Goal: Download file/media

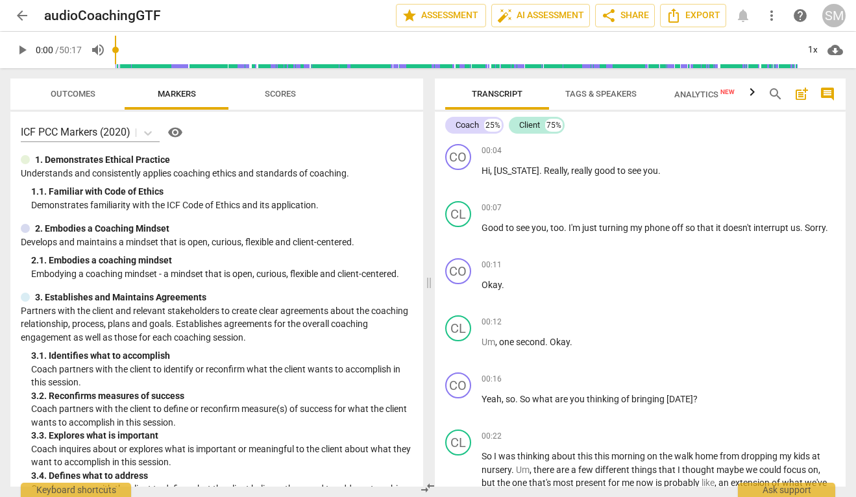
click at [22, 18] on span "arrow_back" at bounding box center [22, 16] width 16 height 16
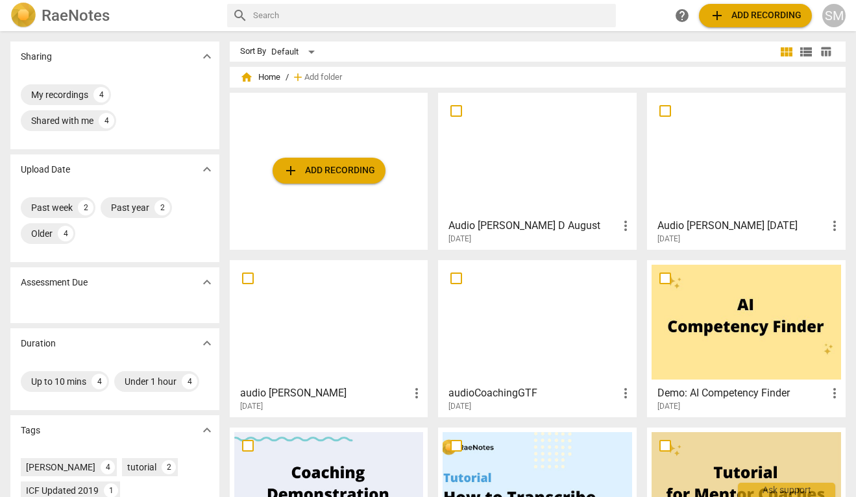
click at [741, 19] on span "add Add recording" at bounding box center [756, 16] width 92 height 16
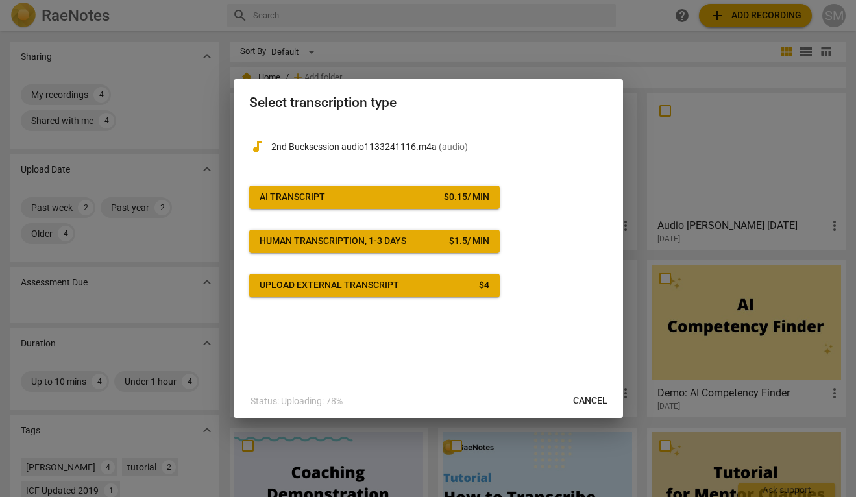
click at [369, 190] on button "AI Transcript $ 0.15 / min" at bounding box center [374, 197] width 251 height 23
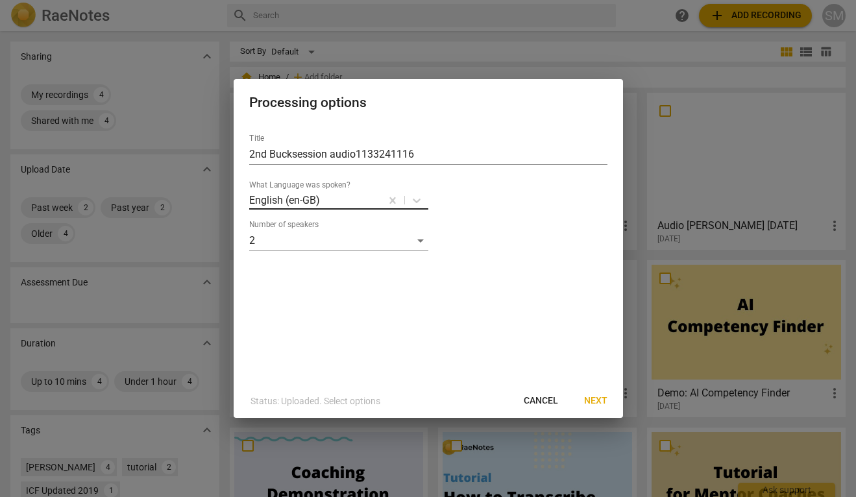
click at [309, 201] on p "English (en-GB)" at bounding box center [284, 200] width 71 height 15
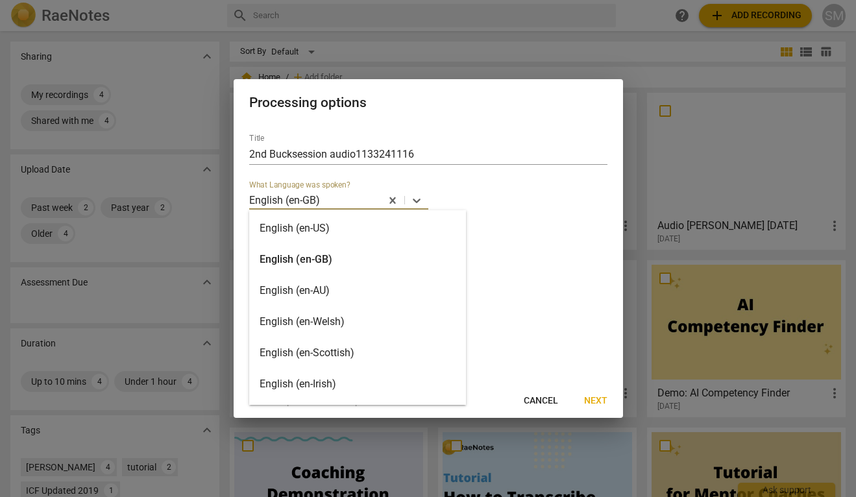
click at [317, 225] on div "English (en-US)" at bounding box center [357, 228] width 217 height 31
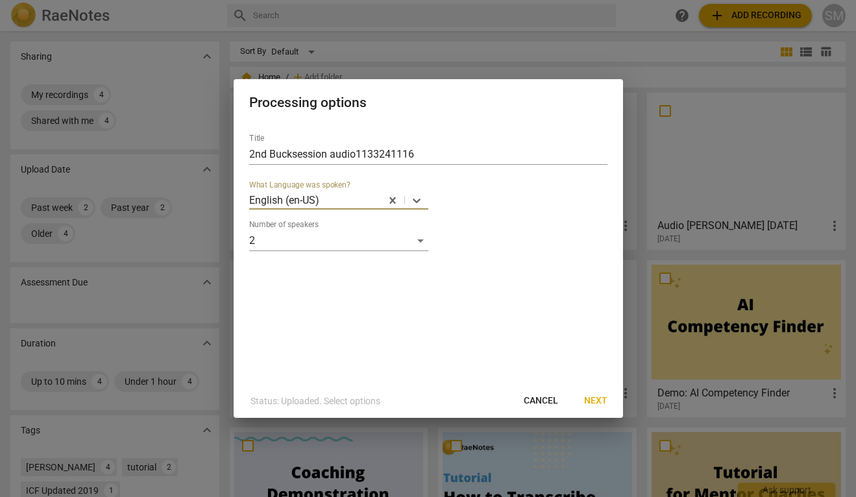
click at [595, 402] on span "Next" at bounding box center [595, 401] width 23 height 13
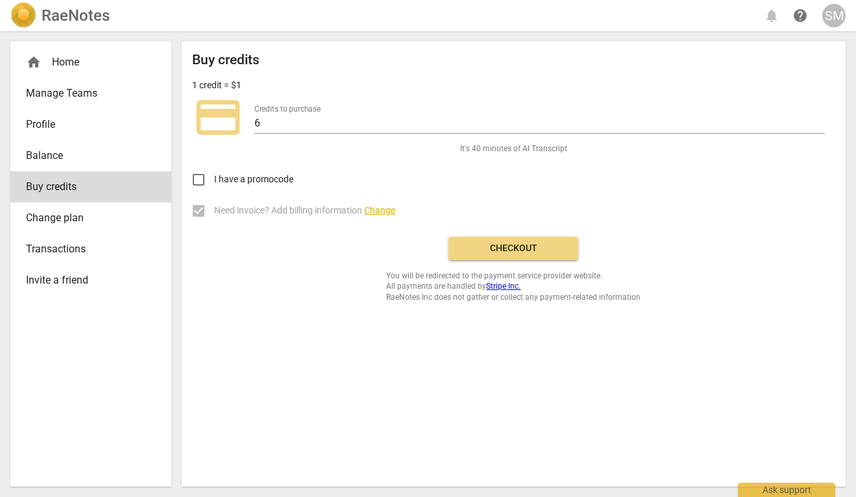
click at [505, 242] on span "Checkout" at bounding box center [513, 248] width 109 height 13
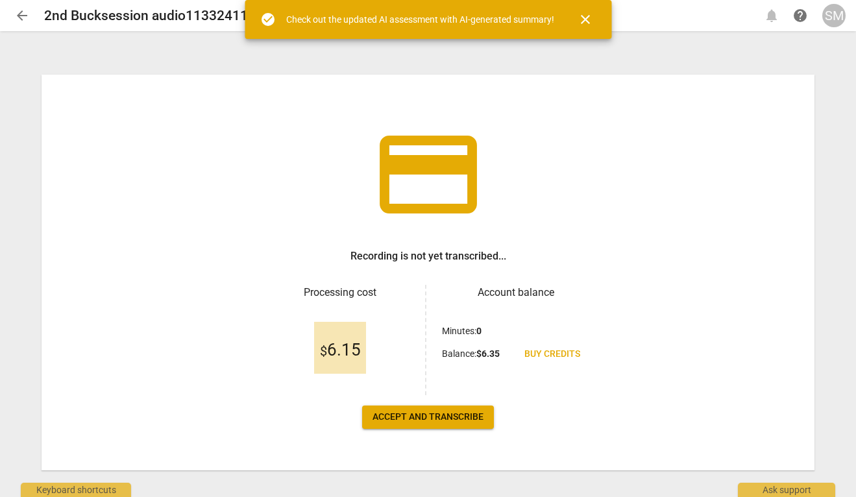
click at [429, 423] on span "Accept and transcribe" at bounding box center [428, 417] width 111 height 13
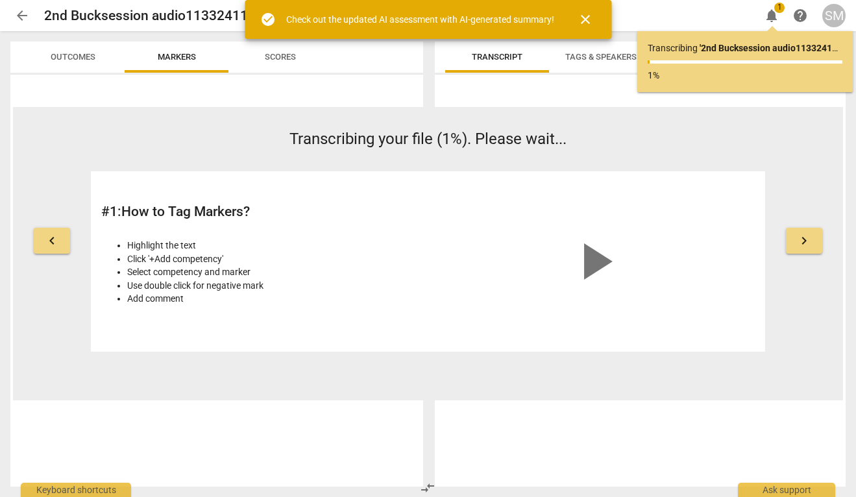
click at [587, 18] on span "close" at bounding box center [586, 20] width 16 height 16
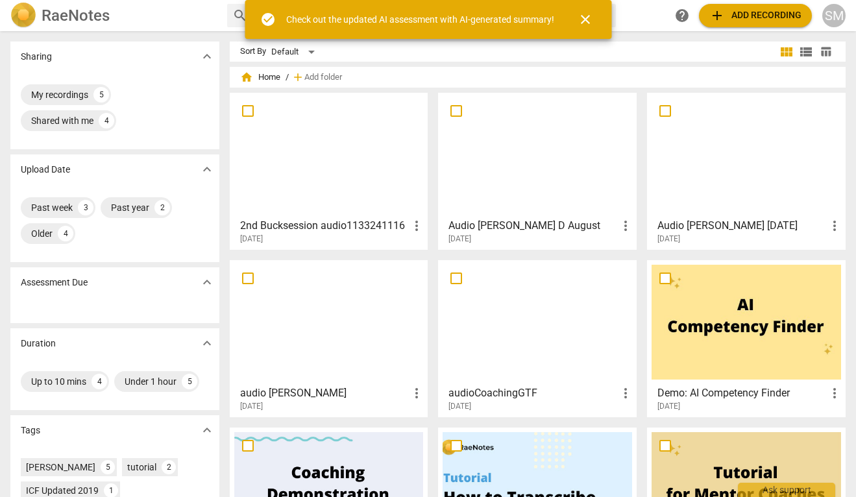
click at [587, 18] on span "close" at bounding box center [586, 20] width 16 height 16
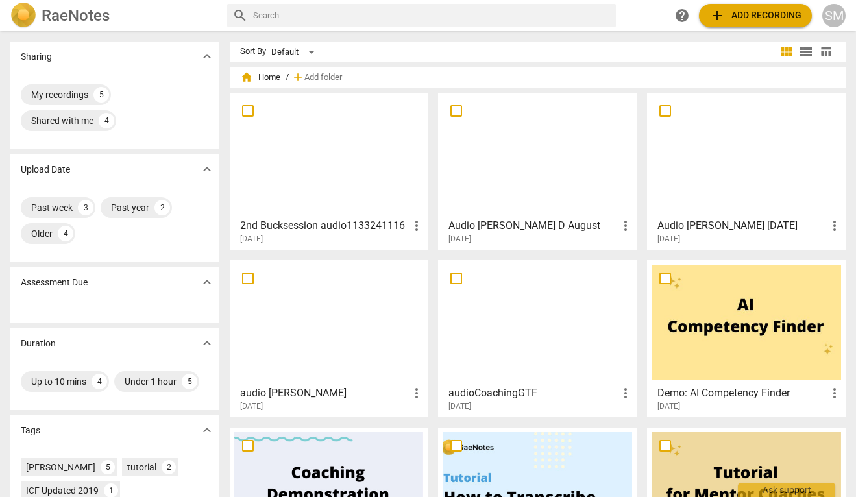
click at [725, 173] on div at bounding box center [747, 154] width 190 height 115
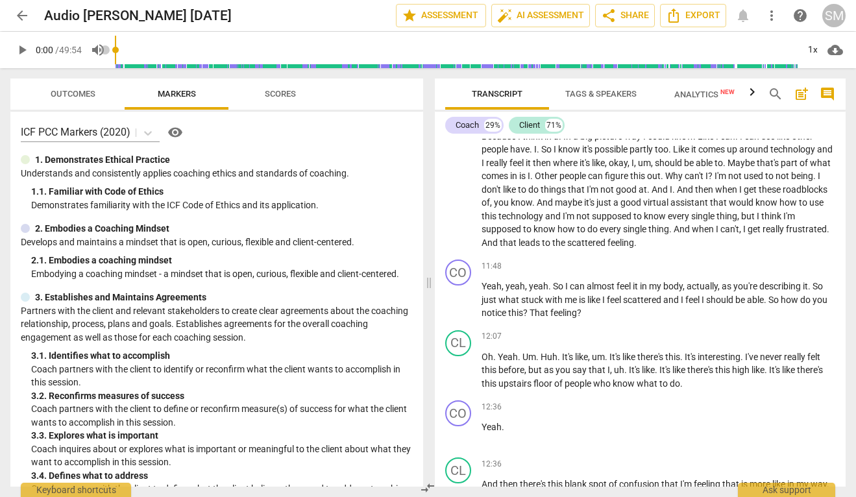
scroll to position [4286, 0]
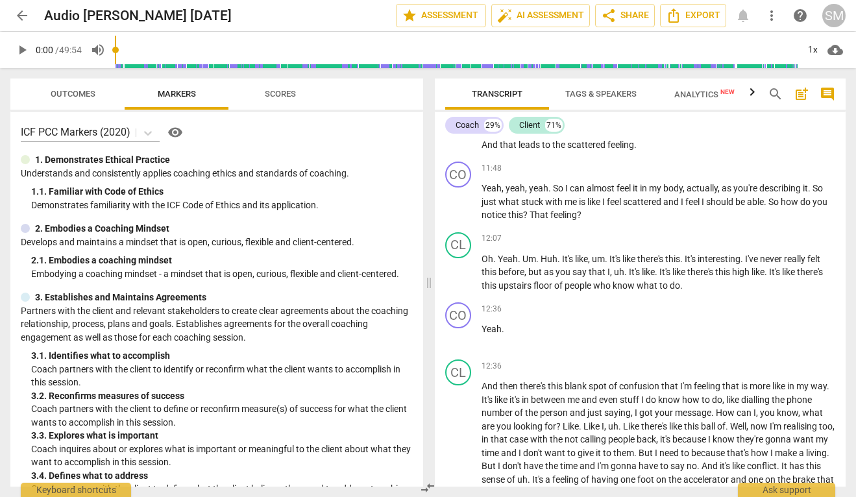
click at [25, 17] on span "arrow_back" at bounding box center [22, 16] width 16 height 16
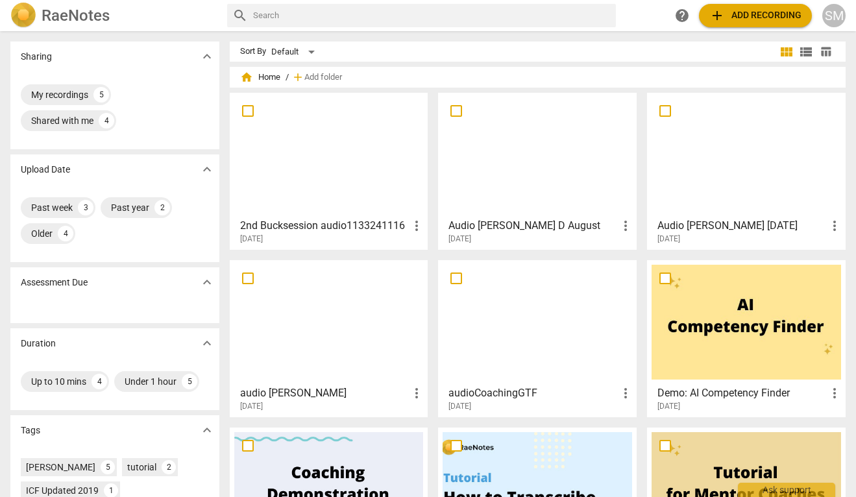
click at [374, 144] on div at bounding box center [329, 154] width 190 height 115
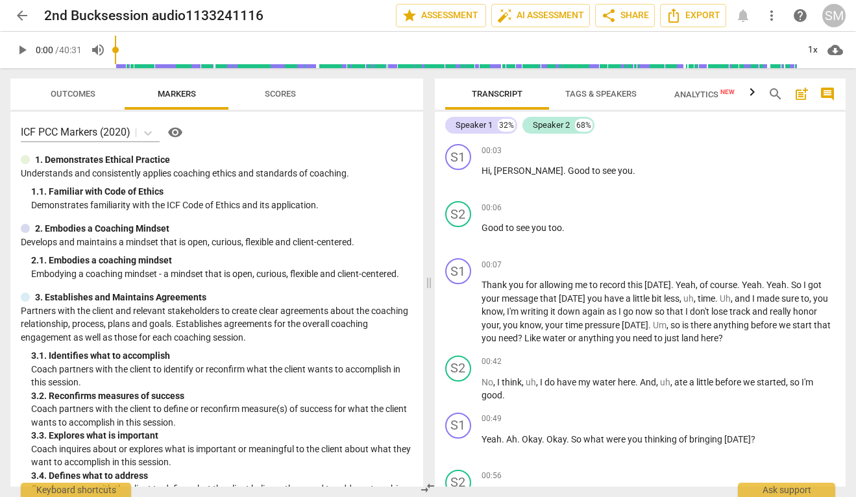
click at [617, 96] on span "Tags & Speakers" at bounding box center [601, 94] width 71 height 10
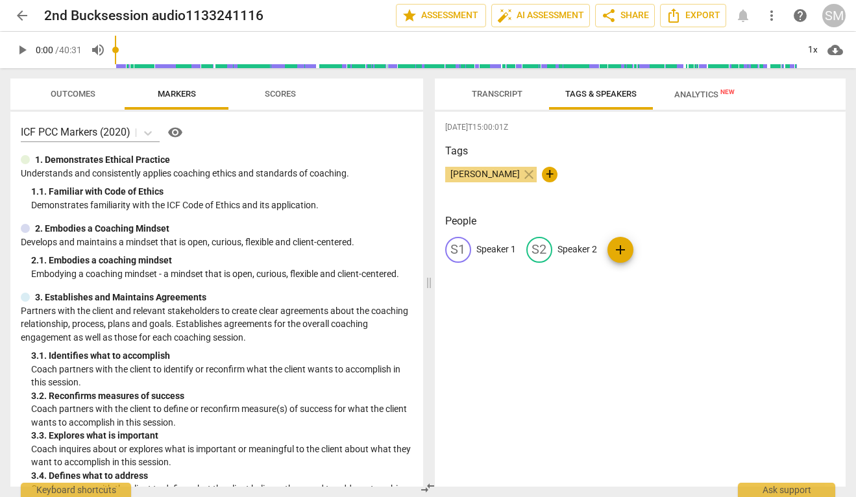
click at [485, 251] on p "Speaker 1" at bounding box center [497, 250] width 40 height 14
type input "Coach"
click at [661, 251] on p "Speaker 2" at bounding box center [662, 250] width 40 height 14
type input "Client"
click at [484, 251] on p "Coach" at bounding box center [490, 250] width 26 height 14
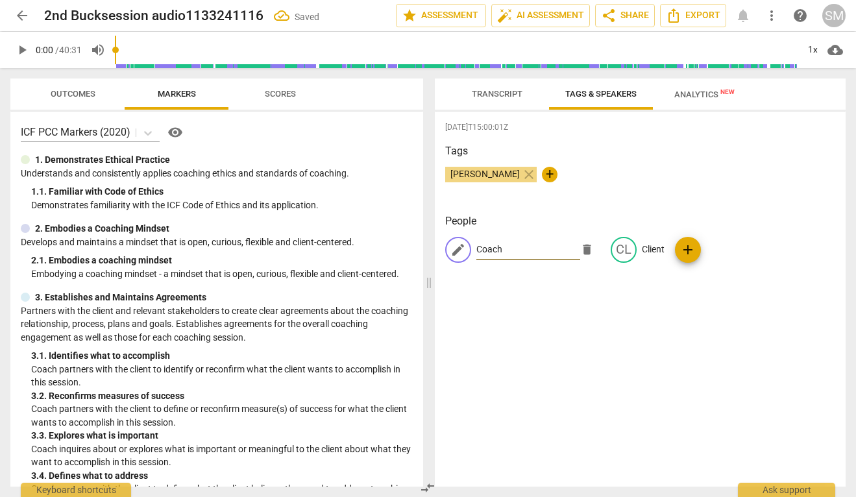
click at [486, 93] on span "Transcript" at bounding box center [497, 94] width 51 height 10
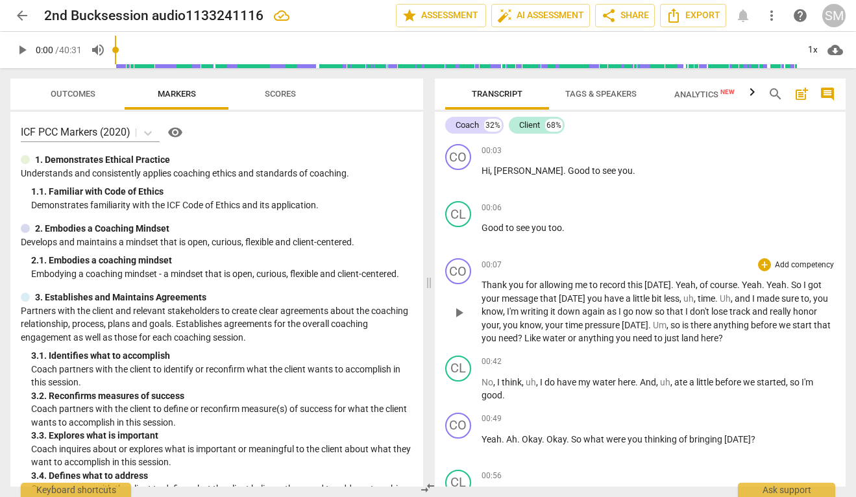
click at [676, 285] on span "Yeah" at bounding box center [686, 285] width 20 height 10
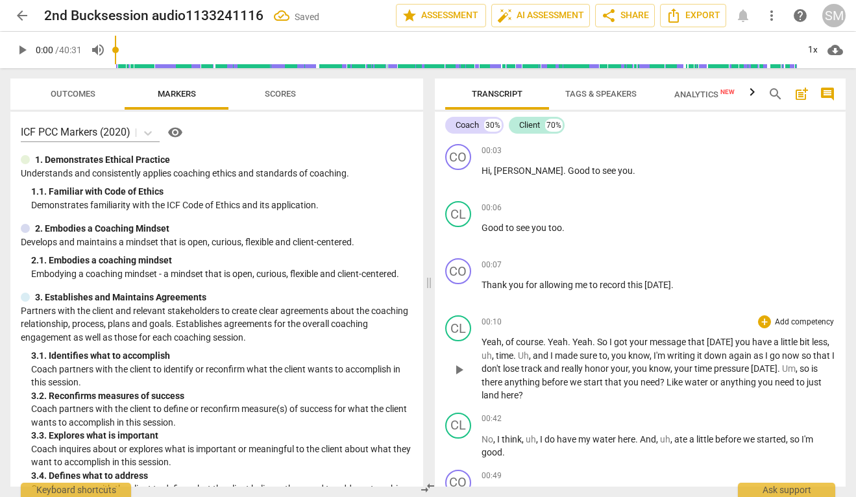
click at [599, 343] on span "So" at bounding box center [603, 342] width 12 height 10
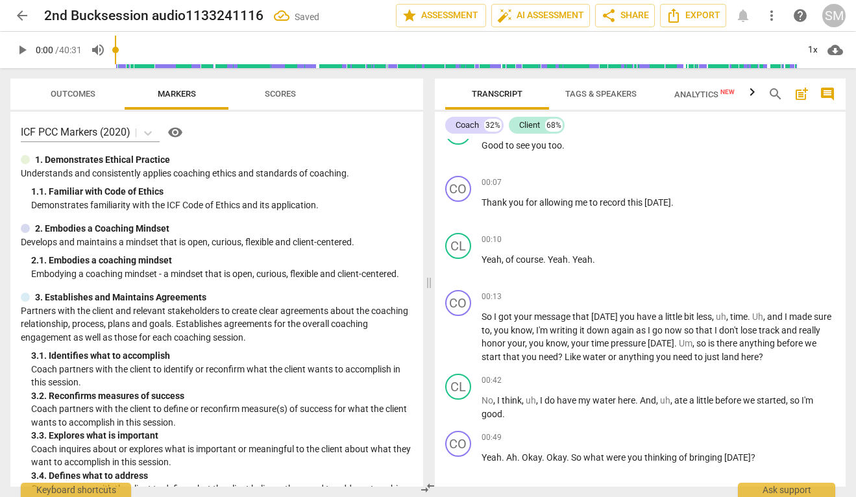
scroll to position [83, 0]
click at [768, 300] on span "keyboard_arrow_down" at bounding box center [768, 300] width 16 height 16
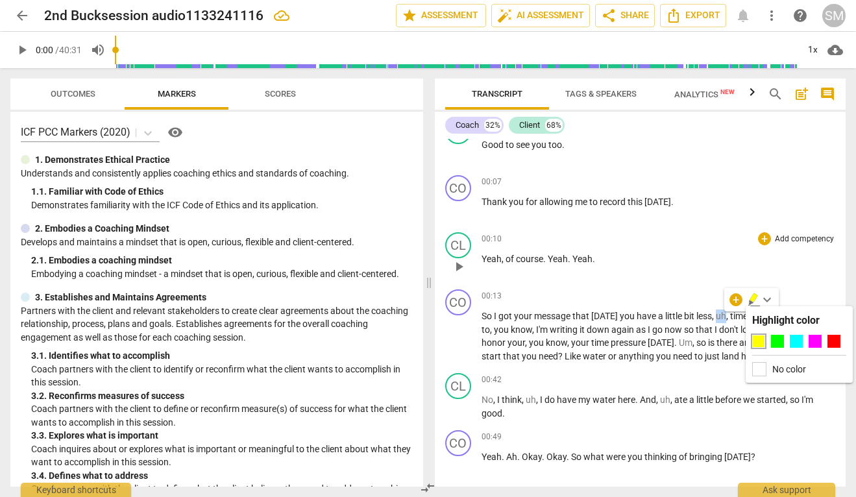
click at [701, 241] on div "00:10 + Add competency keyboard_arrow_right" at bounding box center [659, 238] width 354 height 13
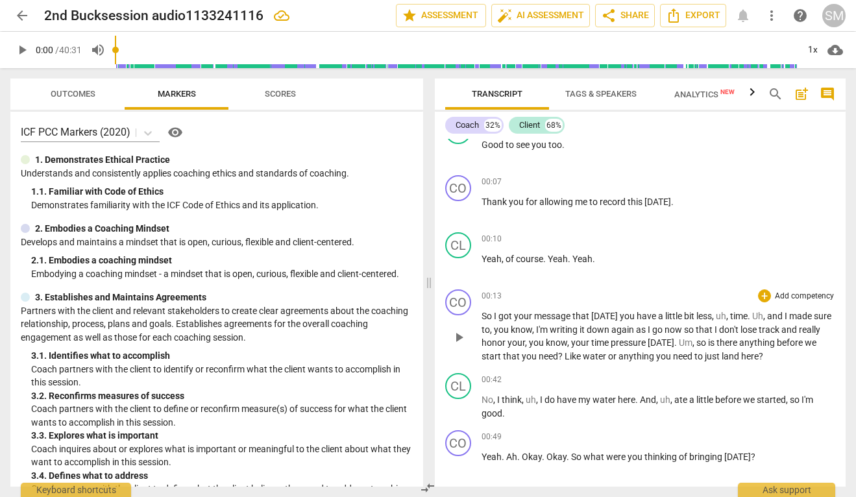
click at [767, 316] on span "and" at bounding box center [776, 316] width 18 height 10
click at [767, 319] on span "and" at bounding box center [776, 316] width 18 height 10
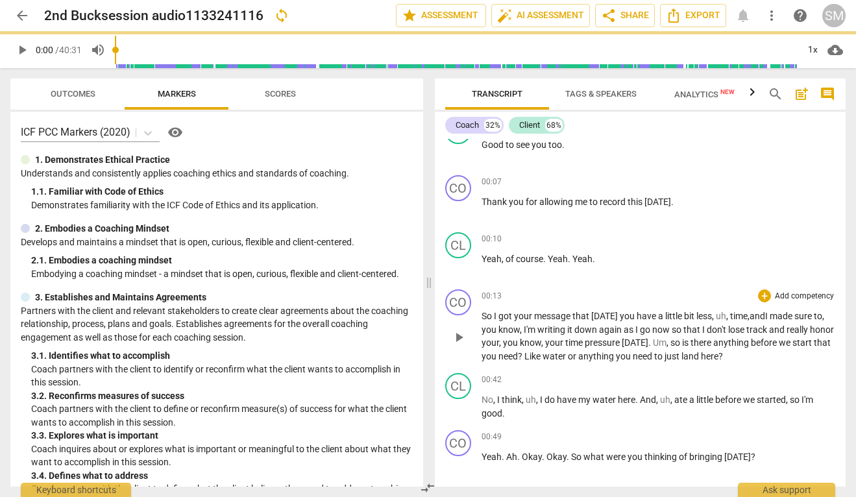
click at [456, 332] on span "play_arrow" at bounding box center [459, 338] width 16 height 16
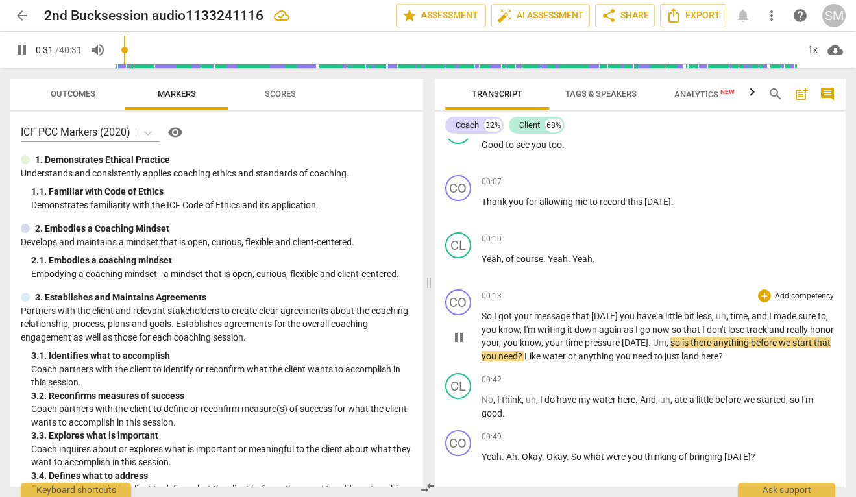
click at [467, 332] on span "pause" at bounding box center [459, 338] width 21 height 16
type input "32"
click at [682, 345] on span "so" at bounding box center [677, 343] width 12 height 10
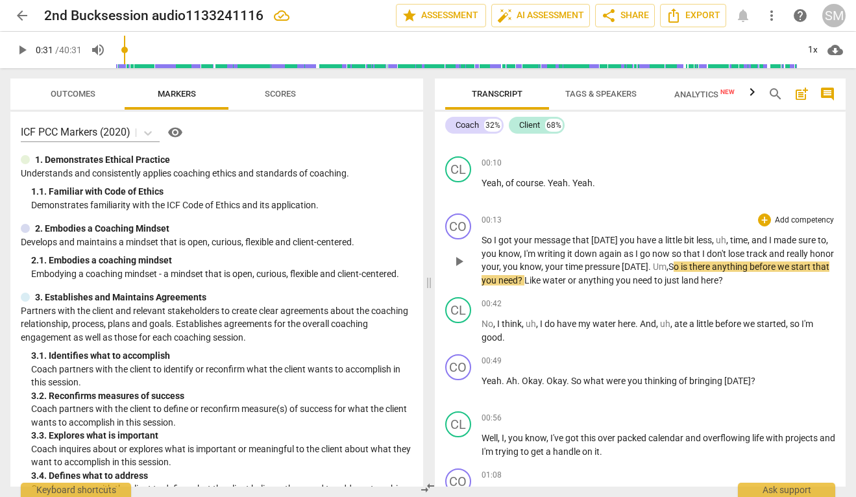
scroll to position [168, 0]
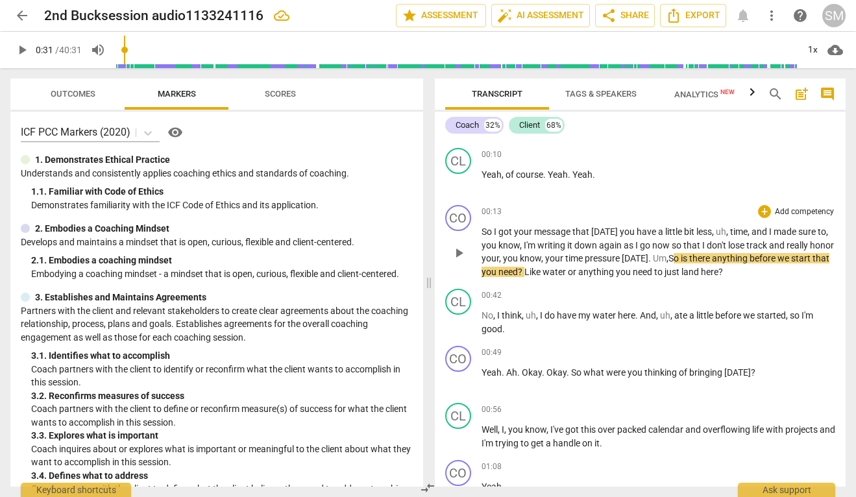
click at [568, 273] on span "water" at bounding box center [555, 272] width 25 height 10
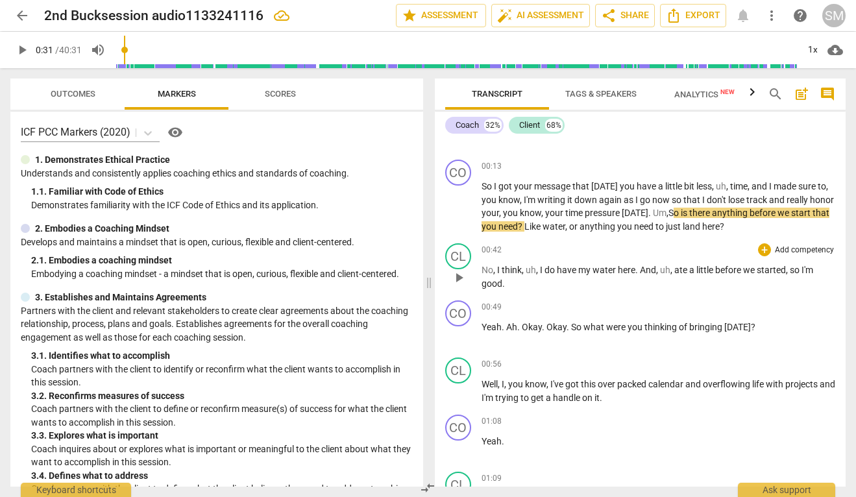
scroll to position [219, 0]
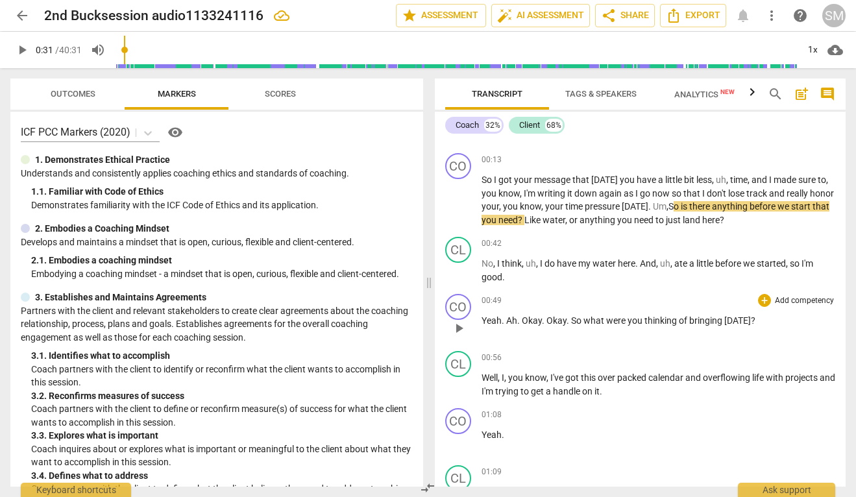
click at [459, 328] on span "play_arrow" at bounding box center [459, 329] width 16 height 16
click at [458, 331] on span "pause" at bounding box center [459, 329] width 16 height 16
type input "52"
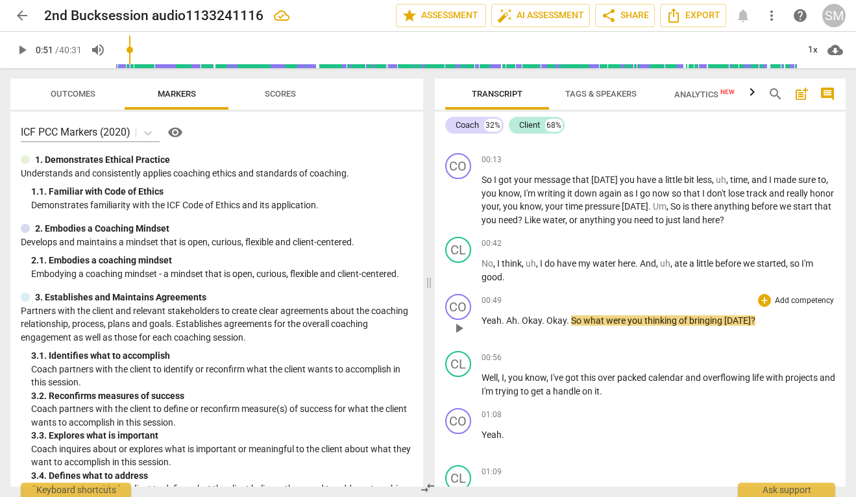
click at [523, 323] on span "Okay" at bounding box center [532, 321] width 20 height 10
click at [544, 320] on span "what" at bounding box center [553, 321] width 23 height 10
click at [488, 321] on span "okay" at bounding box center [491, 321] width 19 height 10
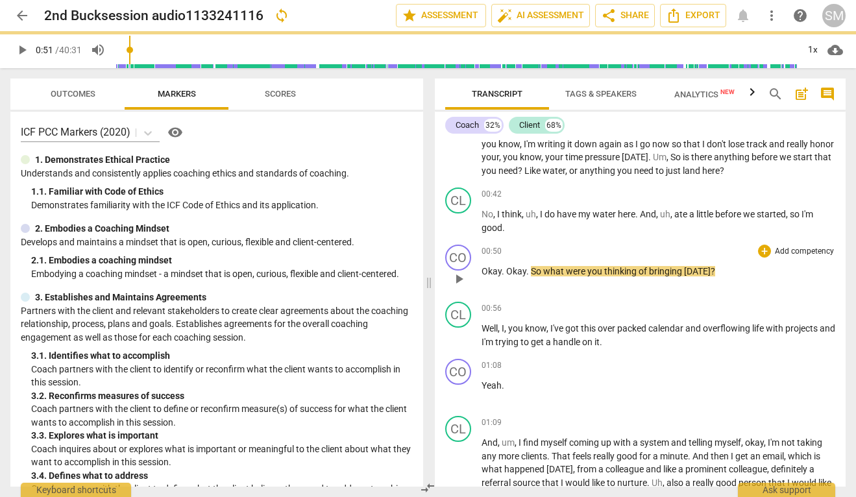
scroll to position [273, 0]
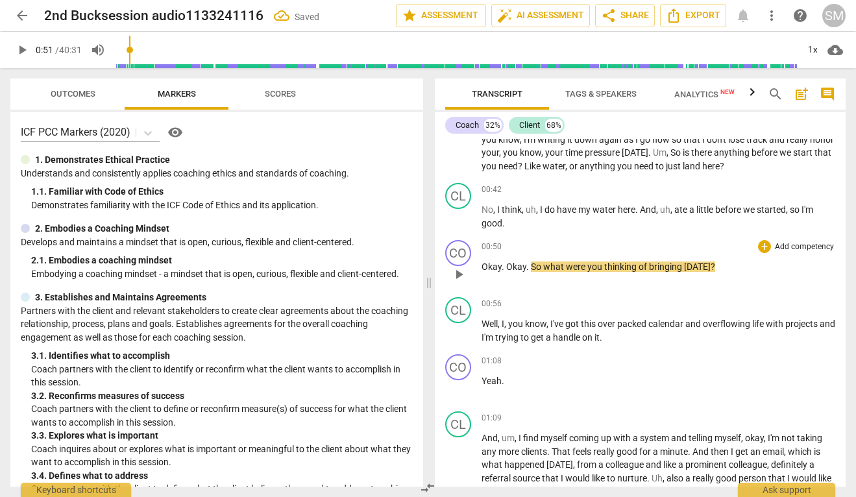
click at [464, 275] on span "play_arrow" at bounding box center [459, 275] width 16 height 16
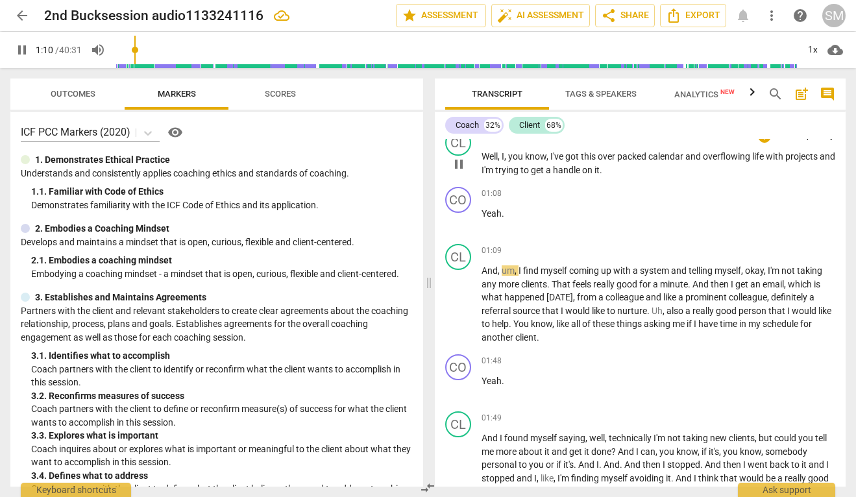
scroll to position [445, 0]
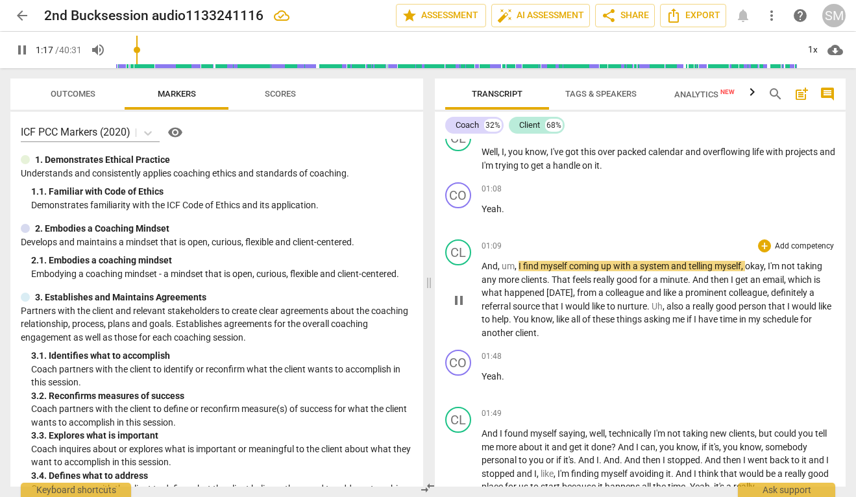
click at [669, 267] on span "system" at bounding box center [655, 266] width 31 height 10
type input "79"
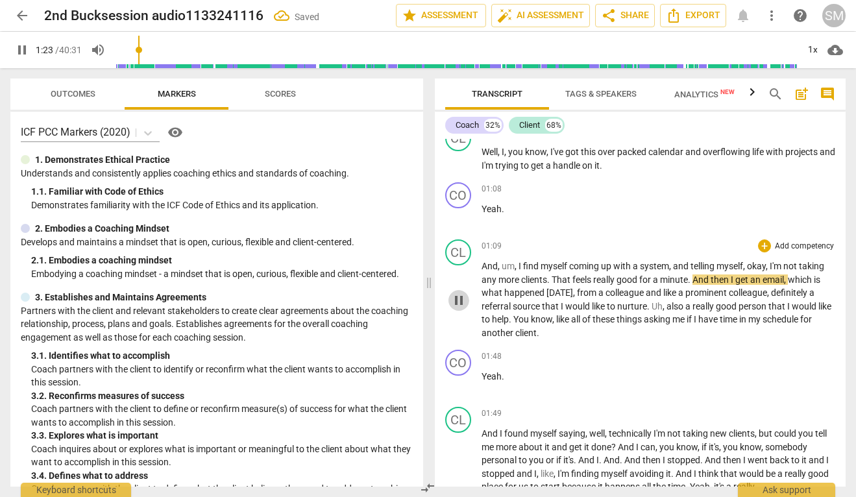
click at [456, 304] on span "pause" at bounding box center [459, 301] width 16 height 16
type input "84"
click at [553, 280] on span "That" at bounding box center [562, 280] width 21 height 10
click at [462, 303] on span "play_arrow" at bounding box center [459, 301] width 16 height 16
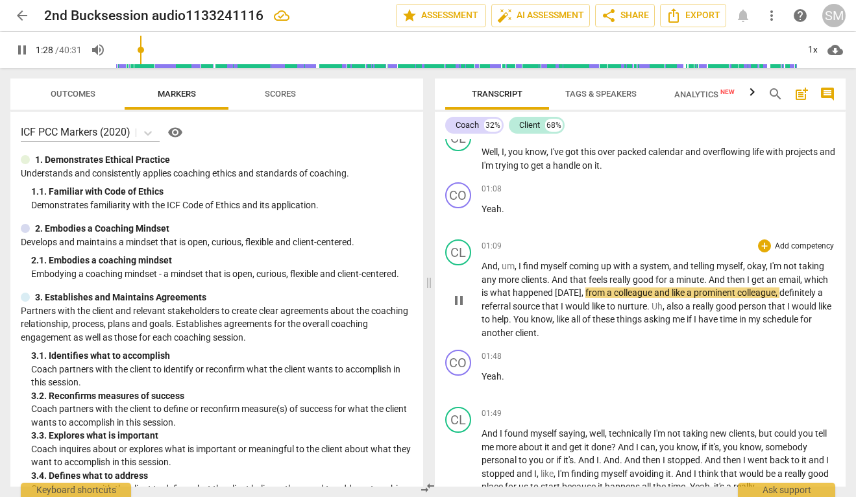
click at [462, 303] on span "pause" at bounding box center [459, 301] width 16 height 16
type input "89"
click at [654, 293] on span "colleague" at bounding box center [634, 293] width 40 height 10
click at [461, 305] on span "play_arrow" at bounding box center [459, 301] width 16 height 16
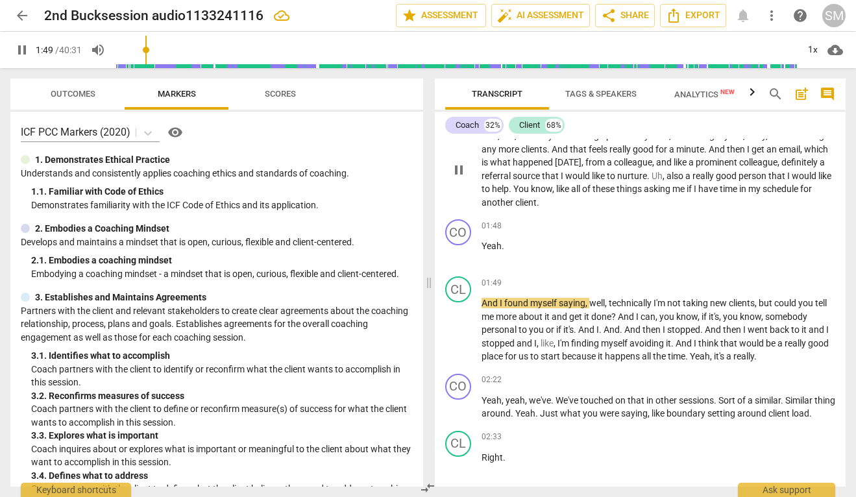
scroll to position [587, 0]
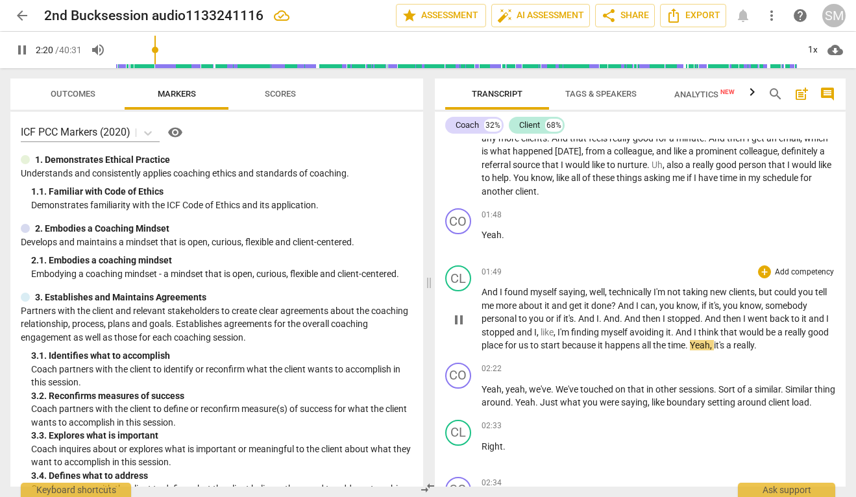
click at [562, 347] on span "start" at bounding box center [551, 345] width 21 height 10
type input "142"
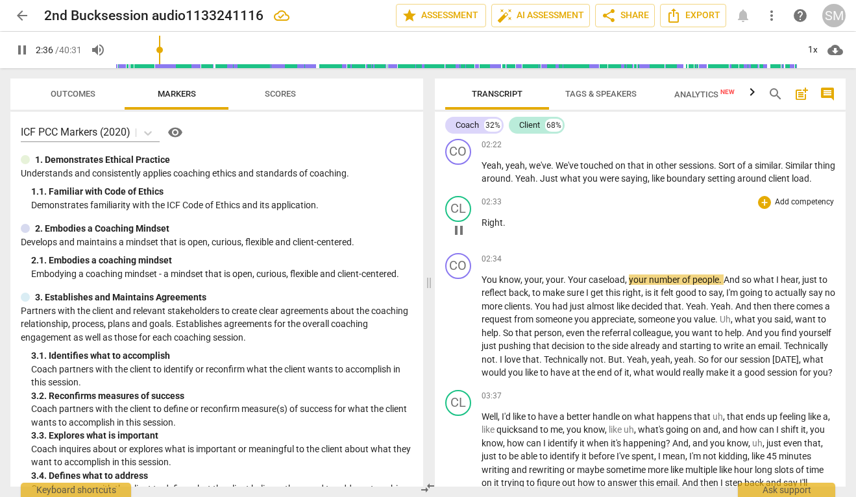
scroll to position [833, 0]
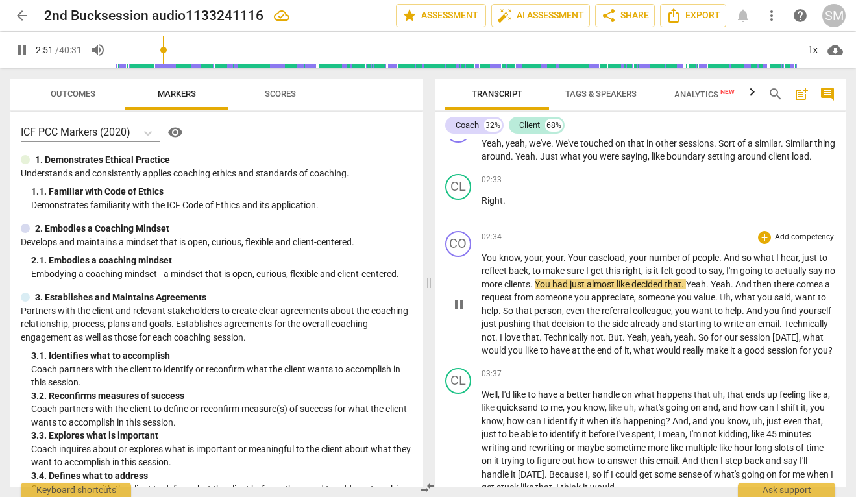
click at [463, 313] on span "pause" at bounding box center [459, 305] width 16 height 16
type input "172"
click at [824, 276] on span "say" at bounding box center [817, 271] width 16 height 10
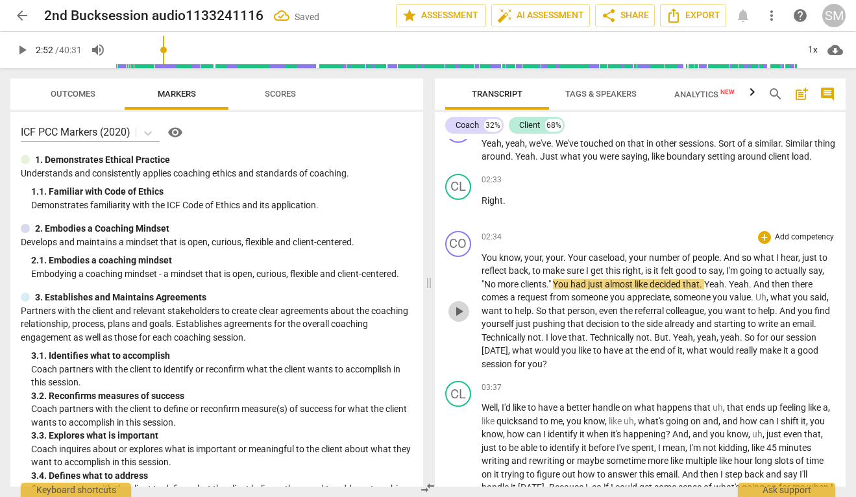
click at [461, 319] on span "play_arrow" at bounding box center [459, 312] width 16 height 16
click at [461, 319] on span "pause" at bounding box center [459, 312] width 16 height 16
click at [710, 290] on span "Yeah" at bounding box center [714, 284] width 20 height 10
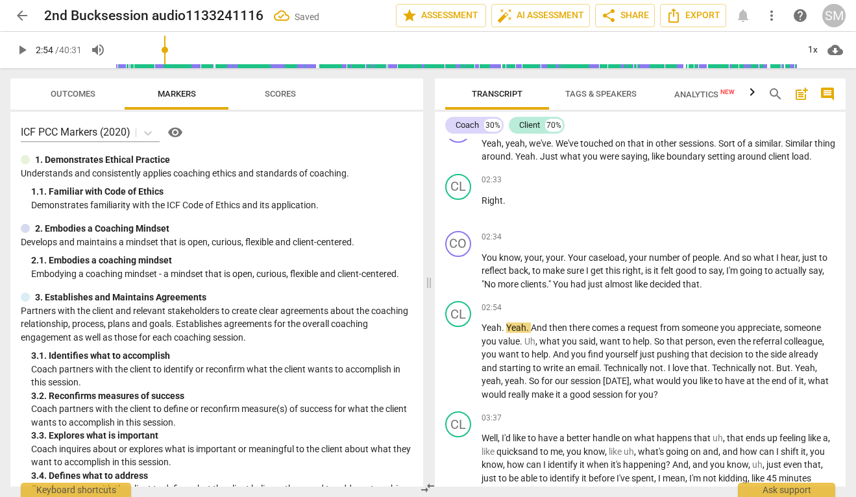
click at [710, 292] on p "You know , your , your . Your caseload , your number of people . And so what I …" at bounding box center [659, 271] width 354 height 40
click at [531, 333] on span "And" at bounding box center [540, 328] width 18 height 10
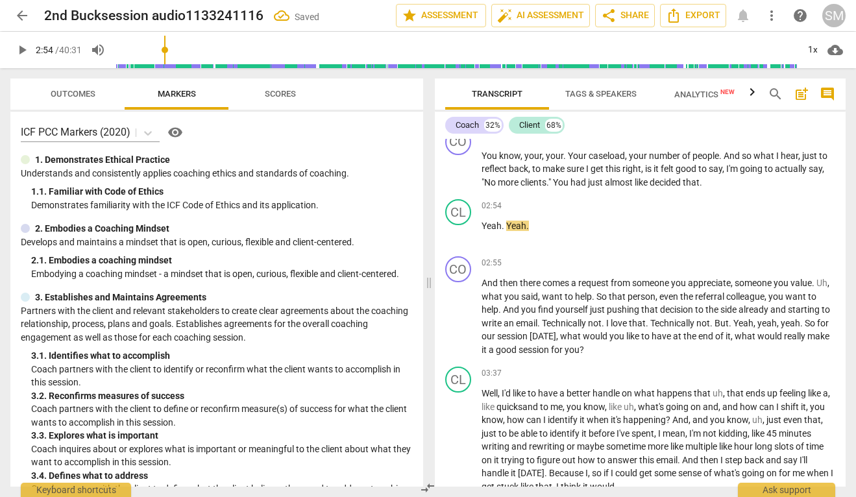
scroll to position [940, 0]
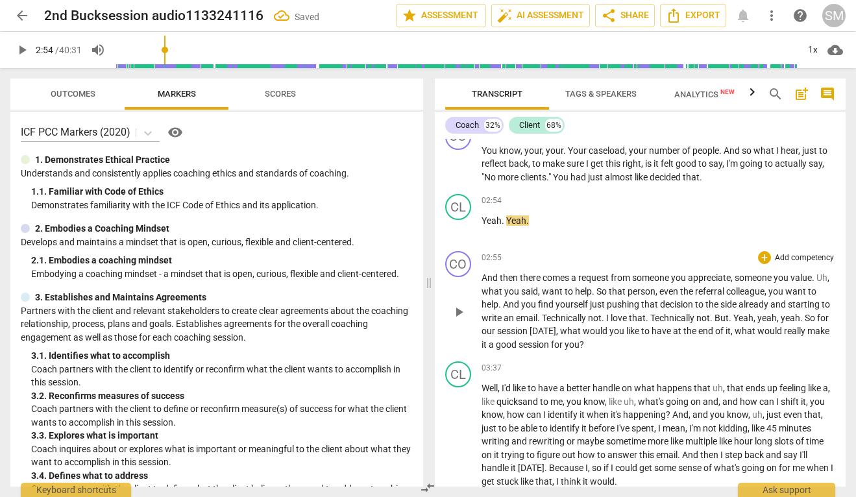
click at [461, 320] on span "play_arrow" at bounding box center [459, 313] width 16 height 16
click at [454, 320] on span "pause" at bounding box center [459, 313] width 16 height 16
type input "199"
click at [554, 323] on span "Technically" at bounding box center [565, 318] width 46 height 10
click at [606, 323] on span "." at bounding box center [604, 318] width 5 height 10
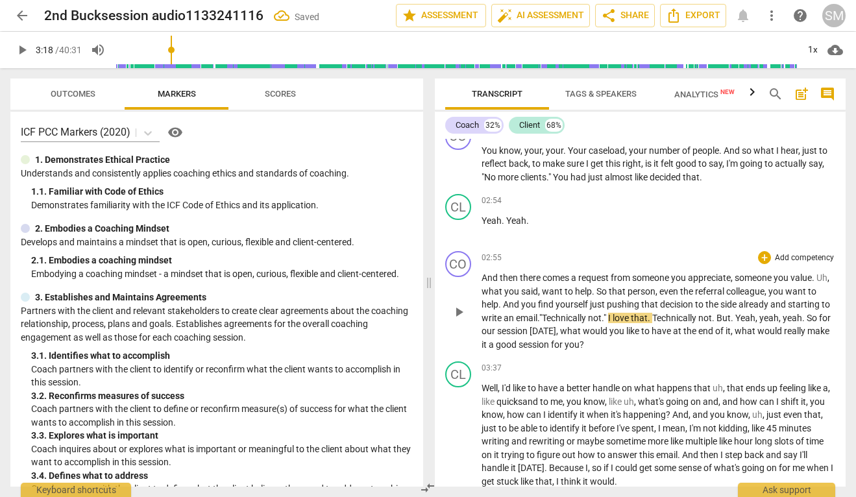
click at [670, 323] on span "Technically" at bounding box center [676, 318] width 46 height 10
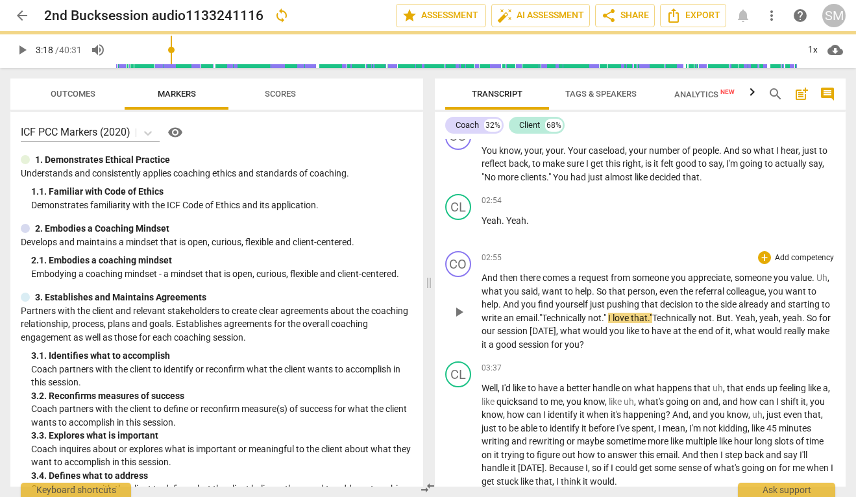
click at [736, 323] on span "." at bounding box center [733, 318] width 5 height 10
click at [731, 323] on span "But" at bounding box center [724, 318] width 14 height 10
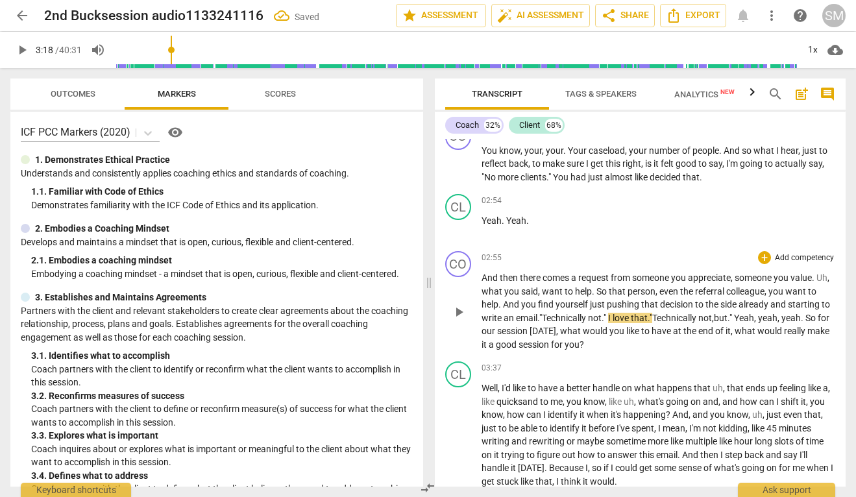
click at [456, 320] on span "play_arrow" at bounding box center [459, 313] width 16 height 16
click at [455, 320] on span "pause" at bounding box center [459, 313] width 16 height 16
type input "207"
click at [789, 323] on span "," at bounding box center [787, 318] width 4 height 10
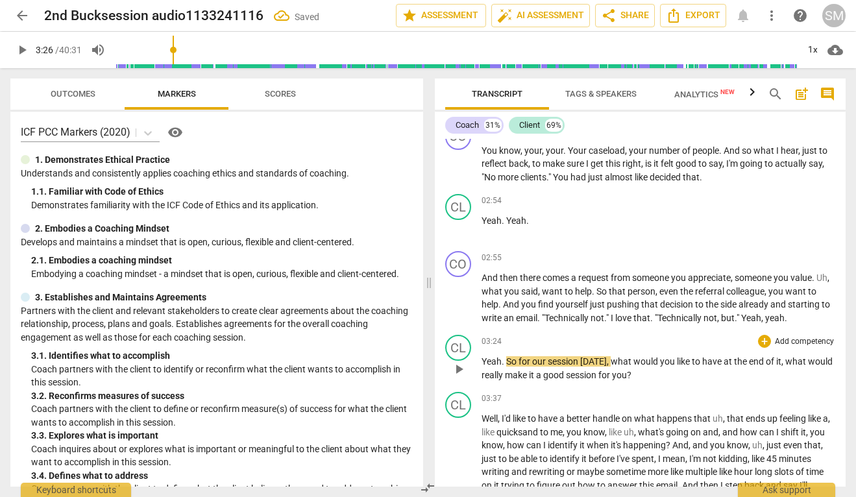
click at [504, 367] on span "." at bounding box center [504, 361] width 5 height 10
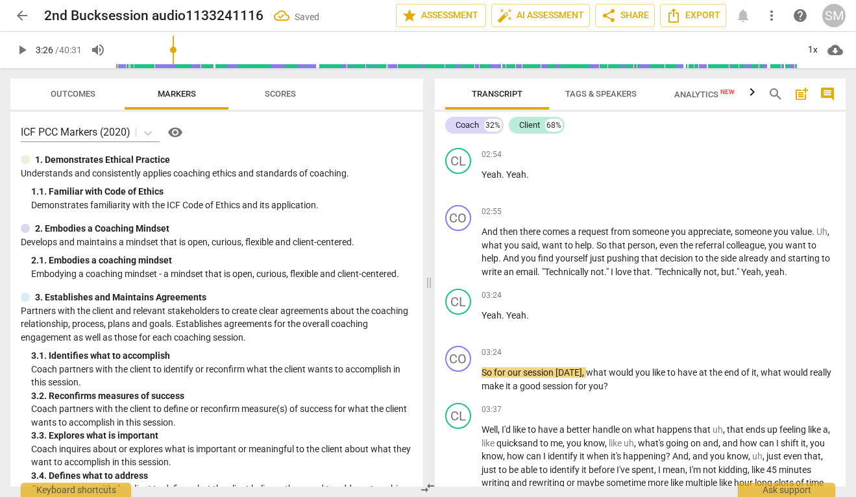
scroll to position [988, 0]
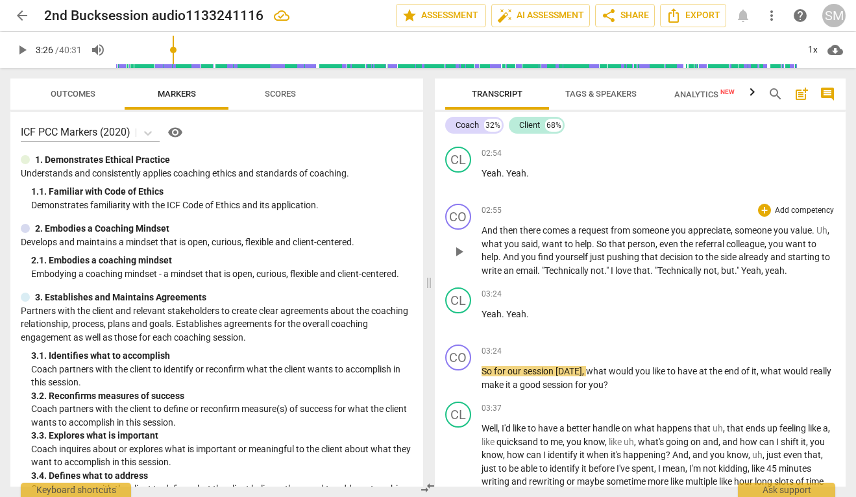
click at [756, 276] on span "Yeah" at bounding box center [751, 271] width 20 height 10
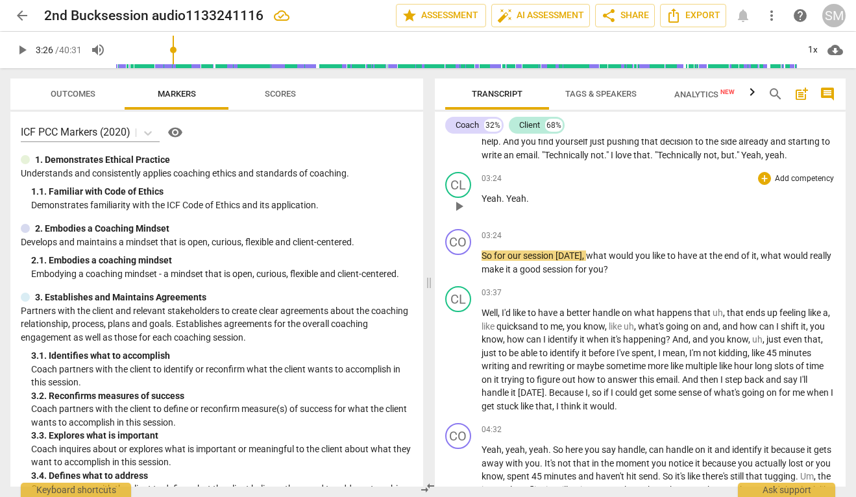
scroll to position [1104, 0]
click at [460, 270] on span "play_arrow" at bounding box center [459, 263] width 16 height 16
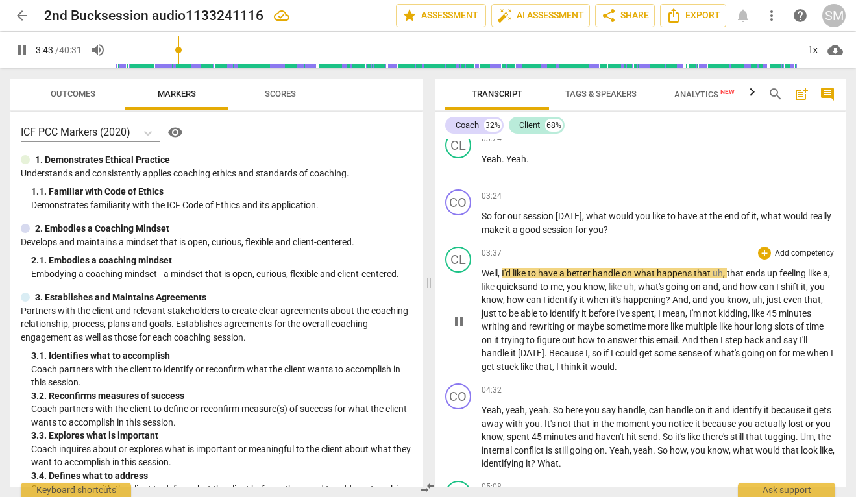
scroll to position [1187, 0]
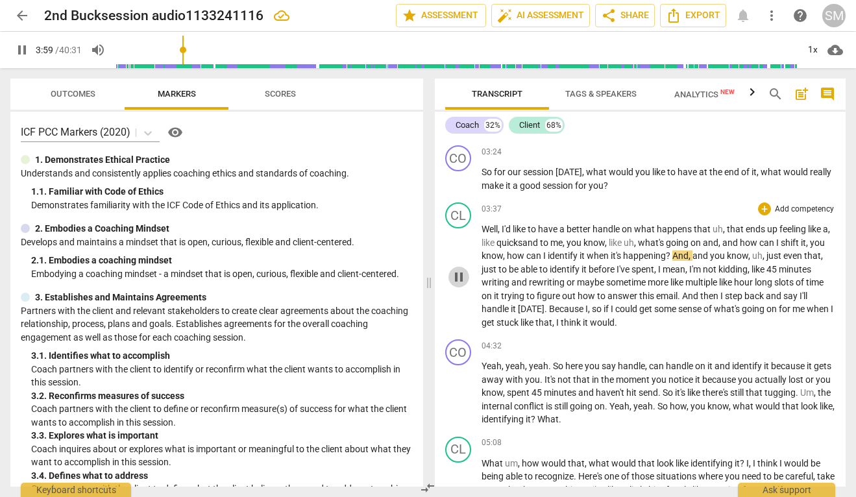
click at [456, 285] on span "pause" at bounding box center [459, 277] width 16 height 16
click at [653, 248] on span "what's" at bounding box center [652, 243] width 28 height 10
click at [464, 285] on span "play_arrow" at bounding box center [459, 277] width 16 height 16
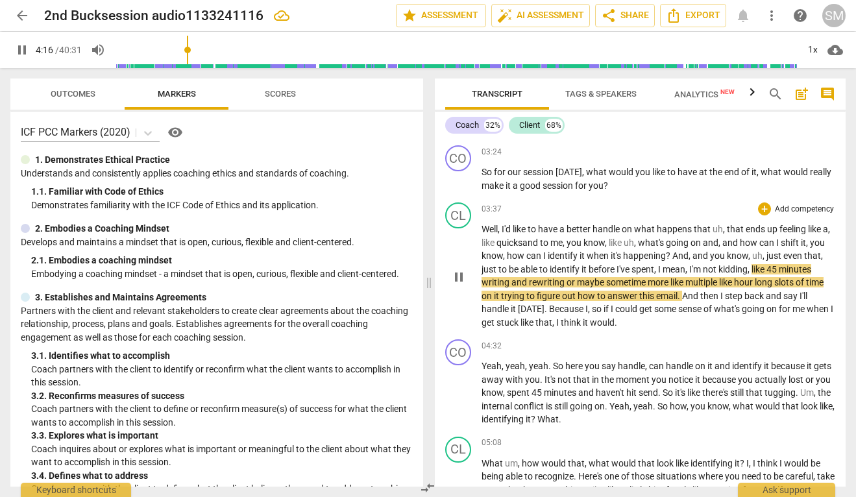
click at [458, 285] on span "pause" at bounding box center [459, 277] width 16 height 16
type input "257"
click at [775, 288] on span "long" at bounding box center [764, 282] width 19 height 10
click at [454, 285] on span "play_arrow" at bounding box center [459, 277] width 16 height 16
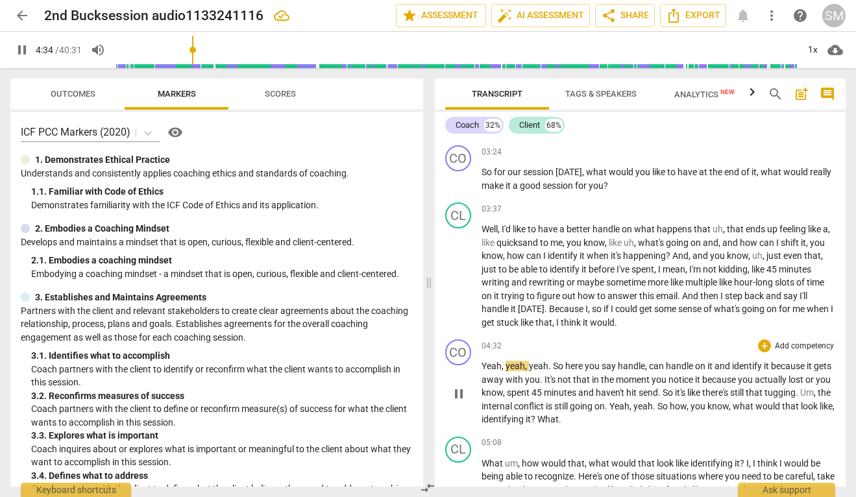
scroll to position [1237, 0]
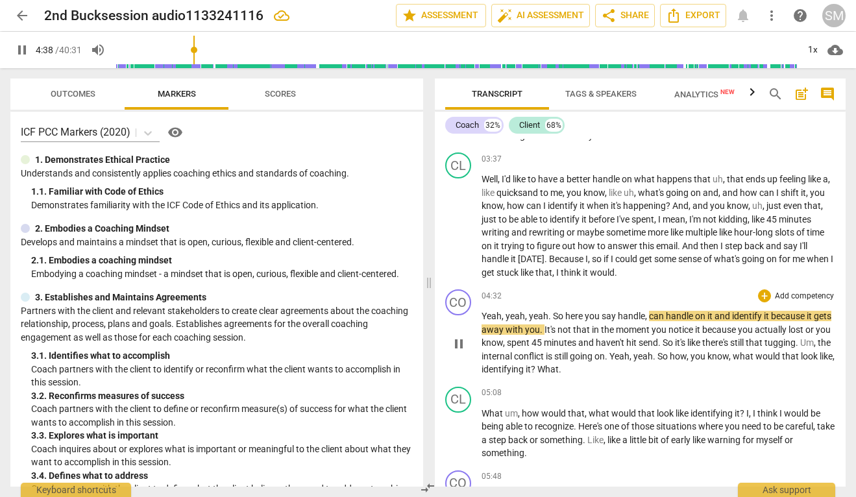
click at [462, 352] on span "pause" at bounding box center [459, 344] width 16 height 16
type input "279"
click at [664, 321] on span "can" at bounding box center [657, 316] width 17 height 10
click at [460, 352] on span "play_arrow" at bounding box center [459, 344] width 16 height 16
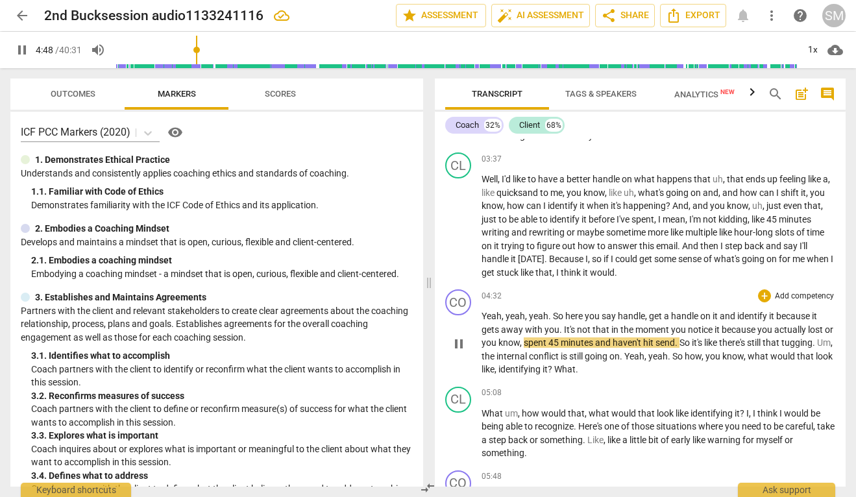
click at [680, 348] on span "." at bounding box center [677, 343] width 5 height 10
click at [625, 362] on span "." at bounding box center [622, 356] width 5 height 10
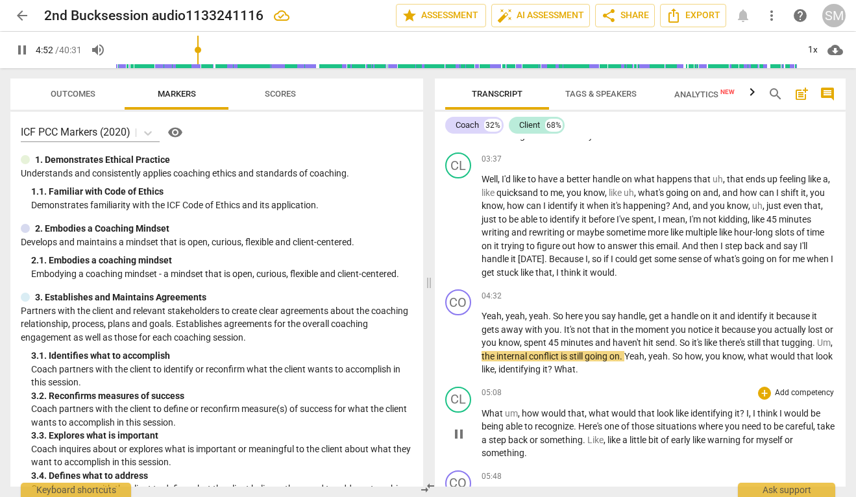
type input "293"
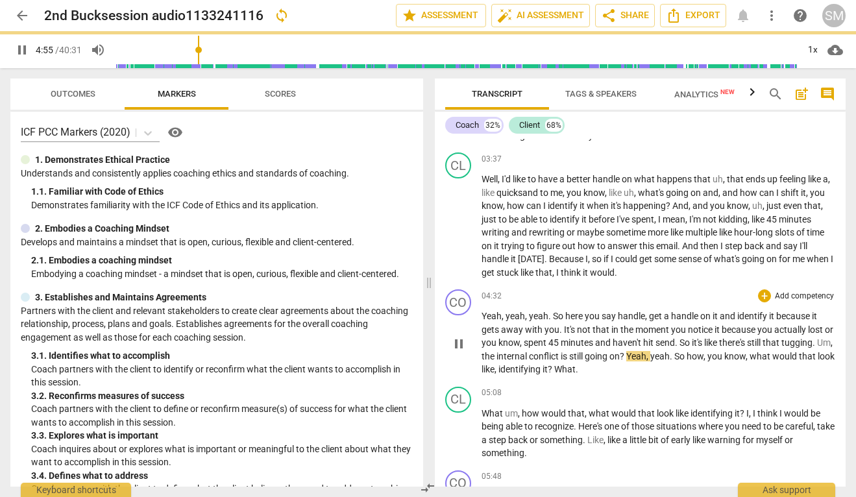
click at [647, 362] on span "Yeah" at bounding box center [637, 356] width 20 height 10
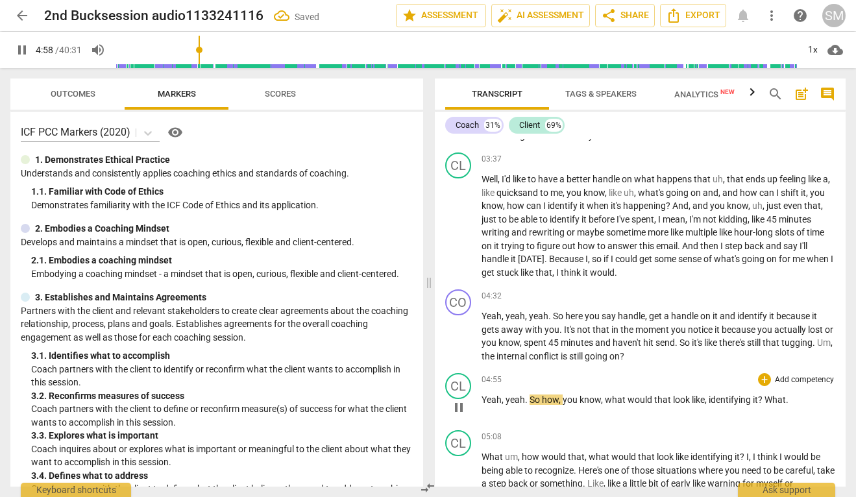
click at [506, 405] on span "yeah" at bounding box center [515, 400] width 19 height 10
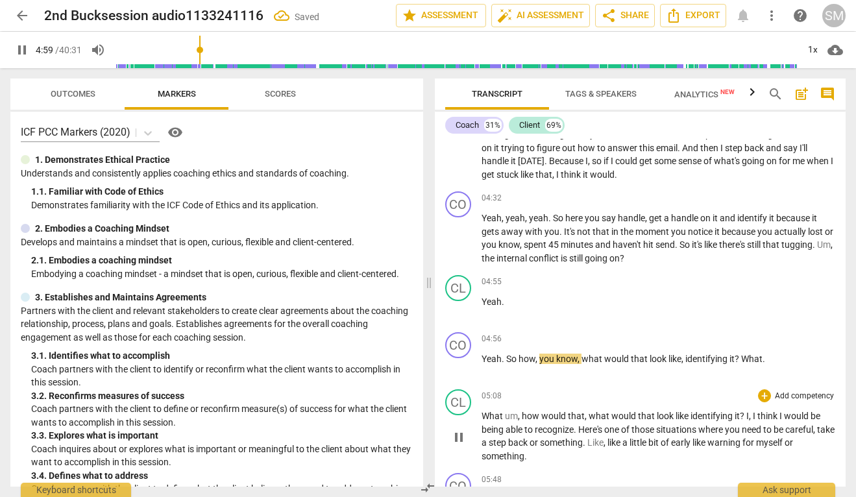
scroll to position [1347, 0]
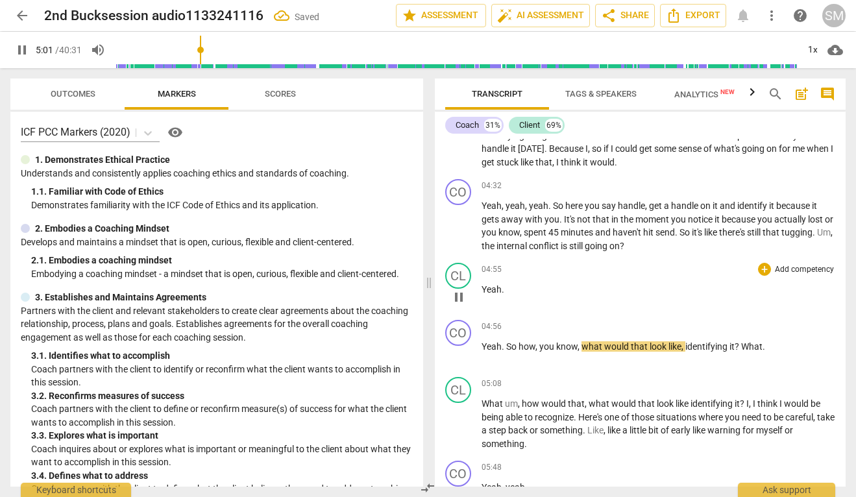
click at [504, 297] on p "Yeah ." at bounding box center [659, 290] width 354 height 14
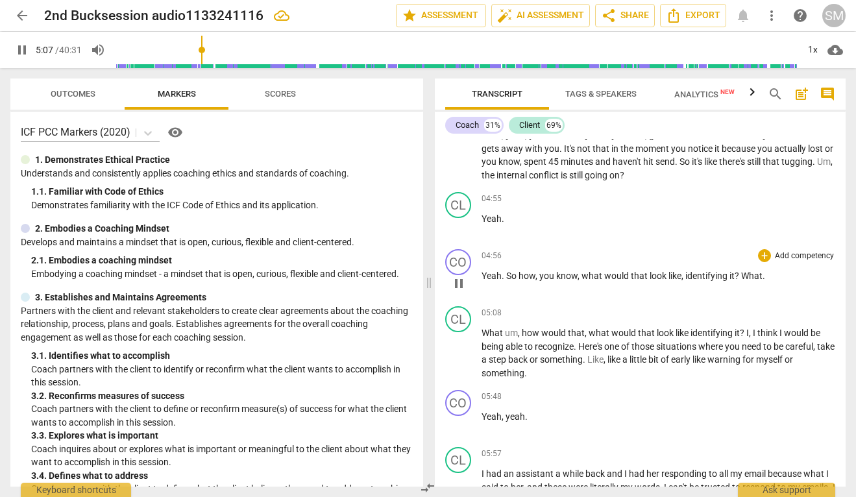
scroll to position [1424, 0]
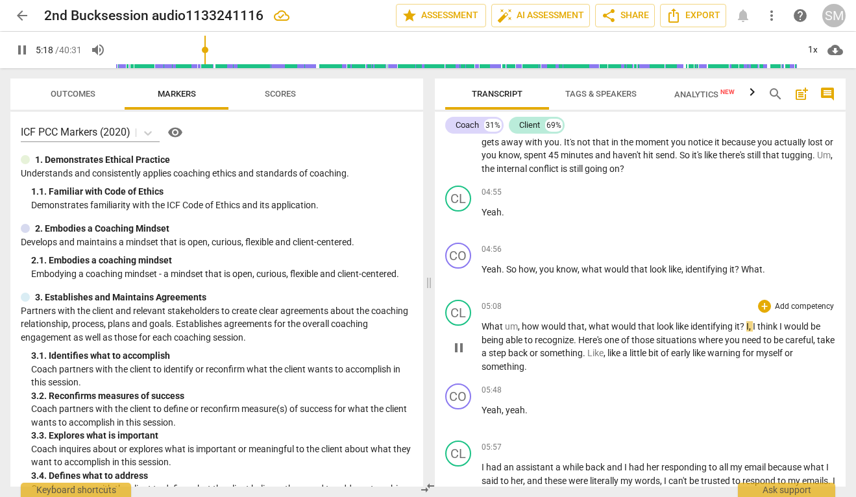
click at [745, 332] on span "?" at bounding box center [743, 326] width 6 height 10
type input "320"
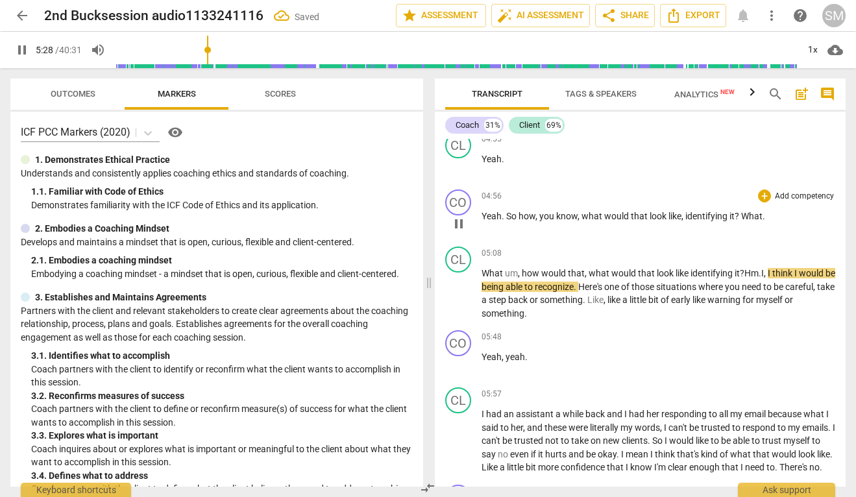
scroll to position [1478, 0]
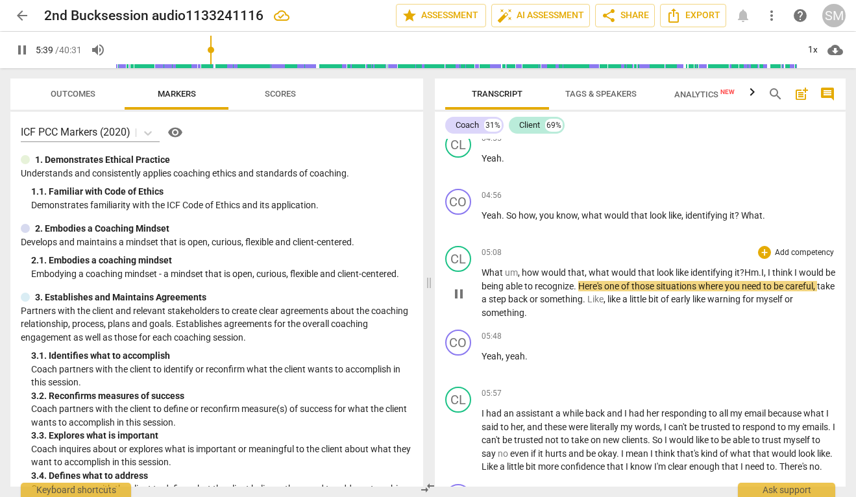
click at [593, 292] on span "Here's" at bounding box center [591, 286] width 26 height 10
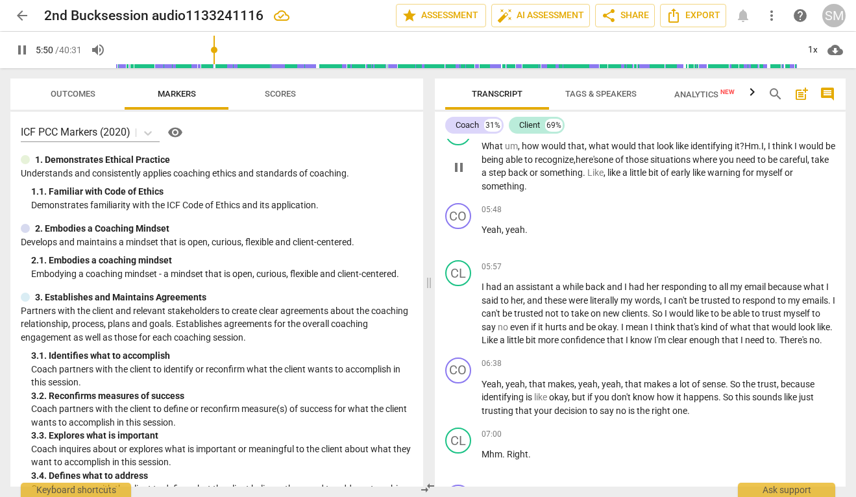
scroll to position [1607, 0]
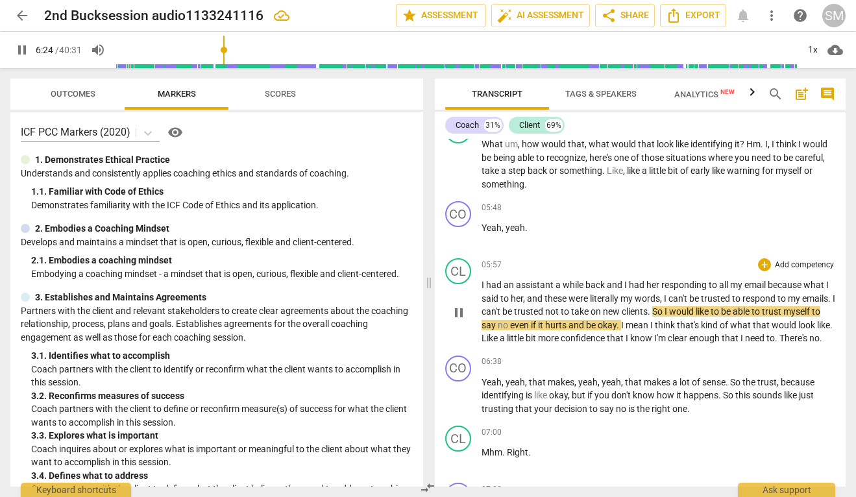
click at [498, 330] on span "say" at bounding box center [490, 325] width 16 height 10
type input "387"
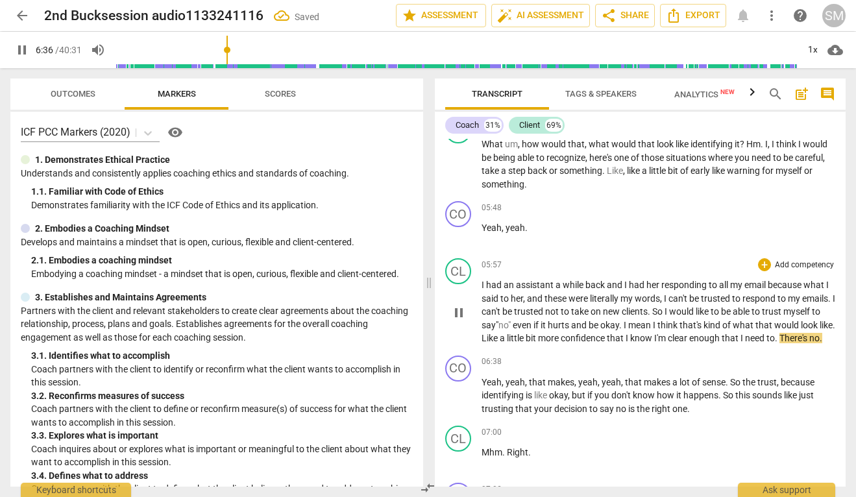
click at [607, 343] on span "confidence" at bounding box center [584, 338] width 46 height 10
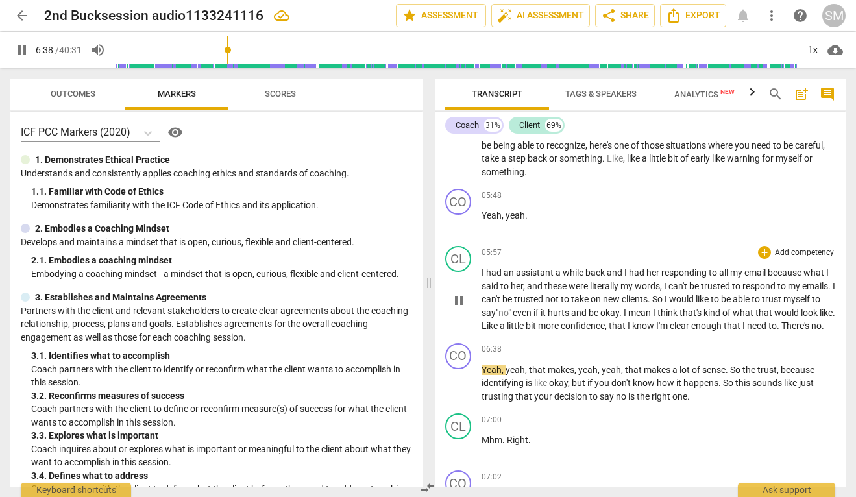
scroll to position [1622, 0]
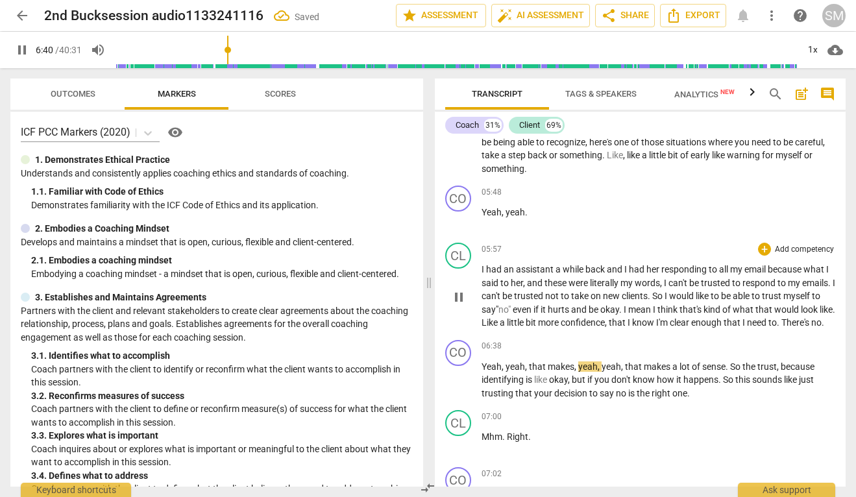
click at [600, 330] on p "I had an assistant a while back and I had her responding to all my email becaus…" at bounding box center [659, 296] width 354 height 67
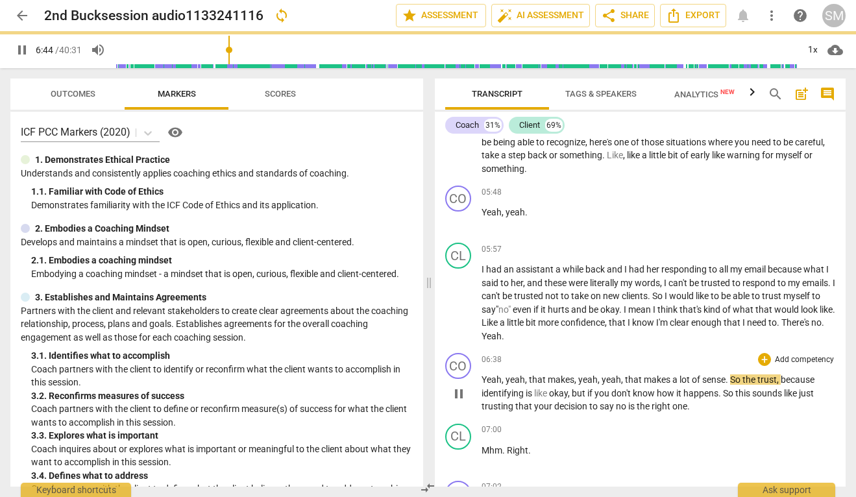
scroll to position [1634, 0]
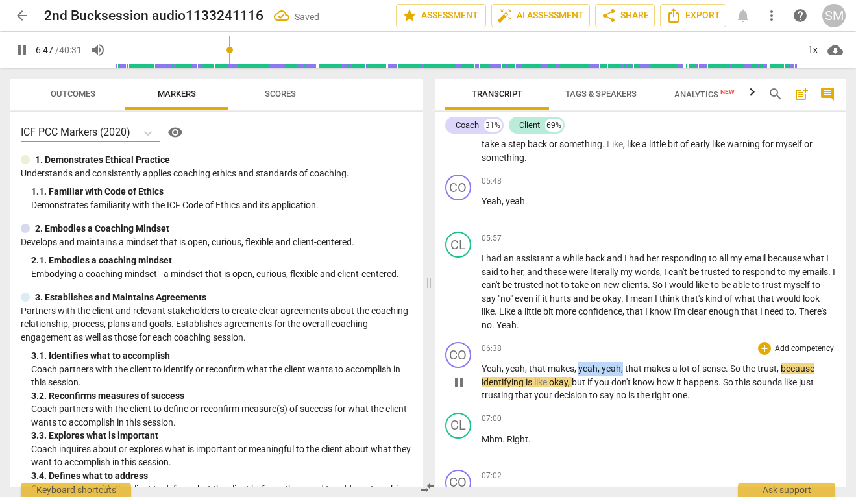
drag, startPoint x: 577, startPoint y: 382, endPoint x: 622, endPoint y: 383, distance: 44.8
click at [622, 383] on p "Yeah , yeah , that makes , yeah , yeah , that makes a lot of sense . So the tru…" at bounding box center [659, 382] width 354 height 40
type input "408"
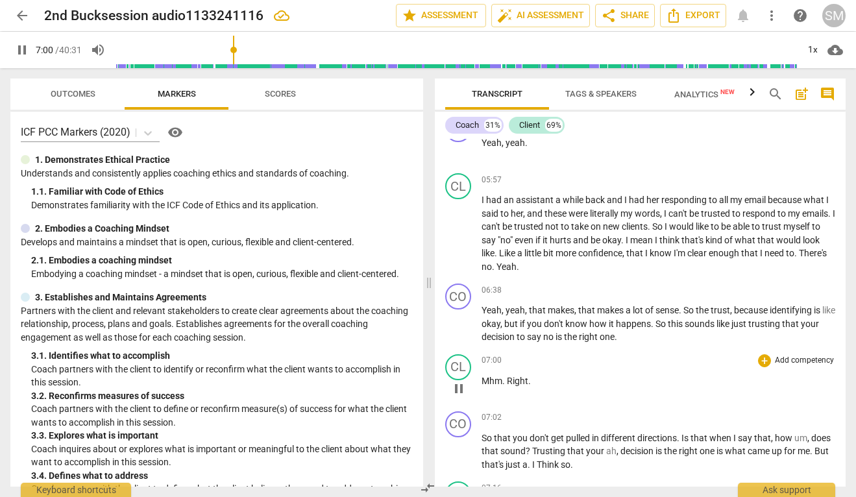
scroll to position [1693, 0]
click at [649, 343] on p "Yeah , yeah , that makes , that makes a lot of sense . So the trust , because i…" at bounding box center [659, 323] width 354 height 40
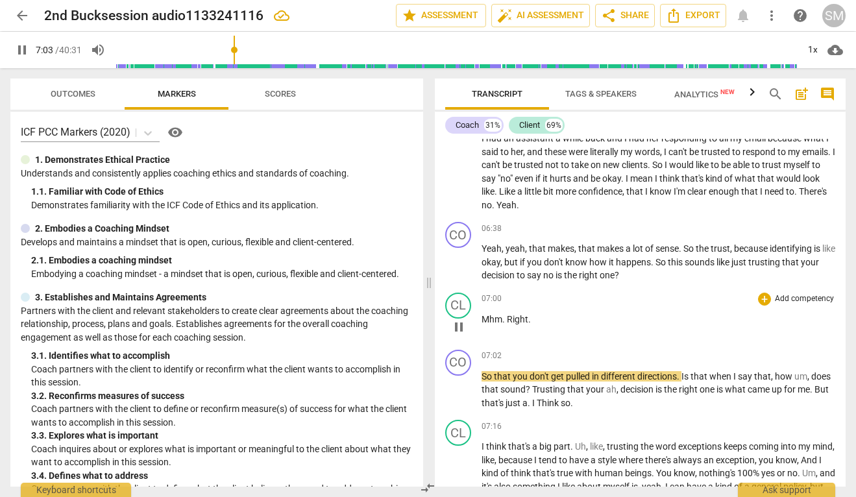
scroll to position [1758, 0]
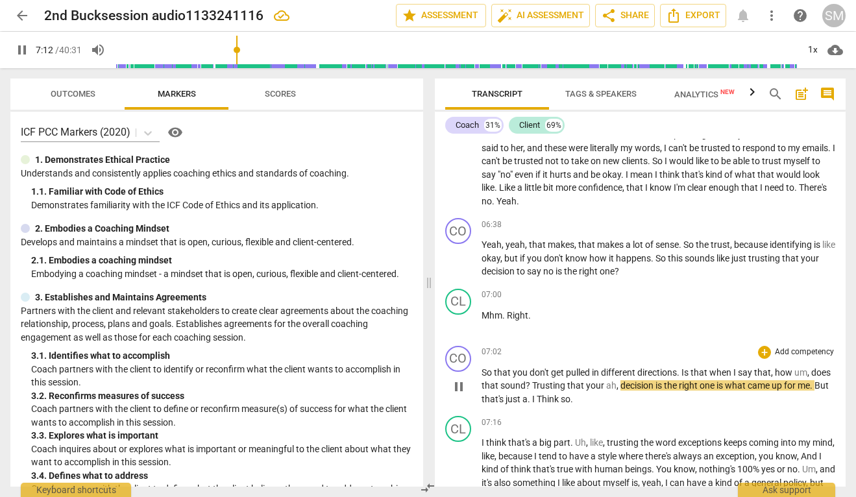
click at [709, 378] on span "that" at bounding box center [700, 372] width 19 height 10
type input "433"
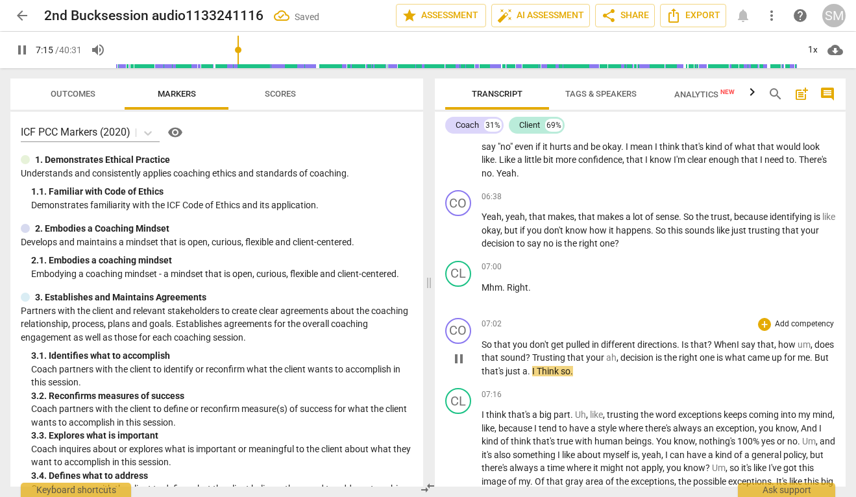
scroll to position [1787, 0]
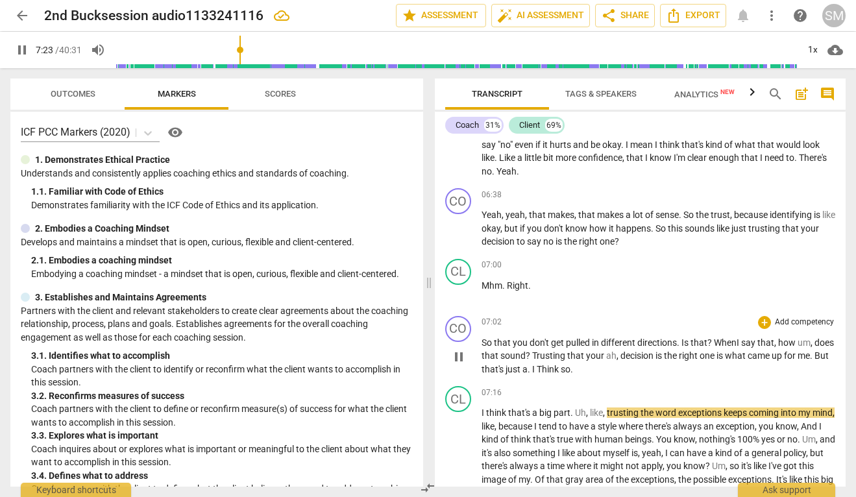
click at [528, 375] on span "a" at bounding box center [525, 369] width 5 height 10
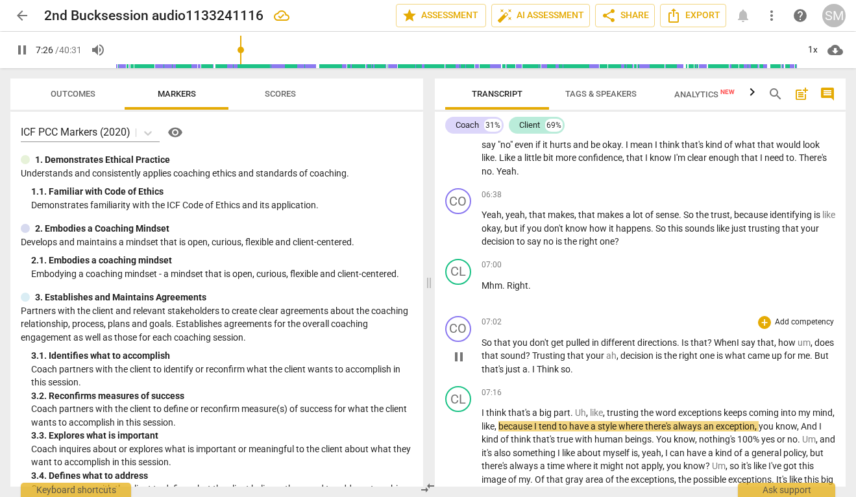
click at [463, 365] on span "pause" at bounding box center [459, 357] width 16 height 16
type input "447"
click at [553, 375] on span "I" at bounding box center [551, 369] width 5 height 10
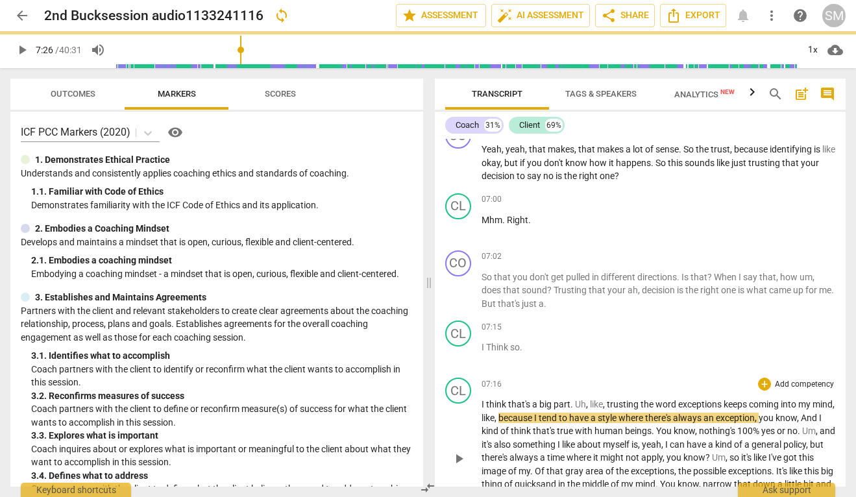
scroll to position [1860, 0]
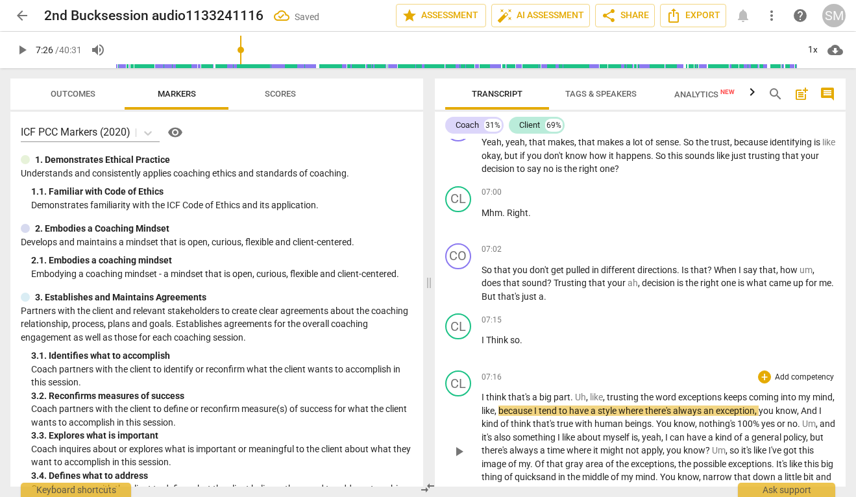
click at [482, 403] on span "I" at bounding box center [484, 397] width 5 height 10
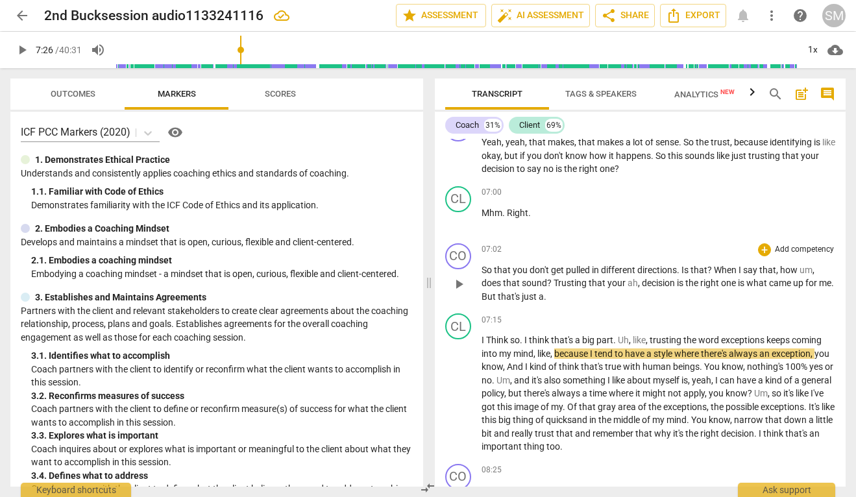
click at [737, 288] on span "one" at bounding box center [729, 283] width 17 height 10
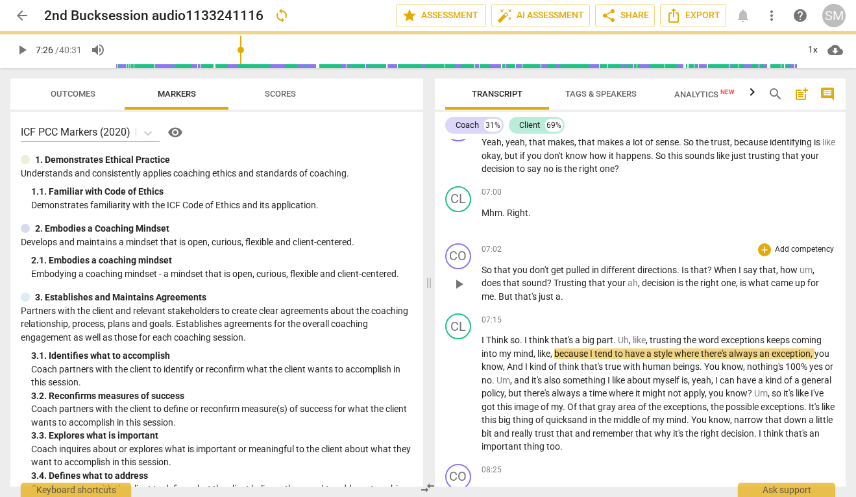
click at [575, 304] on p "So that you don't get pulled in different directions . Is that ? When I say tha…" at bounding box center [659, 284] width 354 height 40
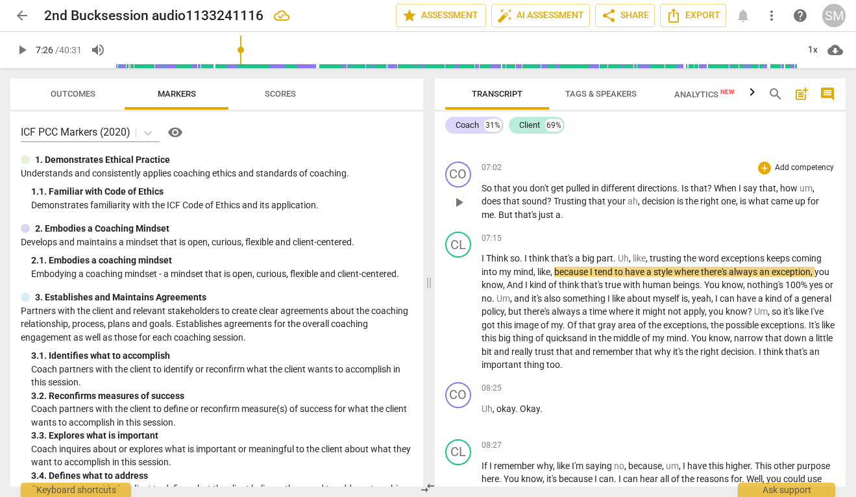
scroll to position [1948, 0]
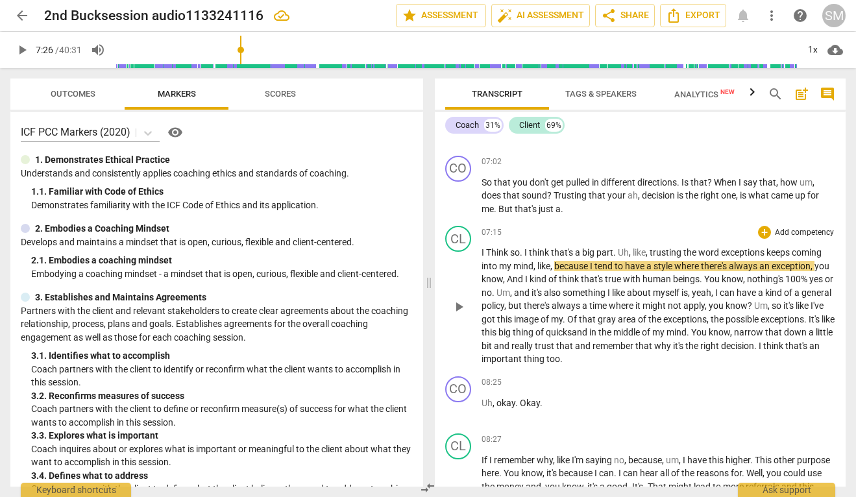
click at [492, 258] on span "Think" at bounding box center [498, 252] width 24 height 10
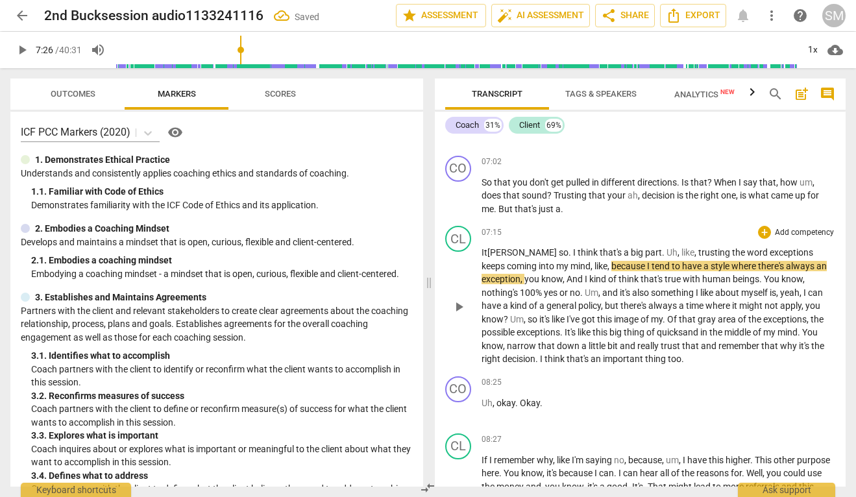
click at [699, 258] on span "trusting" at bounding box center [716, 252] width 34 height 10
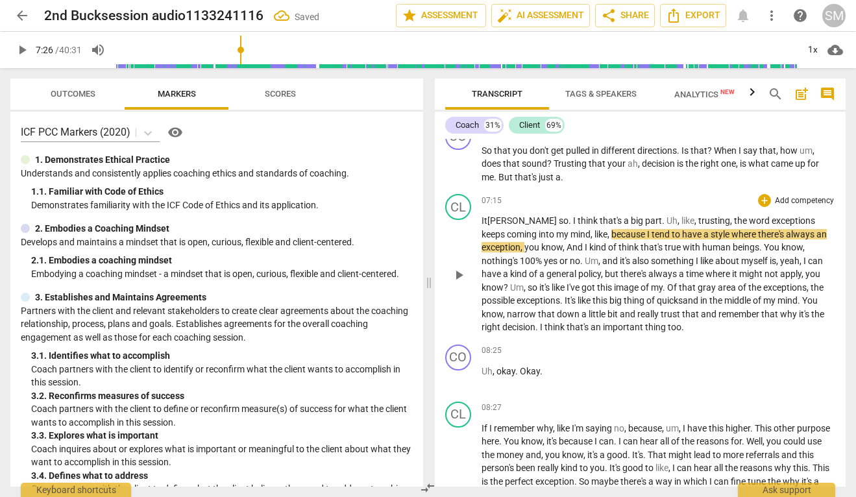
scroll to position [1984, 0]
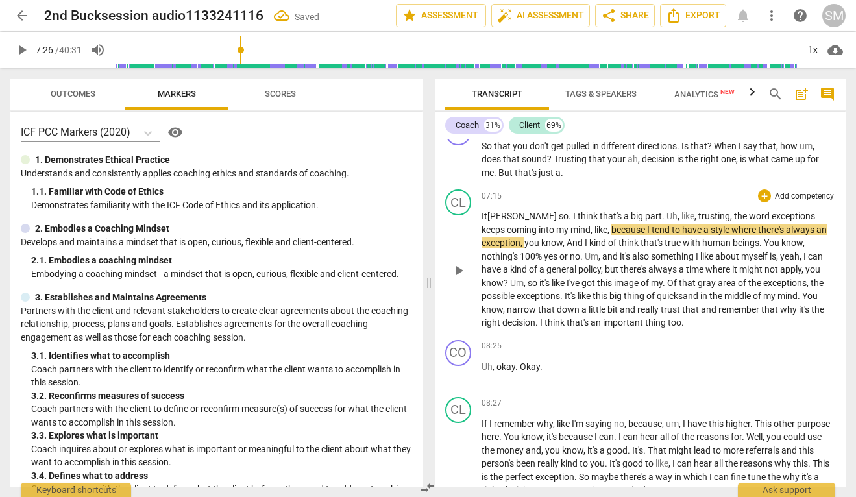
click at [458, 279] on span "play_arrow" at bounding box center [459, 271] width 16 height 16
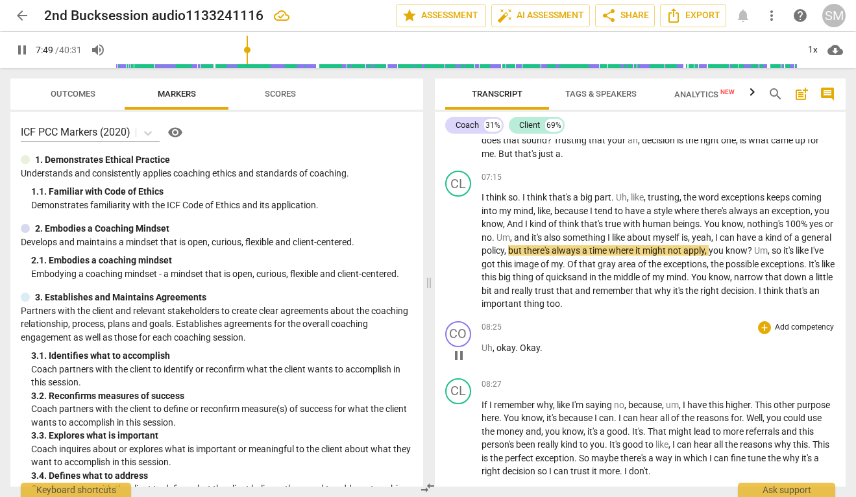
scroll to position [2004, 0]
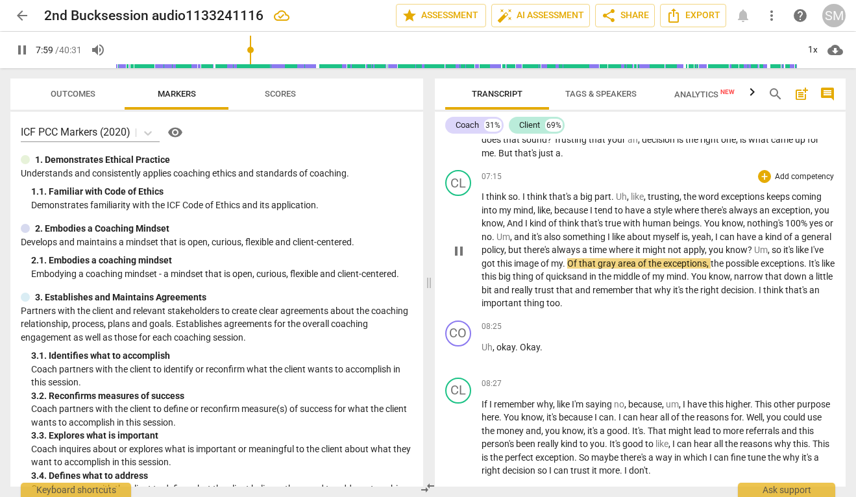
click at [567, 269] on span "." at bounding box center [565, 263] width 5 height 10
type input "481"
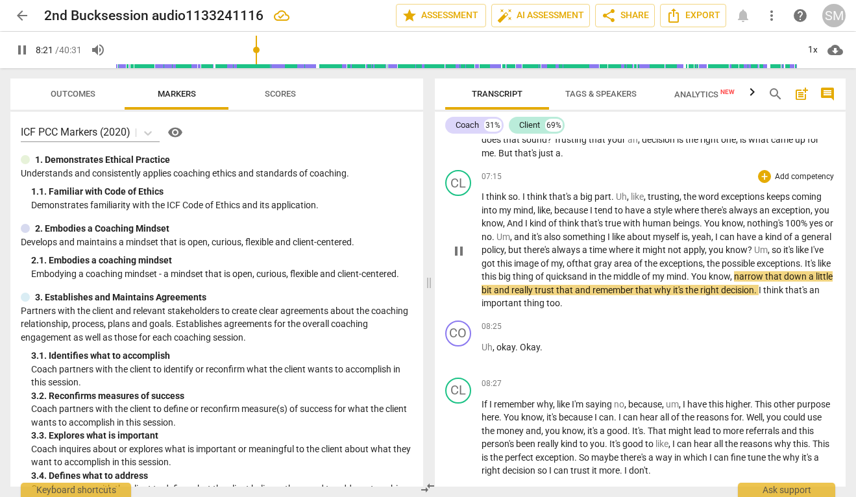
click at [636, 295] on span "remember" at bounding box center [614, 290] width 43 height 10
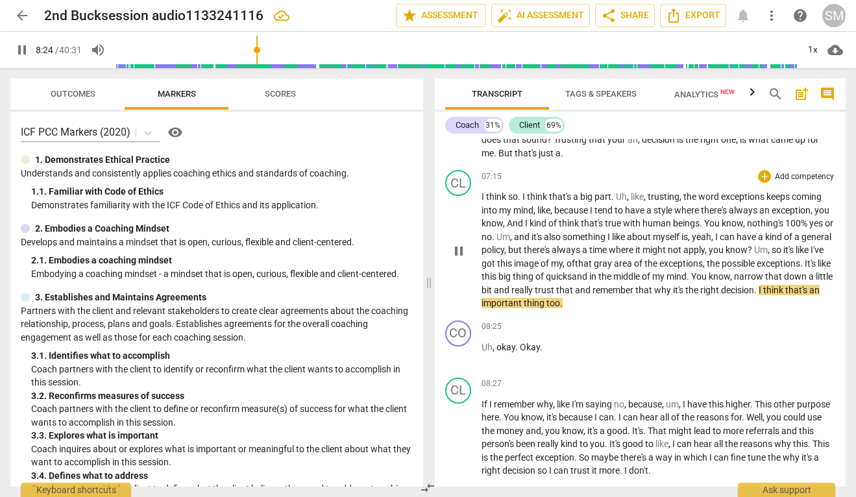
click at [654, 295] on span "that" at bounding box center [645, 290] width 19 height 10
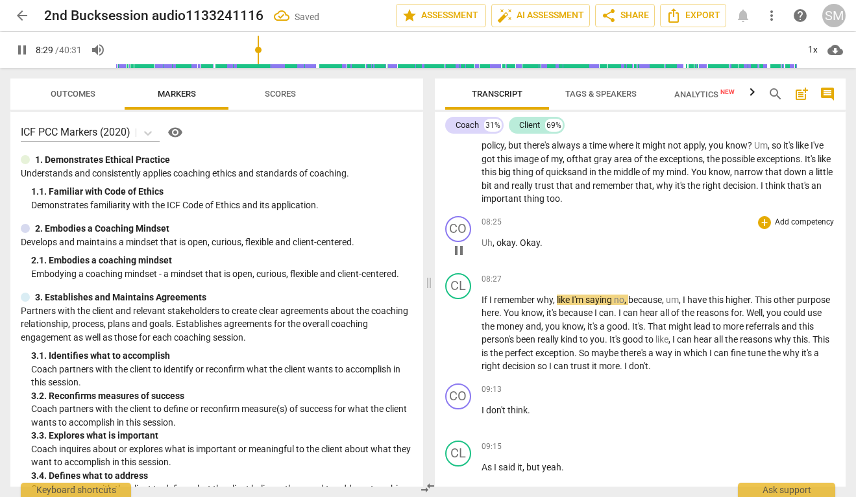
scroll to position [2111, 0]
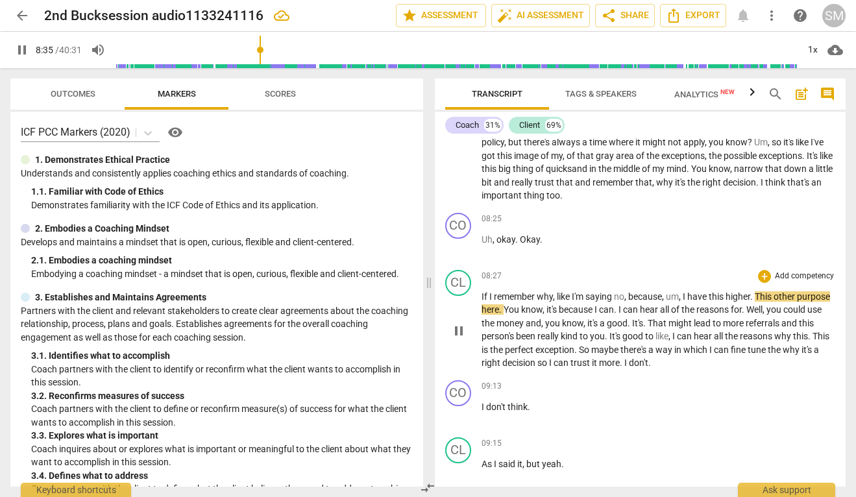
click at [755, 302] on span "." at bounding box center [753, 297] width 5 height 10
type input "517"
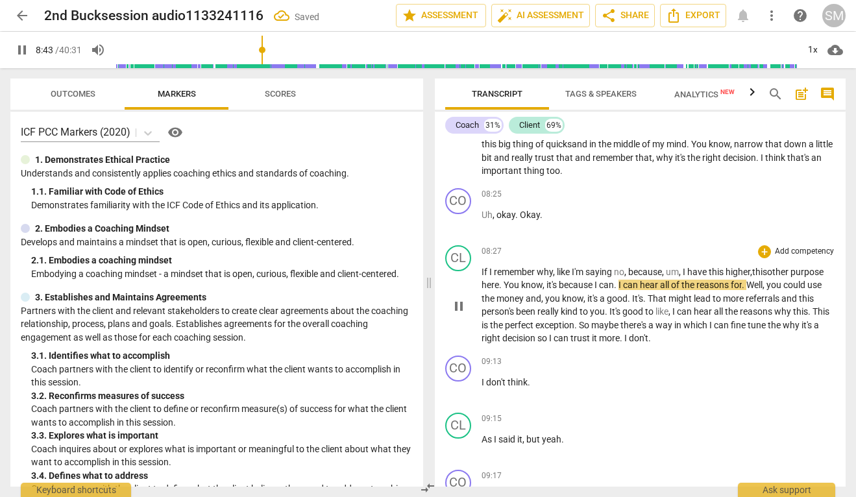
click at [623, 290] on span "I" at bounding box center [621, 285] width 5 height 10
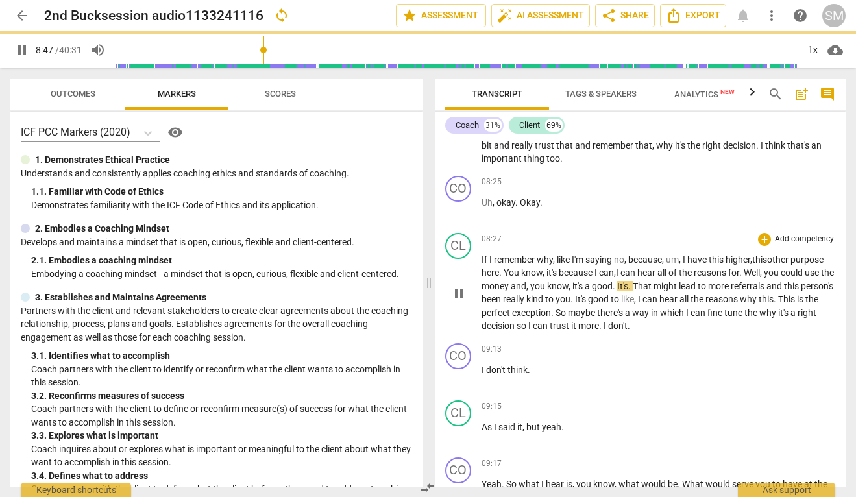
scroll to position [2155, 0]
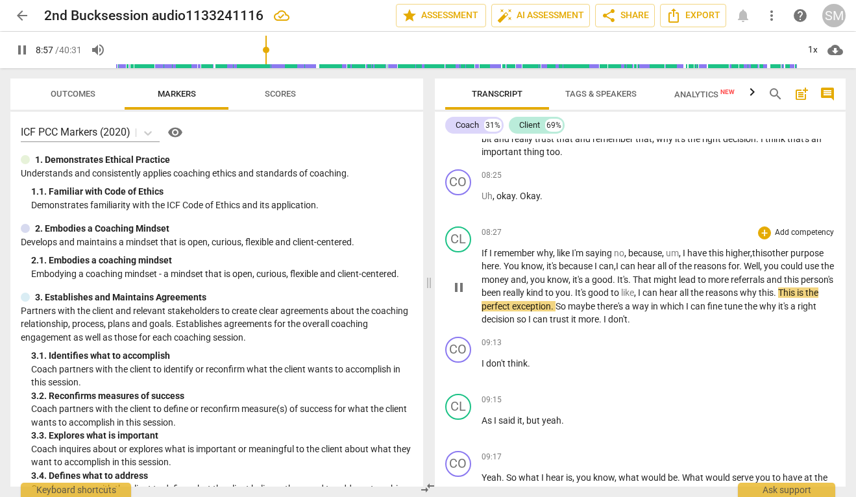
click at [774, 298] on span "." at bounding box center [776, 293] width 5 height 10
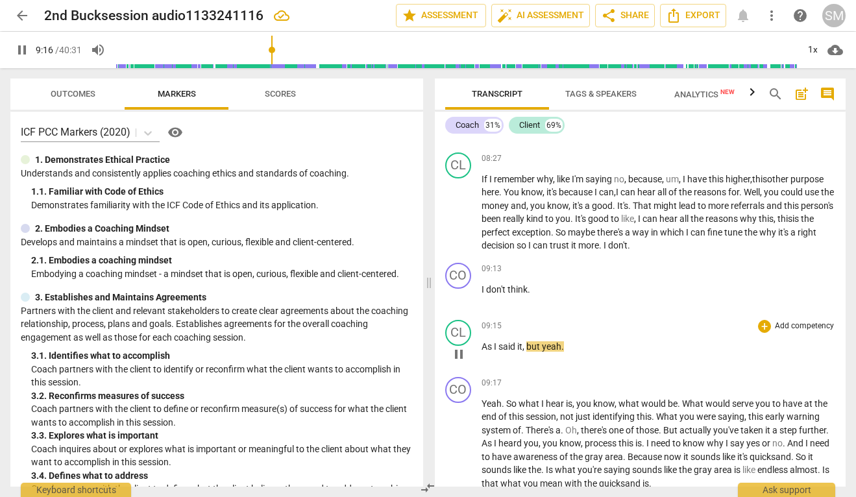
scroll to position [2231, 0]
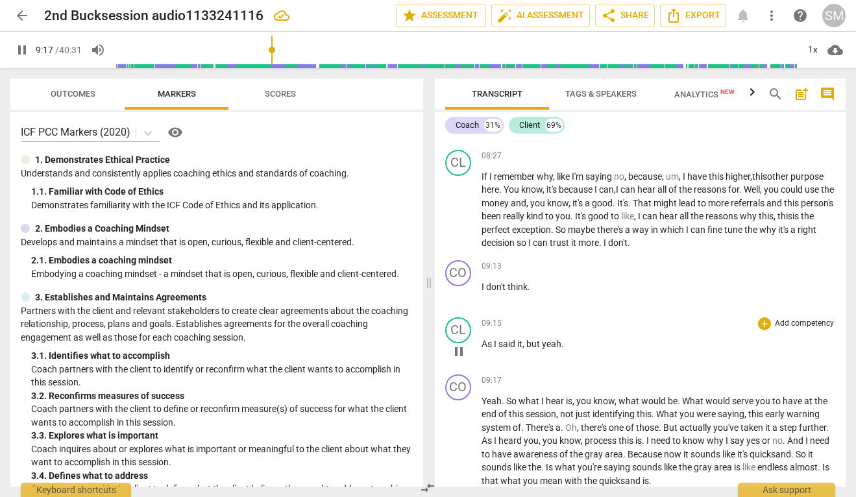
click at [460, 360] on span "pause" at bounding box center [459, 352] width 16 height 16
type input "558"
click at [482, 292] on span "I" at bounding box center [484, 287] width 5 height 10
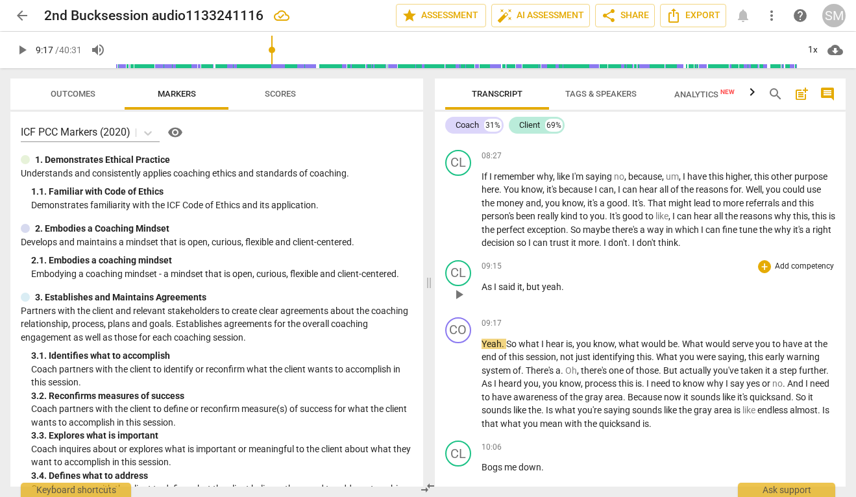
click at [482, 292] on span "As" at bounding box center [488, 287] width 12 height 10
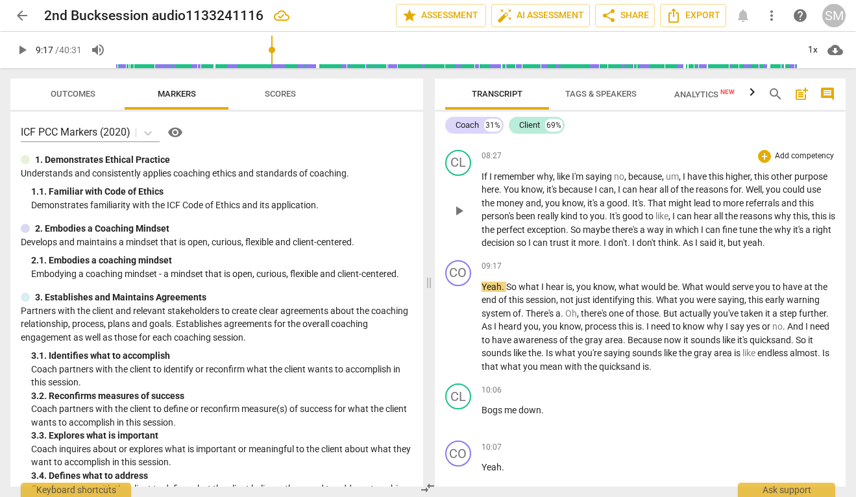
click at [695, 248] on span "As" at bounding box center [689, 243] width 12 height 10
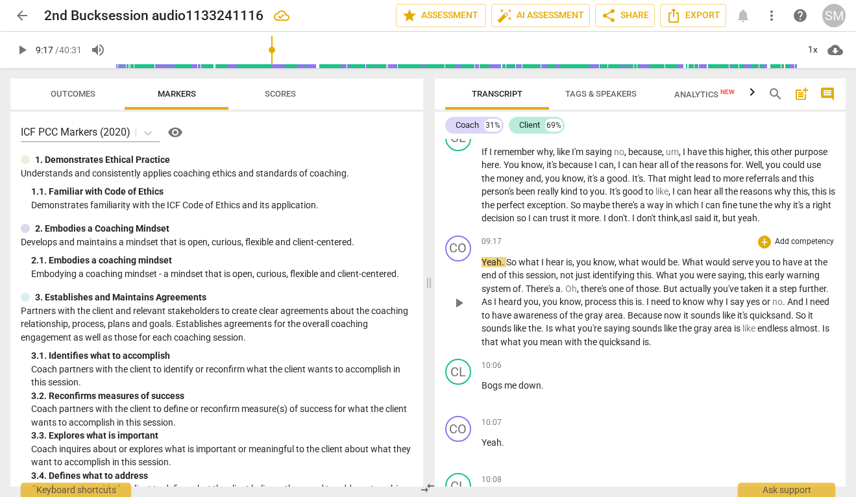
scroll to position [2257, 0]
click at [680, 267] on span "." at bounding box center [680, 261] width 5 height 10
click at [563, 280] on span "not" at bounding box center [568, 274] width 16 height 10
click at [563, 293] on span "." at bounding box center [563, 288] width 5 height 10
click at [566, 293] on font "Oh"" at bounding box center [573, 288] width 14 height 10
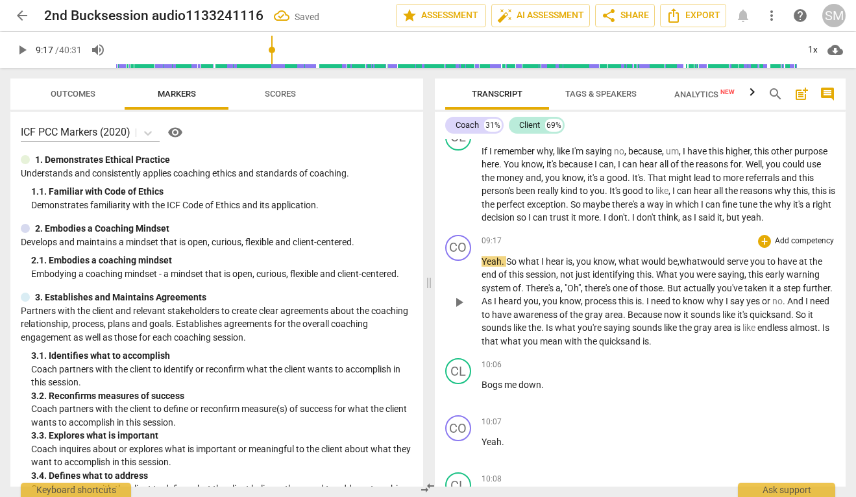
click at [584, 293] on span "," at bounding box center [583, 288] width 4 height 10
click at [664, 293] on span "." at bounding box center [661, 288] width 5 height 10
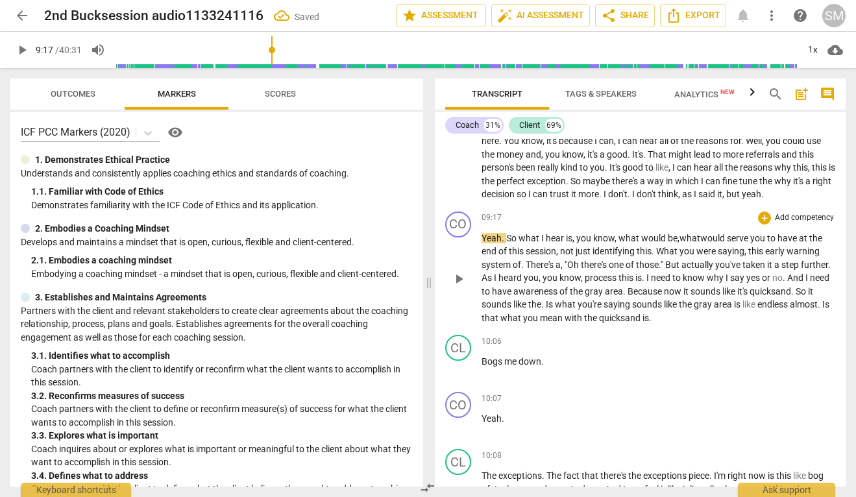
scroll to position [2292, 0]
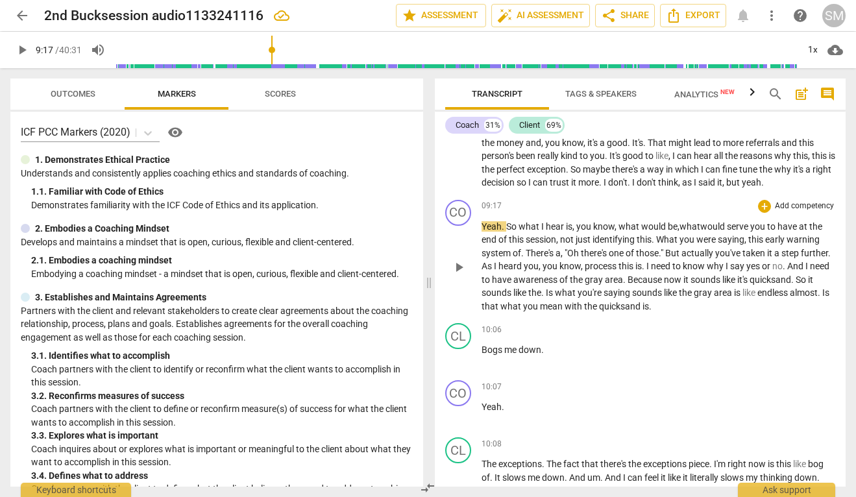
click at [647, 271] on span "." at bounding box center [644, 266] width 5 height 10
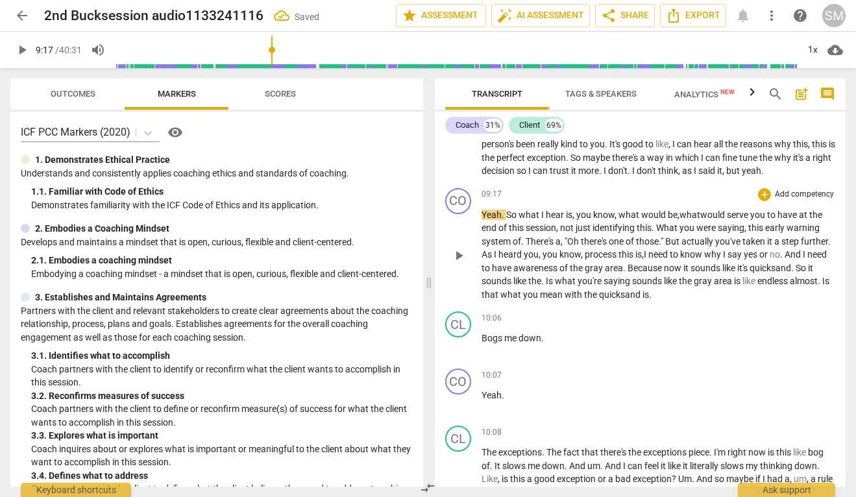
scroll to position [2307, 0]
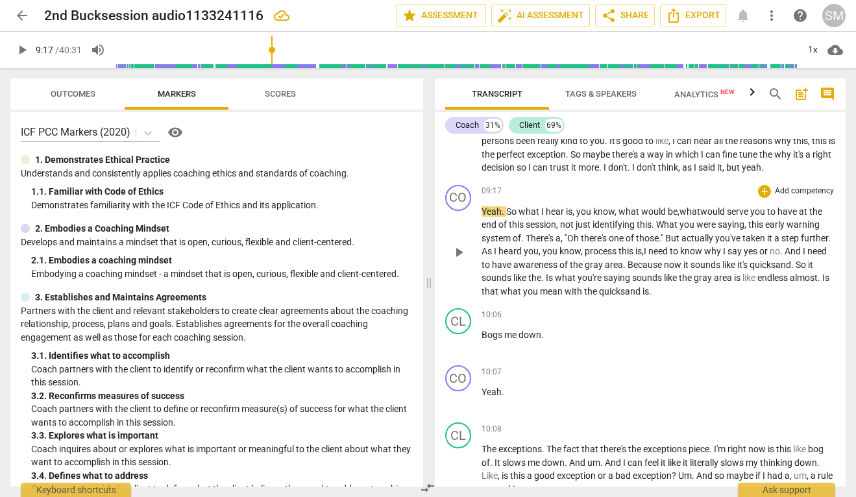
click at [546, 283] on span "." at bounding box center [543, 278] width 5 height 10
click at [727, 299] on p "Yeah . So what I hear is , you know , what would be, what would serve you to ha…" at bounding box center [659, 251] width 354 height 93
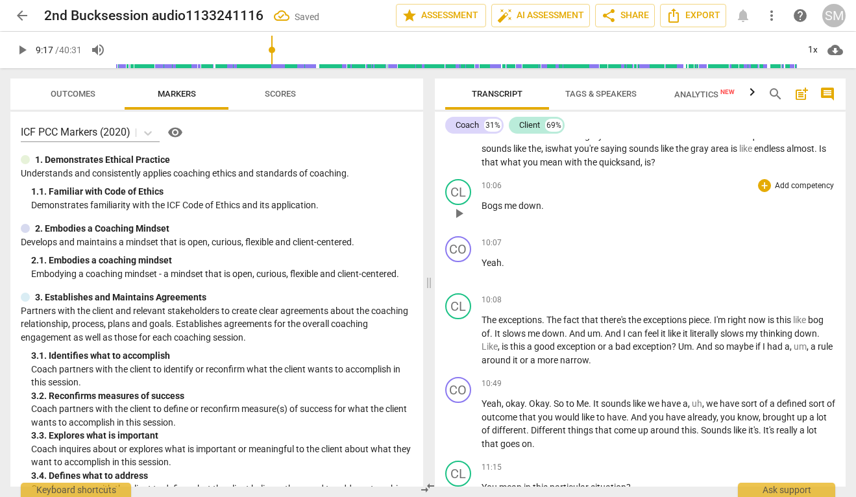
scroll to position [2441, 0]
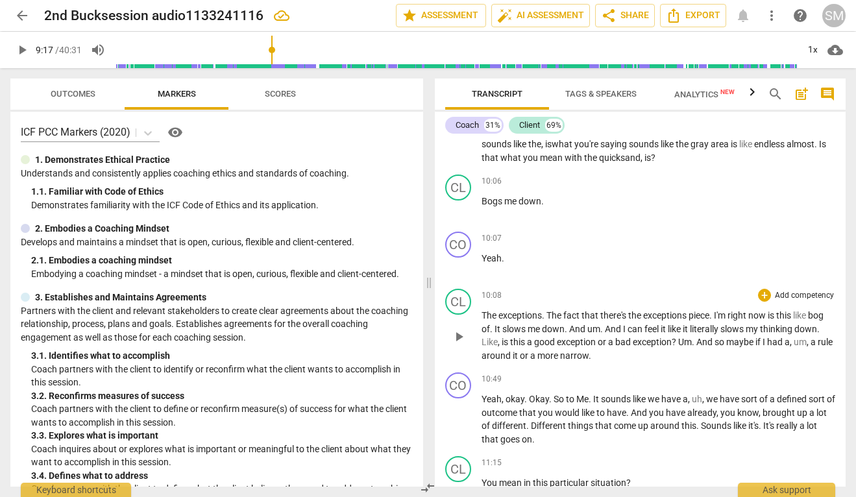
click at [460, 345] on span "play_arrow" at bounding box center [459, 337] width 16 height 16
click at [460, 345] on span "pause" at bounding box center [459, 337] width 16 height 16
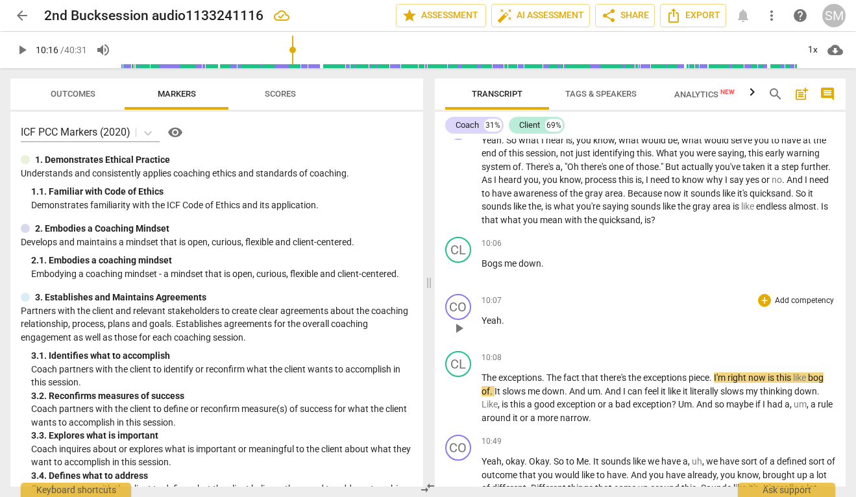
scroll to position [2361, 0]
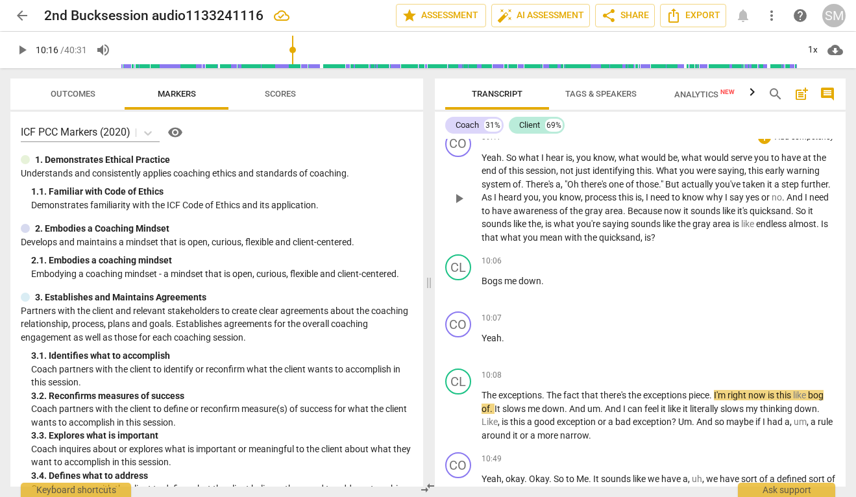
click at [462, 206] on span "play_arrow" at bounding box center [459, 199] width 16 height 16
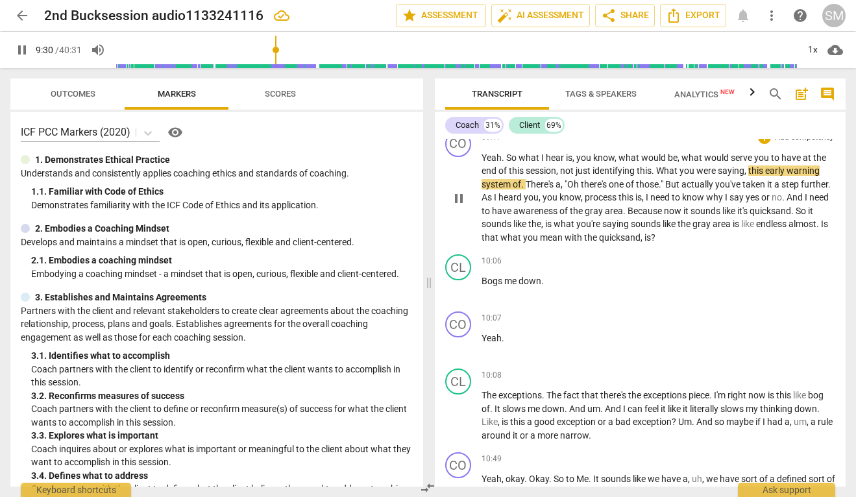
click at [660, 176] on span "What" at bounding box center [667, 171] width 23 height 10
type input "571"
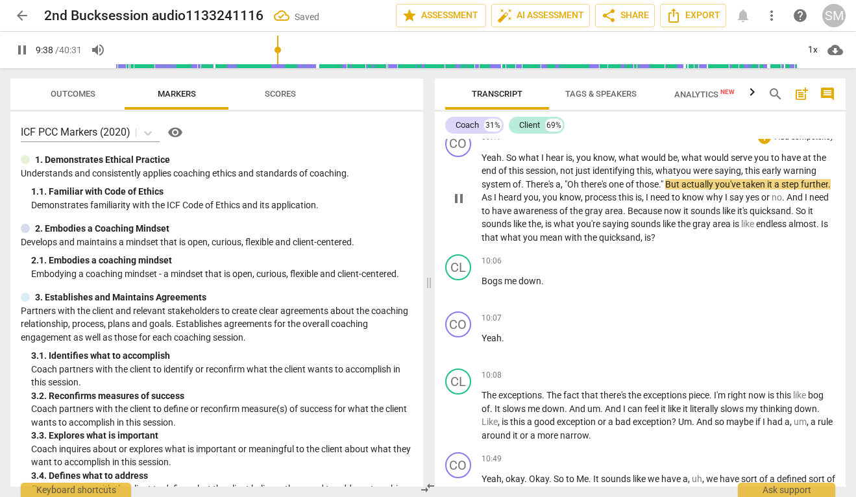
click at [575, 190] on span ""Oh" at bounding box center [573, 184] width 16 height 10
click at [666, 203] on span "this" at bounding box center [659, 197] width 17 height 10
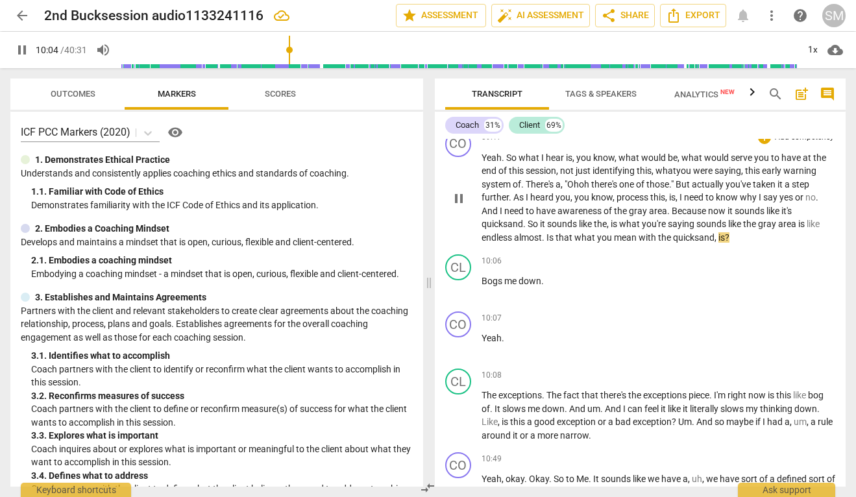
click at [546, 243] on span "." at bounding box center [544, 237] width 5 height 10
click at [482, 286] on span "Bogs" at bounding box center [493, 281] width 23 height 10
type input "610"
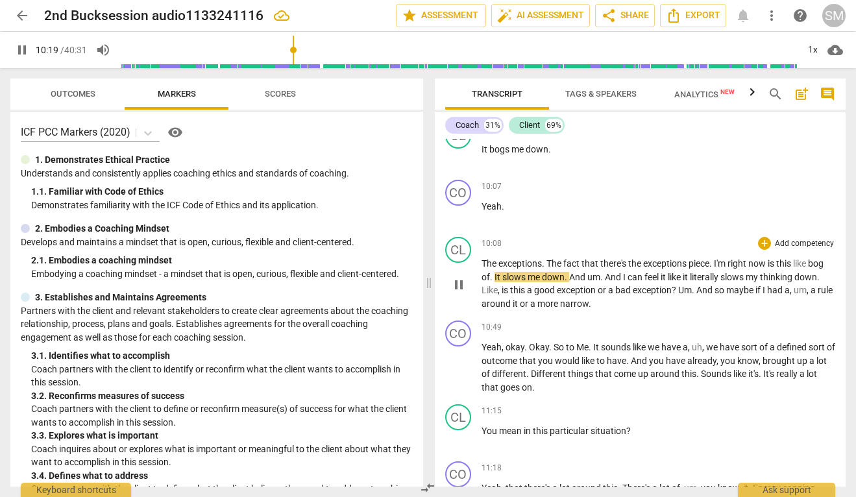
scroll to position [2503, 0]
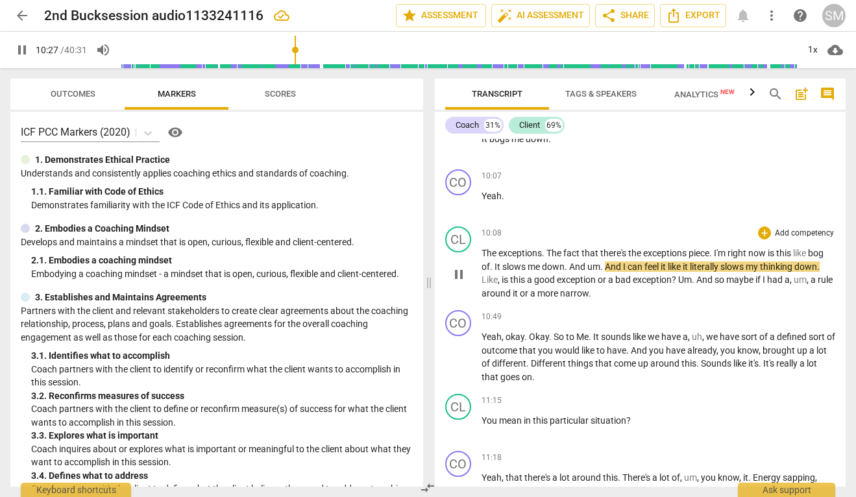
click at [668, 272] on span "it" at bounding box center [664, 267] width 7 height 10
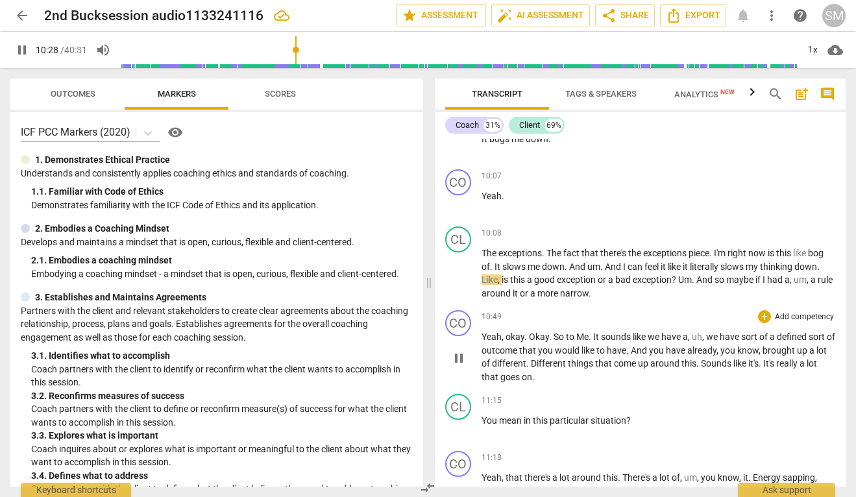
type input "629"
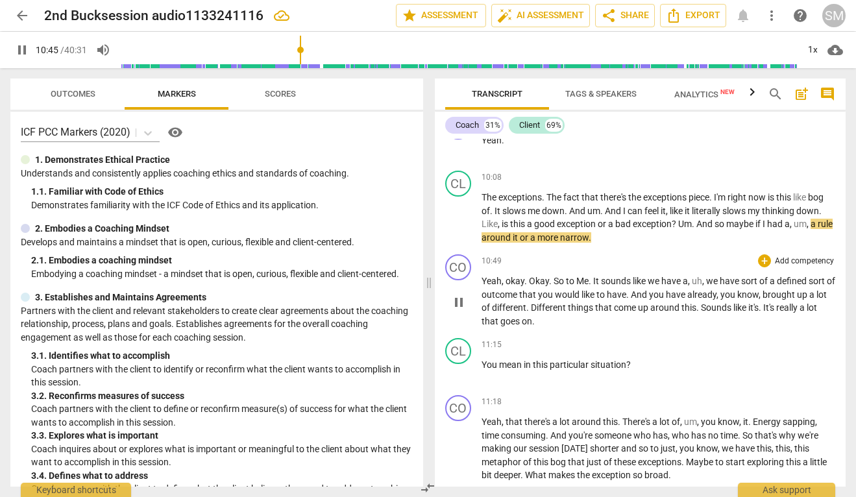
scroll to position [2561, 0]
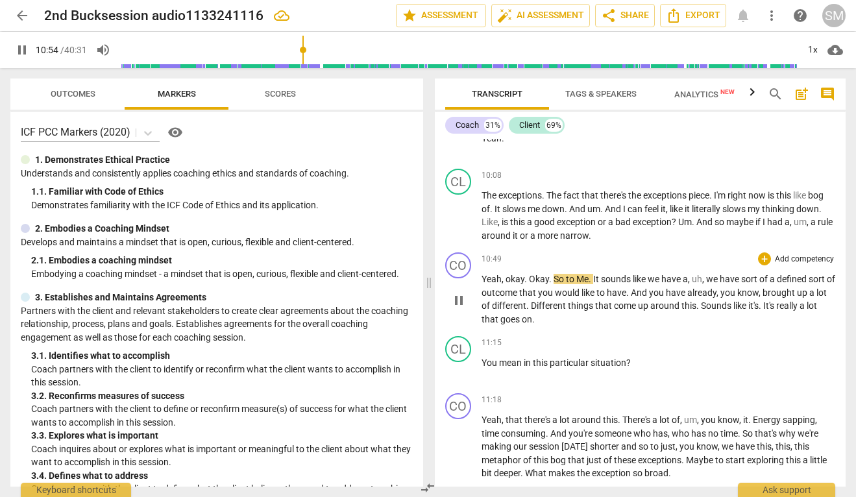
click at [581, 284] on span "Me" at bounding box center [583, 279] width 12 height 10
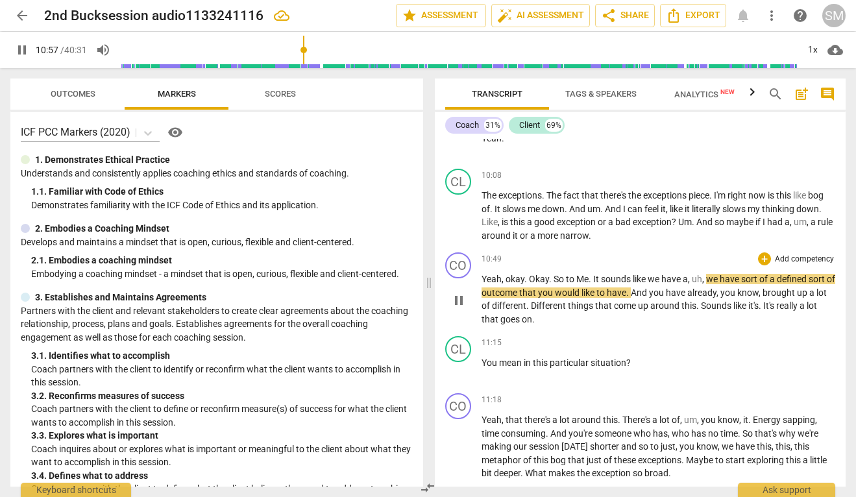
click at [460, 308] on span "pause" at bounding box center [459, 301] width 16 height 16
type input "658"
click at [585, 284] on span "Me" at bounding box center [583, 279] width 12 height 10
click at [462, 308] on span "play_arrow" at bounding box center [459, 301] width 16 height 16
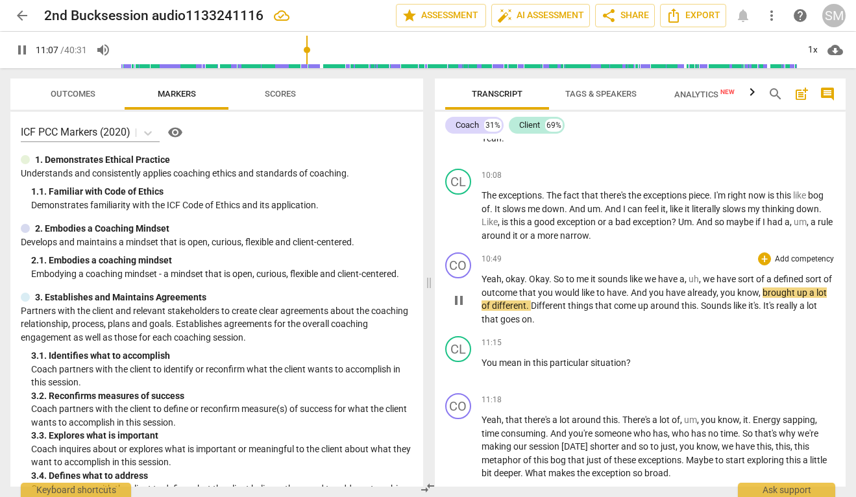
click at [543, 311] on span "Different" at bounding box center [549, 306] width 37 height 10
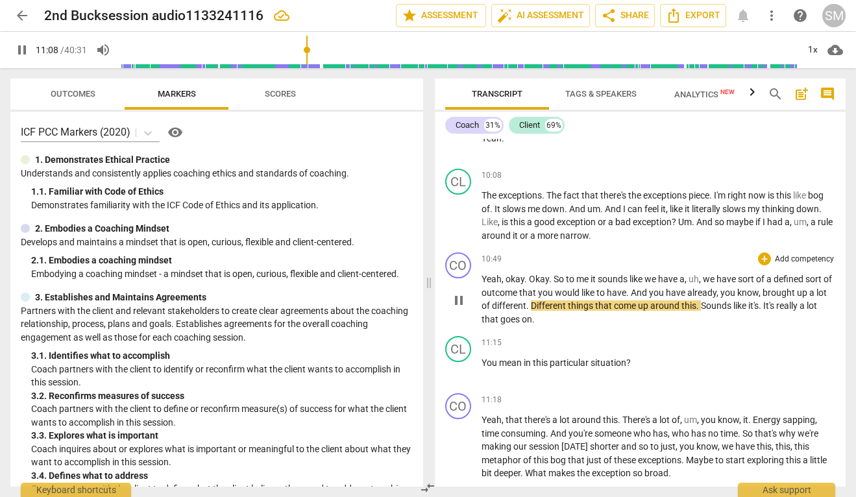
type input "669"
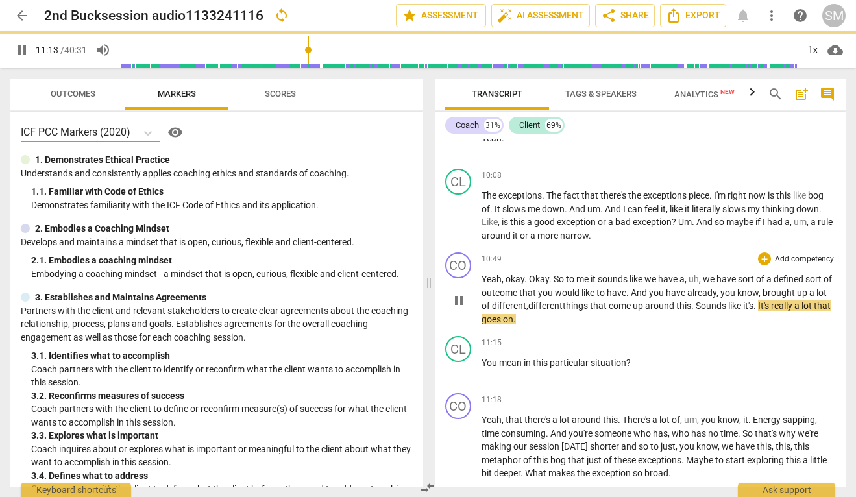
click at [758, 311] on span "." at bounding box center [756, 306] width 5 height 10
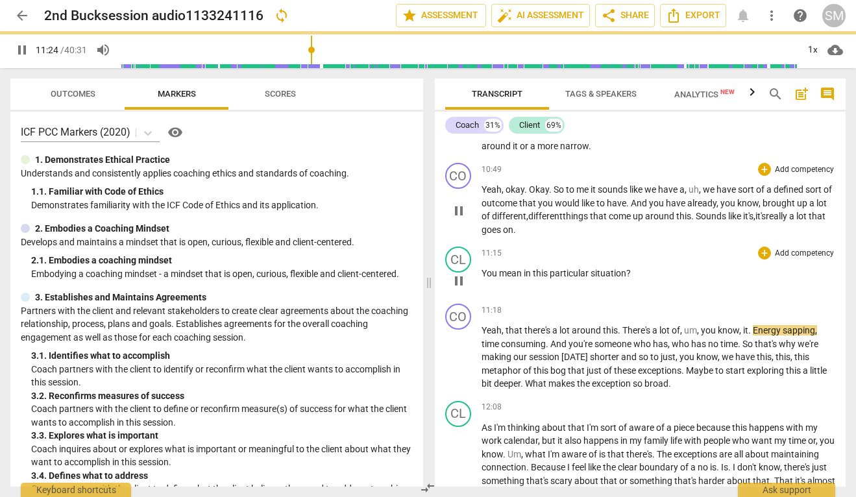
scroll to position [2674, 0]
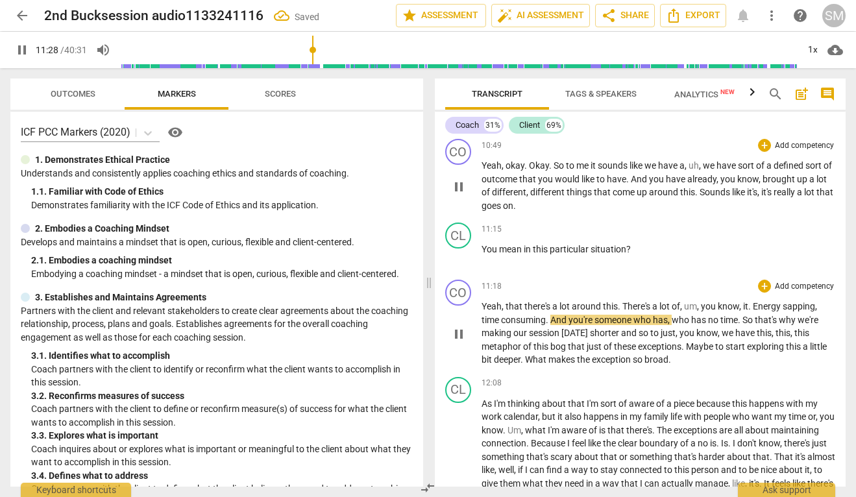
click at [553, 325] on span "And" at bounding box center [560, 320] width 18 height 10
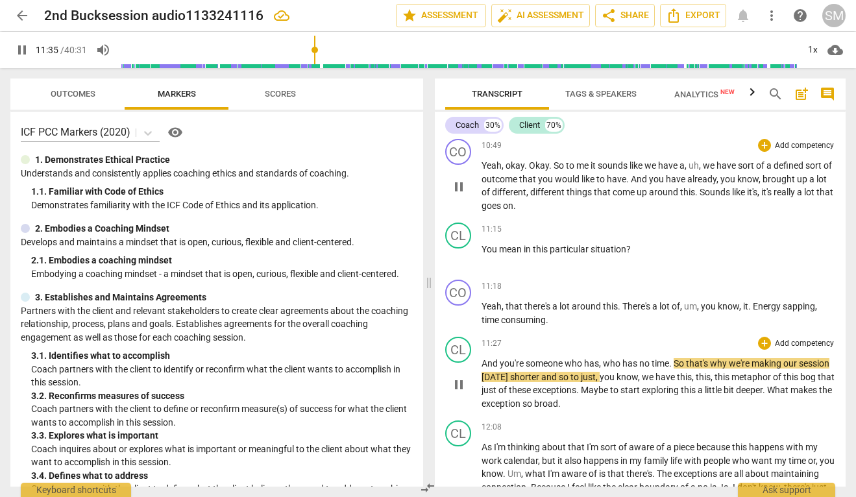
click at [462, 393] on span "pause" at bounding box center [459, 385] width 16 height 16
type input "696"
click at [482, 369] on span "And" at bounding box center [491, 363] width 18 height 10
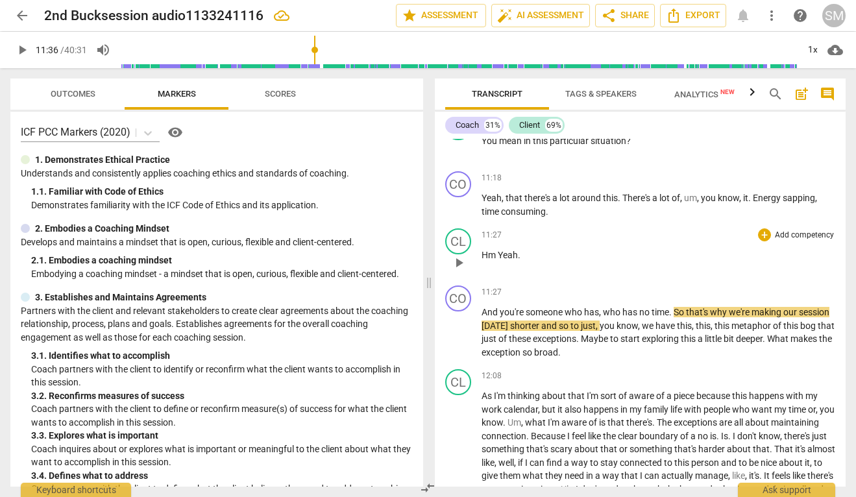
scroll to position [2793, 0]
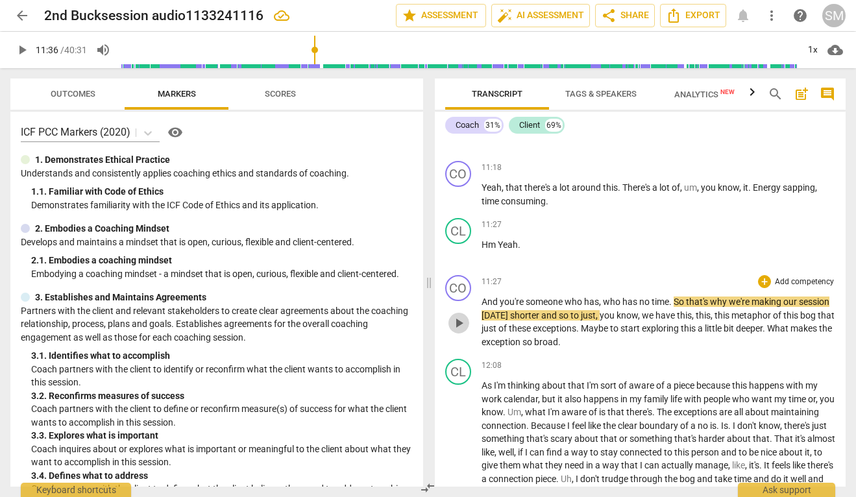
click at [457, 331] on span "play_arrow" at bounding box center [459, 324] width 16 height 16
click at [457, 331] on span "pause" at bounding box center [459, 324] width 16 height 16
click at [494, 307] on span "And" at bounding box center [491, 302] width 18 height 10
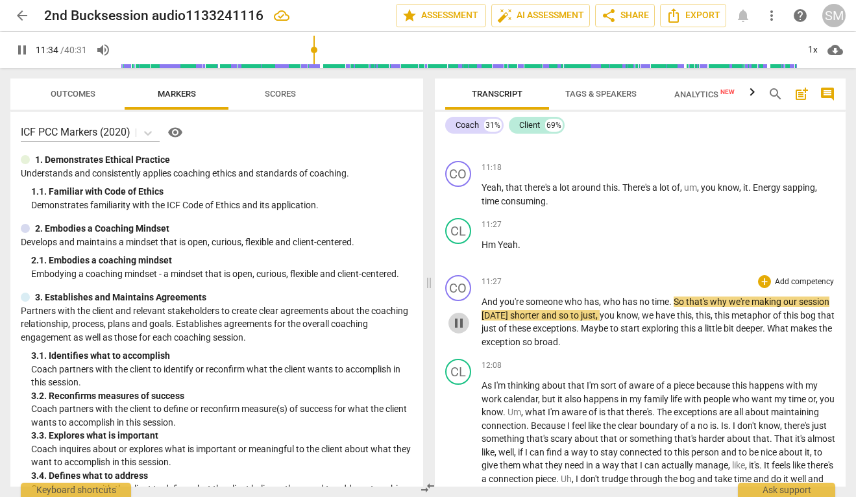
click at [459, 331] on span "pause" at bounding box center [459, 324] width 16 height 16
click at [675, 307] on span "So" at bounding box center [680, 302] width 12 height 10
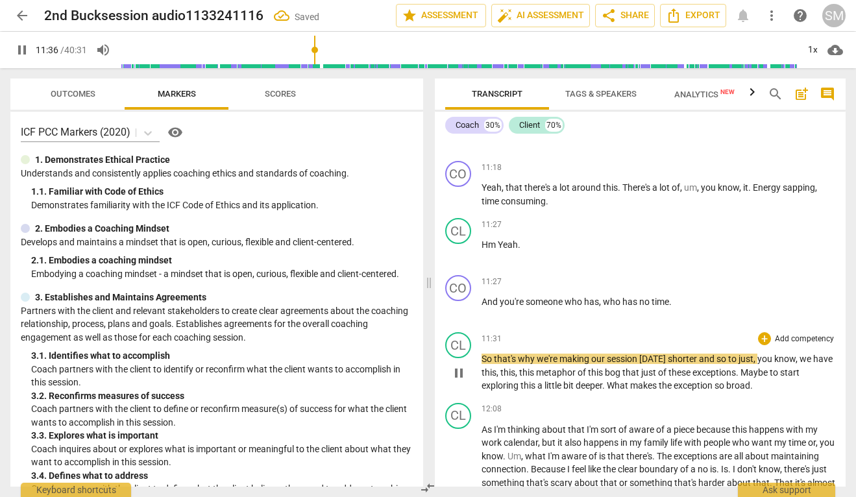
click at [449, 381] on span "pause" at bounding box center [459, 374] width 21 height 16
type input "697"
click at [482, 364] on span "So" at bounding box center [488, 359] width 12 height 10
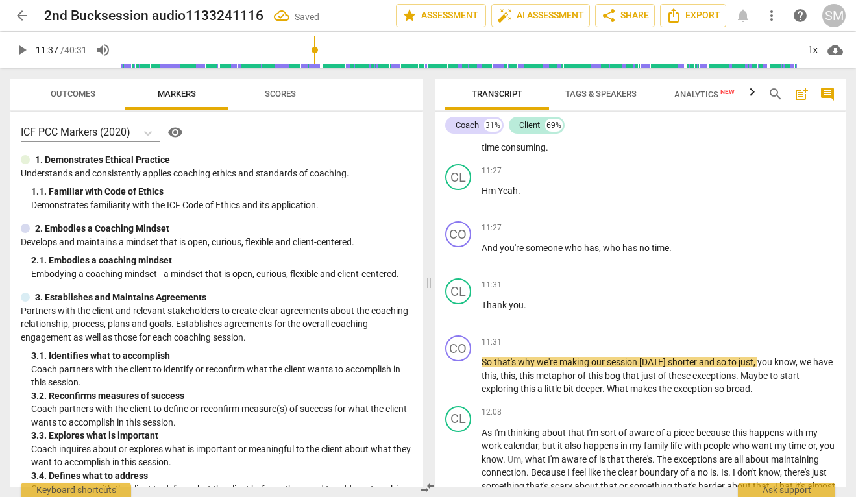
scroll to position [2852, 0]
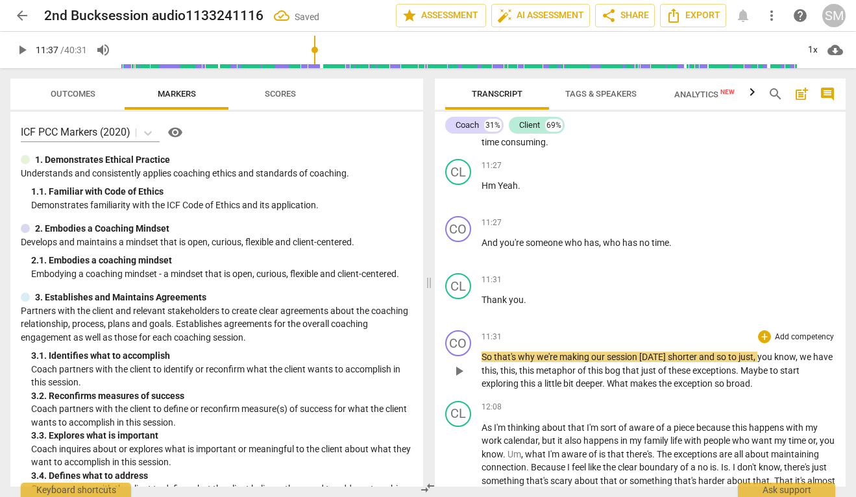
click at [493, 362] on span "So" at bounding box center [488, 357] width 12 height 10
click at [685, 362] on span "shorter" at bounding box center [673, 357] width 31 height 10
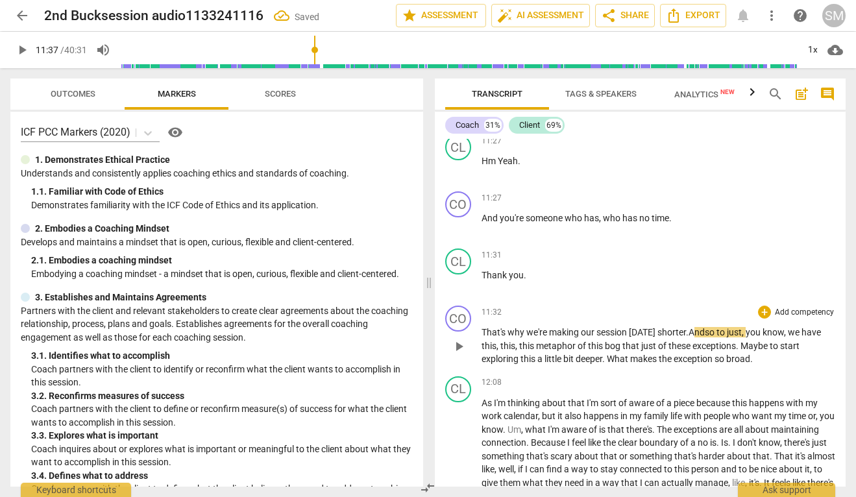
scroll to position [2885, 0]
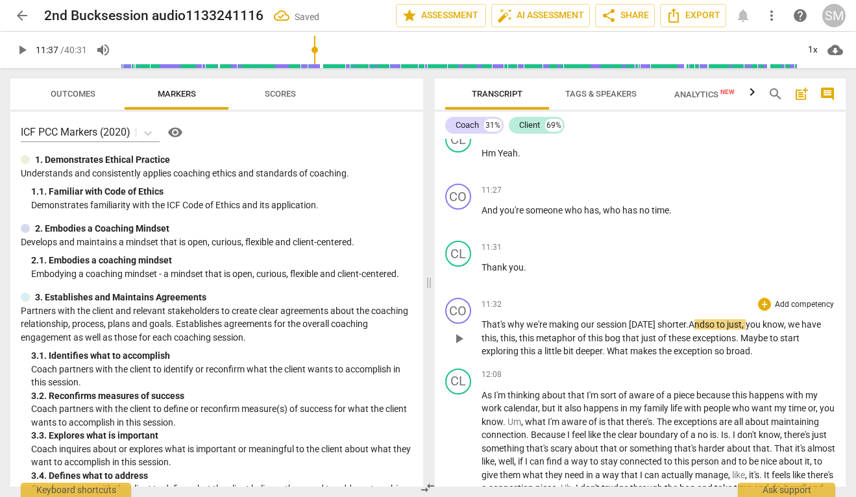
click at [459, 347] on span "play_arrow" at bounding box center [459, 339] width 16 height 16
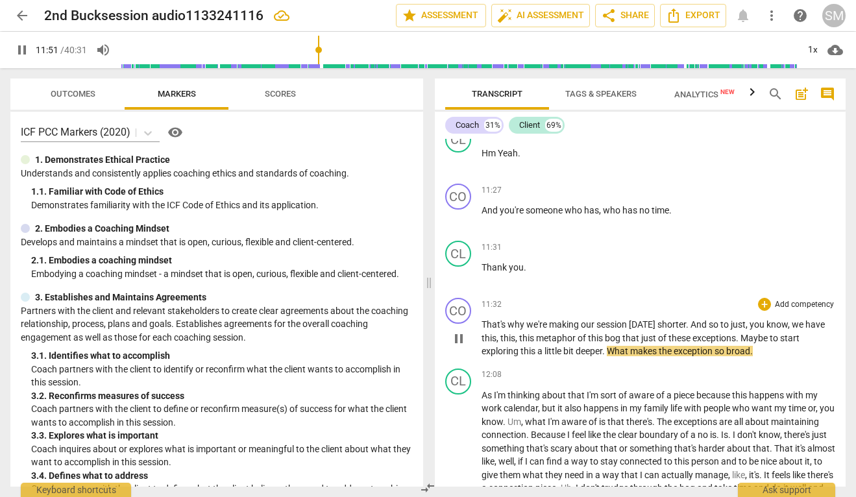
click at [610, 356] on span "What" at bounding box center [618, 351] width 23 height 10
type input "713"
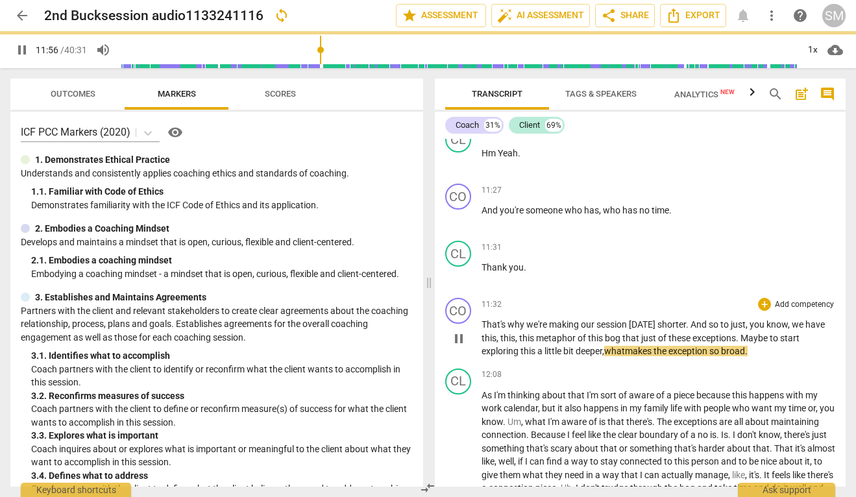
scroll to position [2963, 0]
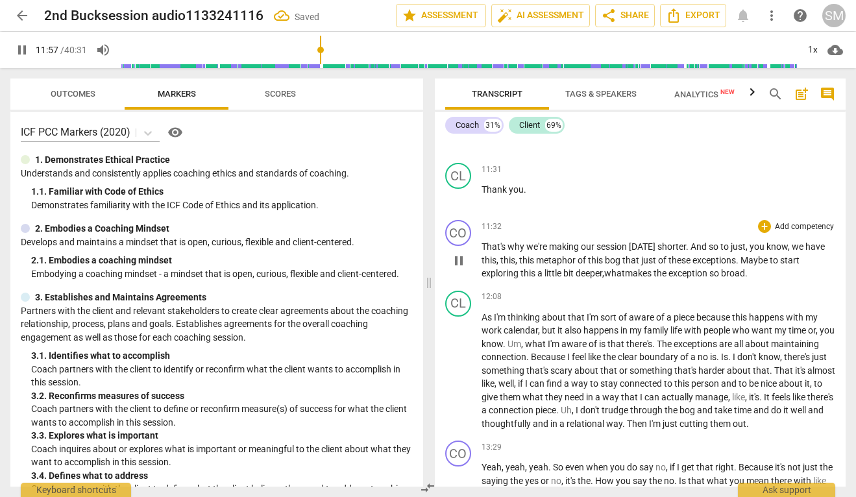
click at [761, 280] on p "That's why we're making our session [DATE] shorter . And so to just , you know …" at bounding box center [659, 260] width 354 height 40
click at [710, 279] on span "exception" at bounding box center [689, 273] width 41 height 10
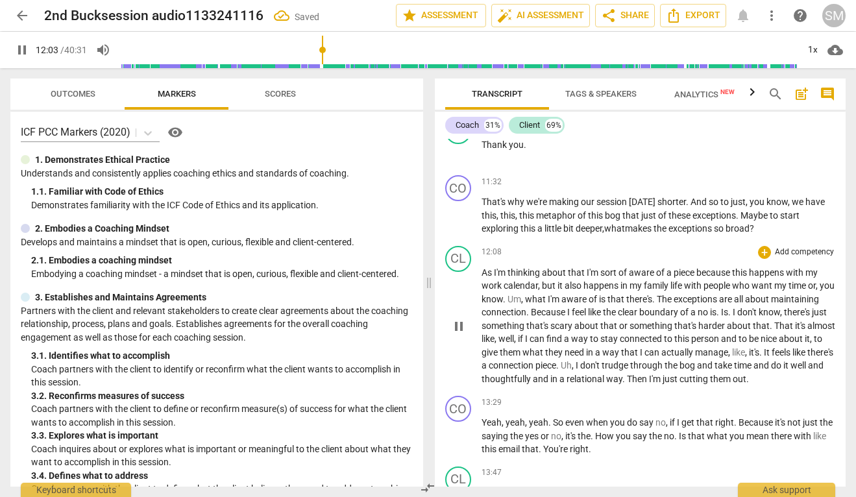
scroll to position [3009, 0]
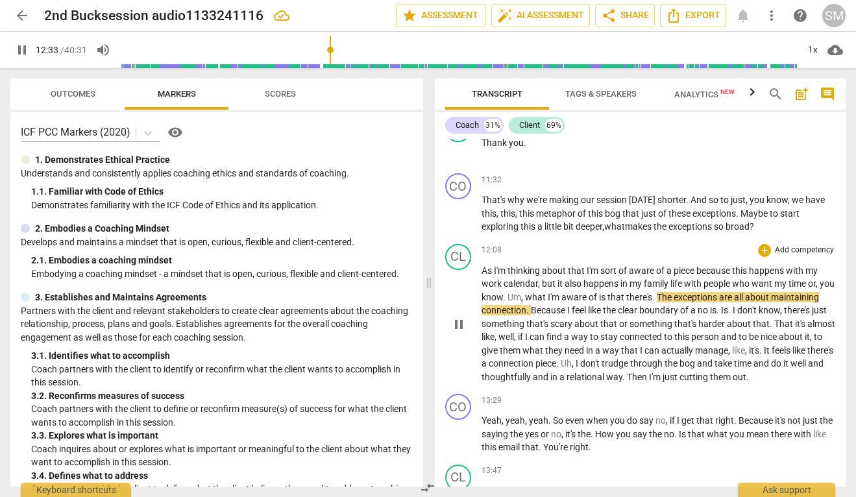
click at [673, 303] on span "The" at bounding box center [665, 297] width 17 height 10
type input "755"
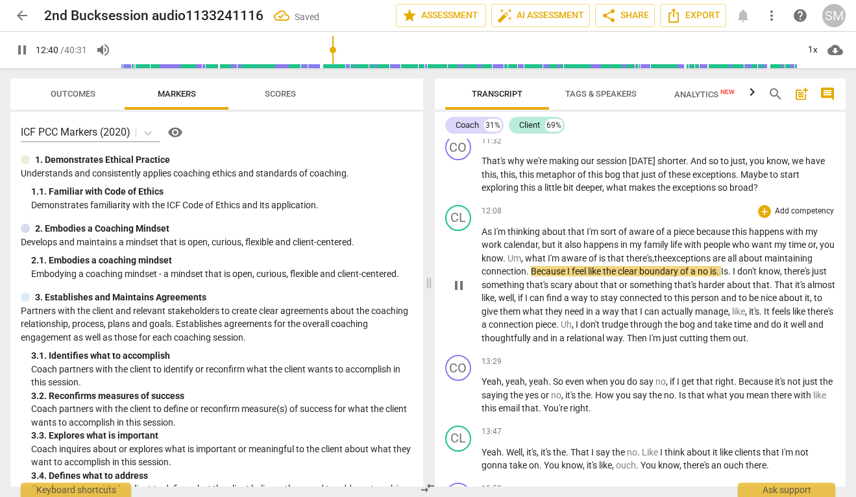
scroll to position [3050, 0]
click at [721, 275] on span "." at bounding box center [719, 270] width 5 height 10
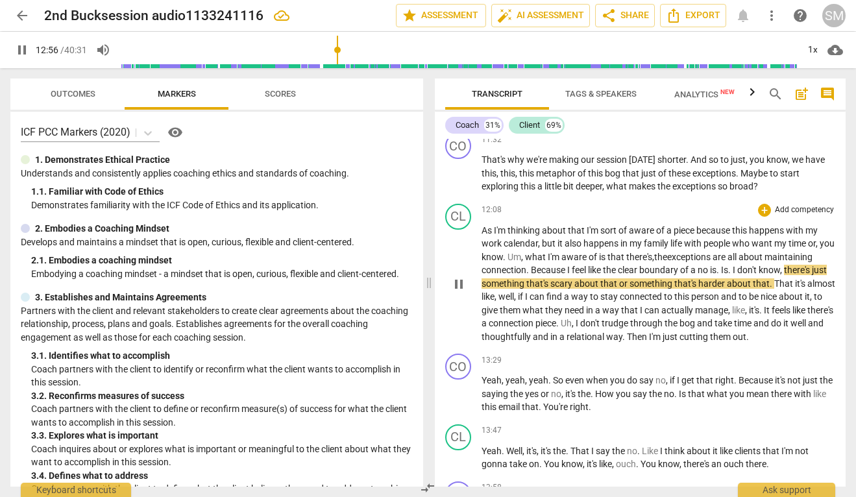
click at [733, 275] on span "." at bounding box center [730, 270] width 5 height 10
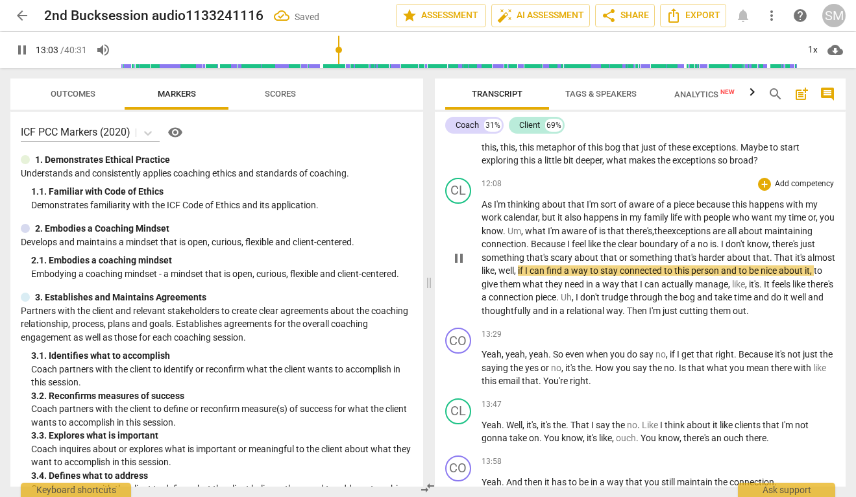
scroll to position [3078, 0]
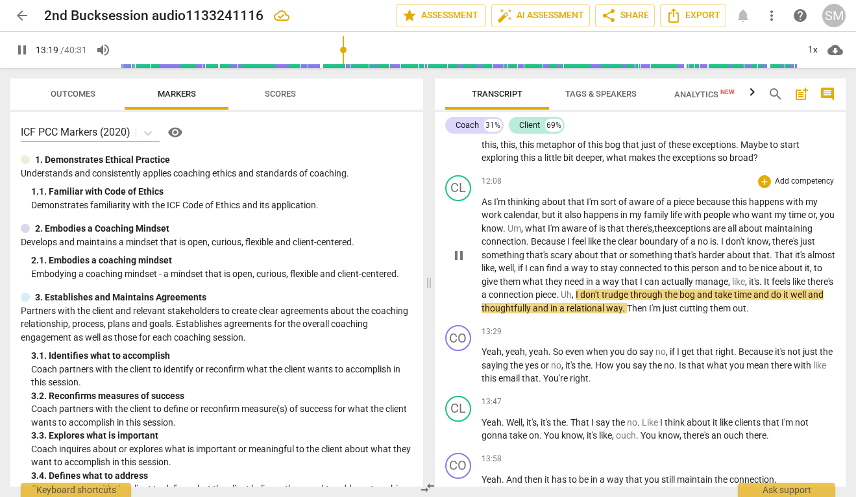
click at [576, 300] on span "," at bounding box center [574, 295] width 4 height 10
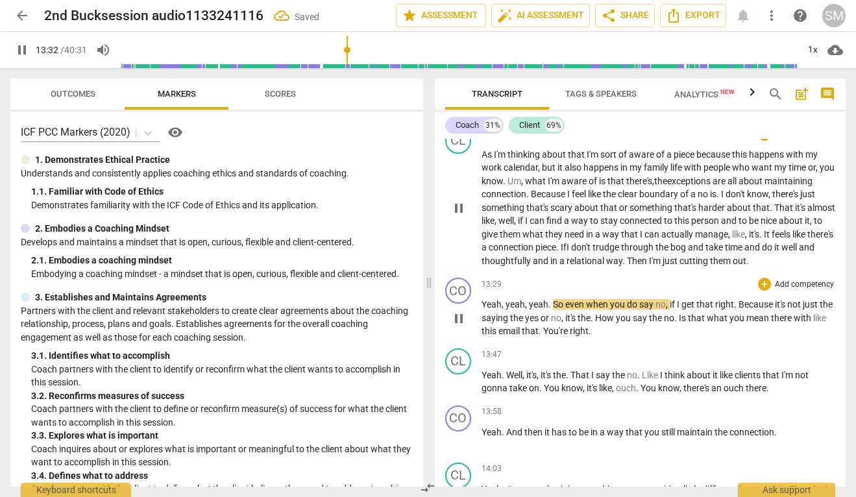
scroll to position [3135, 0]
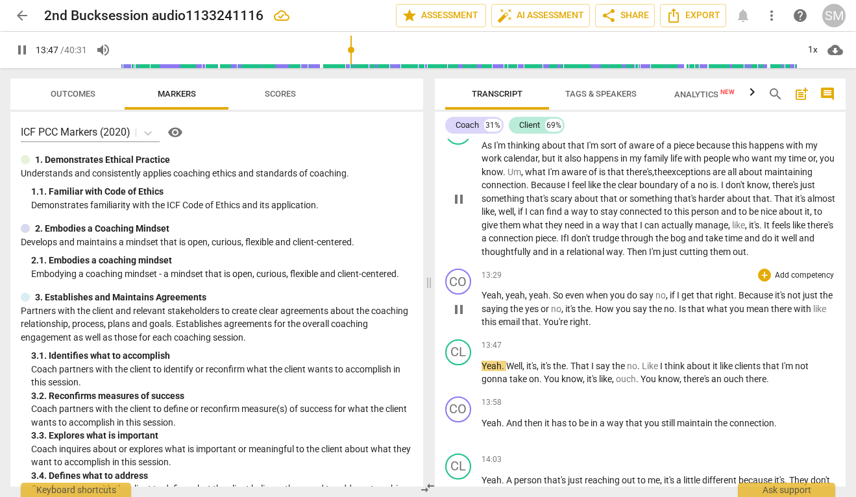
click at [587, 327] on span "right" at bounding box center [579, 322] width 19 height 10
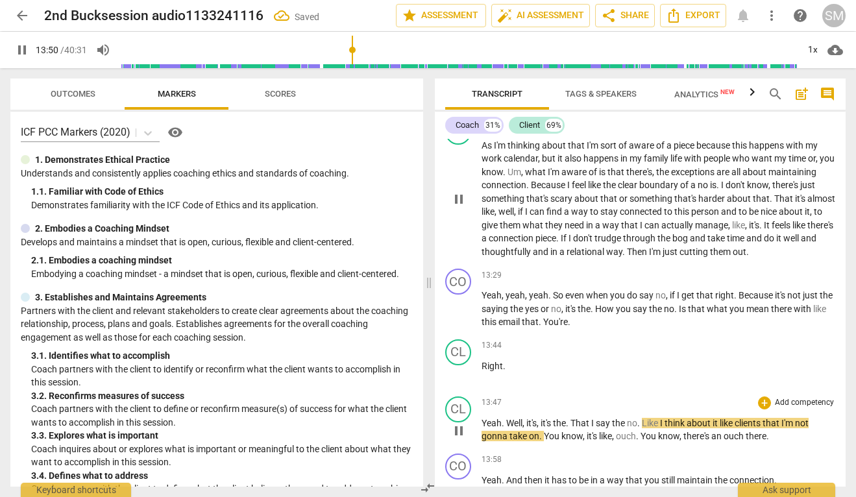
click at [483, 429] on span "Yeah" at bounding box center [492, 423] width 20 height 10
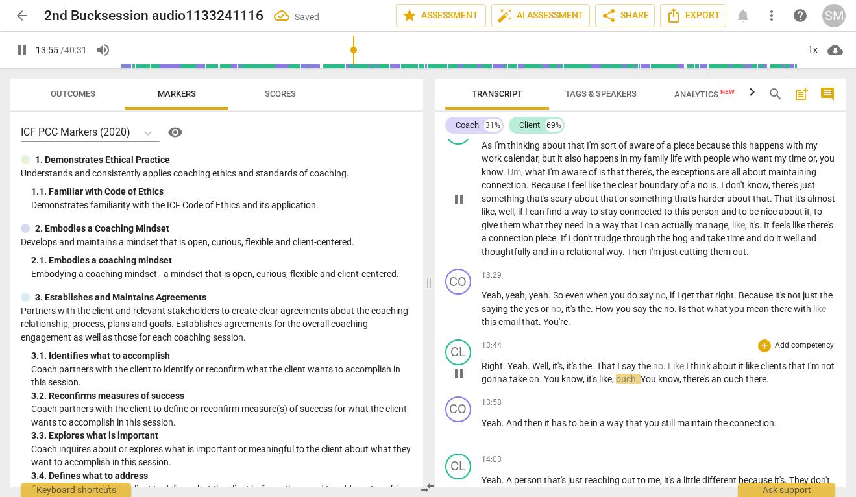
click at [460, 382] on span "pause" at bounding box center [459, 374] width 16 height 16
type input "836"
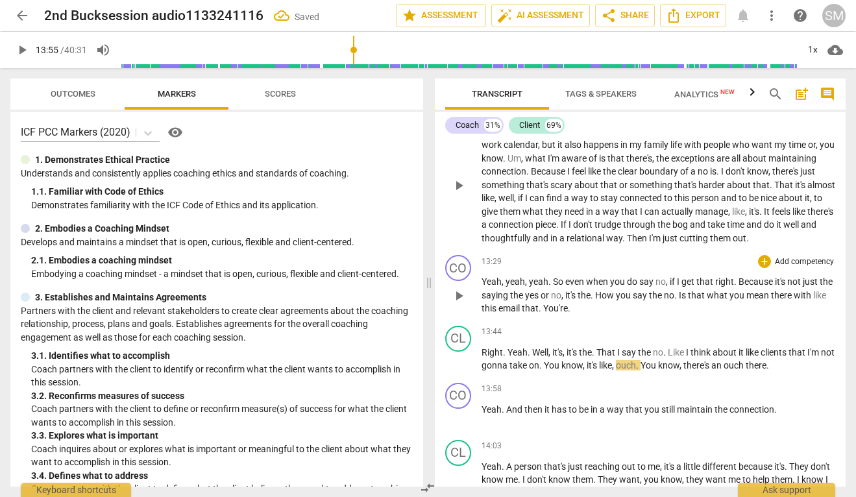
scroll to position [3155, 0]
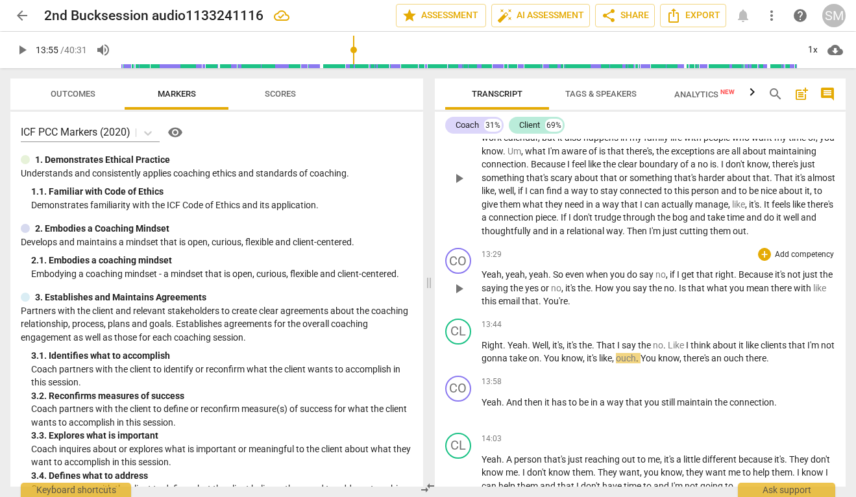
click at [732, 280] on span "right" at bounding box center [724, 274] width 19 height 10
click at [740, 280] on span "Because" at bounding box center [757, 274] width 36 height 10
click at [612, 293] on span "How" at bounding box center [605, 288] width 21 height 10
click at [671, 293] on span "." at bounding box center [669, 288] width 5 height 10
click at [693, 332] on div "13:44 + Add competency keyboard_arrow_right" at bounding box center [659, 325] width 354 height 13
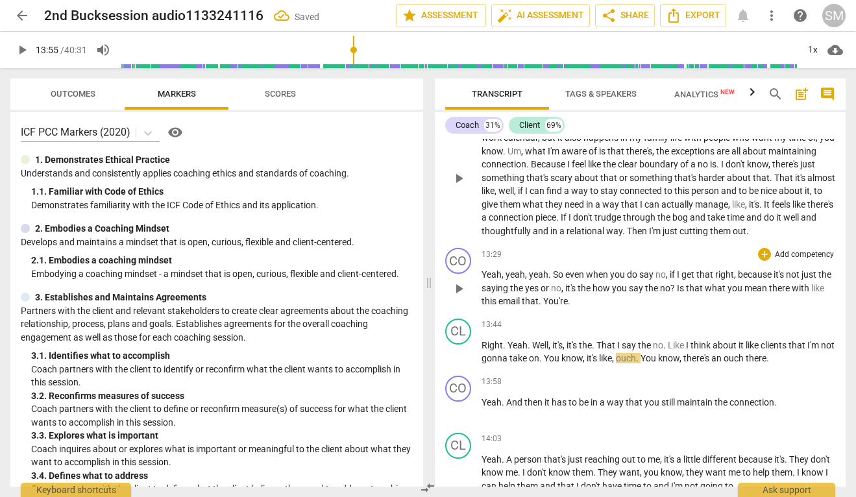
click at [560, 306] on span "You're" at bounding box center [555, 301] width 25 height 10
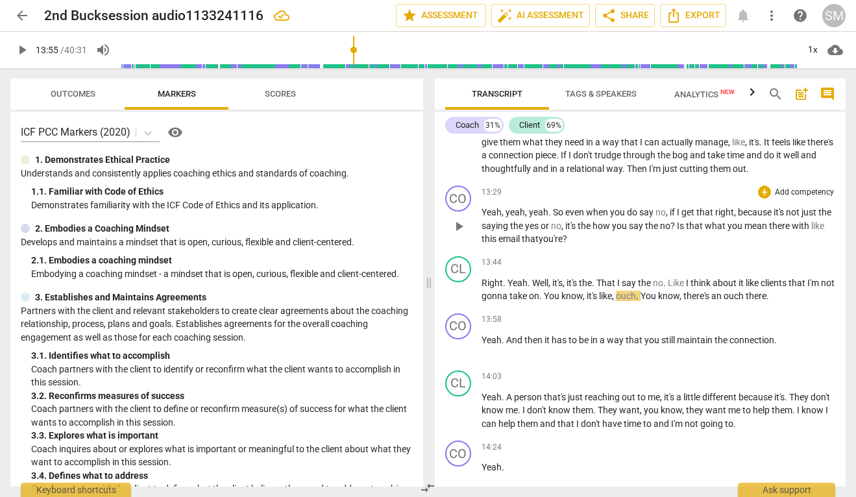
scroll to position [3222, 0]
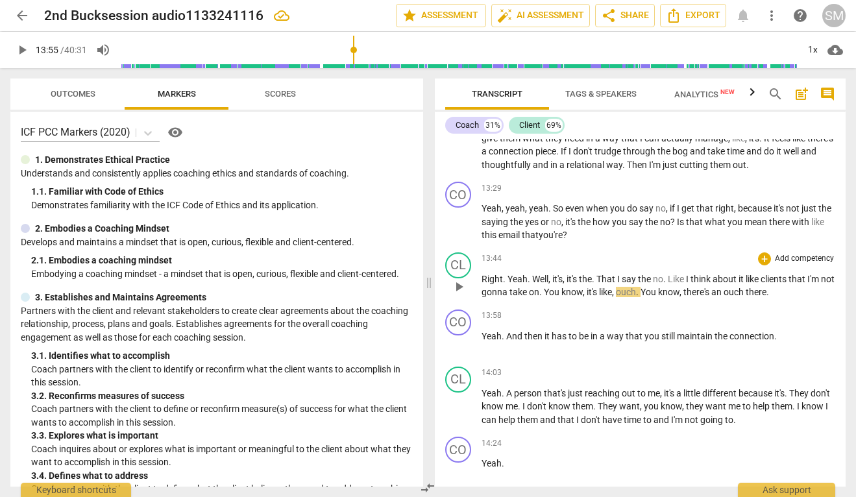
click at [600, 284] on span "That" at bounding box center [607, 279] width 21 height 10
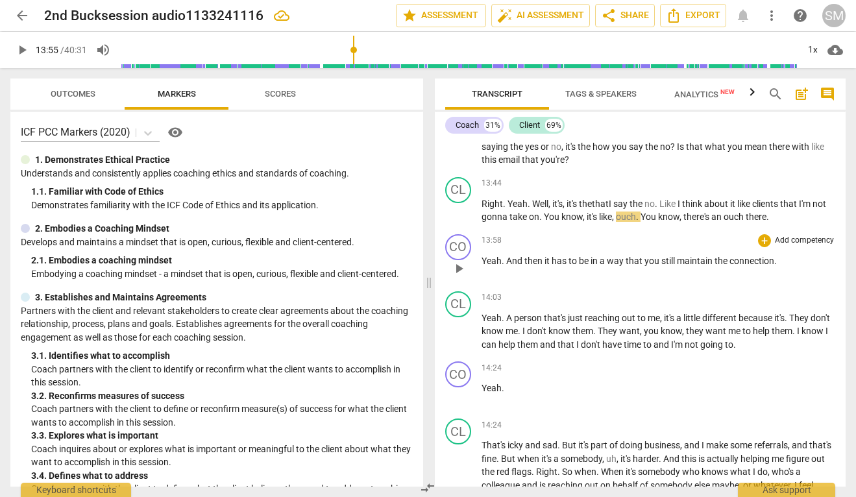
scroll to position [3327, 0]
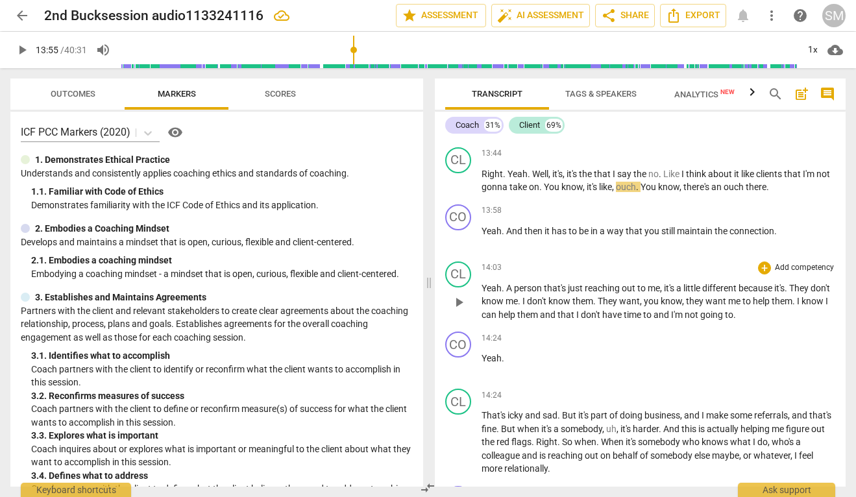
click at [797, 293] on span "They" at bounding box center [799, 288] width 21 height 10
click at [486, 293] on span "Yeah" at bounding box center [492, 288] width 20 height 10
click at [462, 310] on span "play_arrow" at bounding box center [459, 303] width 16 height 16
click at [787, 293] on span "it's" at bounding box center [781, 288] width 12 height 10
type input "854"
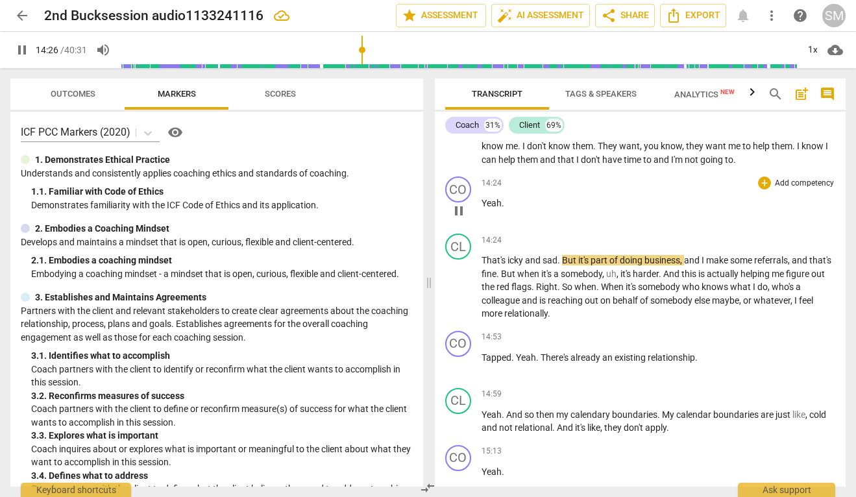
scroll to position [3484, 0]
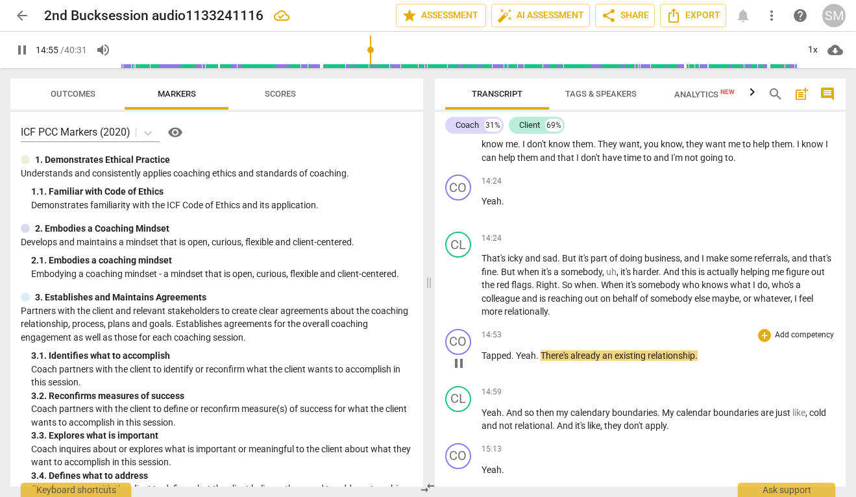
click at [466, 371] on span "pause" at bounding box center [459, 364] width 16 height 16
type input "896"
click at [482, 361] on span "Tapped" at bounding box center [497, 356] width 30 height 10
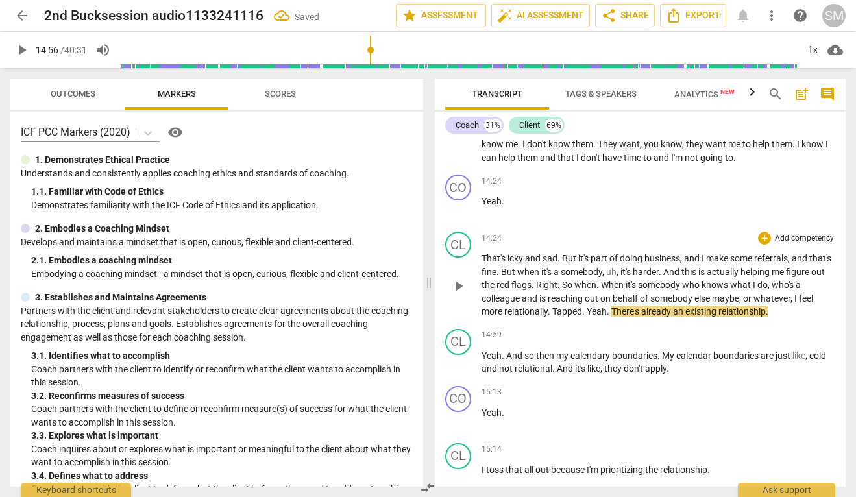
click at [607, 317] on span "Yeah" at bounding box center [597, 311] width 20 height 10
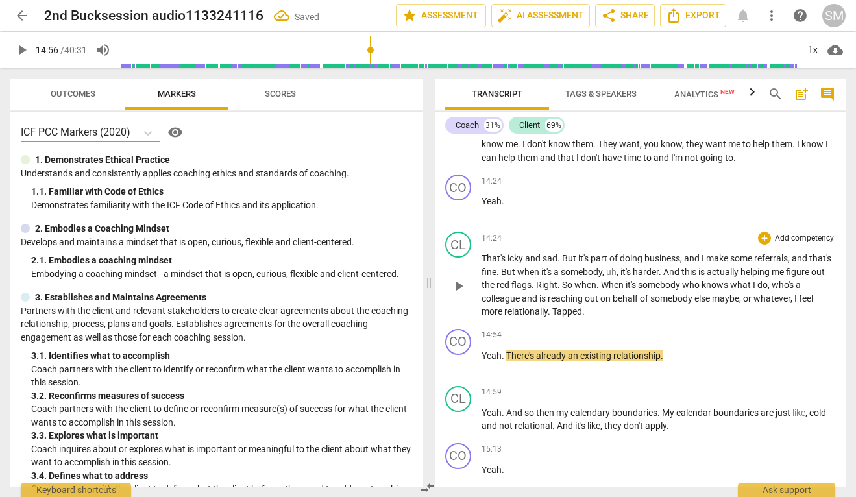
click at [577, 317] on span "Tapped" at bounding box center [568, 311] width 30 height 10
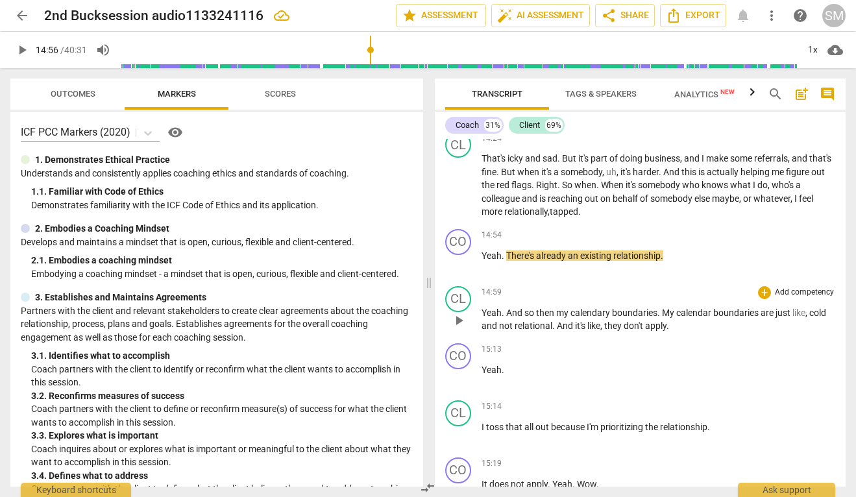
scroll to position [3585, 0]
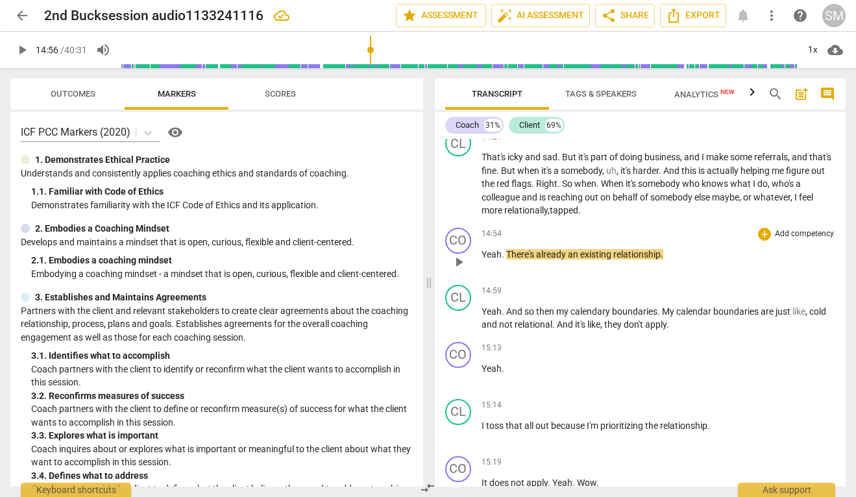
click at [456, 270] on span "play_arrow" at bounding box center [459, 263] width 16 height 16
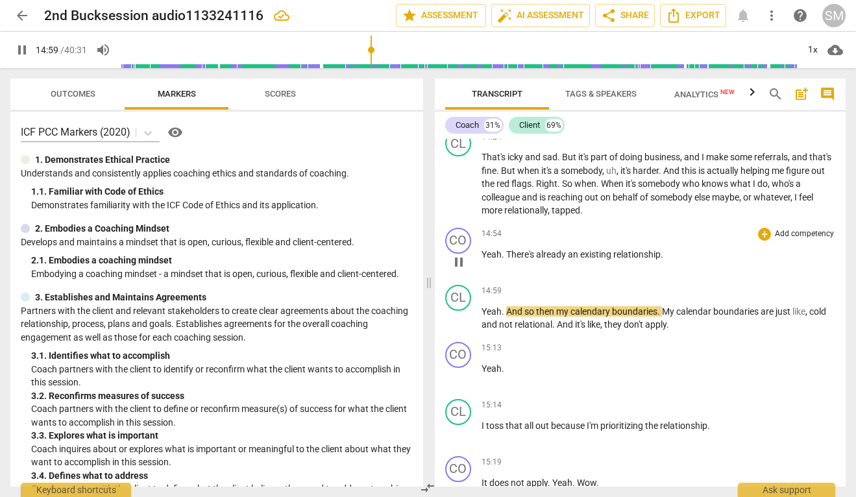
click at [674, 262] on p "Yeah . There's already an existing relationship ." at bounding box center [659, 255] width 354 height 14
type input "901"
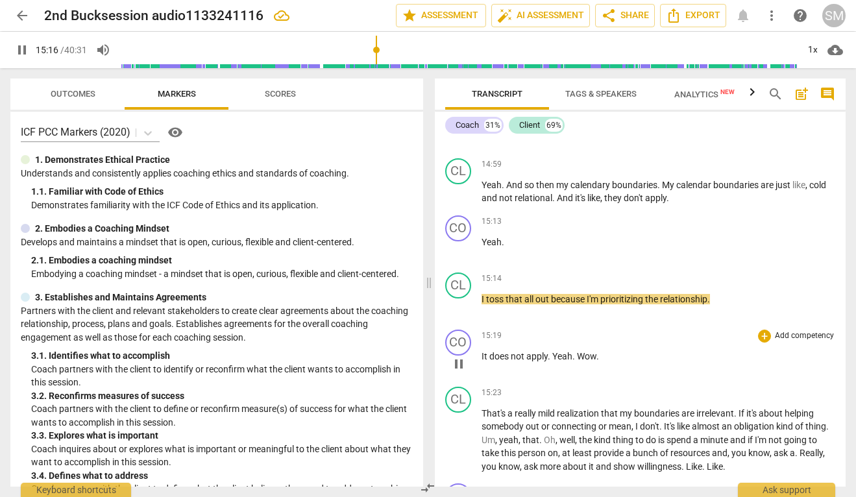
scroll to position [3716, 0]
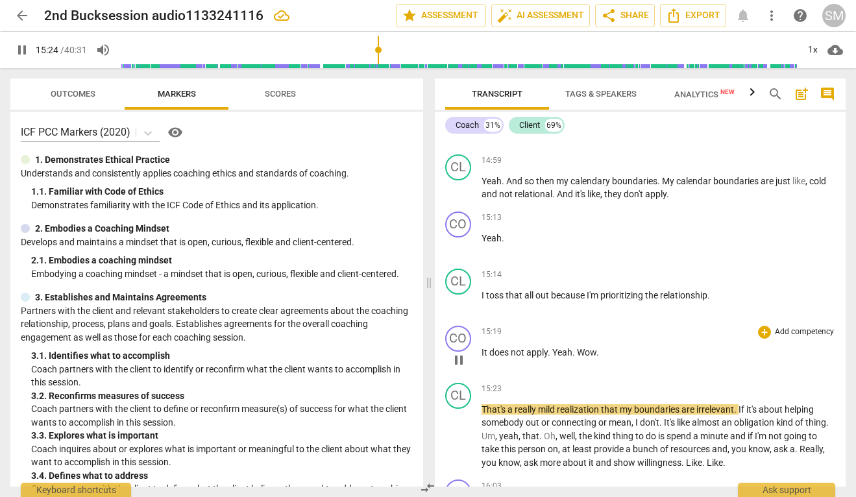
click at [458, 368] on span "pause" at bounding box center [459, 361] width 16 height 16
type input "925"
click at [556, 358] on span "Yeah" at bounding box center [563, 352] width 20 height 10
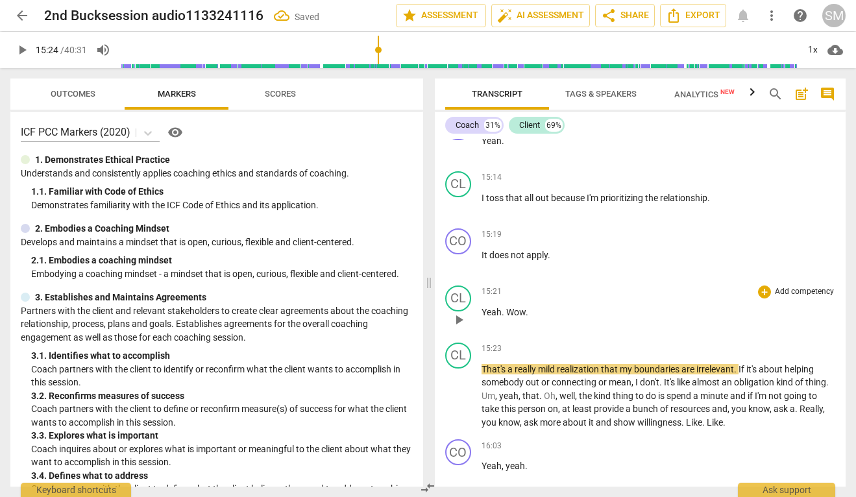
scroll to position [3814, 0]
click at [508, 317] on span "Wow" at bounding box center [515, 311] width 19 height 10
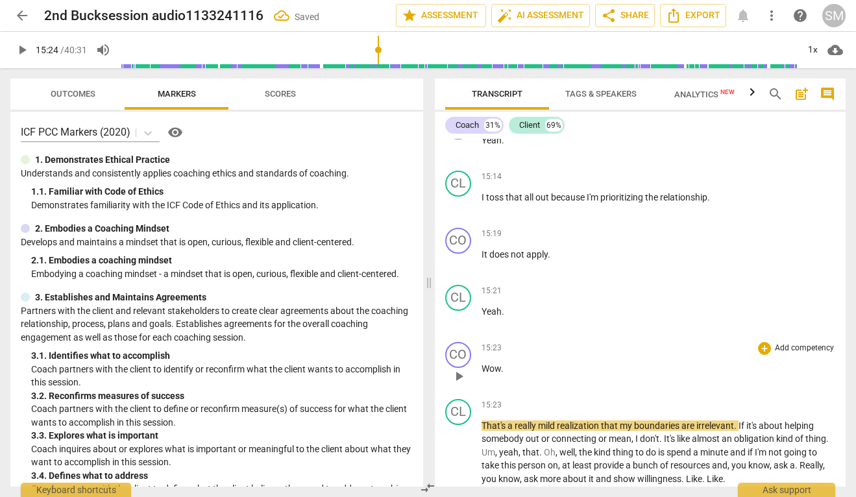
click at [531, 376] on p "Wow ." at bounding box center [659, 369] width 354 height 14
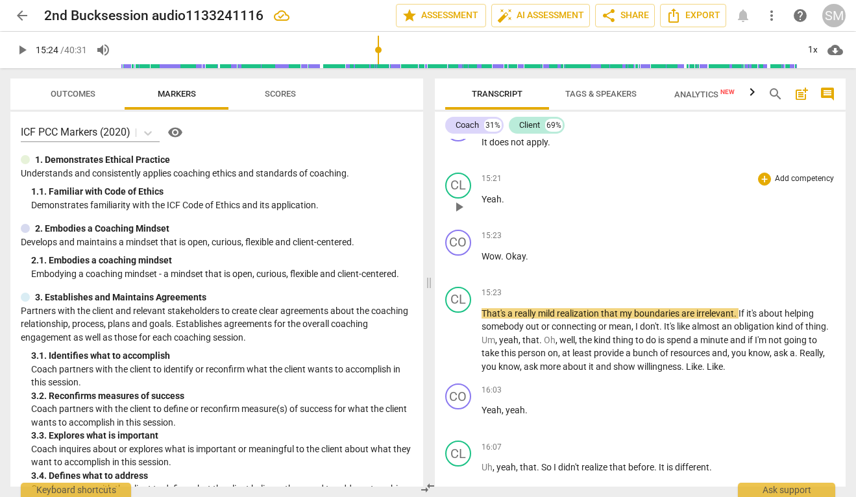
scroll to position [3931, 0]
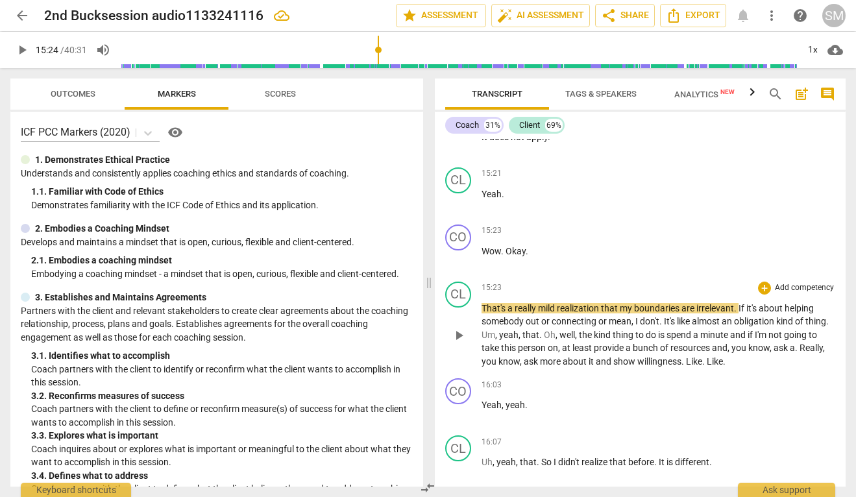
click at [460, 343] on span "play_arrow" at bounding box center [459, 336] width 16 height 16
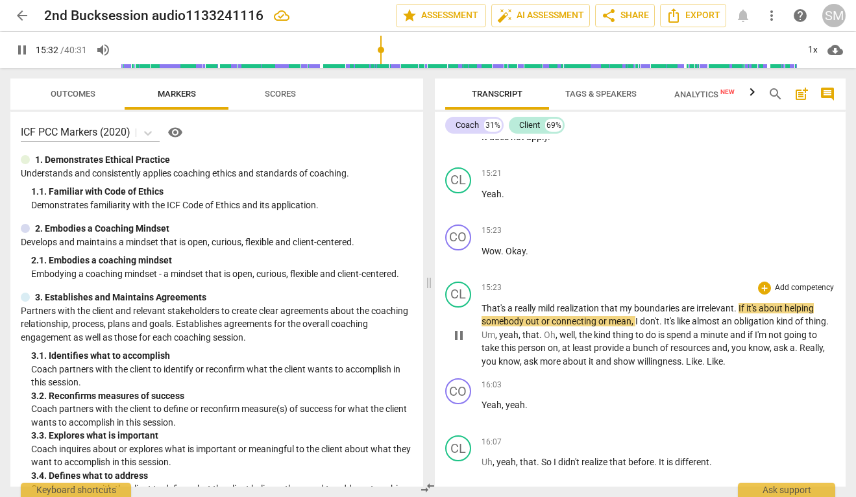
click at [460, 343] on span "pause" at bounding box center [459, 336] width 16 height 16
type input "933"
click at [739, 314] on span "." at bounding box center [736, 308] width 5 height 10
click at [455, 343] on span "play_arrow" at bounding box center [459, 336] width 16 height 16
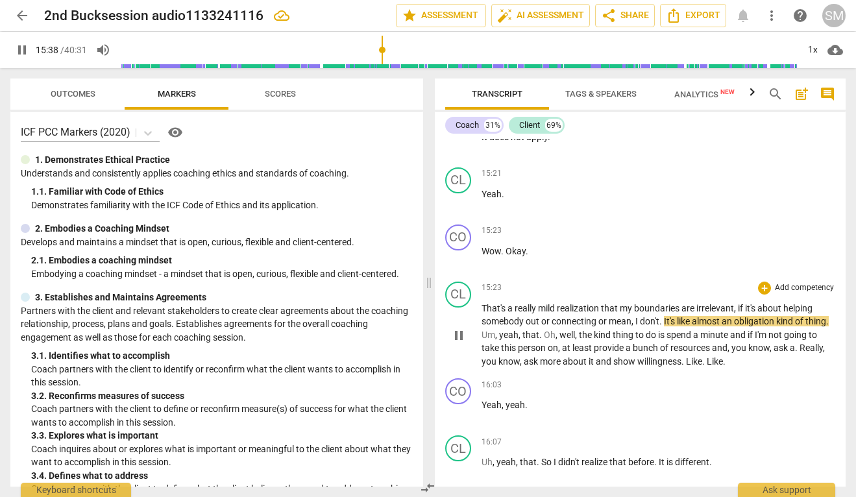
click at [607, 327] on span "or" at bounding box center [604, 321] width 10 height 10
type input "941"
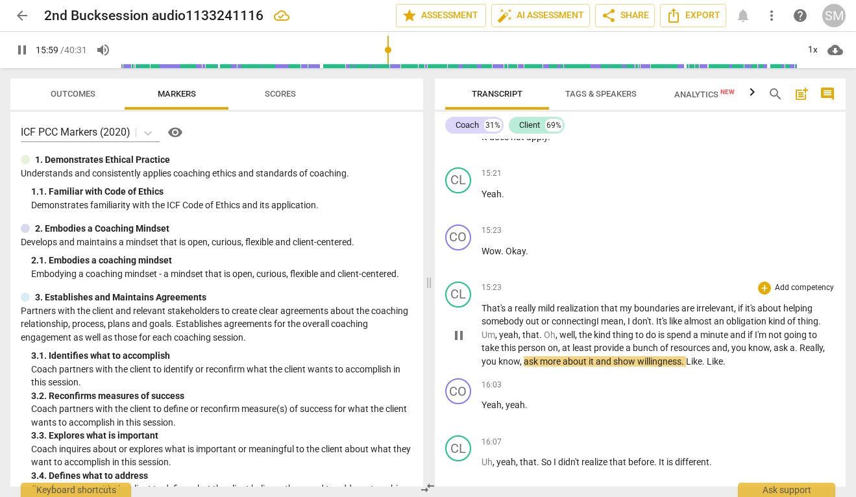
click at [806, 353] on span "Really" at bounding box center [811, 348] width 23 height 10
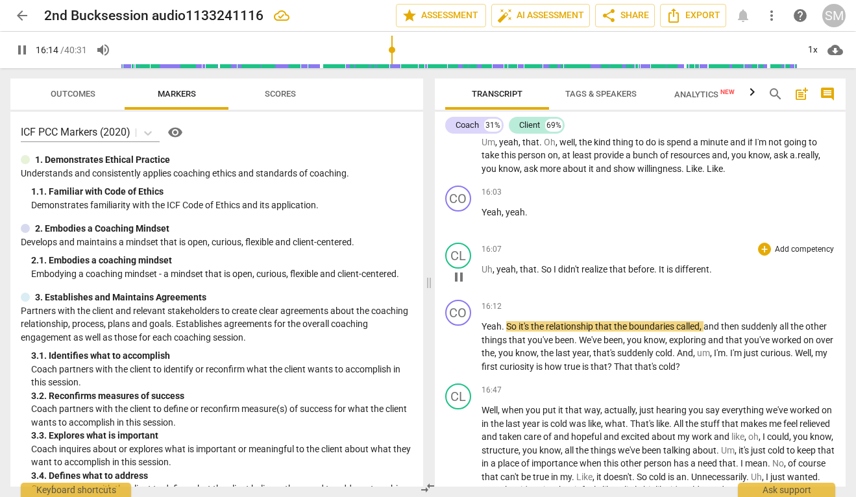
scroll to position [4125, 0]
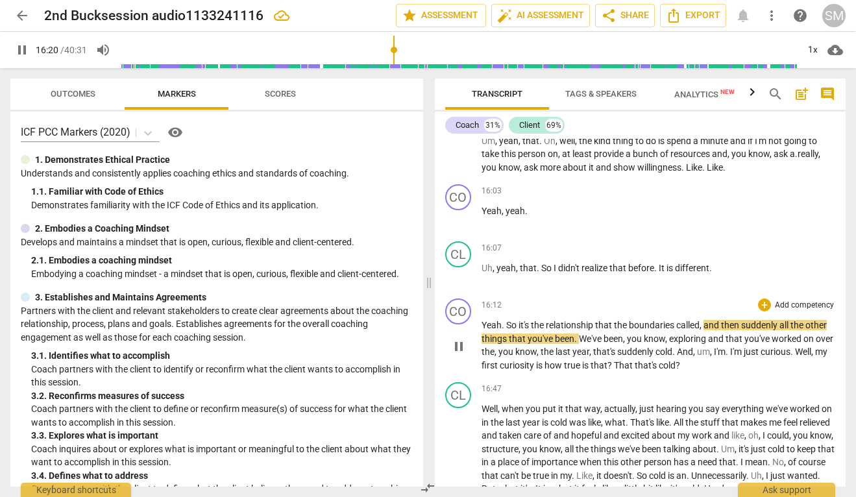
click at [458, 354] on span "pause" at bounding box center [459, 347] width 16 height 16
click at [458, 354] on span "play_arrow" at bounding box center [459, 347] width 16 height 16
click at [457, 354] on span "pause" at bounding box center [459, 347] width 16 height 16
type input "997"
click at [710, 357] on span "um" at bounding box center [703, 352] width 13 height 10
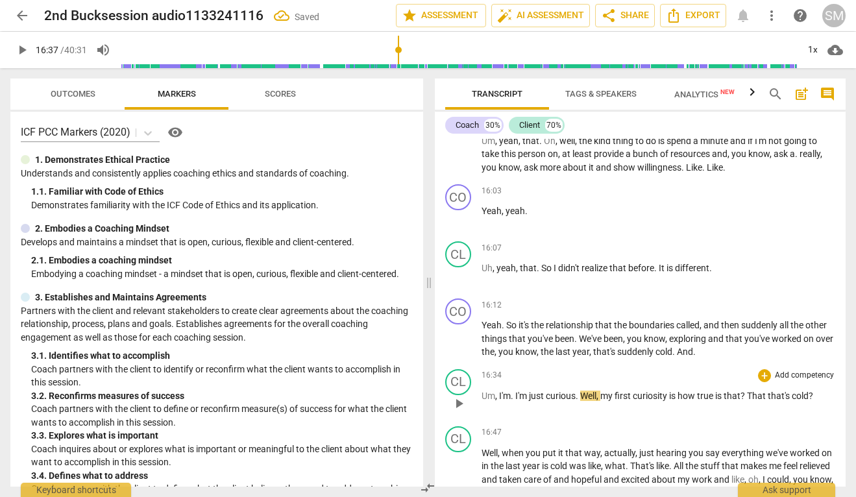
click at [482, 401] on span "Um" at bounding box center [489, 396] width 14 height 10
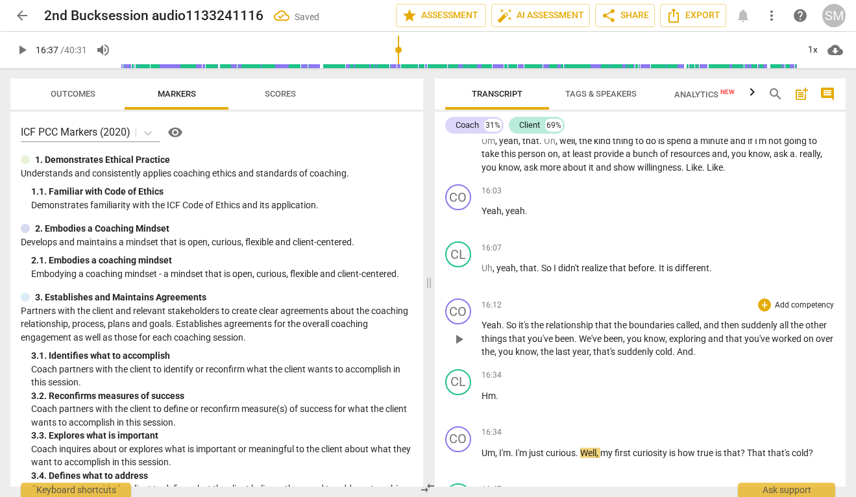
scroll to position [4145, 0]
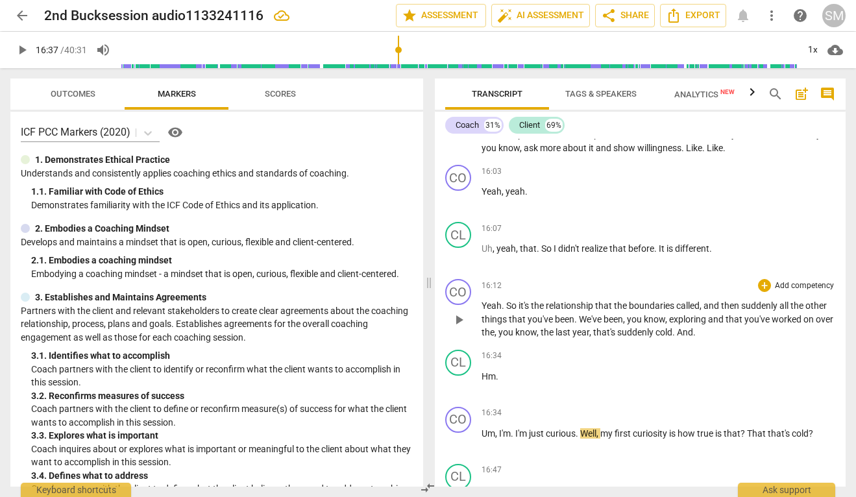
click at [592, 311] on span "relationship" at bounding box center [570, 306] width 49 height 10
drag, startPoint x: 679, startPoint y: 319, endPoint x: 702, endPoint y: 321, distance: 22.8
click at [702, 311] on span "called" at bounding box center [689, 306] width 23 height 10
click at [614, 311] on span "that" at bounding box center [606, 306] width 19 height 10
click at [482, 311] on span "Yeah" at bounding box center [492, 306] width 20 height 10
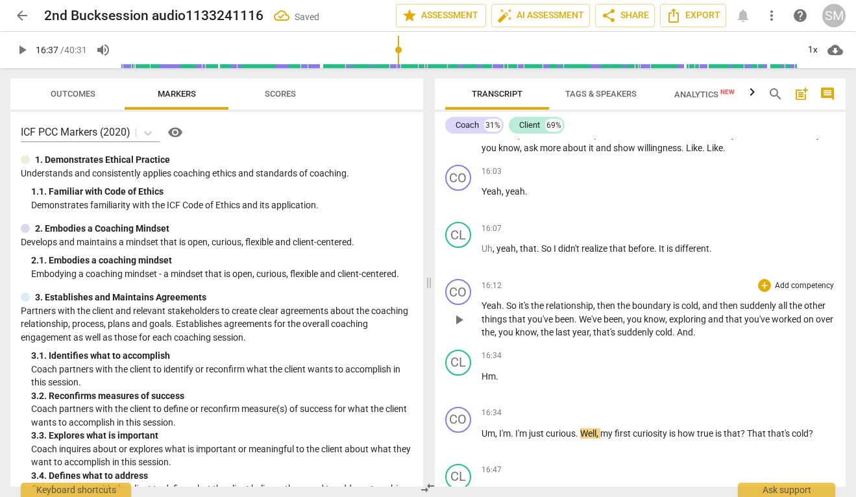
click at [460, 328] on span "play_arrow" at bounding box center [459, 320] width 16 height 16
click at [460, 328] on span "pause" at bounding box center [459, 320] width 16 height 16
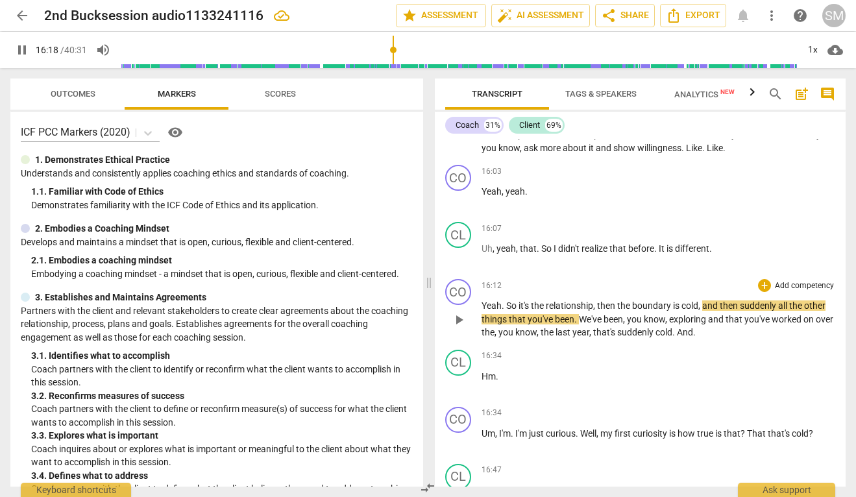
type input "979"
click at [616, 311] on span "then" at bounding box center [607, 306] width 20 height 10
click at [467, 328] on span "play_arrow" at bounding box center [459, 320] width 21 height 16
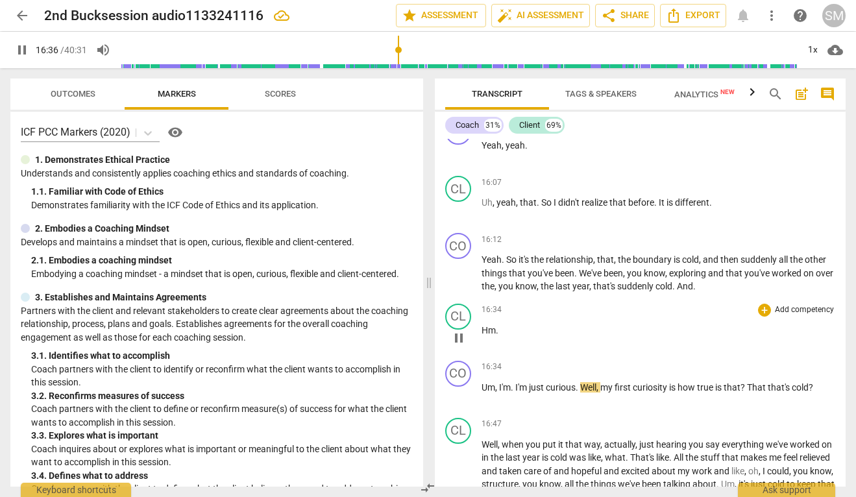
scroll to position [4238, 0]
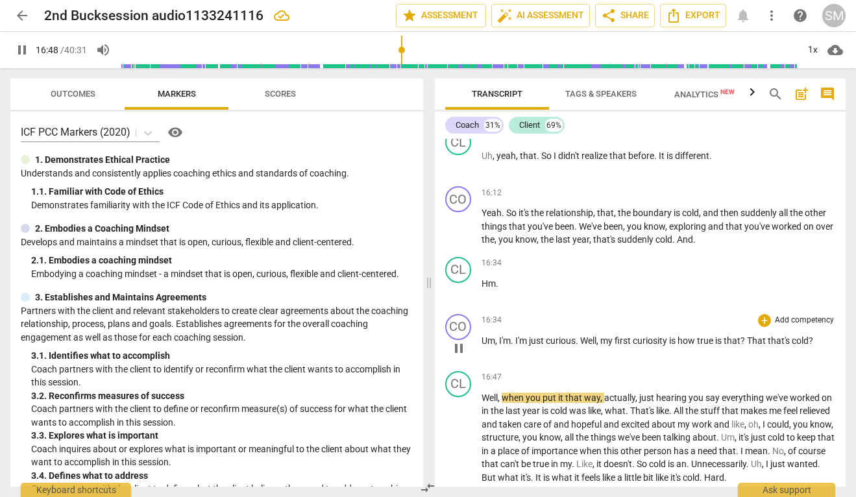
click at [678, 346] on span "is" at bounding box center [673, 341] width 8 height 10
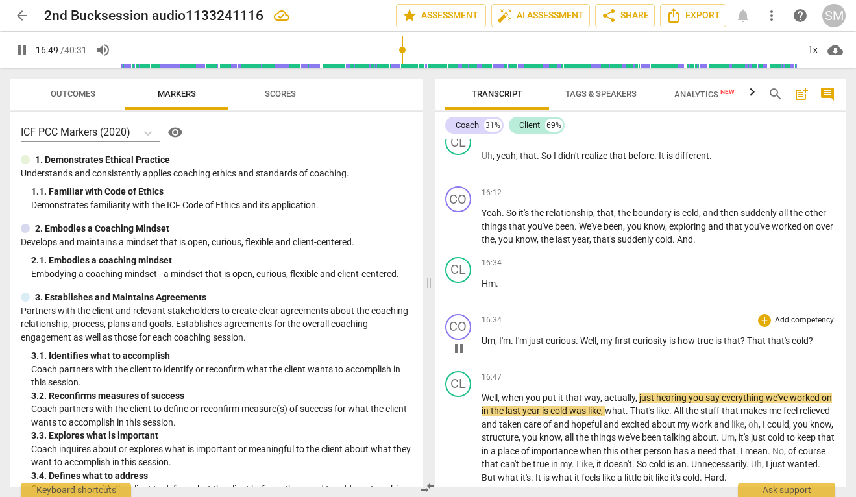
type input "1010"
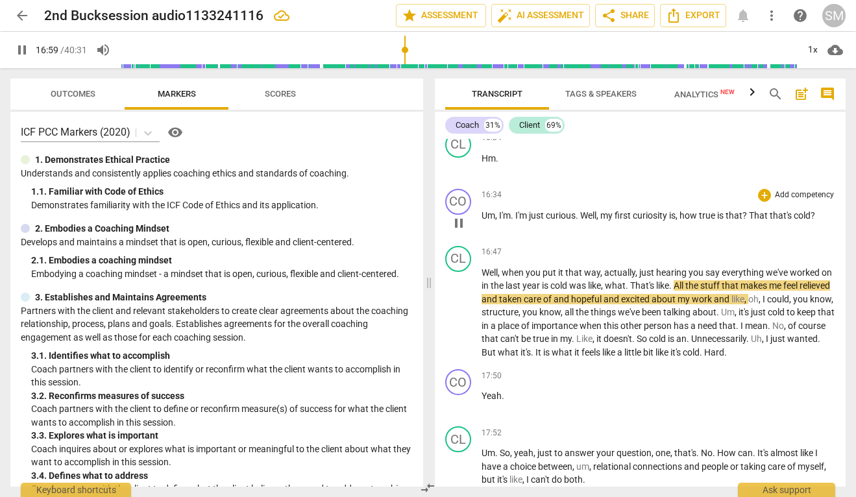
scroll to position [4365, 0]
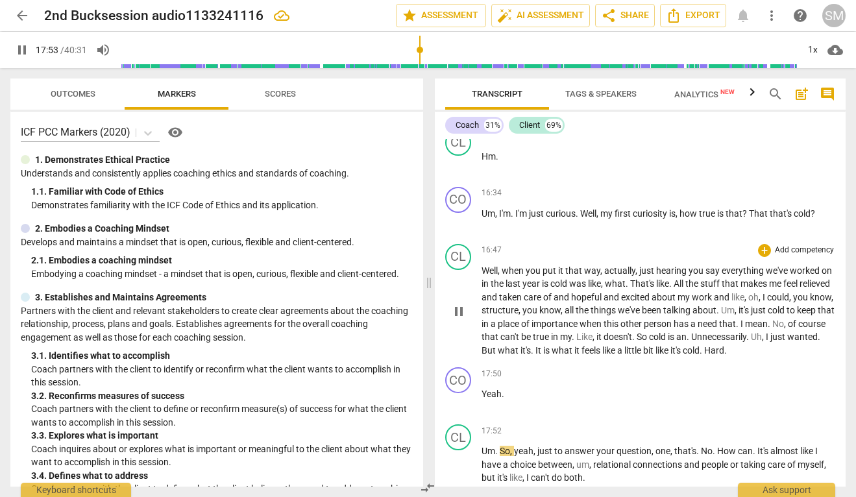
click at [656, 356] on span "bit" at bounding box center [649, 350] width 12 height 10
type input "1076"
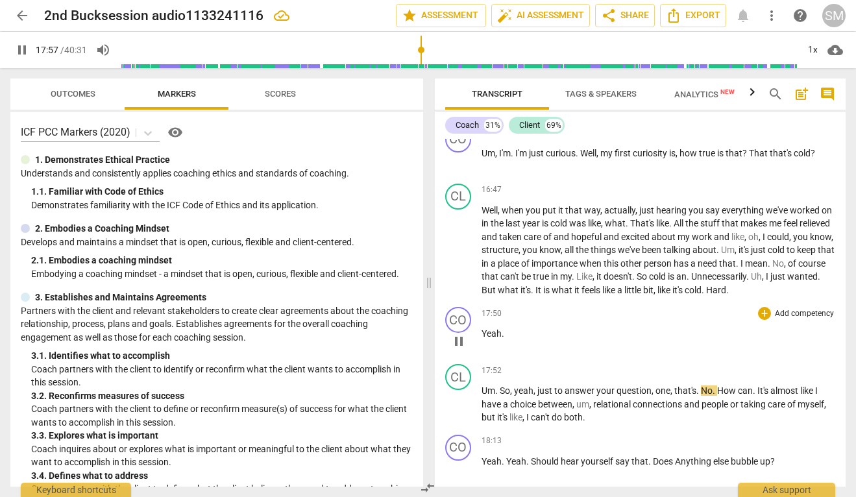
scroll to position [4433, 0]
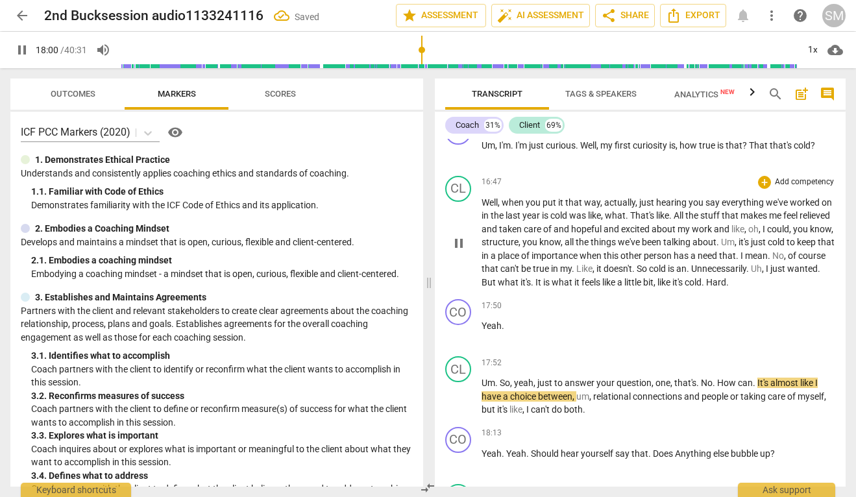
click at [706, 288] on span "." at bounding box center [704, 282] width 5 height 10
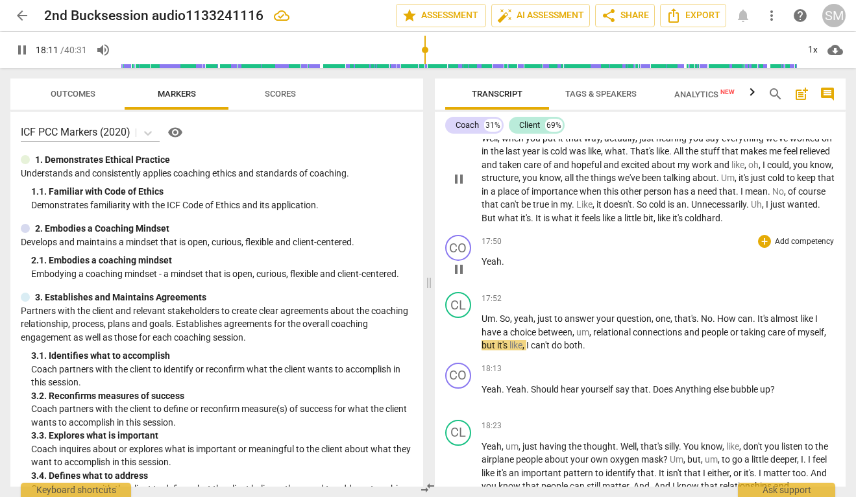
scroll to position [4500, 0]
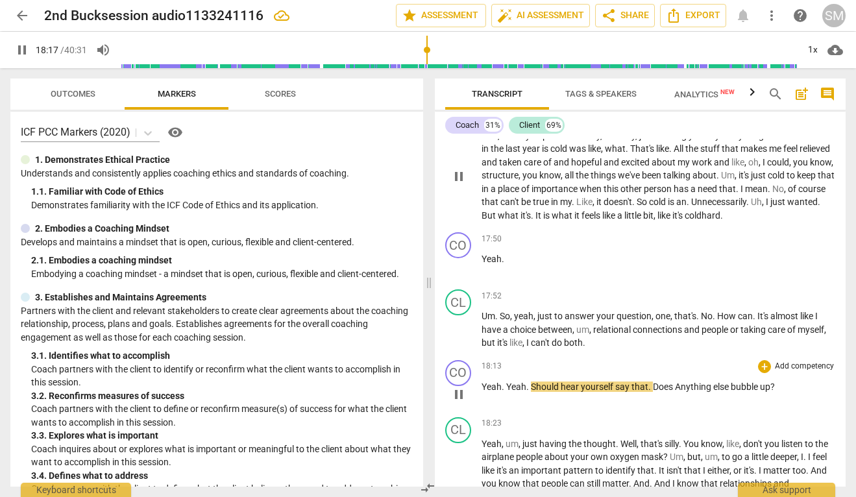
click at [455, 403] on span "pause" at bounding box center [459, 395] width 16 height 16
type input "1098"
drag, startPoint x: 531, startPoint y: 400, endPoint x: 560, endPoint y: 400, distance: 28.6
click at [560, 392] on span "Should" at bounding box center [546, 387] width 30 height 10
click at [648, 392] on span "." at bounding box center [650, 387] width 5 height 10
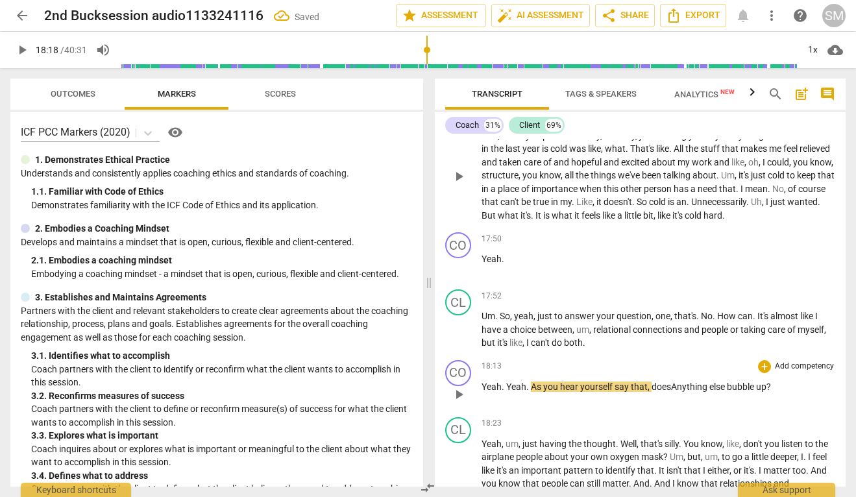
click at [680, 392] on span "Anything" at bounding box center [690, 387] width 38 height 10
click at [802, 394] on p "Yeah . Yeah . As you hear yourself say that, does a nything else bubble up ?" at bounding box center [659, 387] width 354 height 14
click at [462, 403] on span "play_arrow" at bounding box center [459, 395] width 16 height 16
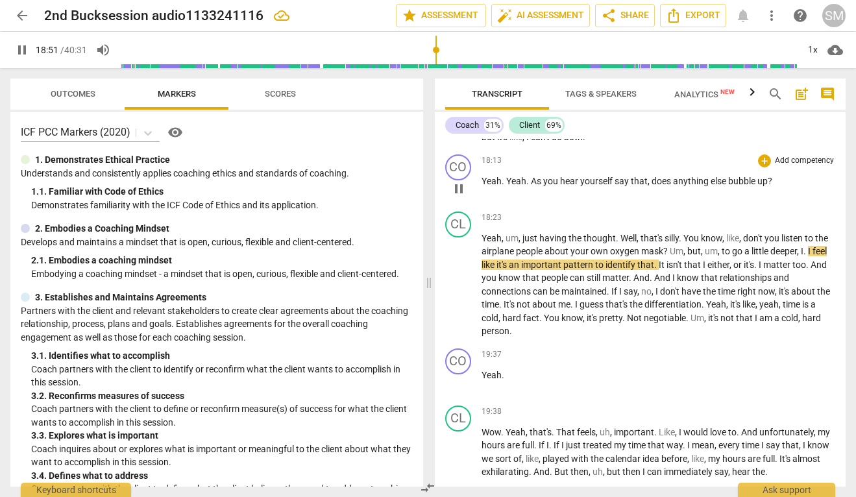
scroll to position [4706, 0]
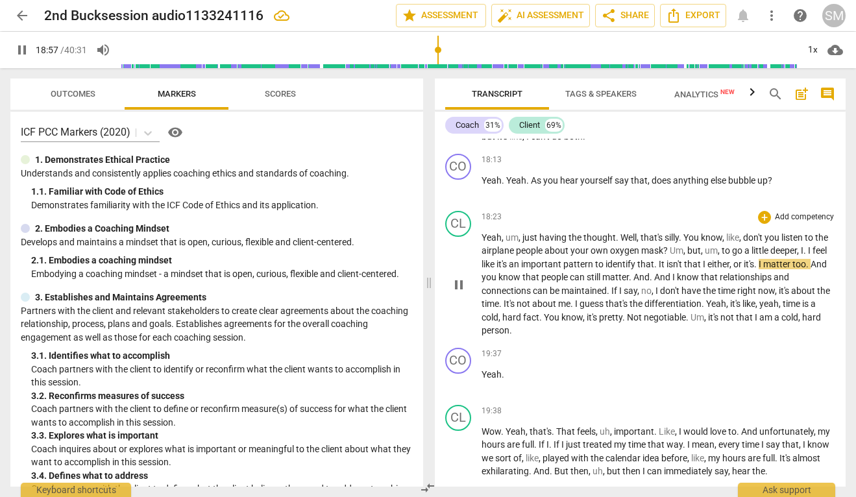
click at [741, 269] on span "or" at bounding box center [739, 264] width 10 height 10
type input "1139"
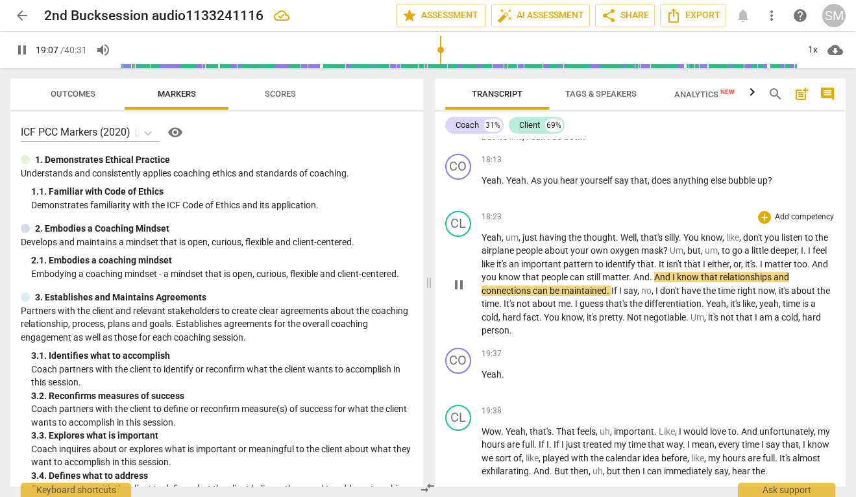
click at [521, 282] on span "know" at bounding box center [511, 277] width 24 height 10
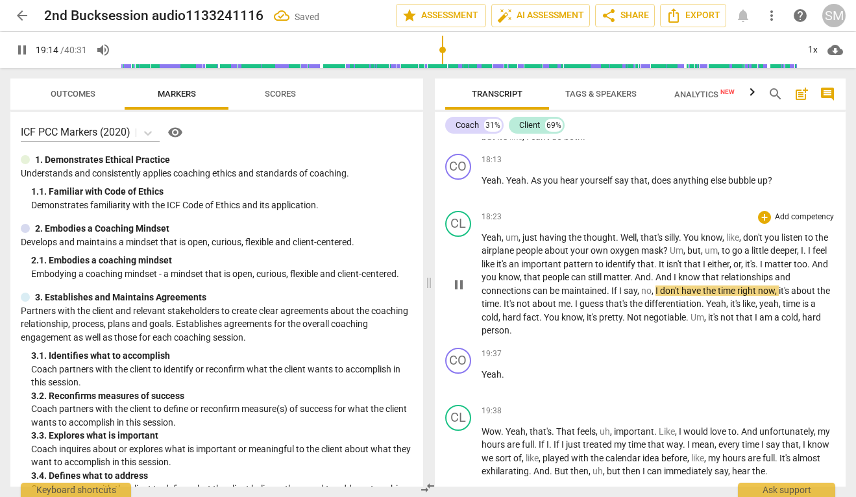
click at [610, 296] on span "." at bounding box center [609, 291] width 5 height 10
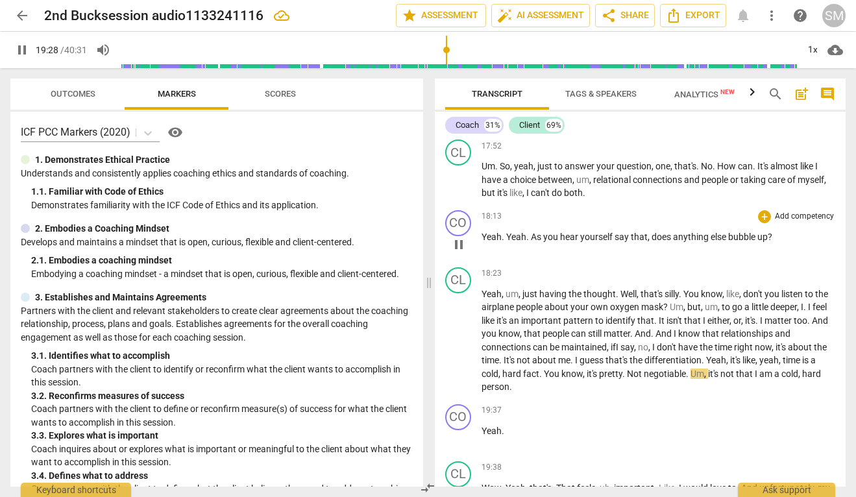
scroll to position [4569, 0]
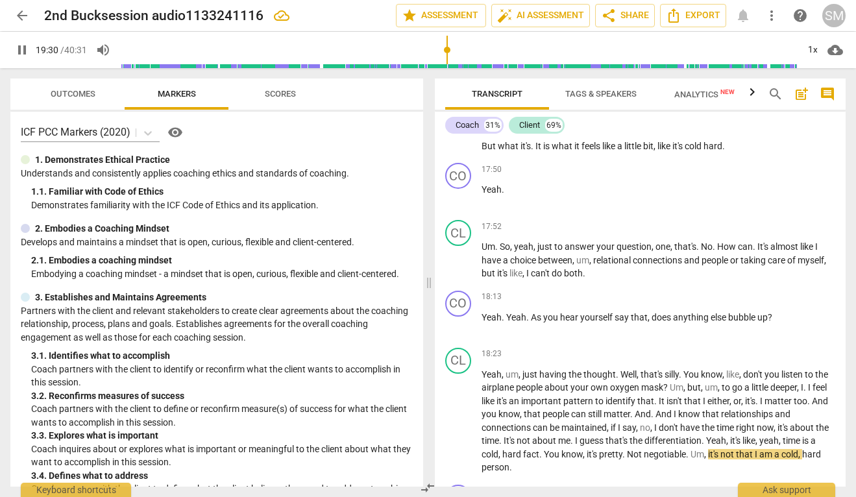
click at [704, 151] on span "cold" at bounding box center [694, 146] width 19 height 10
type input "1171"
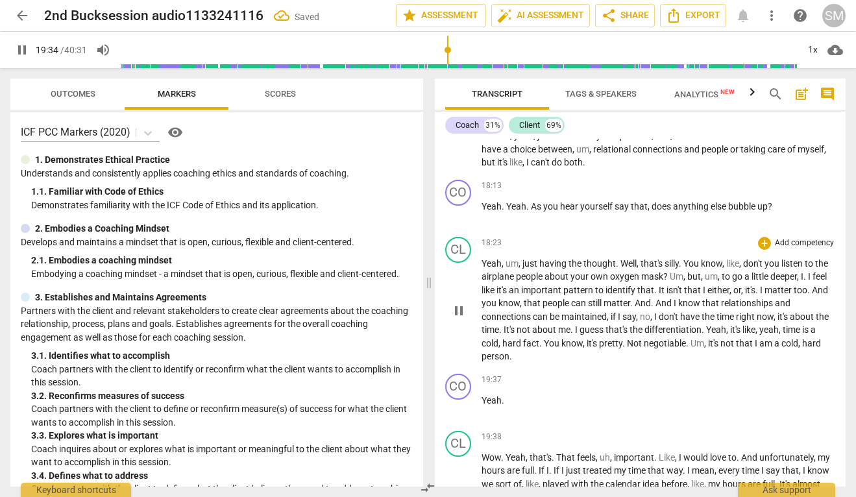
scroll to position [4715, 0]
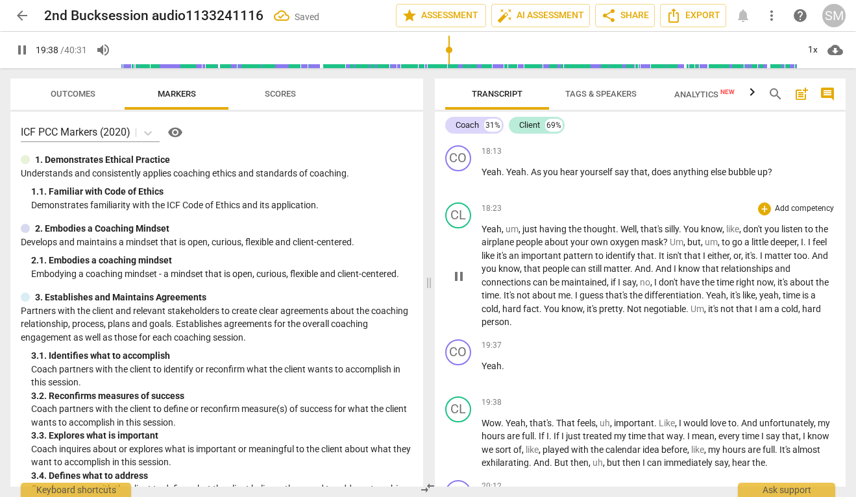
click at [627, 314] on span "." at bounding box center [625, 309] width 5 height 10
type input "1179"
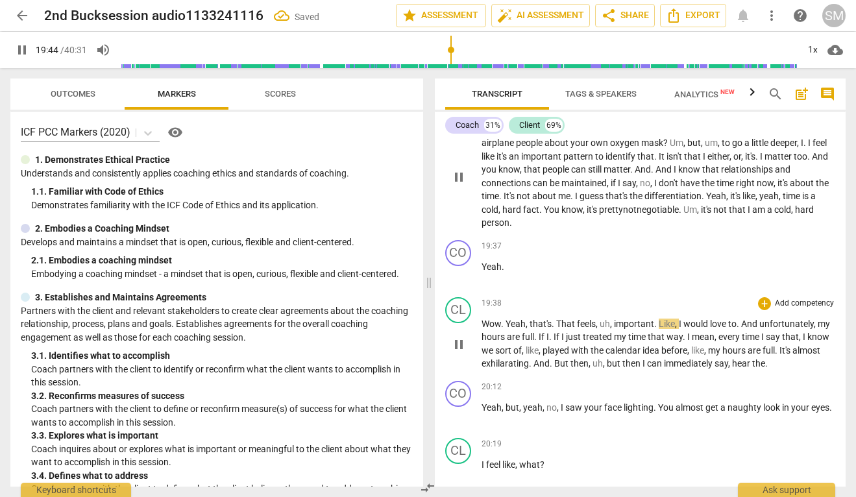
scroll to position [4816, 0]
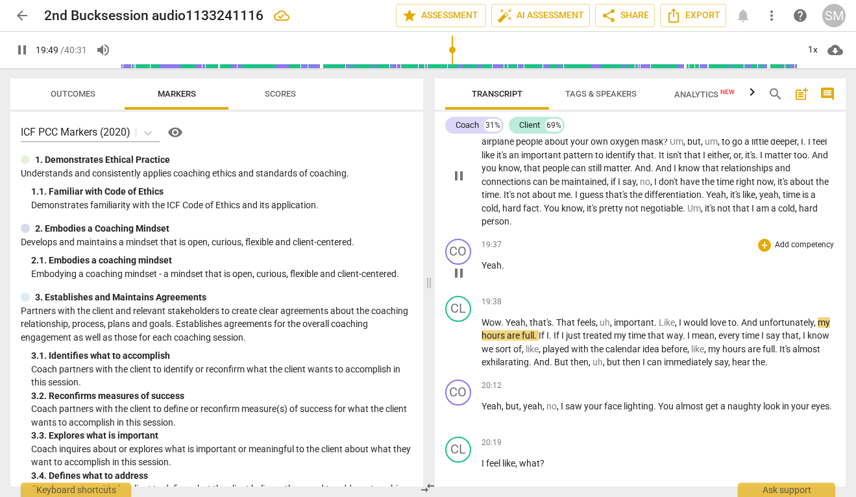
click at [487, 271] on span "Yeah" at bounding box center [492, 265] width 20 height 10
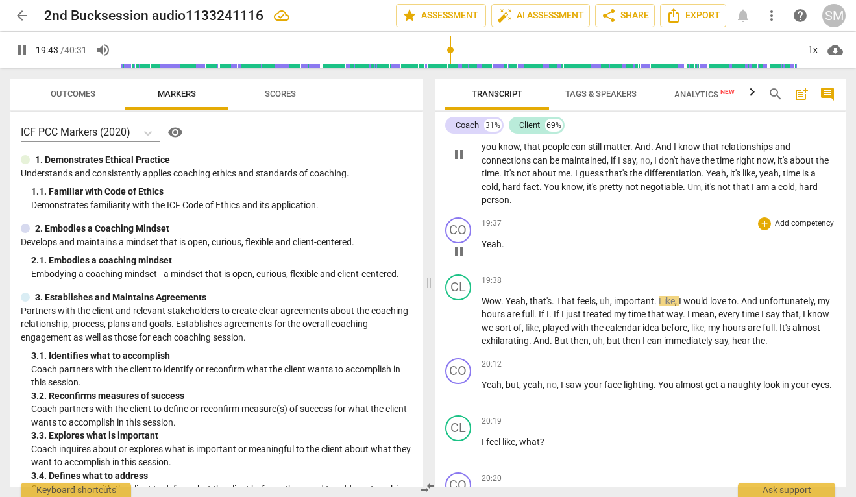
scroll to position [4851, 0]
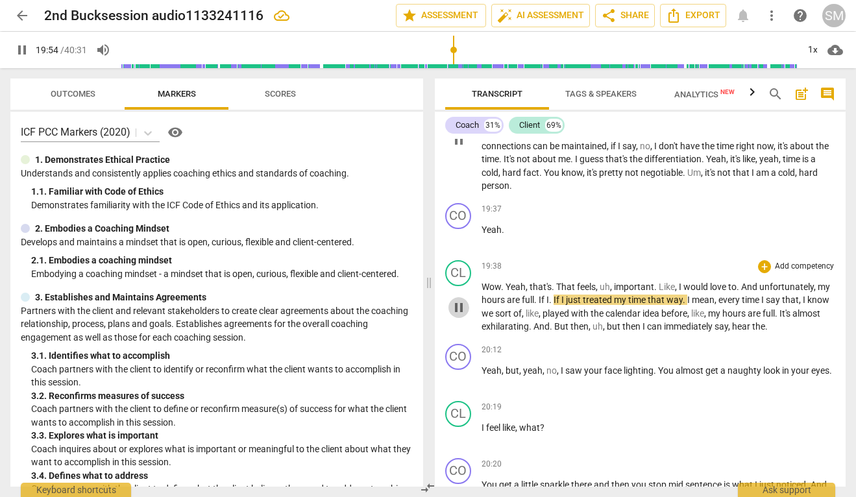
click at [456, 316] on span "pause" at bounding box center [459, 308] width 16 height 16
type input "1195"
click at [743, 292] on span "And" at bounding box center [750, 287] width 18 height 10
click at [456, 316] on span "play_arrow" at bounding box center [459, 308] width 16 height 16
click at [456, 316] on span "pause" at bounding box center [459, 308] width 16 height 16
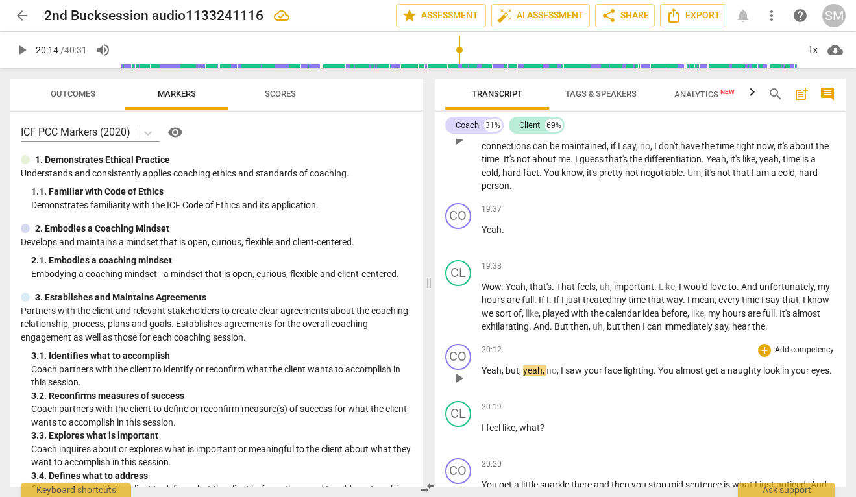
click at [482, 376] on span "Yeah" at bounding box center [492, 371] width 20 height 10
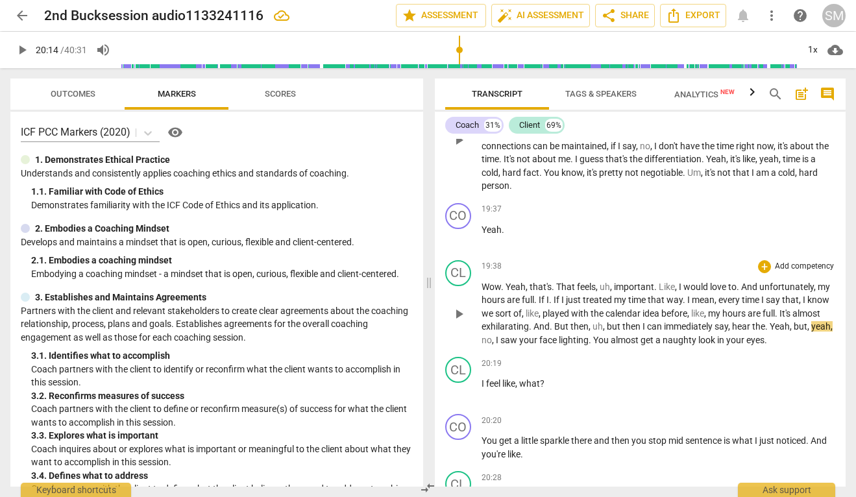
click at [812, 332] on span "yeah" at bounding box center [821, 326] width 19 height 10
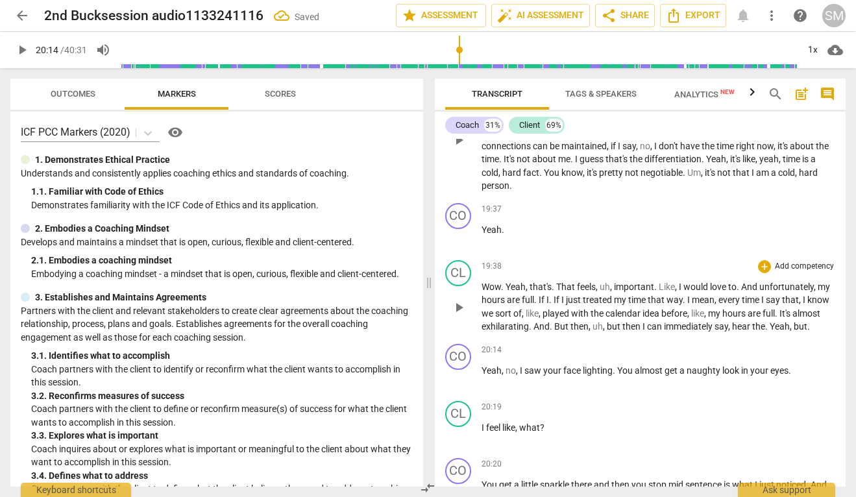
click at [812, 334] on p "Wow . Yeah , that's . That feels , uh , important . Like , I would love to . An…" at bounding box center [659, 306] width 354 height 53
click at [647, 332] on span "can" at bounding box center [655, 326] width 17 height 10
click at [766, 332] on span "." at bounding box center [767, 326] width 5 height 10
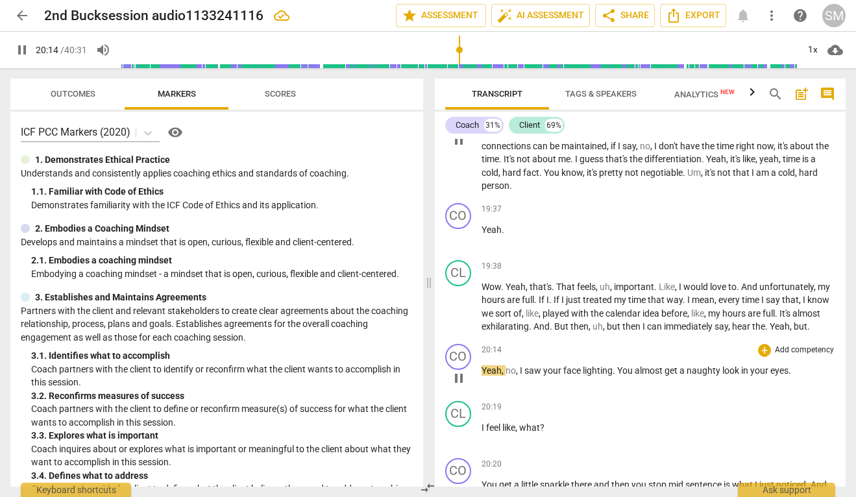
type input "1215"
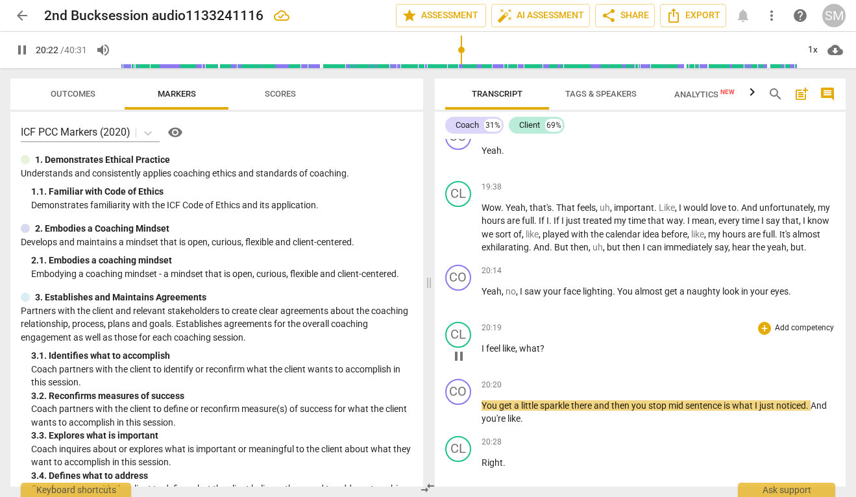
scroll to position [4968, 0]
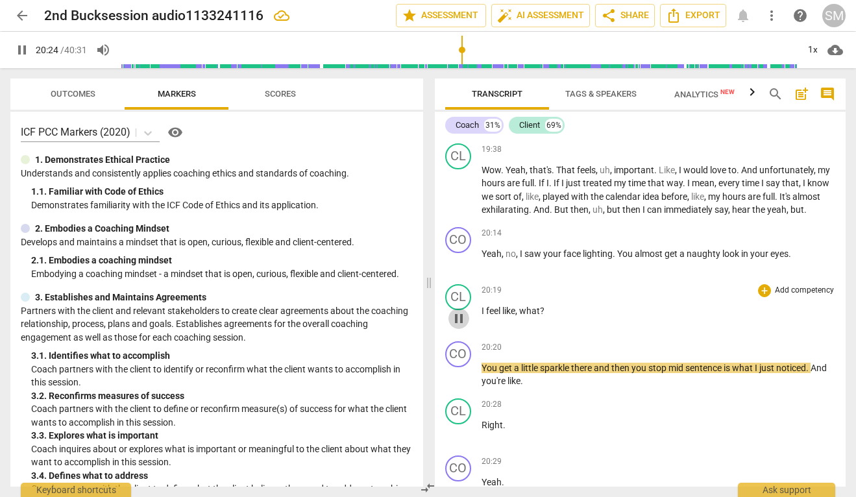
click at [459, 329] on button "pause" at bounding box center [459, 318] width 21 height 21
type input "1225"
click at [611, 259] on span "lighting" at bounding box center [598, 254] width 30 height 10
click at [477, 325] on div "play_arrow pause" at bounding box center [465, 318] width 33 height 17
click at [482, 316] on span "I" at bounding box center [484, 311] width 5 height 10
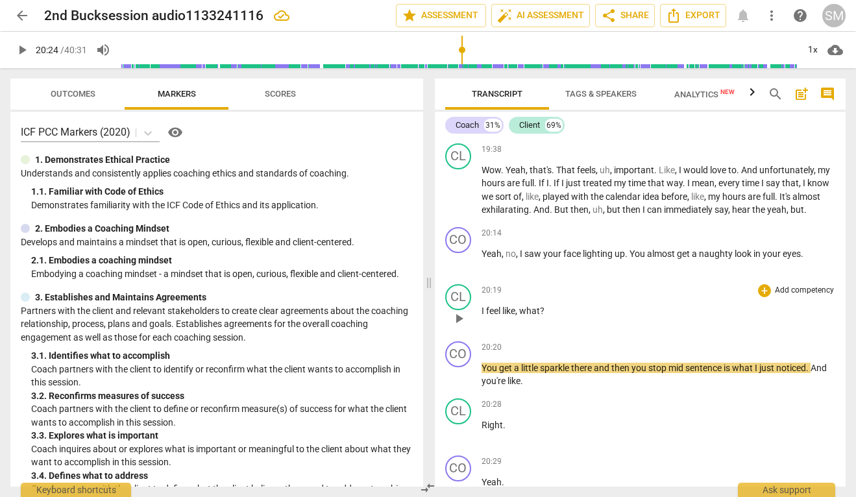
click at [460, 327] on span "play_arrow" at bounding box center [459, 319] width 16 height 16
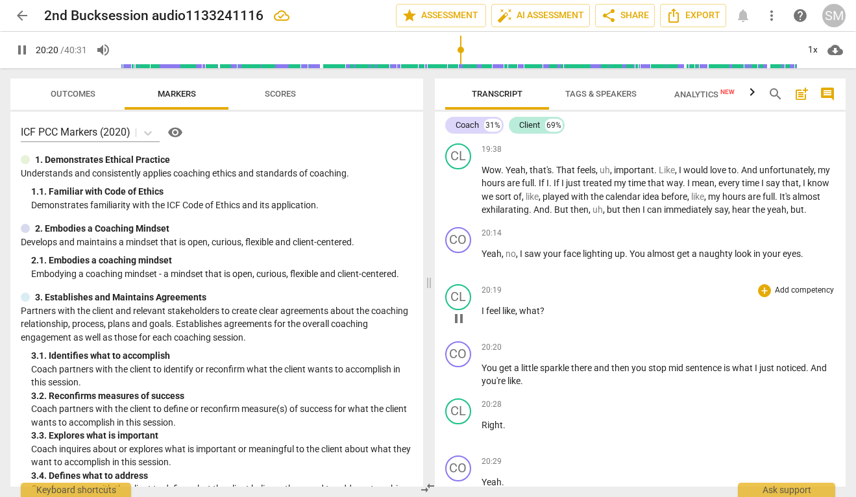
click at [460, 327] on span "pause" at bounding box center [459, 319] width 16 height 16
type input "1221"
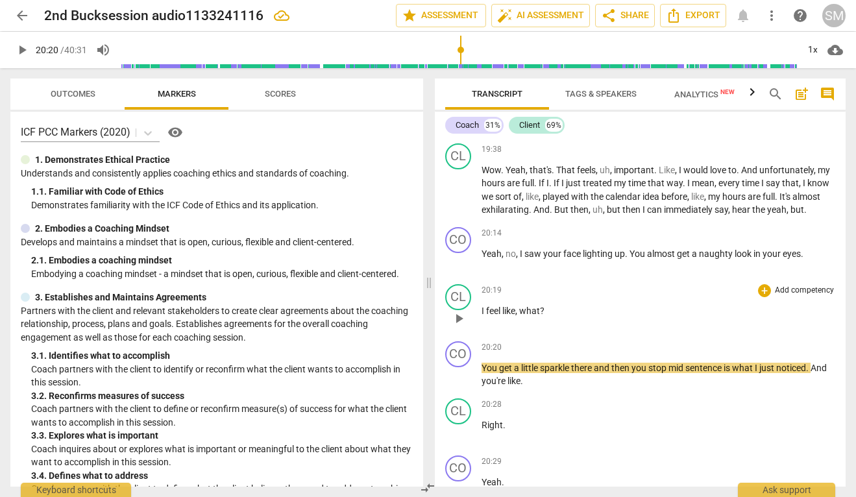
click at [501, 316] on span "feel" at bounding box center [494, 311] width 16 height 10
click at [458, 384] on span "play_arrow" at bounding box center [459, 376] width 16 height 16
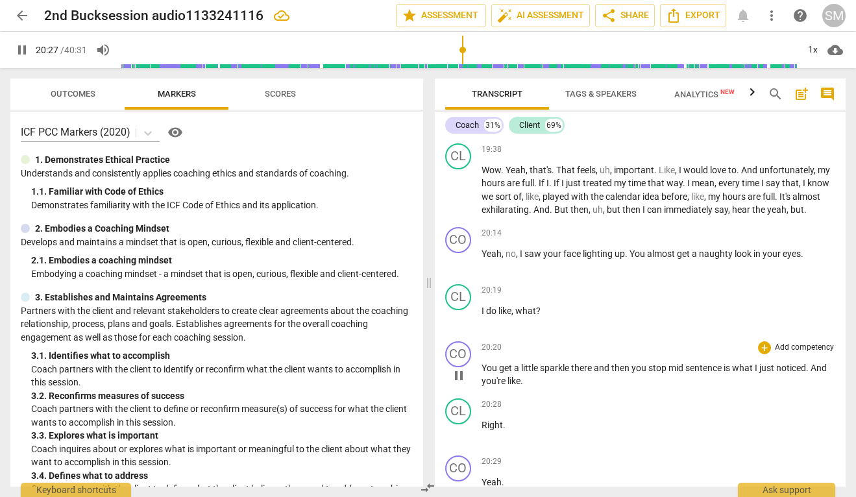
click at [462, 384] on span "pause" at bounding box center [459, 376] width 16 height 16
type input "1228"
click at [724, 373] on span "sentence" at bounding box center [705, 368] width 38 height 10
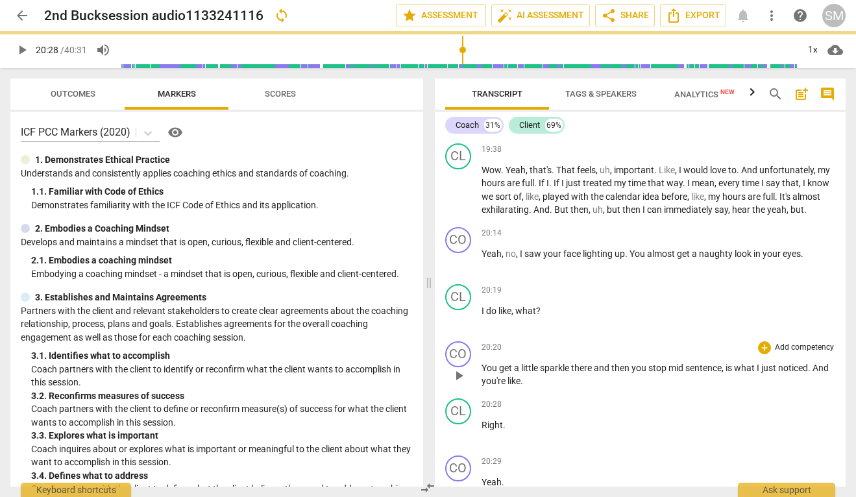
click at [571, 388] on p "You get a little sparkle there and then you stop mid sentence, is what I just n…" at bounding box center [659, 375] width 354 height 27
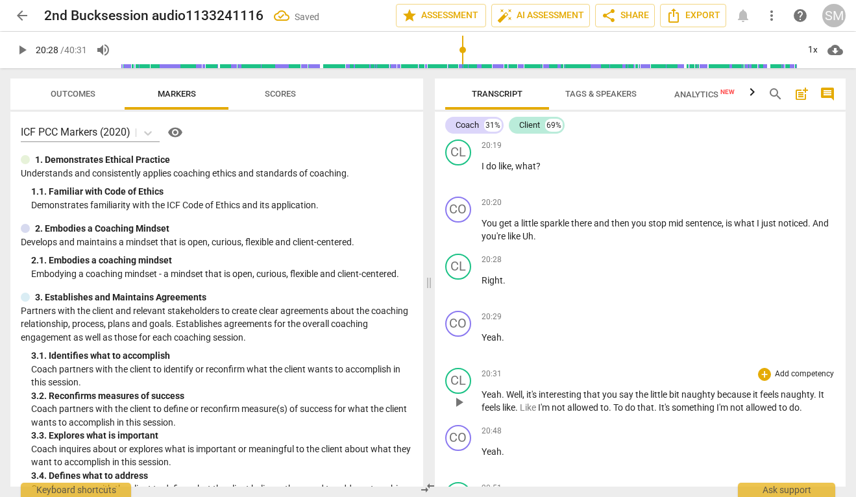
scroll to position [5115, 0]
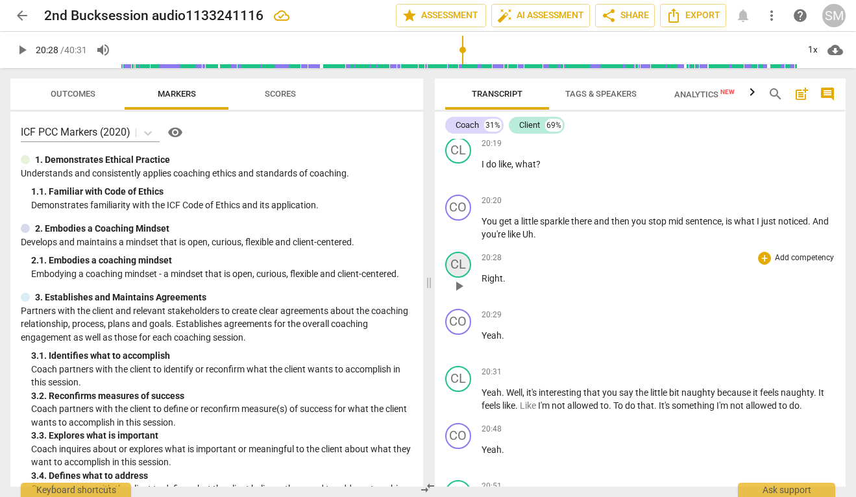
click at [456, 278] on div "CL" at bounding box center [458, 265] width 26 height 26
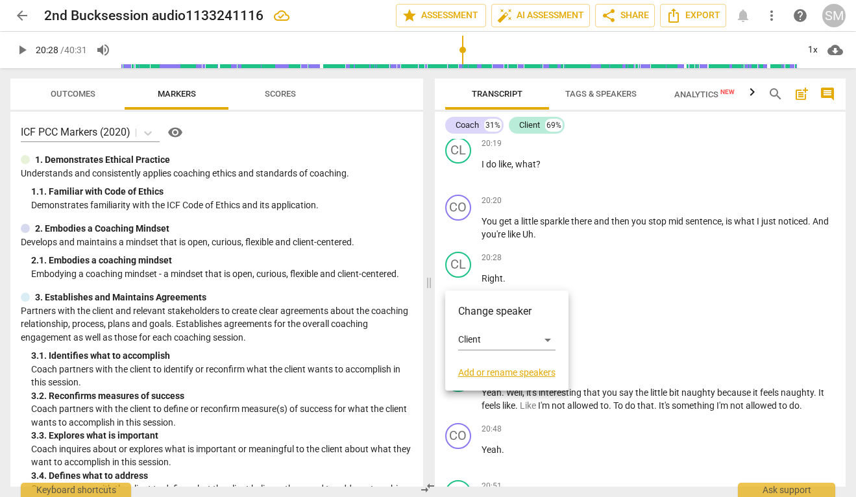
click at [640, 257] on div at bounding box center [428, 248] width 856 height 497
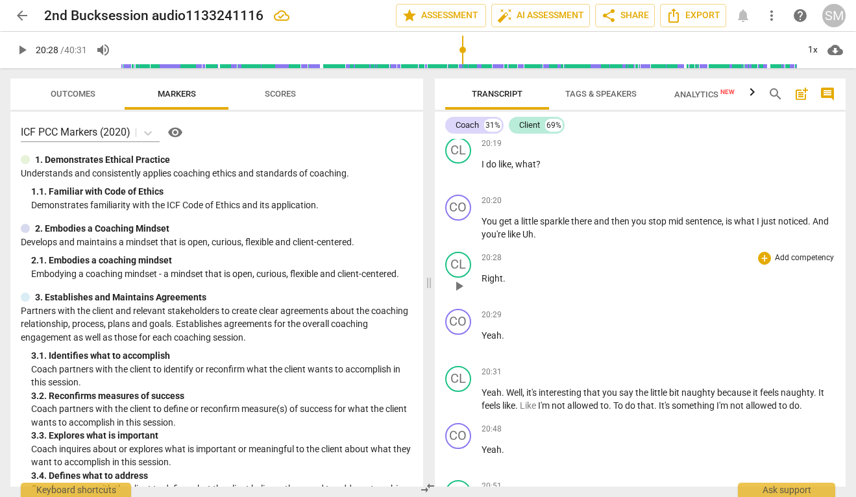
click at [462, 294] on span "play_arrow" at bounding box center [459, 287] width 16 height 16
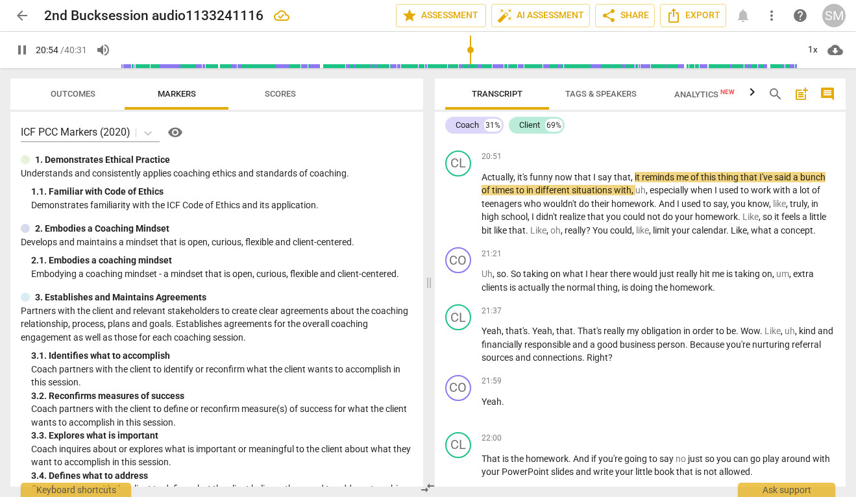
scroll to position [5401, 0]
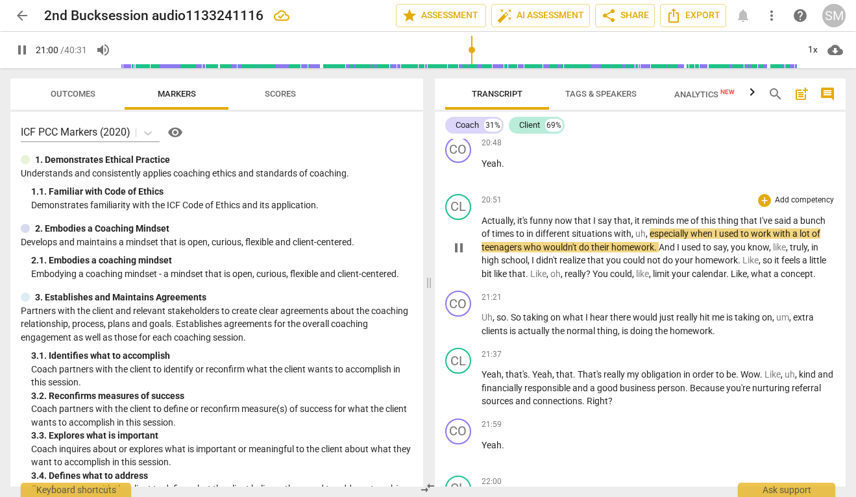
click at [456, 256] on span "pause" at bounding box center [459, 248] width 16 height 16
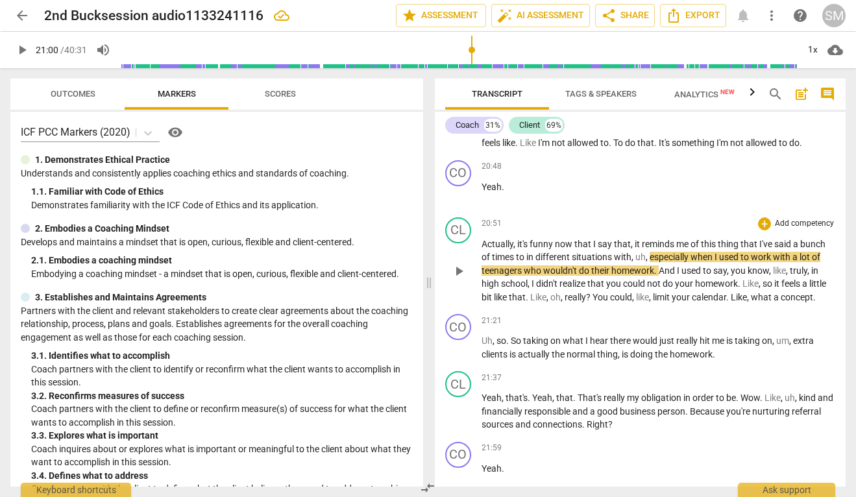
scroll to position [5426, 0]
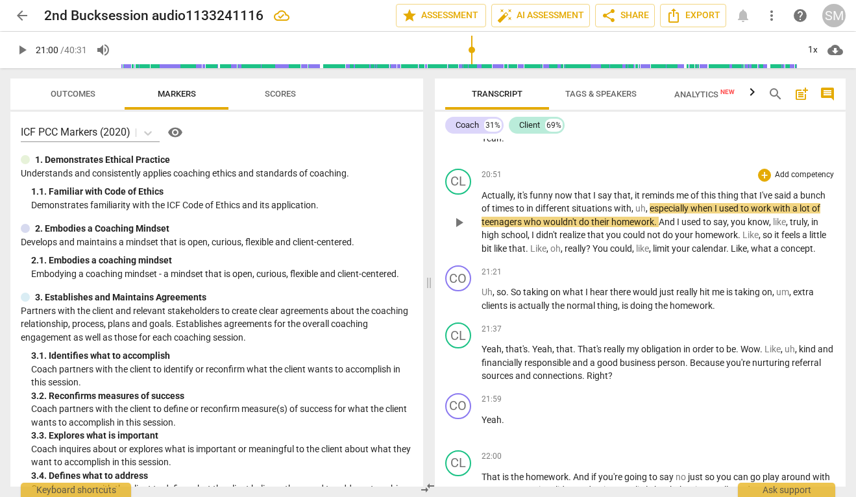
click at [460, 230] on span "play_arrow" at bounding box center [459, 223] width 16 height 16
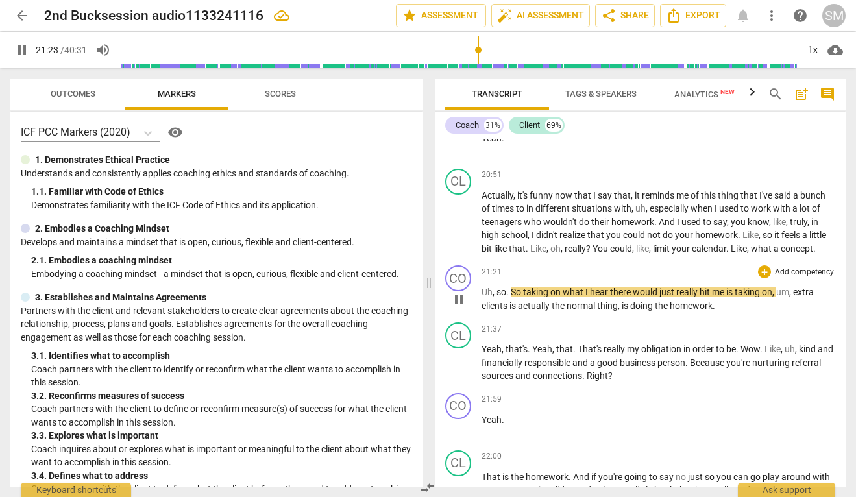
click at [456, 307] on span "pause" at bounding box center [459, 300] width 16 height 16
click at [483, 297] on span "Uh" at bounding box center [487, 292] width 11 height 10
click at [497, 297] on span "so" at bounding box center [502, 292] width 10 height 10
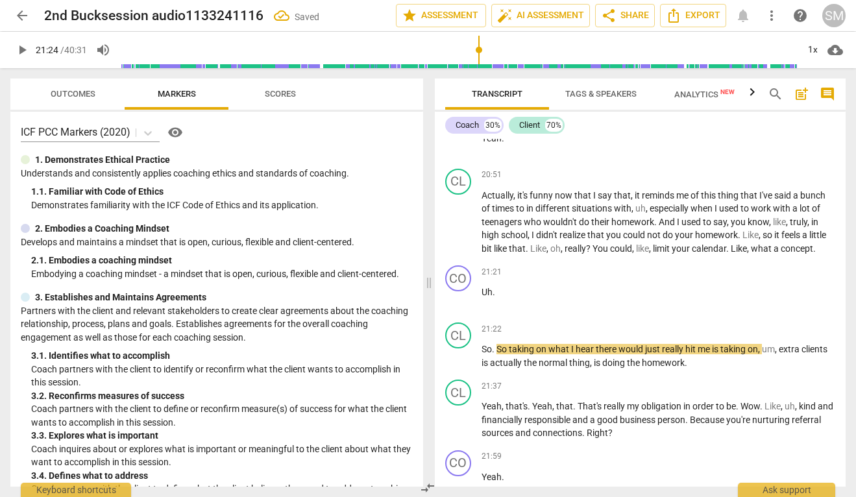
click at [484, 297] on span "Uh" at bounding box center [487, 292] width 11 height 10
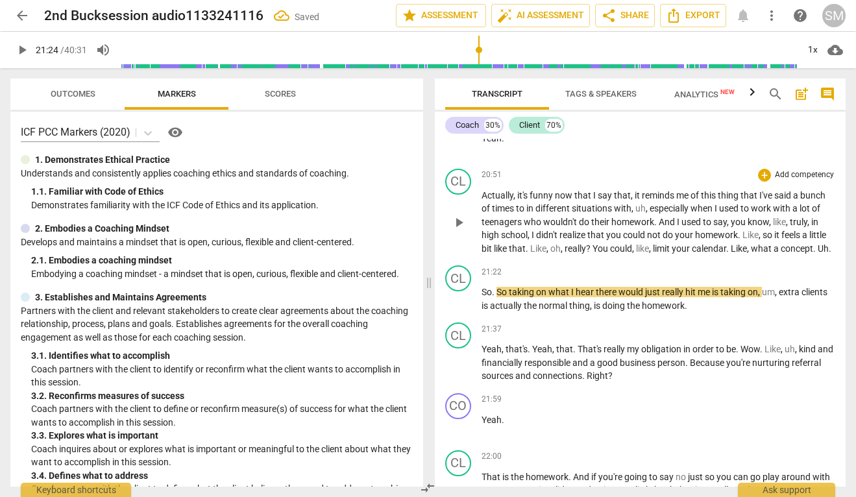
click at [521, 256] on p "Actually , it's funny now that I say that , it reminds me of this thing that I'…" at bounding box center [659, 222] width 354 height 67
click at [482, 297] on span "So" at bounding box center [487, 292] width 10 height 10
click at [457, 308] on span "play_arrow" at bounding box center [459, 300] width 16 height 16
click at [464, 308] on span "pause" at bounding box center [459, 300] width 16 height 16
type input "1289"
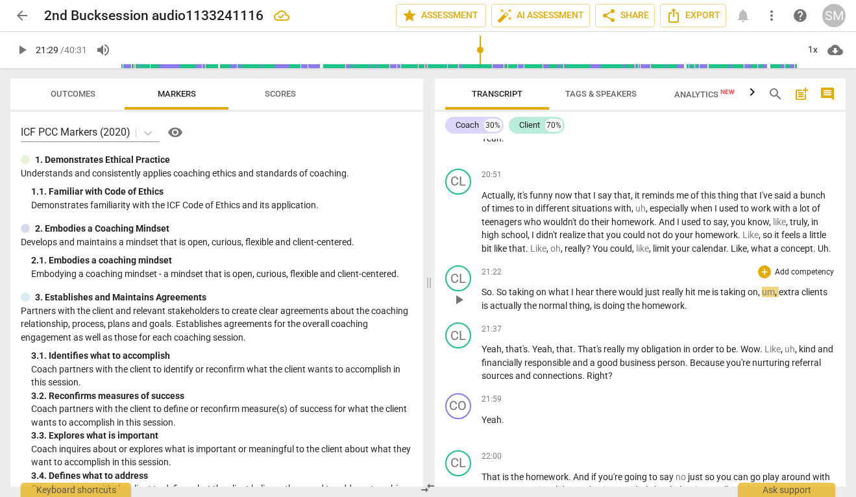
click at [617, 297] on span "there" at bounding box center [607, 292] width 23 height 10
click at [717, 297] on span "is" at bounding box center [714, 292] width 8 height 10
click at [464, 308] on span "play_arrow" at bounding box center [459, 300] width 16 height 16
click at [690, 312] on p "So . So taking on what I hear there , what just really hit me is , taking on , …" at bounding box center [659, 299] width 354 height 27
type input "1299"
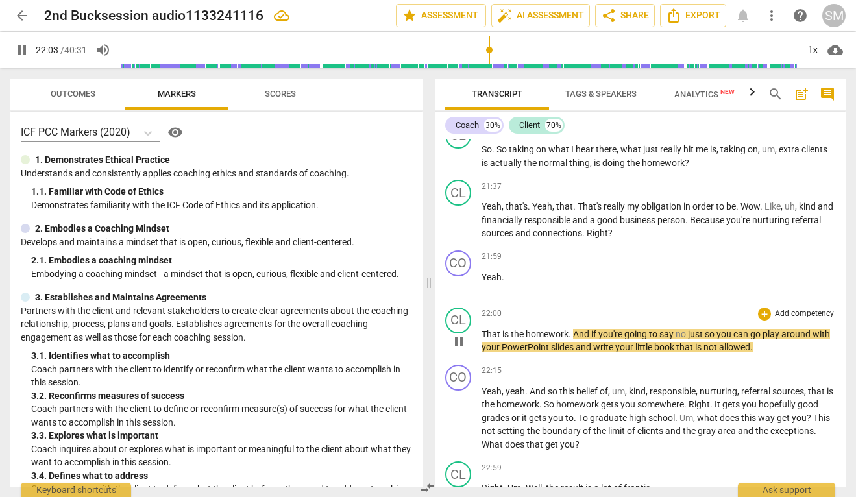
scroll to position [5573, 0]
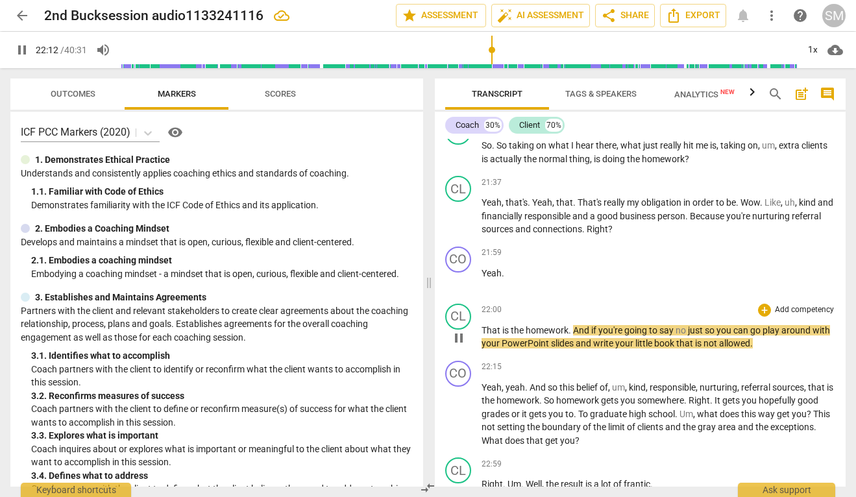
click at [677, 349] on span "book" at bounding box center [665, 343] width 22 height 10
type input "1334"
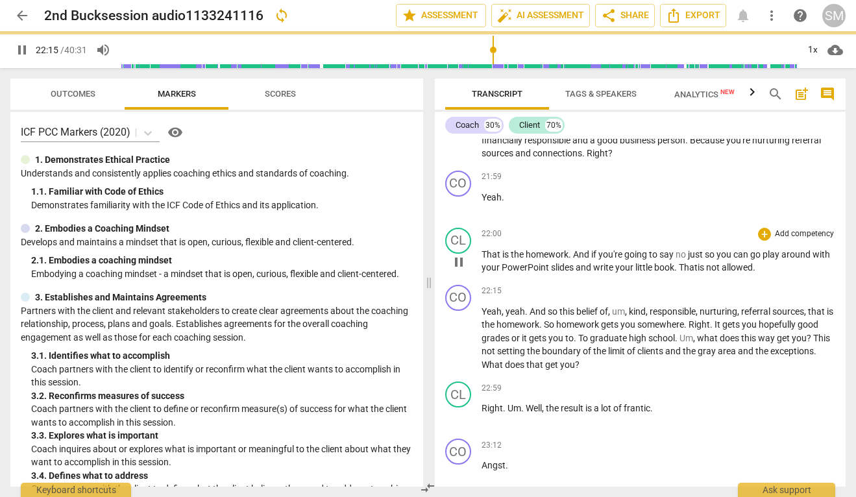
scroll to position [5651, 0]
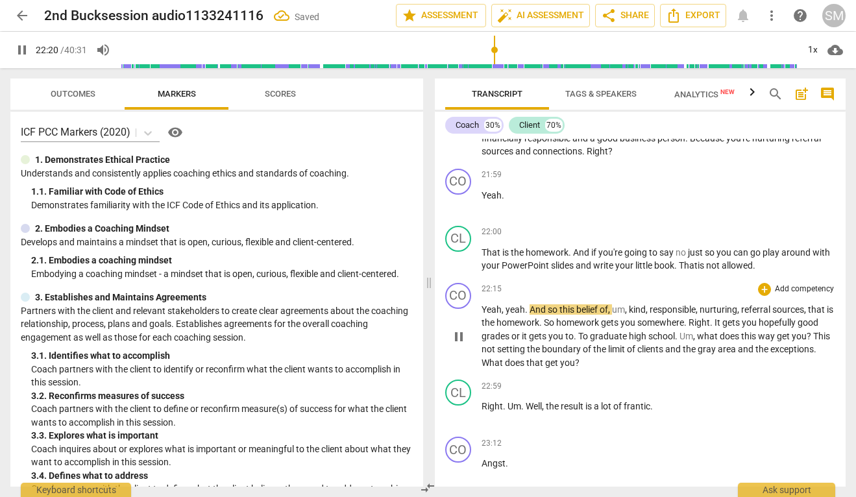
click at [556, 315] on span "so" at bounding box center [554, 310] width 12 height 10
type input "1342"
click at [744, 315] on span "," at bounding box center [742, 310] width 4 height 10
click at [577, 342] on span "." at bounding box center [576, 336] width 5 height 10
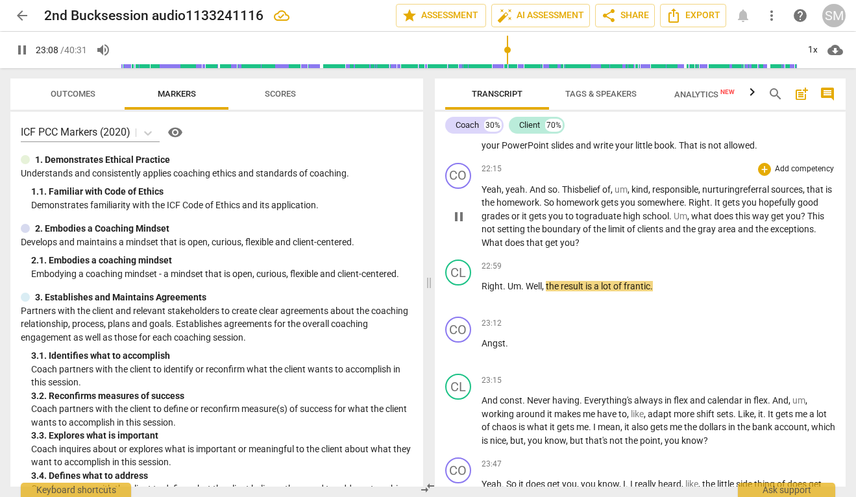
scroll to position [5772, 0]
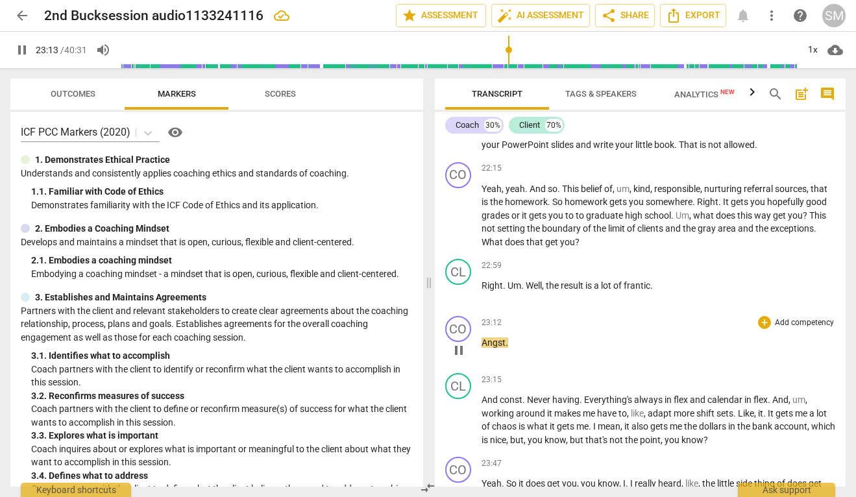
click at [482, 348] on span "Angst" at bounding box center [494, 343] width 24 height 10
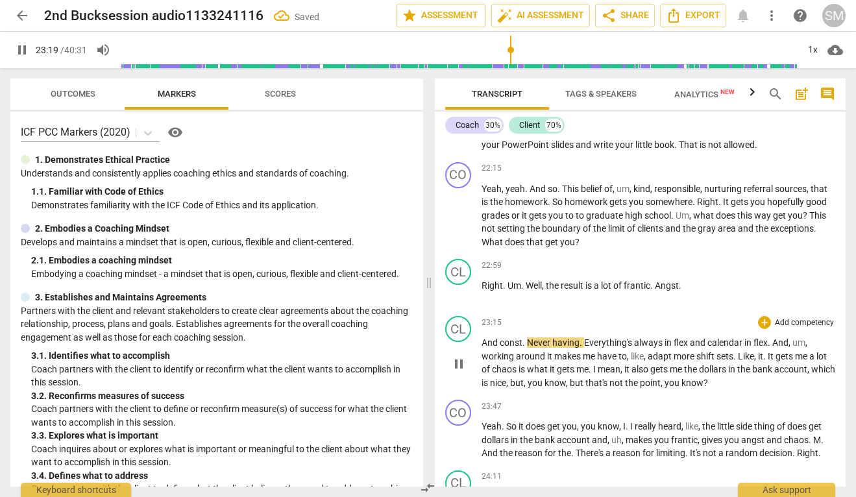
click at [482, 348] on span "And" at bounding box center [491, 343] width 18 height 10
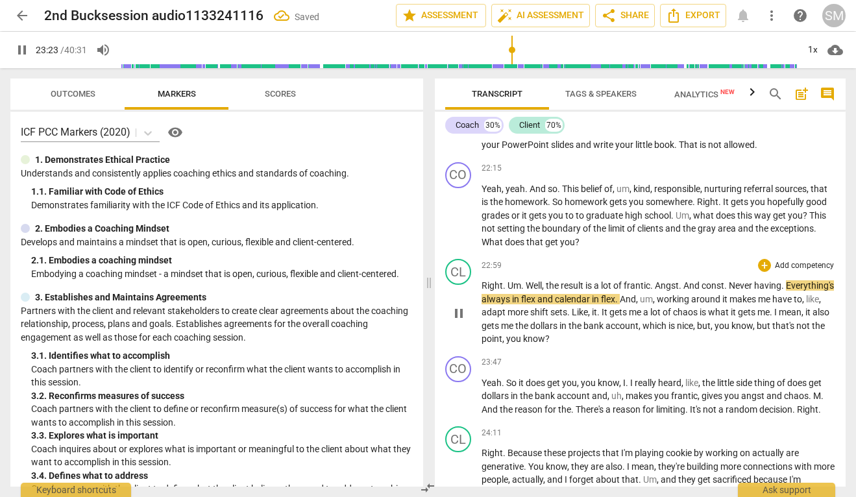
click at [727, 291] on span "." at bounding box center [727, 285] width 5 height 10
type input "1404"
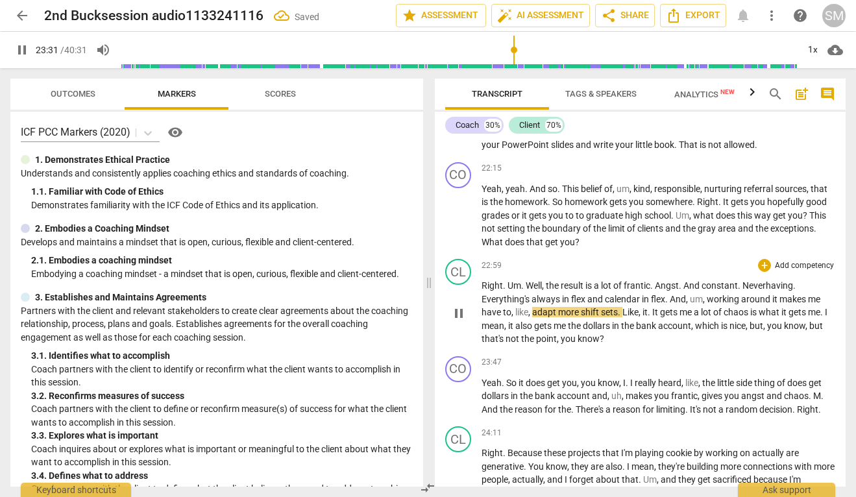
click at [581, 305] on span "flex" at bounding box center [579, 299] width 16 height 10
click at [662, 305] on span "flex" at bounding box center [659, 299] width 14 height 10
click at [484, 317] on span "have" at bounding box center [492, 312] width 21 height 10
click at [488, 317] on span "have" at bounding box center [492, 312] width 21 height 10
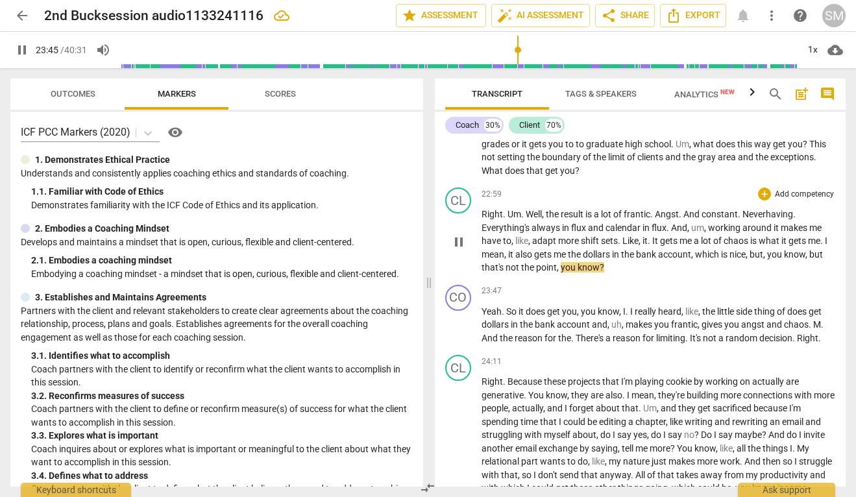
scroll to position [5845, 0]
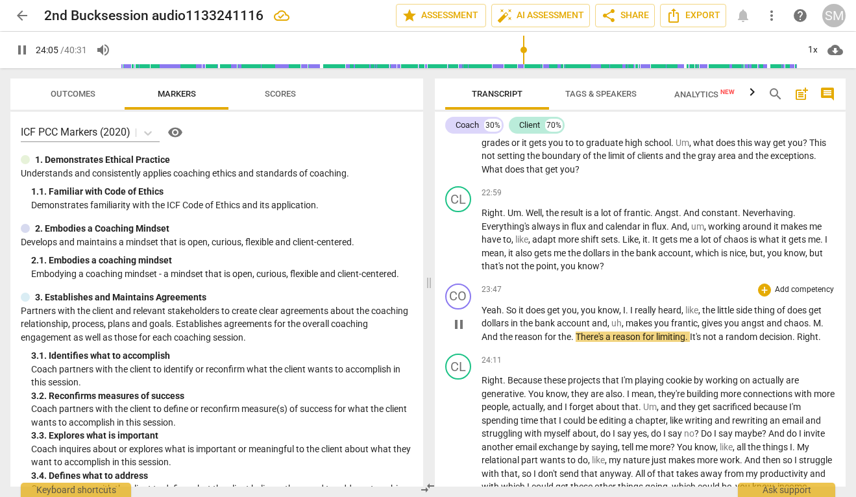
click at [463, 332] on span "pause" at bounding box center [459, 325] width 16 height 16
click at [462, 332] on span "play_arrow" at bounding box center [459, 325] width 16 height 16
click at [825, 344] on p "Yeah . So it does get you , you know , I . I really heard , like , the little s…" at bounding box center [659, 324] width 354 height 40
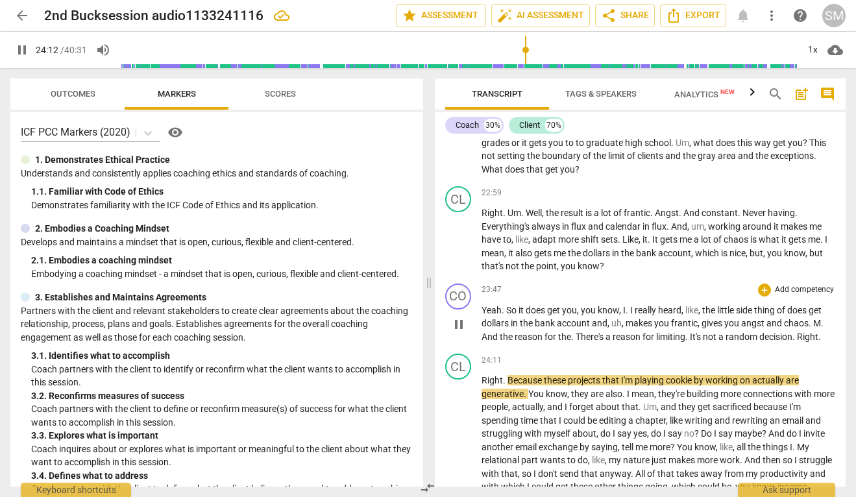
type input "1453"
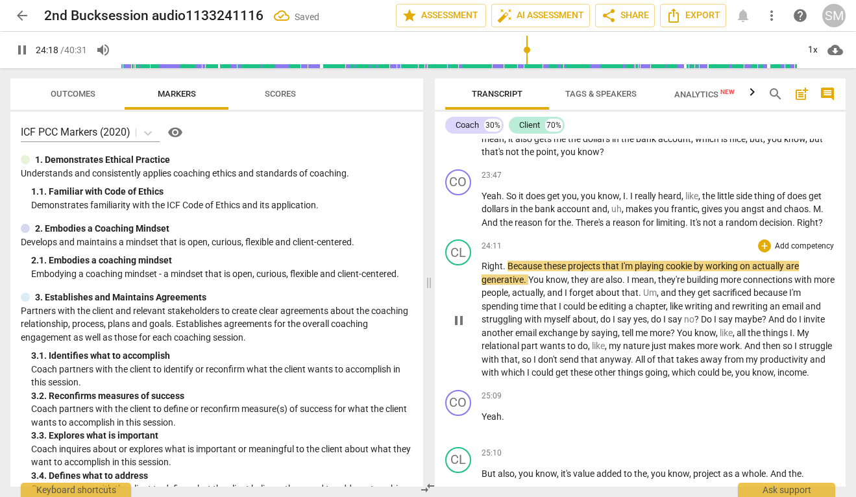
scroll to position [5968, 0]
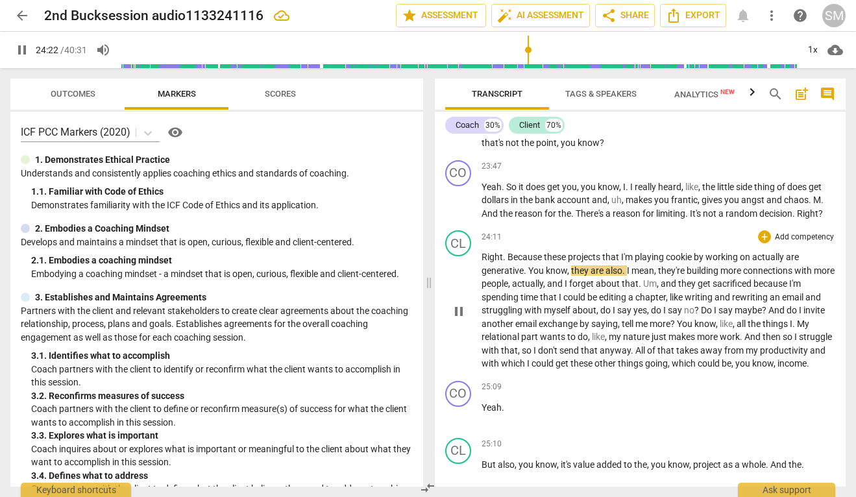
click at [671, 262] on span "cookie" at bounding box center [680, 257] width 28 height 10
type input "1463"
click at [670, 303] on span "," at bounding box center [668, 297] width 4 height 10
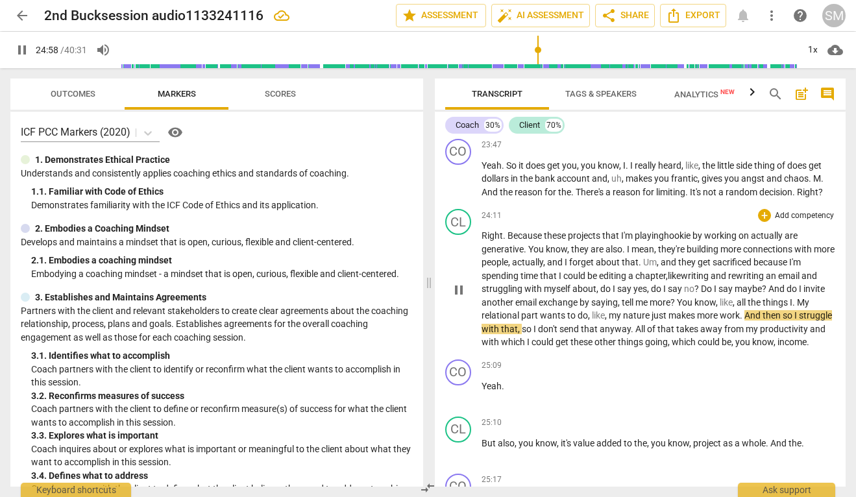
click at [649, 321] on span "nature" at bounding box center [637, 315] width 29 height 10
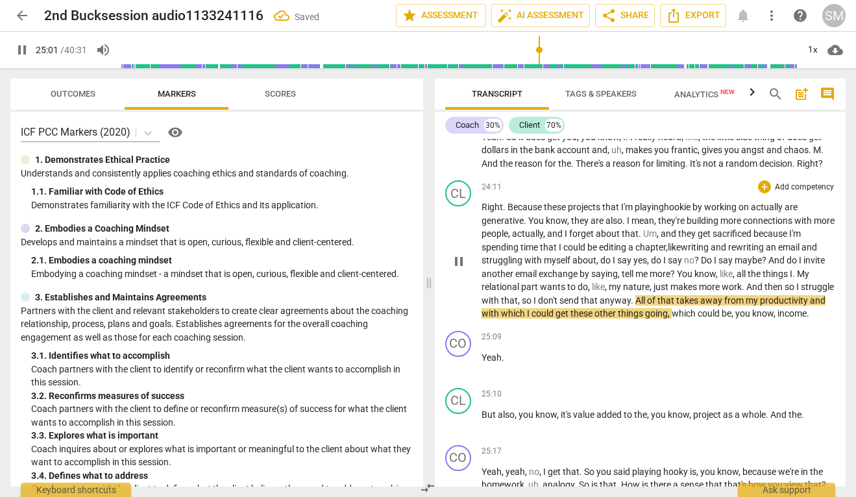
scroll to position [6020, 0]
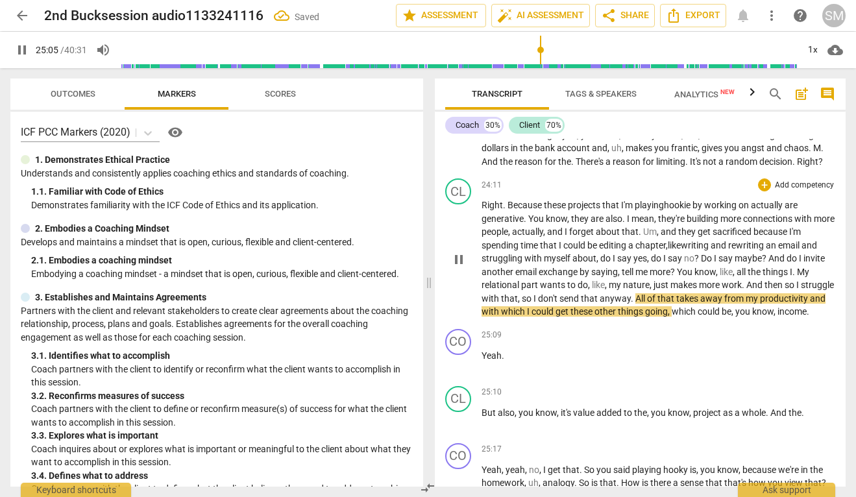
click at [600, 304] on span "that" at bounding box center [590, 298] width 19 height 10
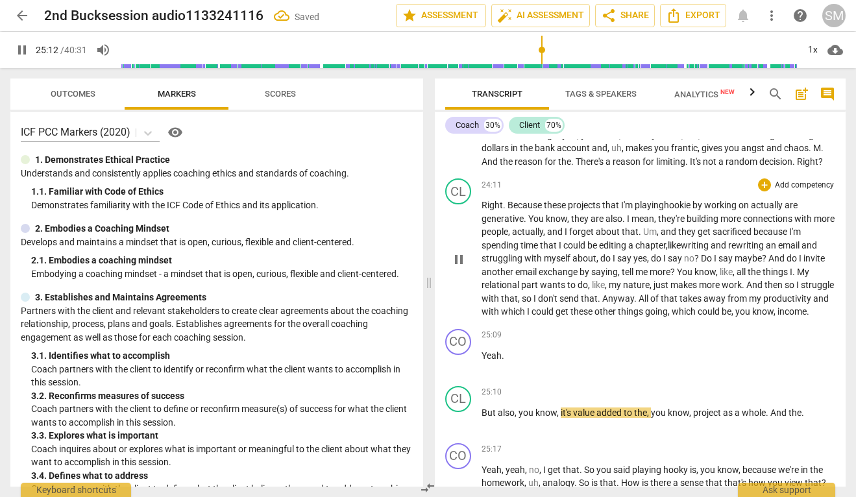
click at [553, 319] on p "Right . Because these projects that I'm playing h ookie by working on actually …" at bounding box center [659, 259] width 354 height 120
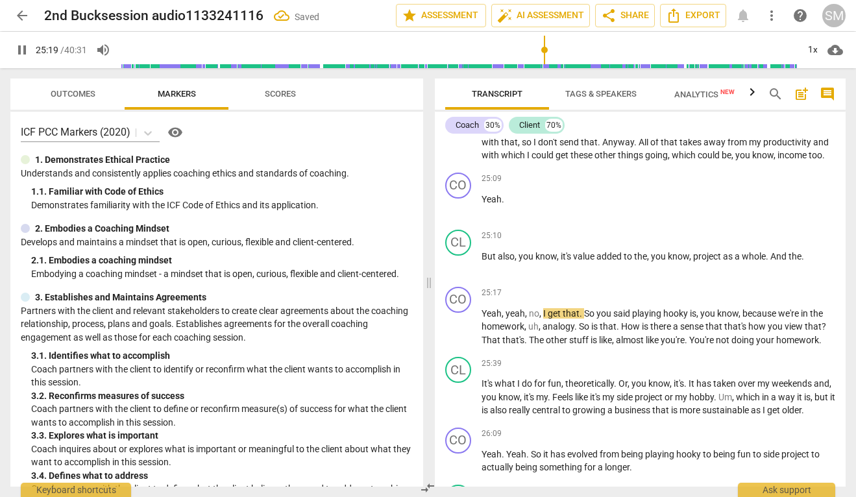
scroll to position [6197, 0]
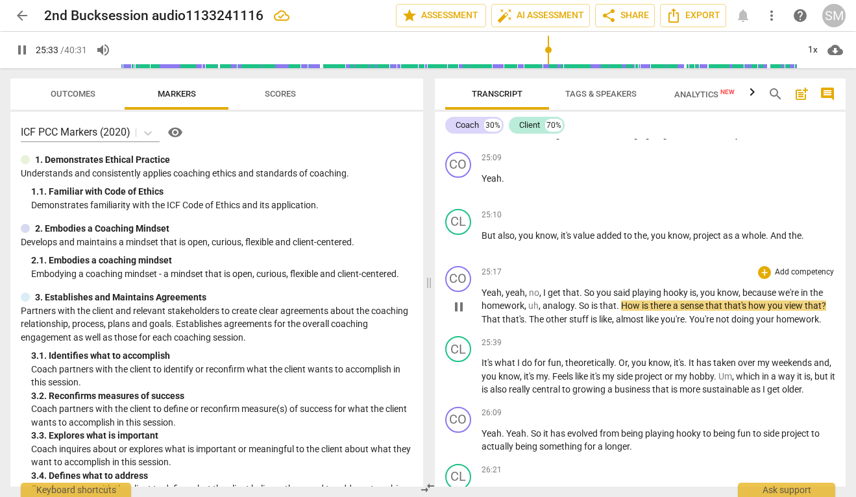
click at [618, 311] on span "." at bounding box center [619, 306] width 5 height 10
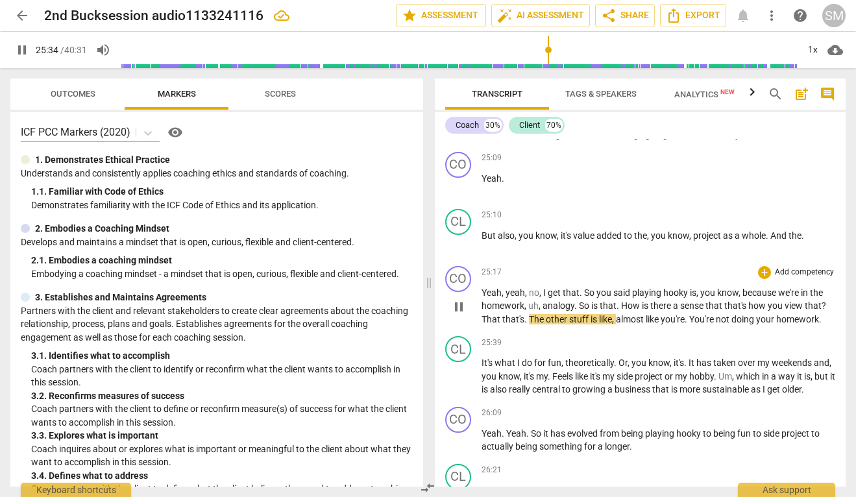
type input "1535"
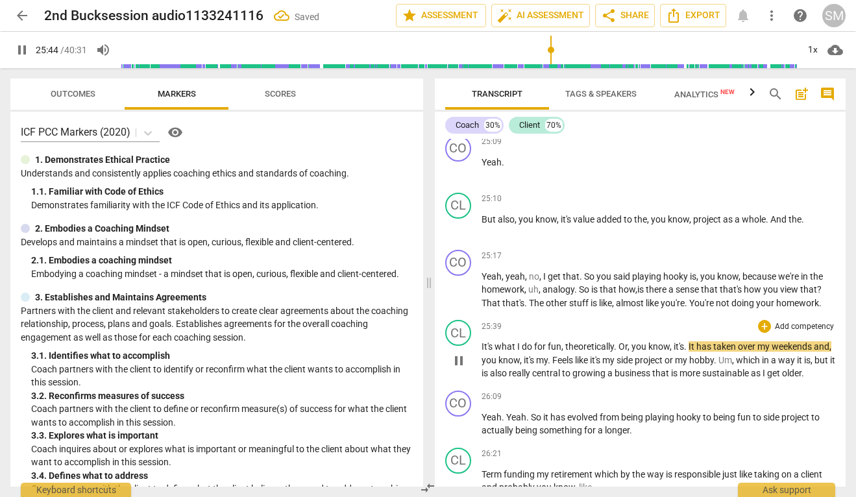
scroll to position [6217, 0]
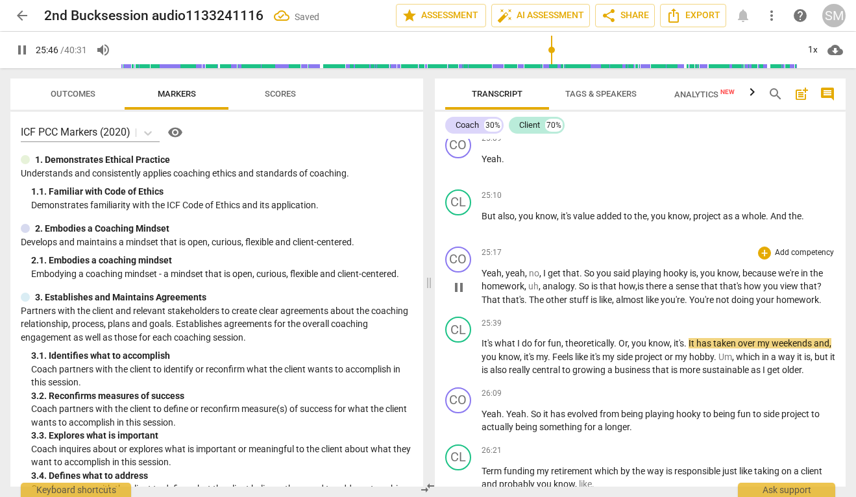
click at [693, 305] on span "You're" at bounding box center [703, 300] width 27 height 10
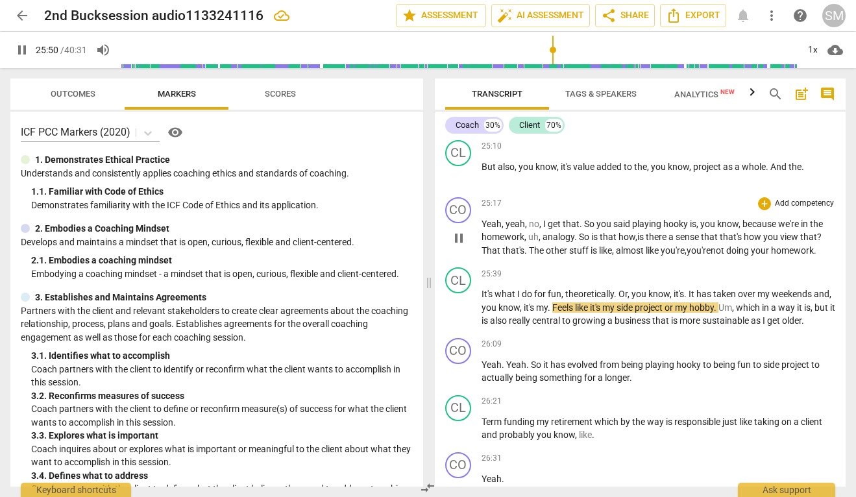
scroll to position [6270, 0]
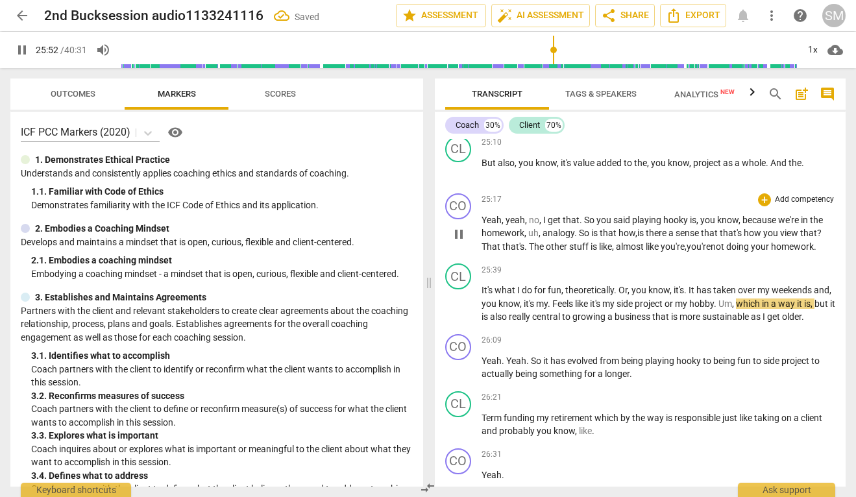
click at [823, 254] on p "Yeah , yeah , no , I get that . So you said playing hooky is , you know , becau…" at bounding box center [659, 234] width 354 height 40
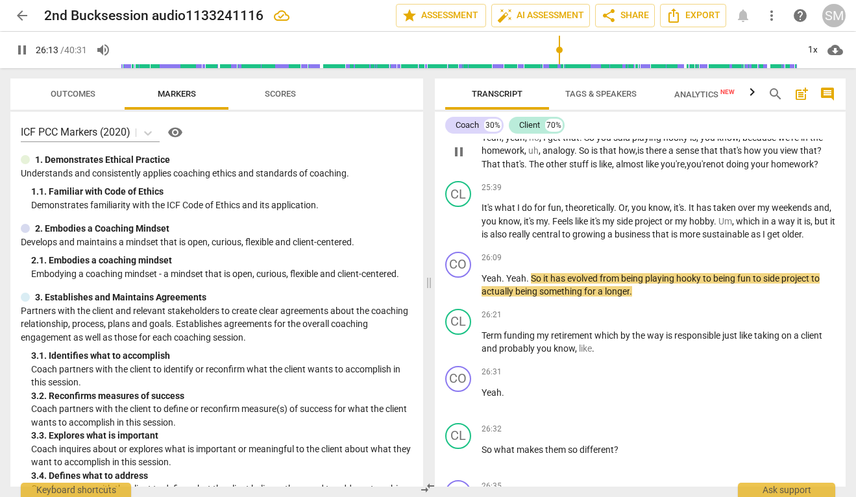
scroll to position [6354, 0]
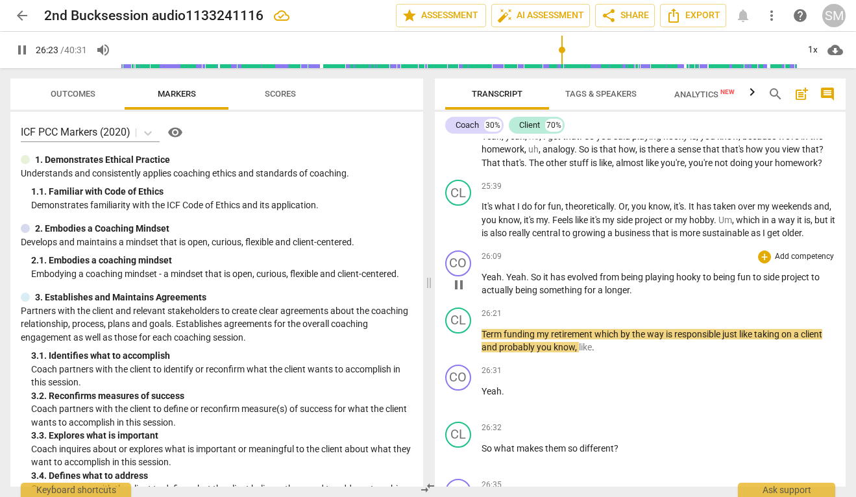
click at [629, 295] on span "longer" at bounding box center [617, 290] width 25 height 10
type input "1584"
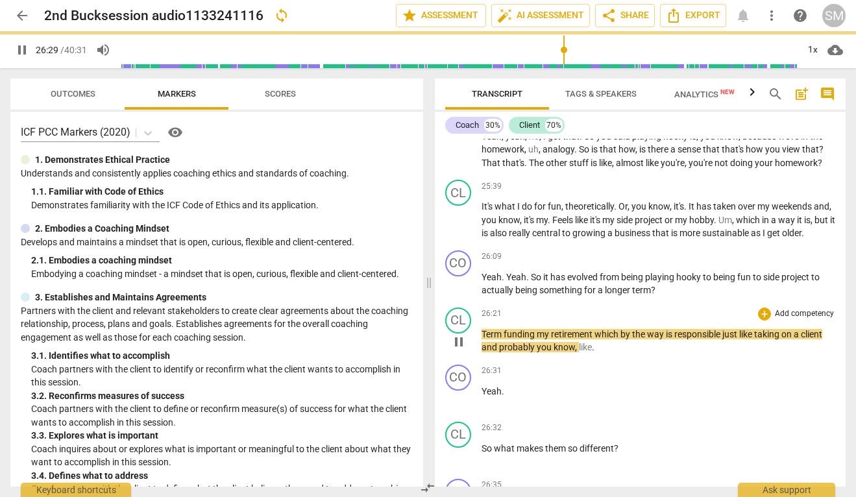
click at [506, 340] on span "funding" at bounding box center [520, 334] width 33 height 10
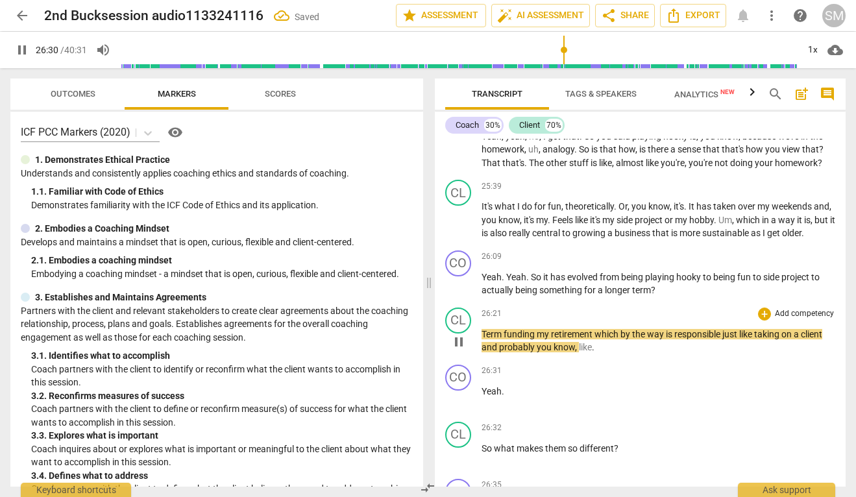
type input "1591"
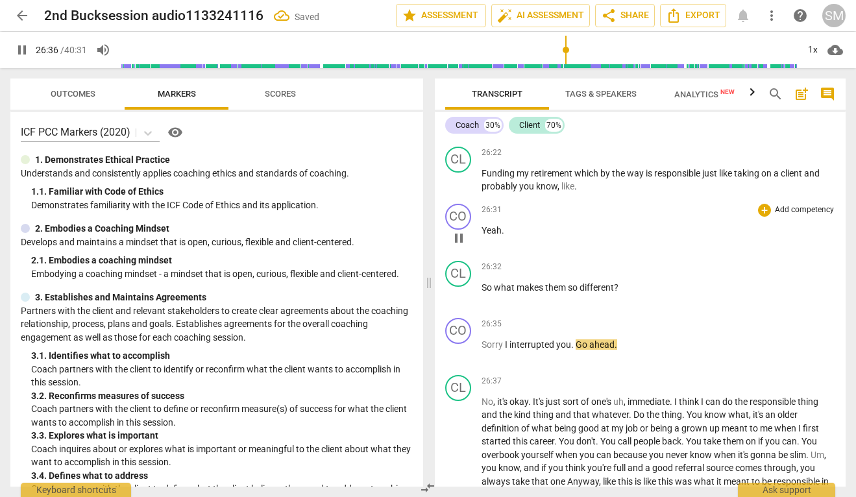
scroll to position [6537, 0]
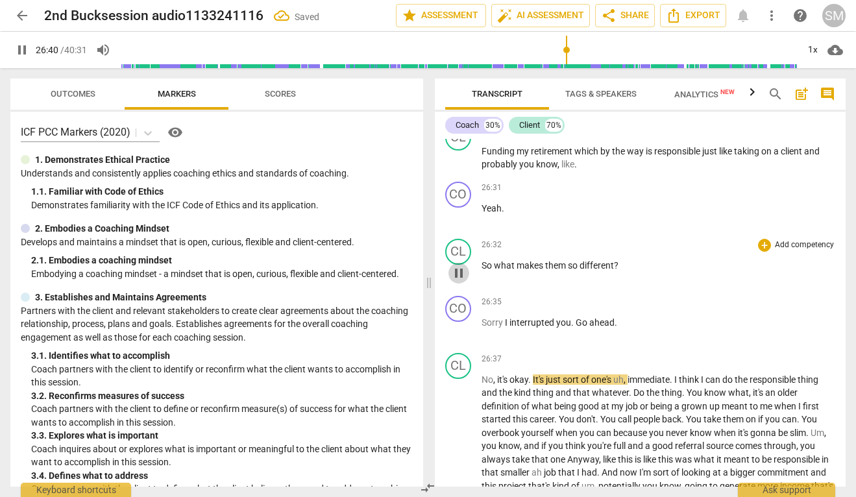
click at [463, 281] on span "pause" at bounding box center [459, 274] width 16 height 16
type input "1601"
click at [482, 271] on span "So" at bounding box center [488, 265] width 12 height 10
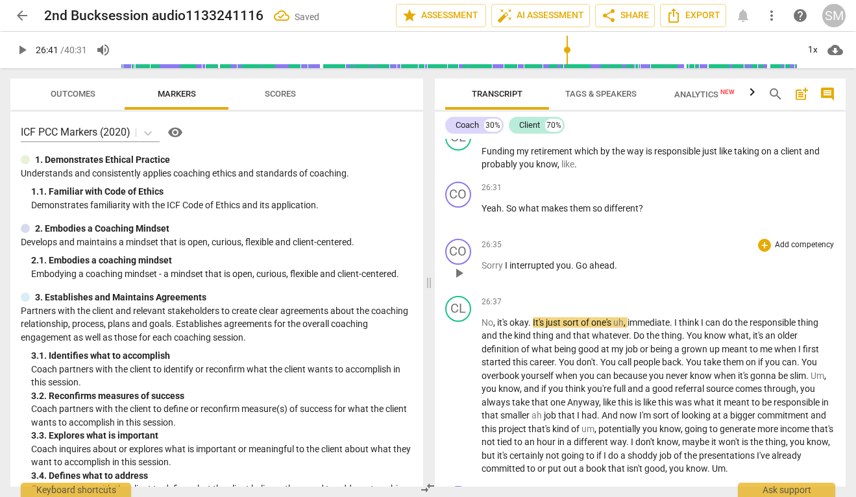
click at [483, 271] on span "Sorry" at bounding box center [493, 265] width 23 height 10
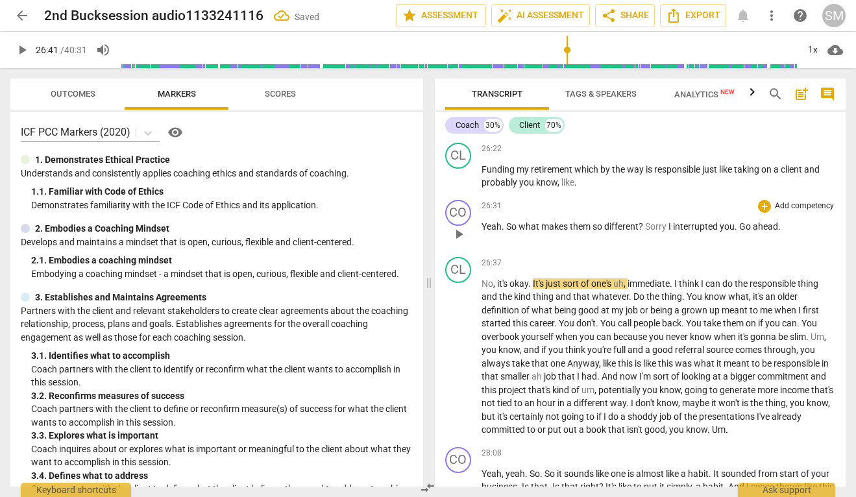
scroll to position [6515, 0]
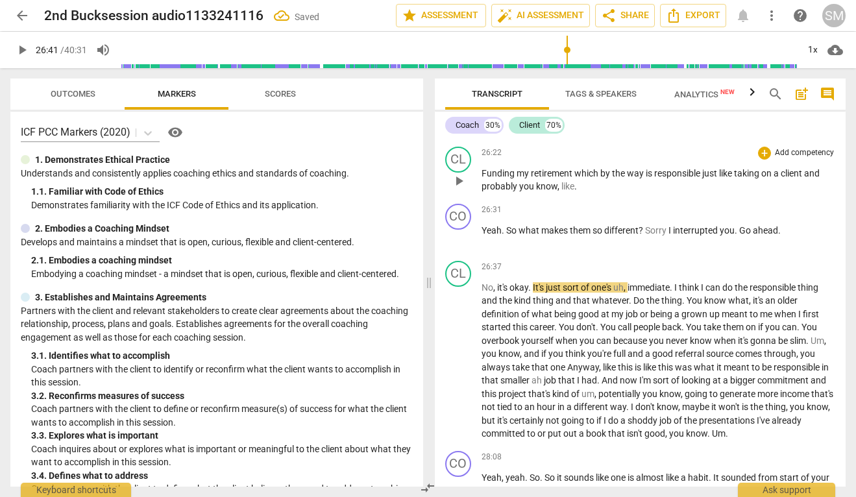
click at [573, 179] on span "retirement" at bounding box center [553, 173] width 44 height 10
click at [608, 193] on p "Funding my retirement, which by the way is responsible just like taking on a cl…" at bounding box center [659, 180] width 354 height 27
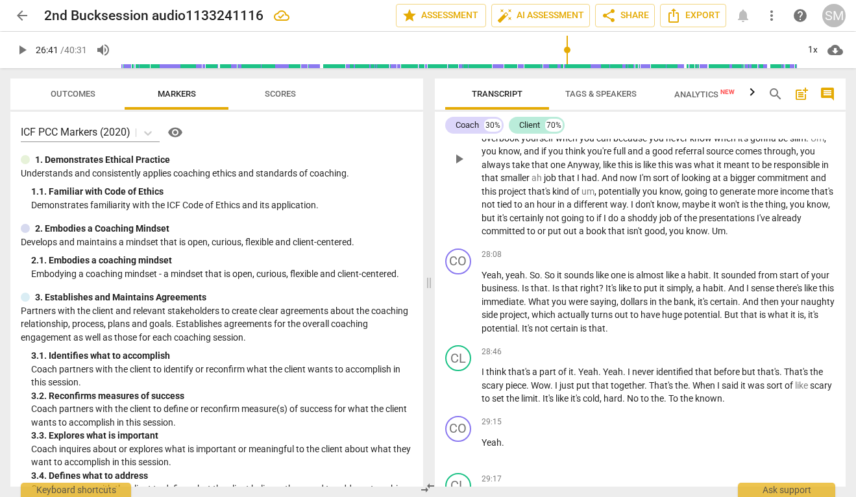
scroll to position [6720, 0]
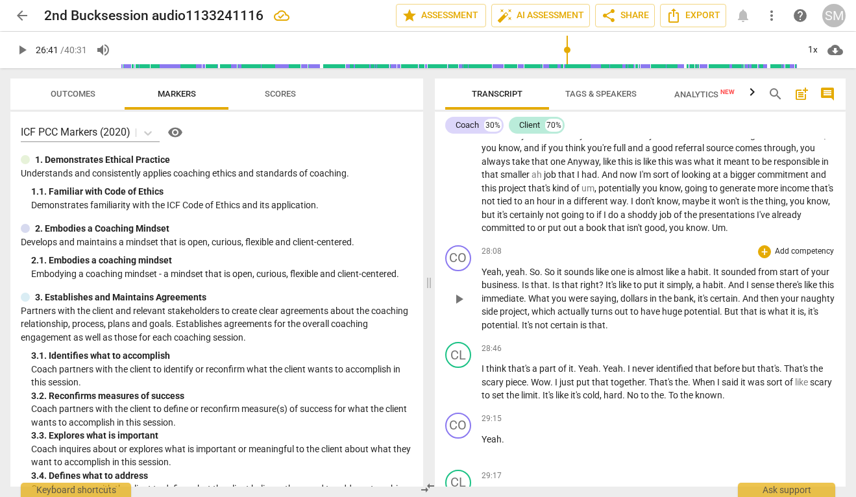
click at [686, 338] on div "CO play_arrow pause 28:08 + Add competency keyboard_arrow_right Yeah , yeah . S…" at bounding box center [641, 288] width 412 height 97
click at [667, 332] on p "Yeah , yeah . So . So it sounds like one is almost like a habit . It sounded fr…" at bounding box center [659, 299] width 354 height 67
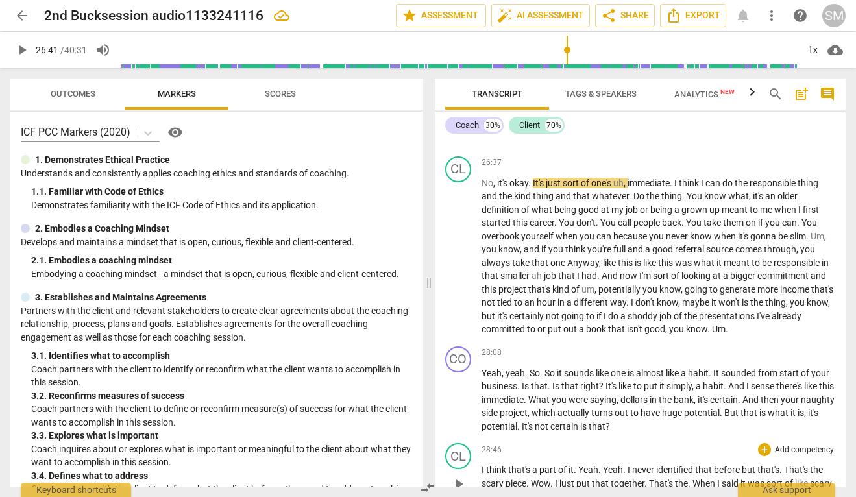
scroll to position [6618, 0]
click at [460, 266] on span "play_arrow" at bounding box center [459, 258] width 16 height 16
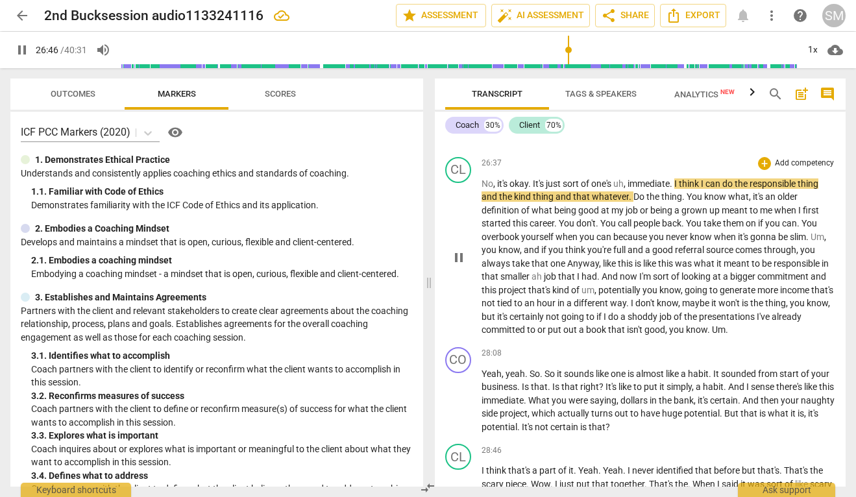
click at [628, 189] on span "," at bounding box center [626, 184] width 4 height 10
type input "1608"
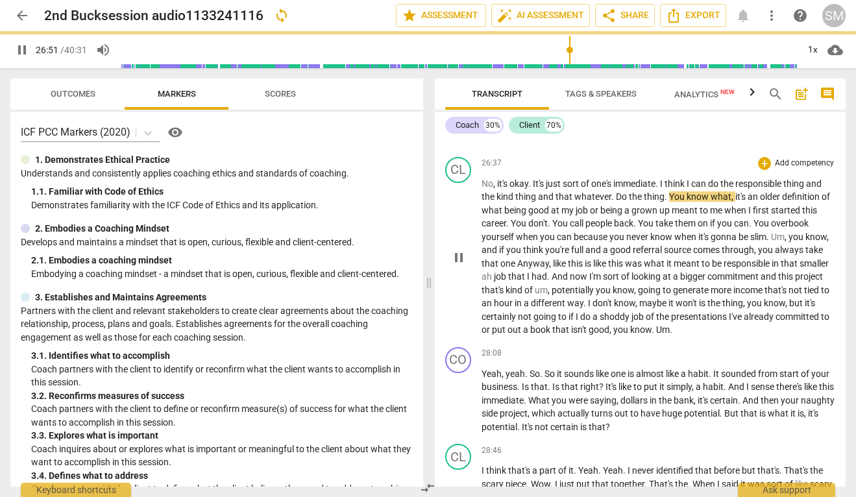
click at [660, 189] on span "." at bounding box center [658, 184] width 5 height 10
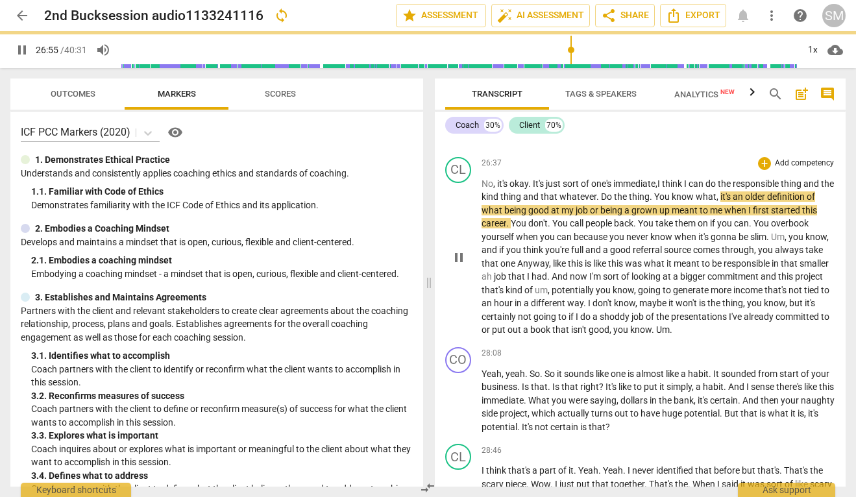
click at [684, 189] on span "think" at bounding box center [673, 184] width 22 height 10
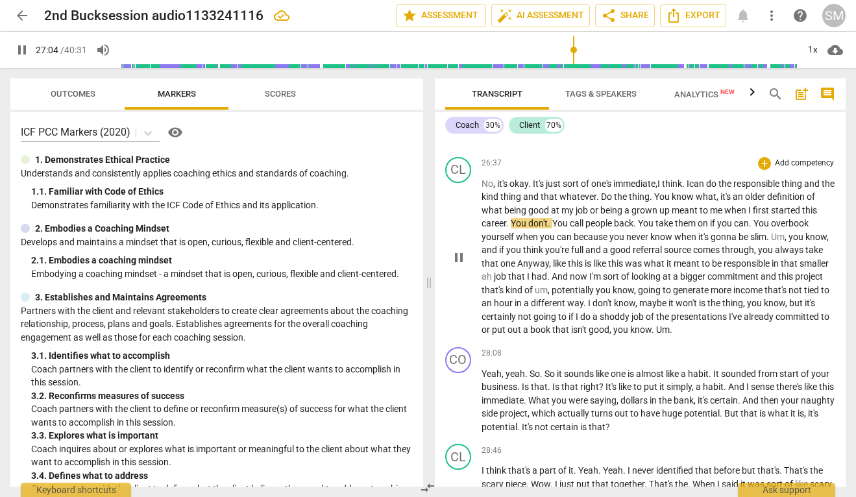
click at [662, 189] on span "I" at bounding box center [660, 184] width 5 height 10
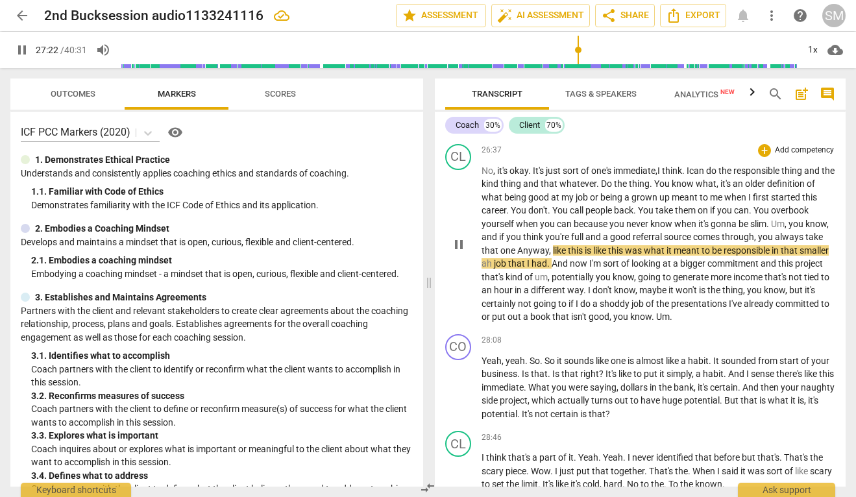
click at [543, 256] on span "Anyway" at bounding box center [533, 250] width 32 height 10
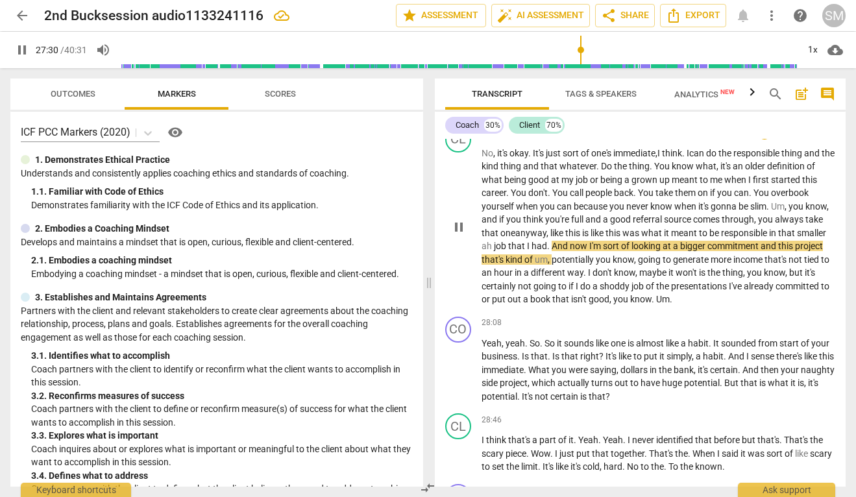
click at [508, 251] on span "job" at bounding box center [501, 246] width 14 height 10
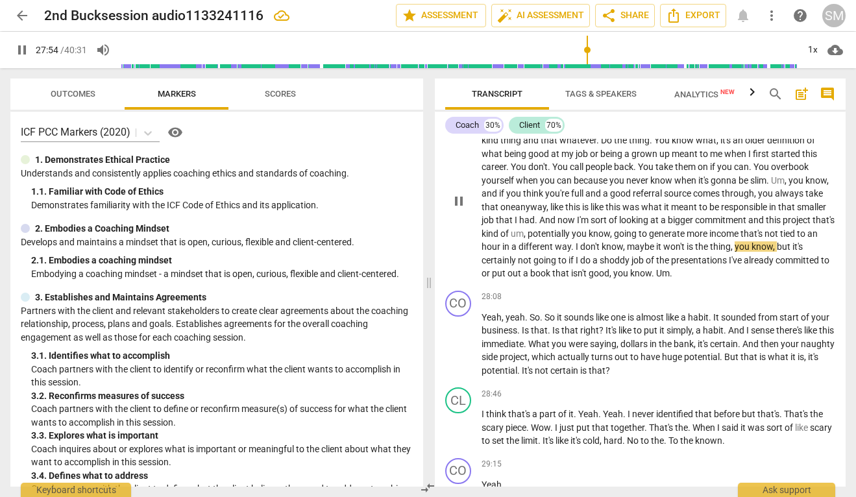
click at [687, 252] on span "won't" at bounding box center [675, 247] width 23 height 10
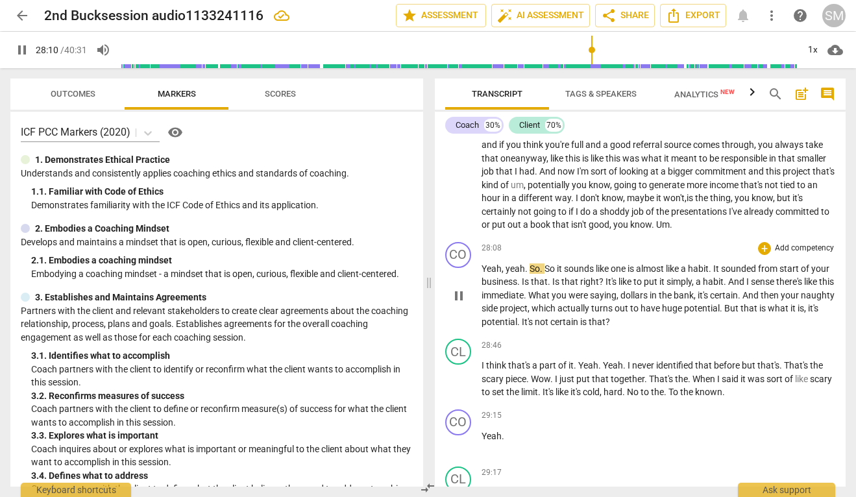
scroll to position [6757, 0]
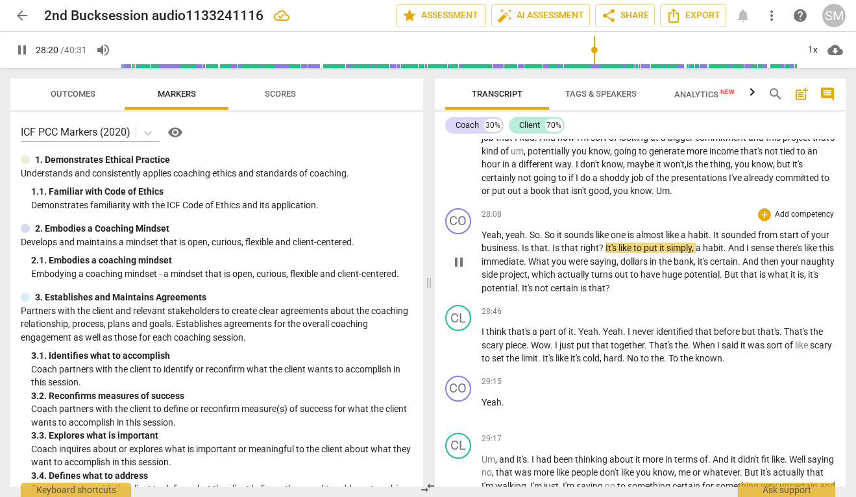
click at [714, 240] on span "." at bounding box center [711, 235] width 5 height 10
type input "1702"
click at [528, 267] on span "." at bounding box center [526, 261] width 5 height 10
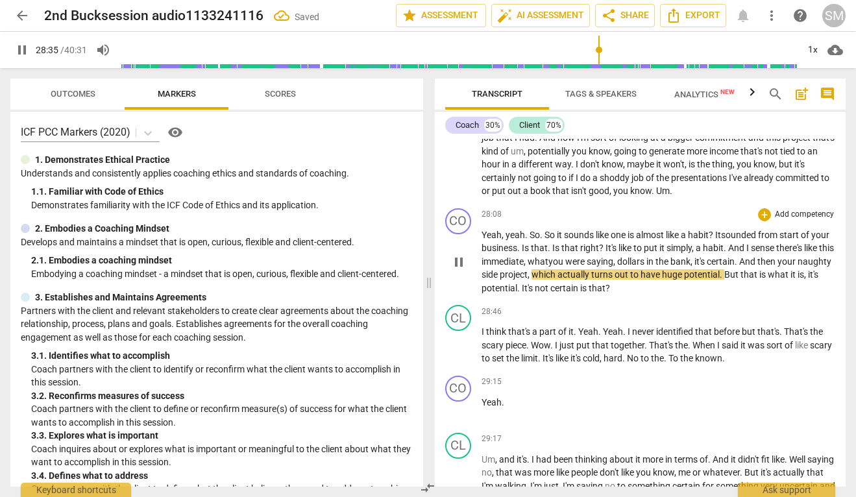
click at [758, 267] on span "And" at bounding box center [749, 261] width 18 height 10
click at [580, 293] on span "certain" at bounding box center [566, 288] width 30 height 10
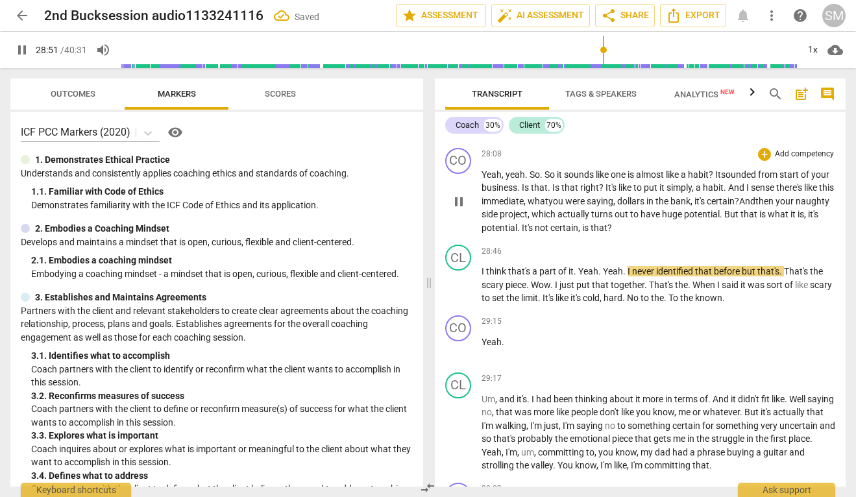
scroll to position [6841, 0]
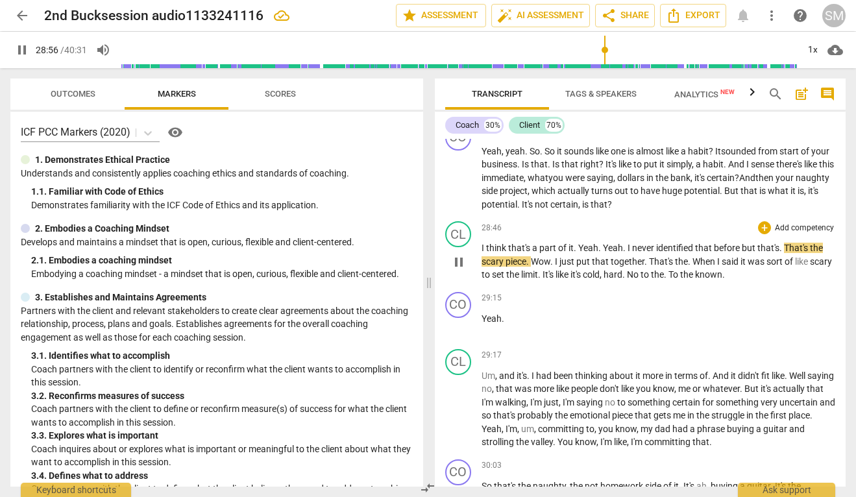
click at [791, 253] on span "That's" at bounding box center [797, 248] width 26 height 10
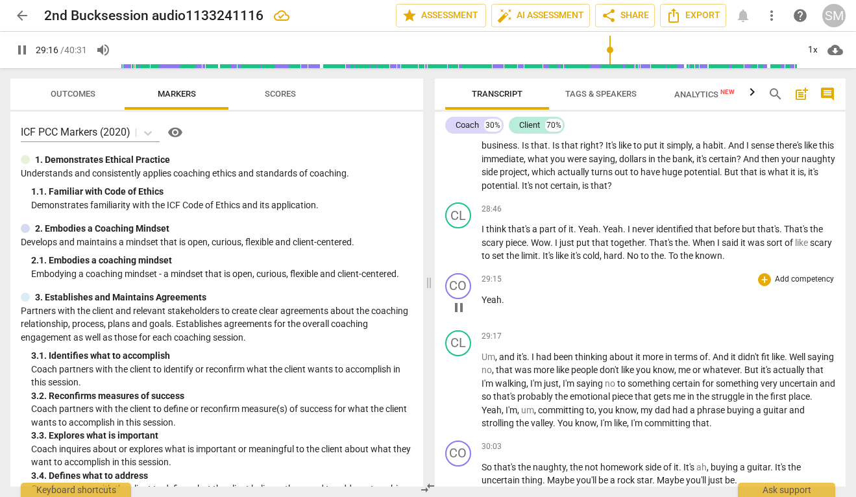
scroll to position [6867, 0]
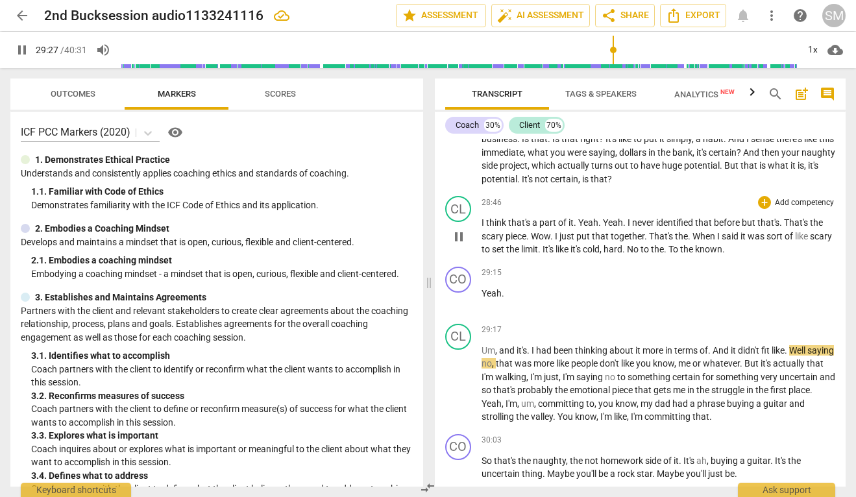
click at [700, 242] on span "When" at bounding box center [705, 236] width 25 height 10
click at [669, 255] on span "." at bounding box center [666, 249] width 5 height 10
type input "1775"
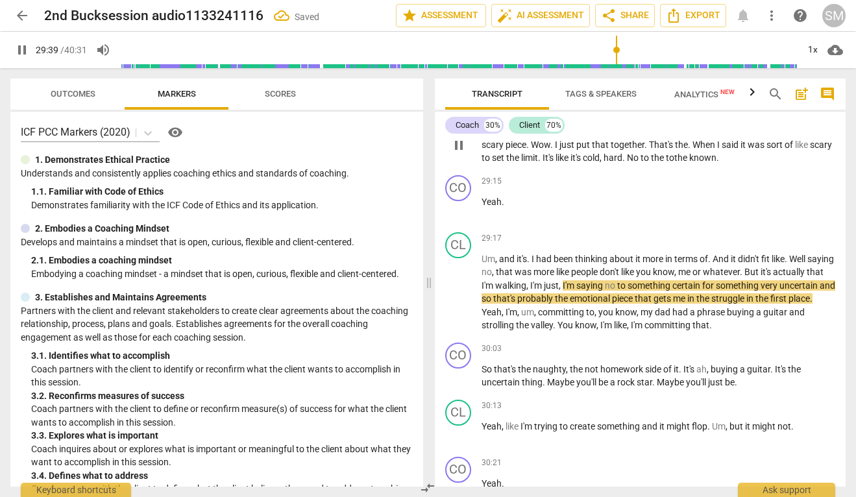
scroll to position [6987, 0]
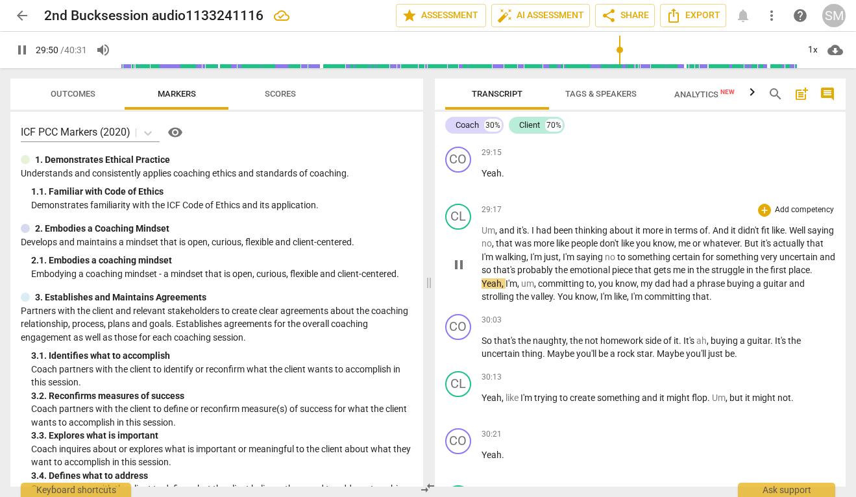
click at [502, 289] on span "Yeah" at bounding box center [492, 284] width 20 height 10
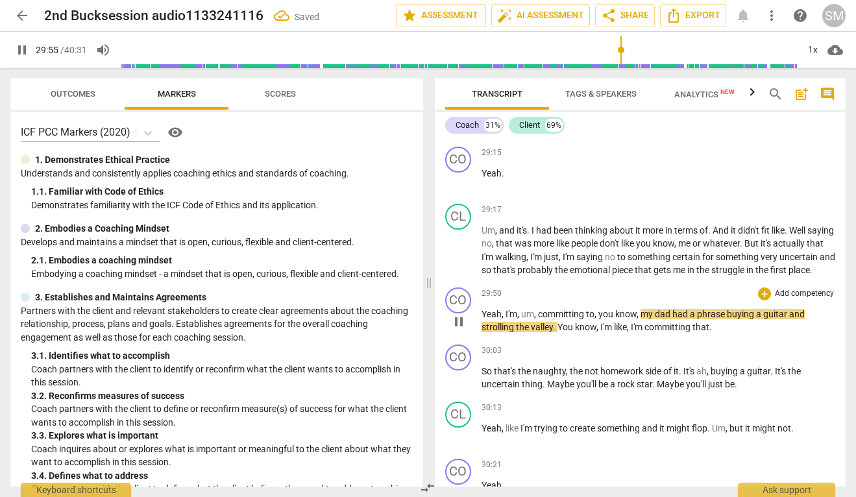
click at [504, 319] on span "," at bounding box center [504, 314] width 4 height 10
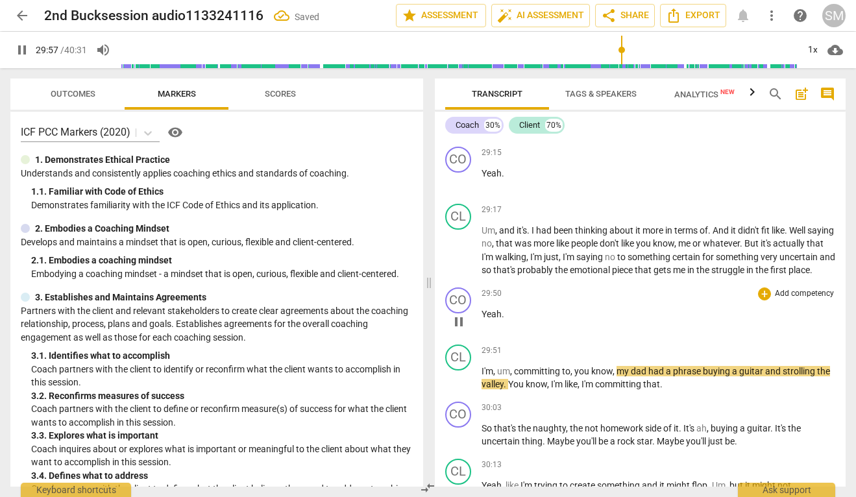
click at [517, 321] on p "Yeah ." at bounding box center [659, 315] width 354 height 14
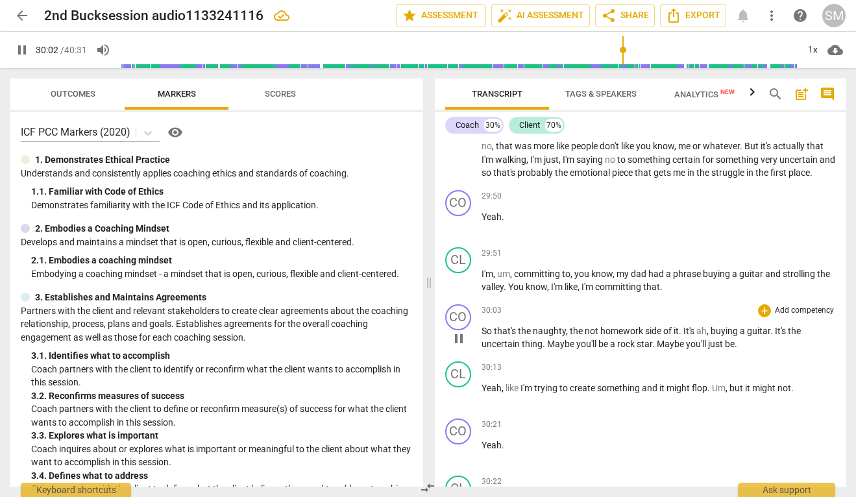
scroll to position [7087, 0]
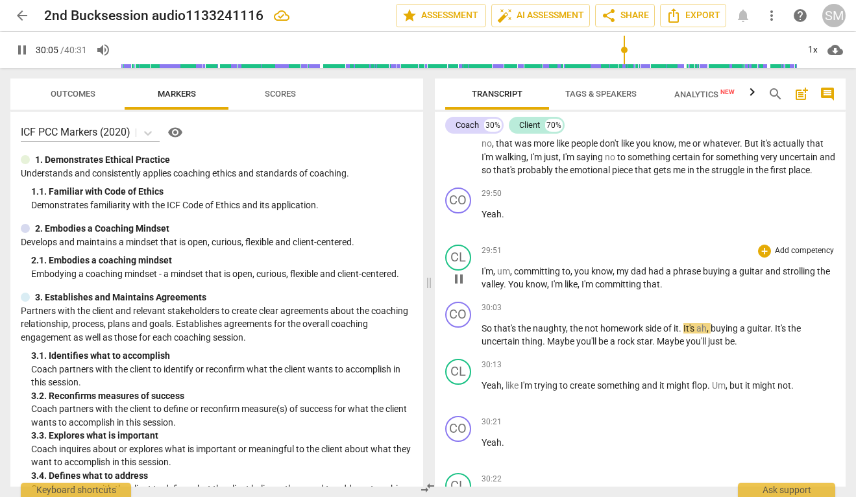
click at [462, 287] on span "pause" at bounding box center [459, 279] width 16 height 16
type input "1806"
click at [645, 290] on span "that" at bounding box center [651, 284] width 17 height 10
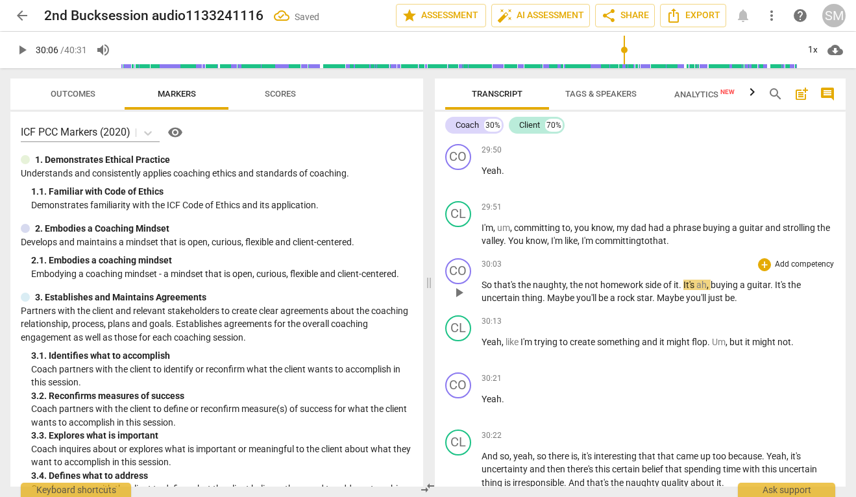
scroll to position [7131, 0]
click at [462, 300] on span "play_arrow" at bounding box center [459, 292] width 16 height 16
click at [458, 300] on span "pause" at bounding box center [459, 292] width 16 height 16
type input "1818"
click at [756, 305] on p "So that's the naughty , the not homework side of it . It's ah , buying a guitar…" at bounding box center [659, 291] width 354 height 27
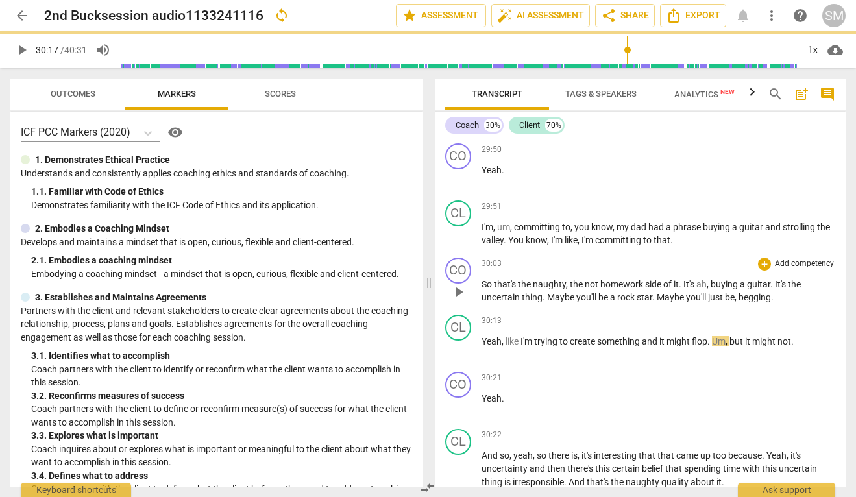
scroll to position [7161, 0]
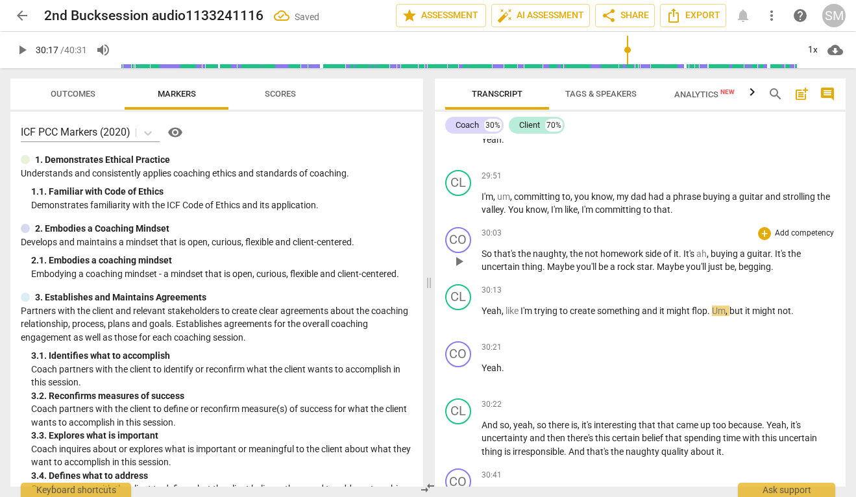
click at [683, 259] on span "." at bounding box center [681, 254] width 5 height 10
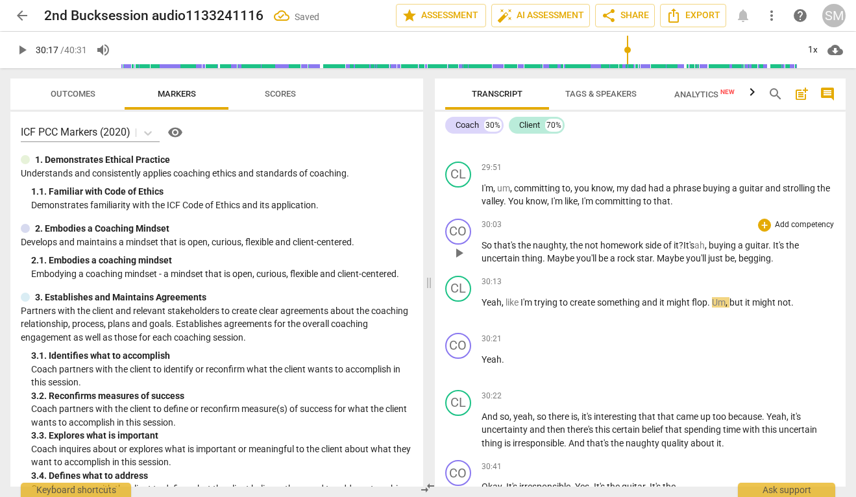
click at [658, 264] on span "Maybe" at bounding box center [671, 258] width 29 height 10
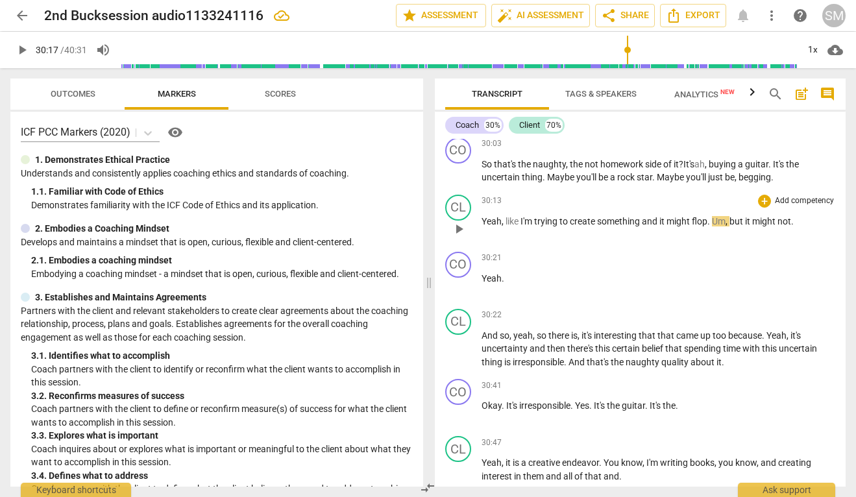
scroll to position [7253, 0]
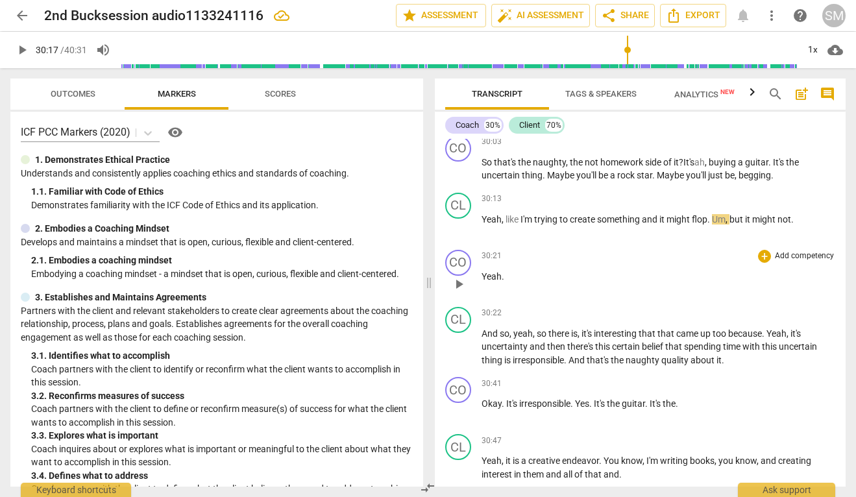
click at [458, 292] on span "play_arrow" at bounding box center [459, 285] width 16 height 16
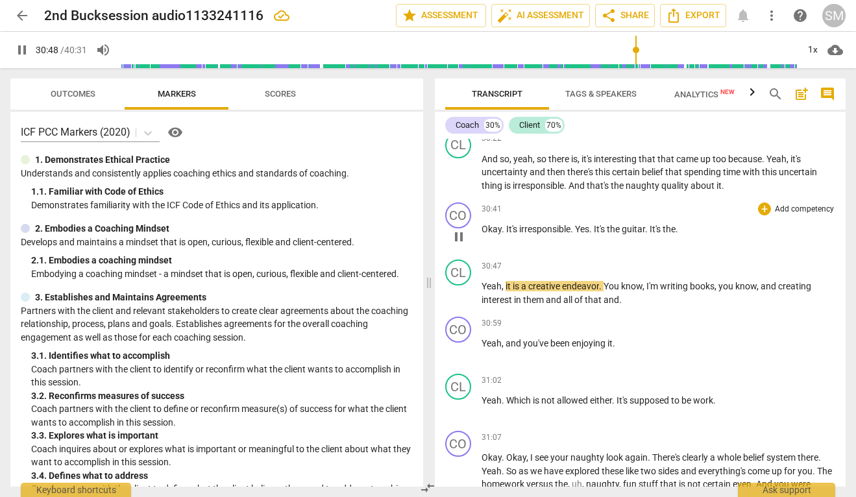
scroll to position [7435, 0]
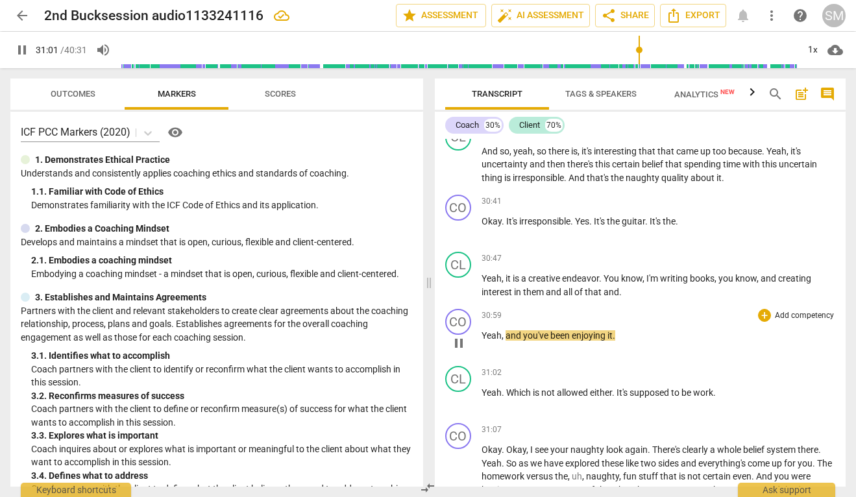
click at [454, 351] on span "pause" at bounding box center [459, 344] width 16 height 16
type input "1862"
click at [483, 341] on span "Yeah" at bounding box center [492, 335] width 20 height 10
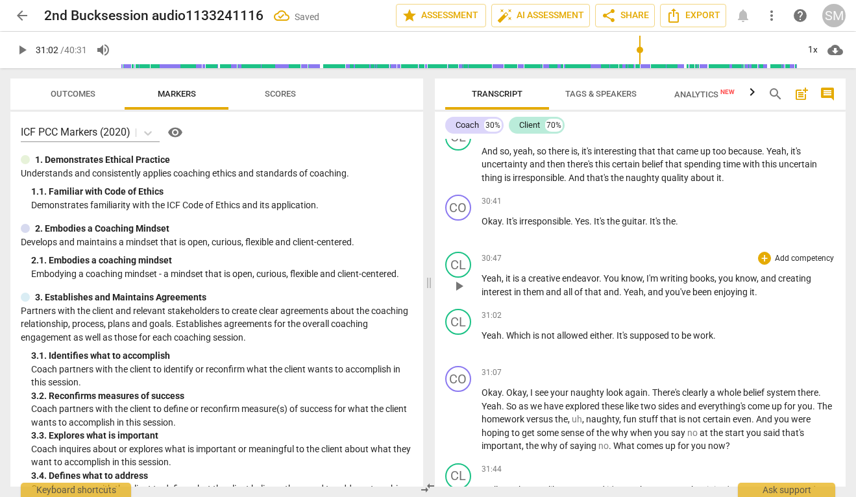
click at [647, 297] on span "," at bounding box center [646, 292] width 4 height 10
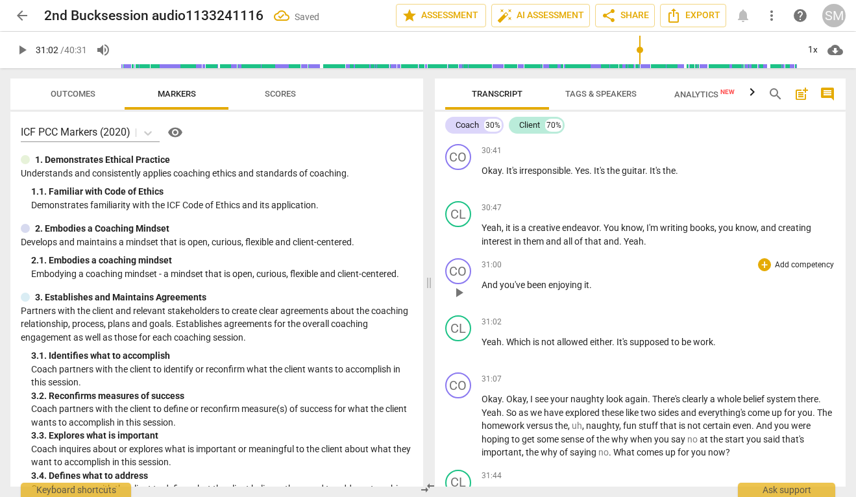
scroll to position [7493, 0]
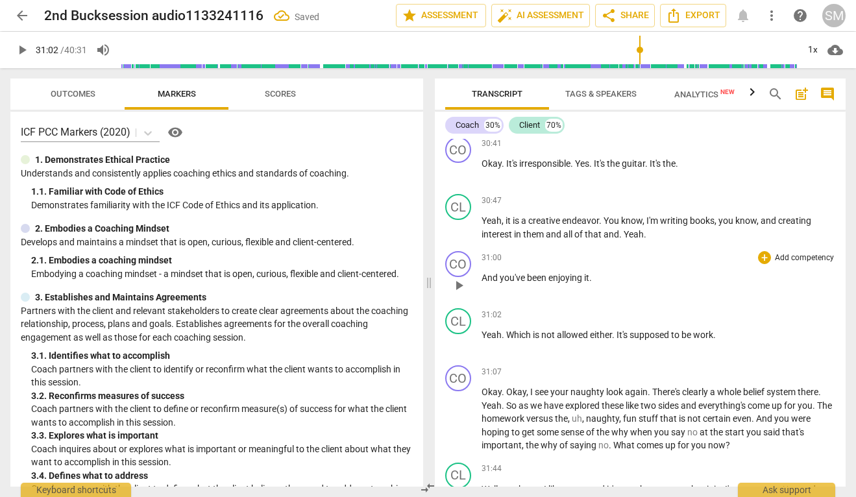
click at [462, 293] on span "play_arrow" at bounding box center [459, 286] width 16 height 16
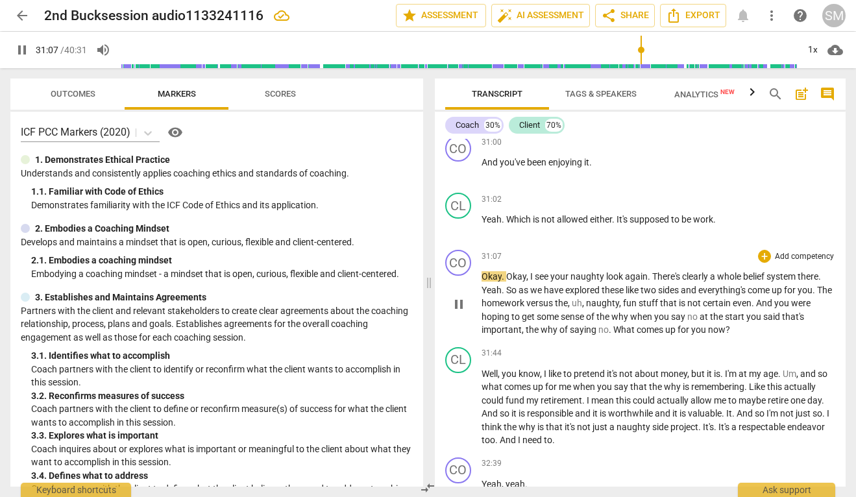
scroll to position [7616, 0]
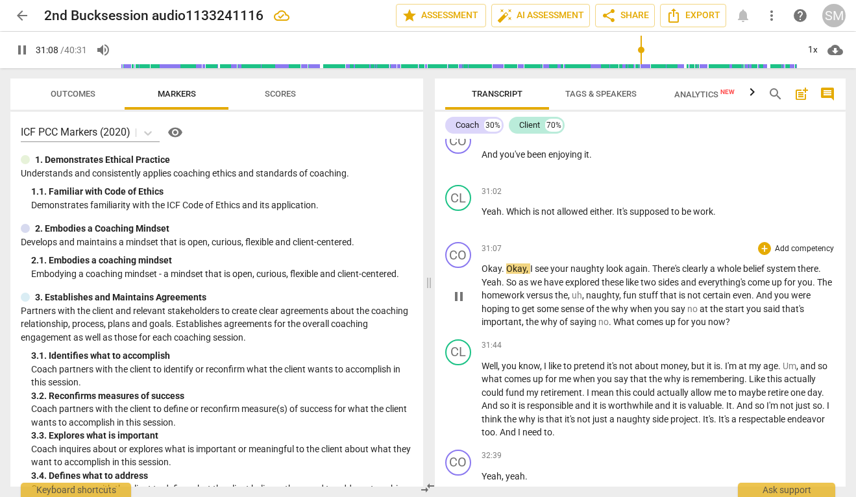
click at [480, 325] on div "play_arrow pause" at bounding box center [465, 296] width 33 height 57
click at [482, 274] on span "Okay" at bounding box center [492, 269] width 20 height 10
type input "1871"
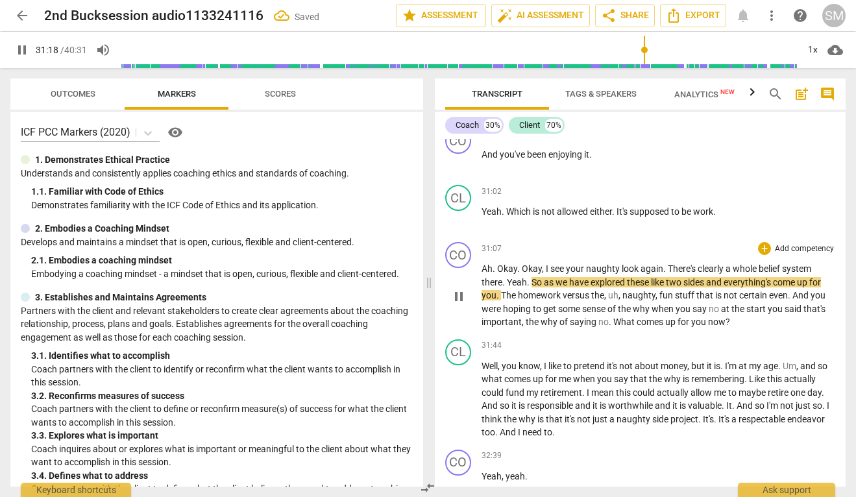
click at [464, 305] on span "pause" at bounding box center [459, 297] width 16 height 16
type input "1879"
click at [508, 288] on span "Yeah" at bounding box center [517, 282] width 20 height 10
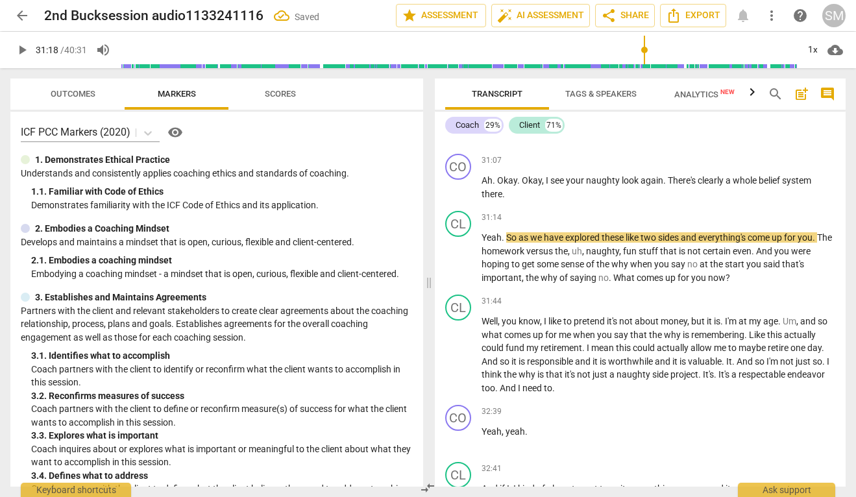
scroll to position [7718, 0]
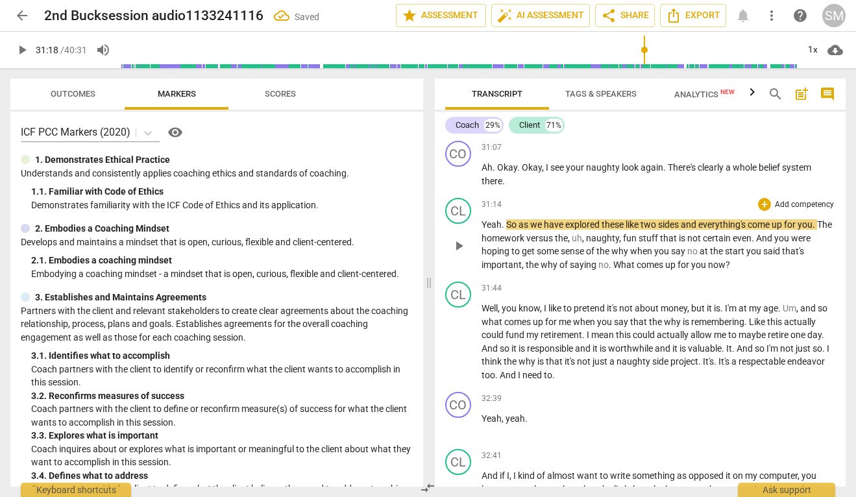
click at [507, 230] on span "So" at bounding box center [512, 224] width 12 height 10
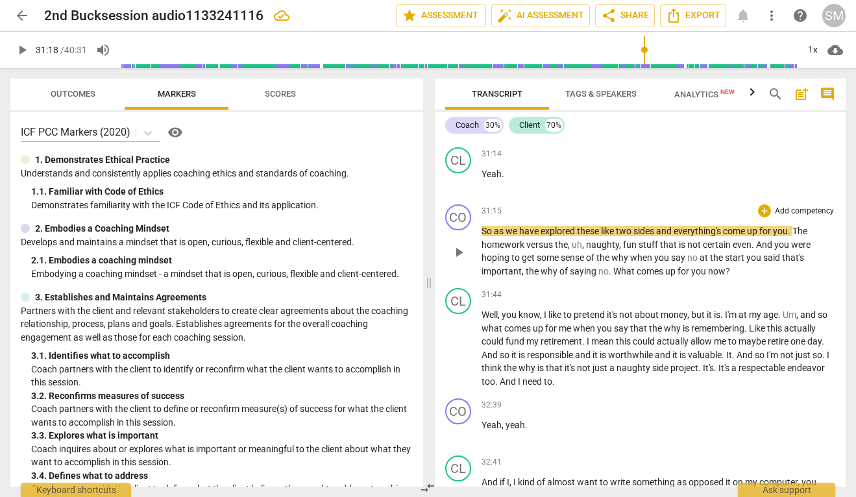
scroll to position [7790, 0]
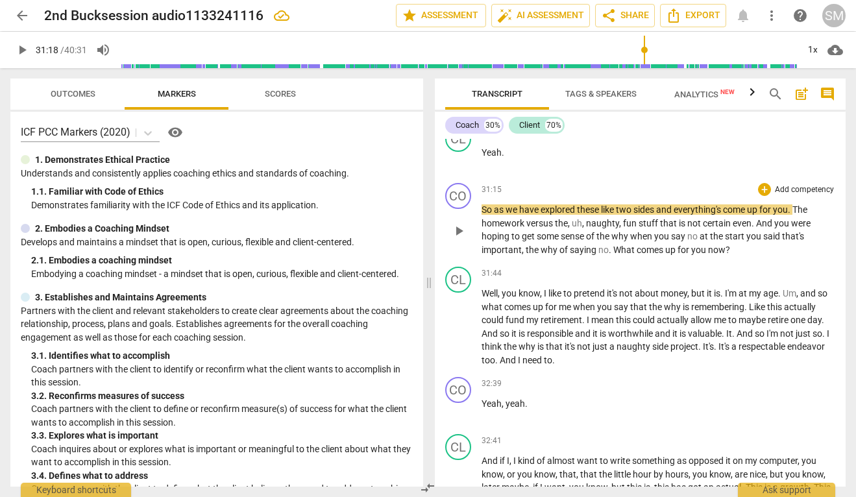
click at [720, 215] on span "everything's" at bounding box center [698, 210] width 49 height 10
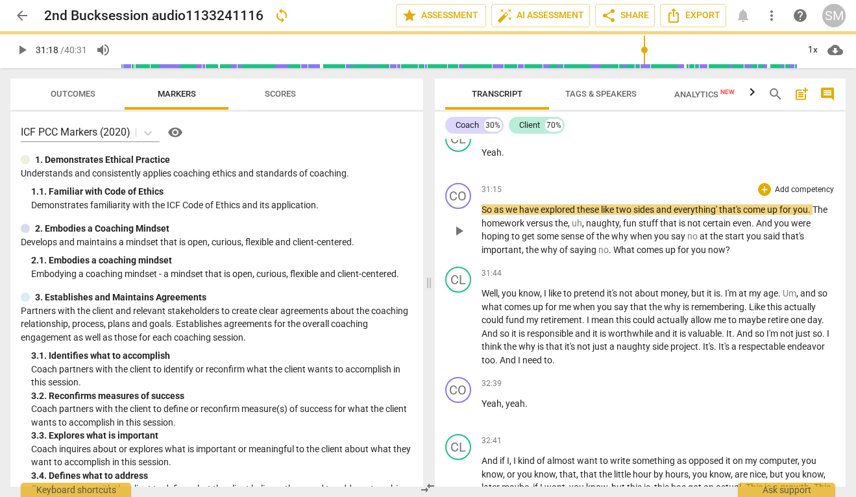
click at [721, 215] on span "everything' that's" at bounding box center [708, 210] width 69 height 10
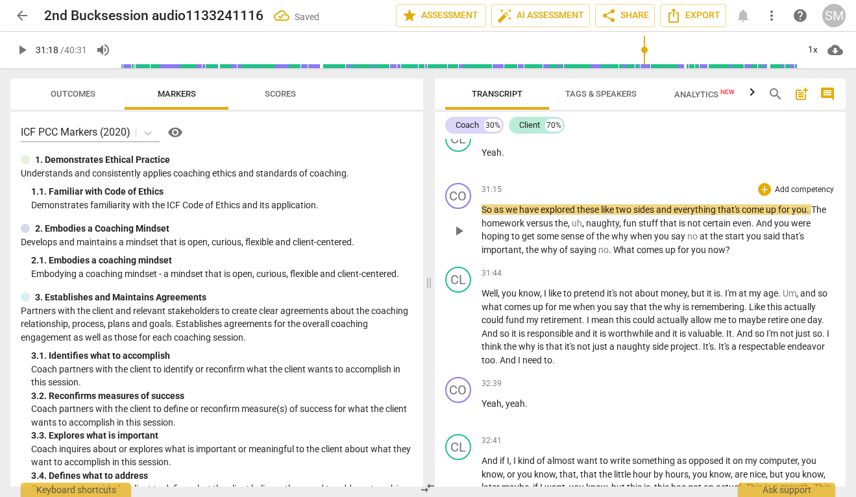
click at [460, 239] on span "play_arrow" at bounding box center [459, 231] width 16 height 16
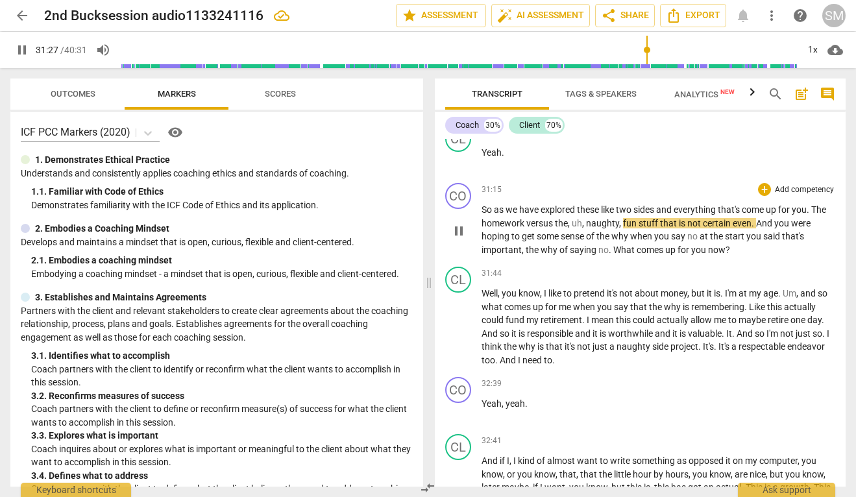
click at [657, 229] on span "stuff" at bounding box center [649, 223] width 21 height 10
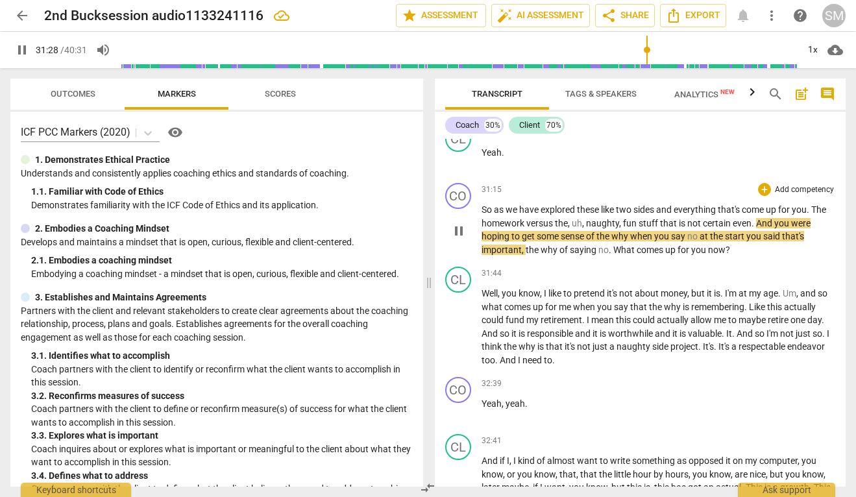
type input "1889"
type input "1896"
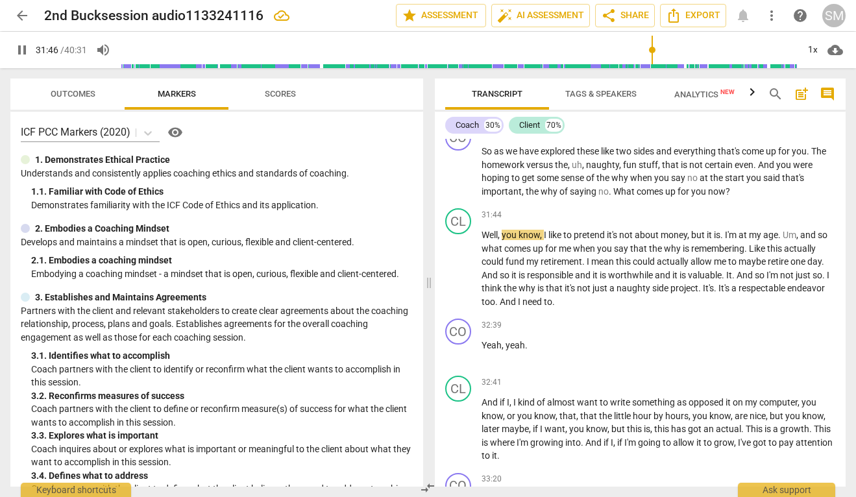
scroll to position [7870, 0]
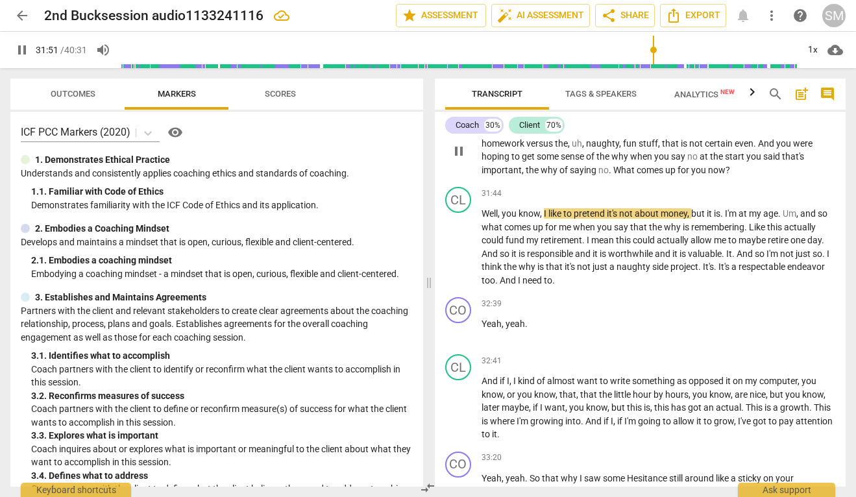
click at [698, 162] on span "no" at bounding box center [694, 156] width 12 height 10
type input "1913"
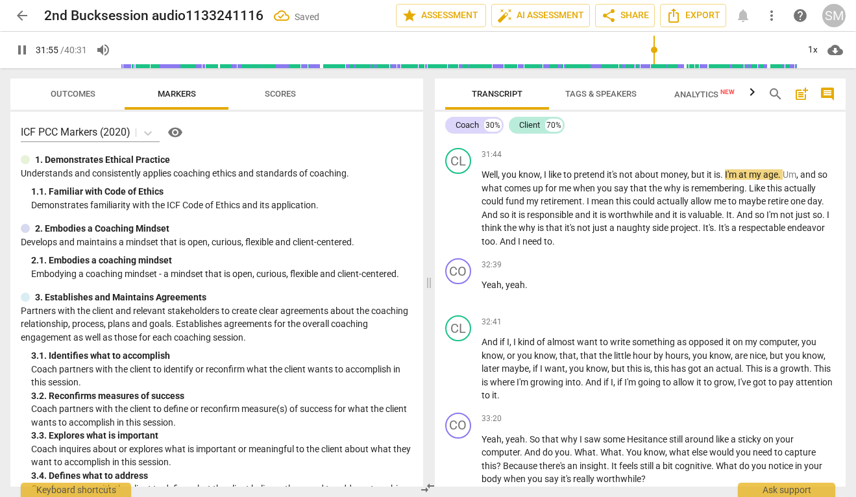
scroll to position [7910, 0]
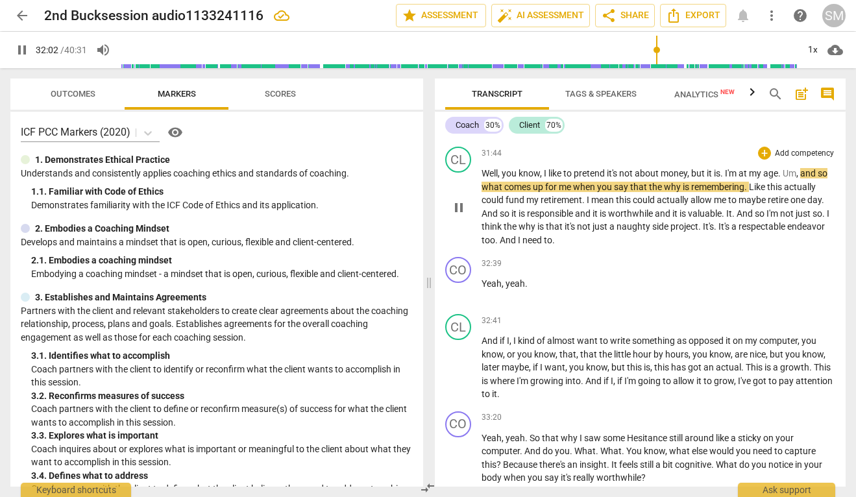
click at [738, 179] on span "I'm" at bounding box center [732, 173] width 14 height 10
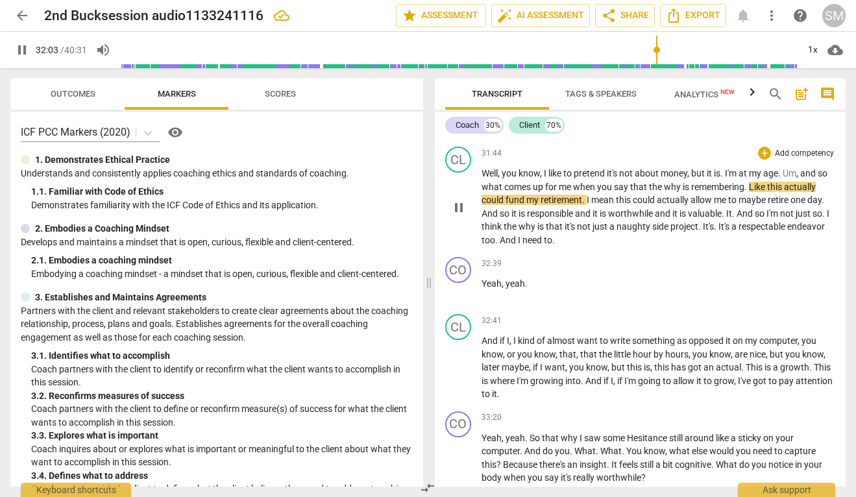
type input "1924"
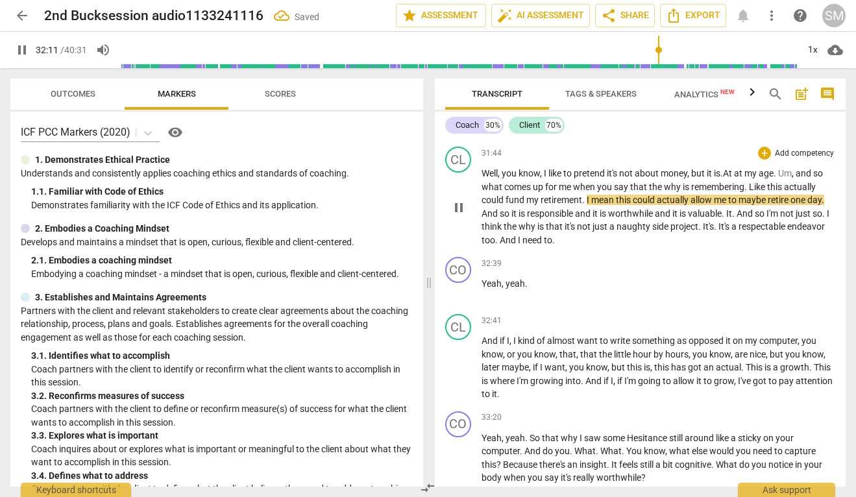
click at [679, 192] on span "why" at bounding box center [673, 187] width 19 height 10
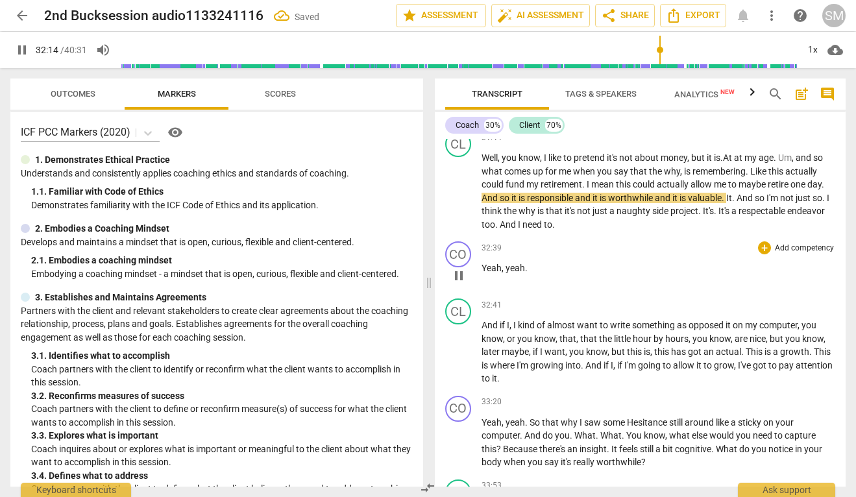
scroll to position [7925, 0]
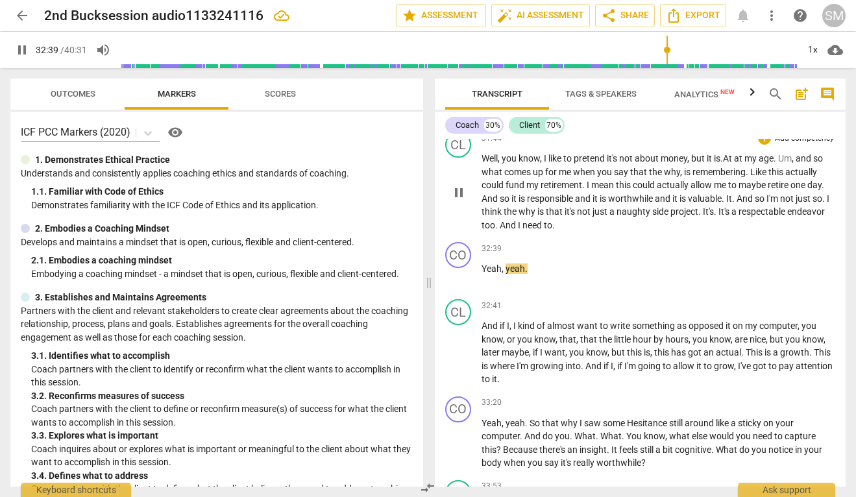
click at [553, 230] on span "to" at bounding box center [548, 225] width 8 height 10
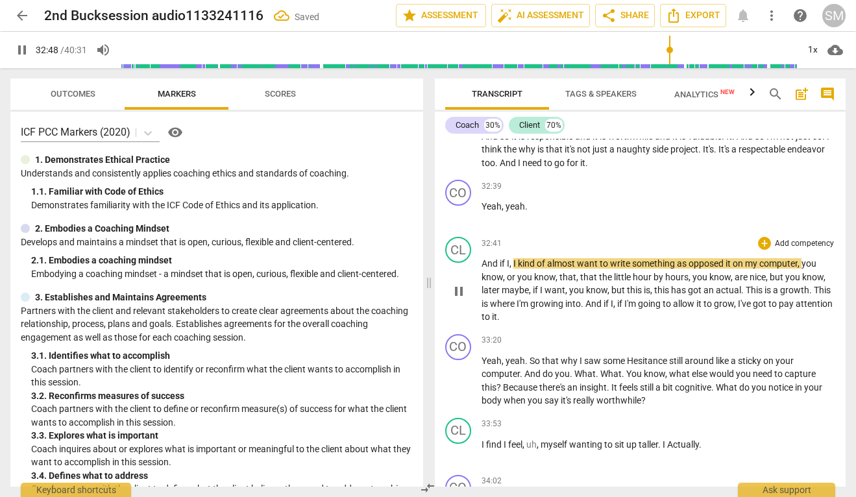
scroll to position [7988, 0]
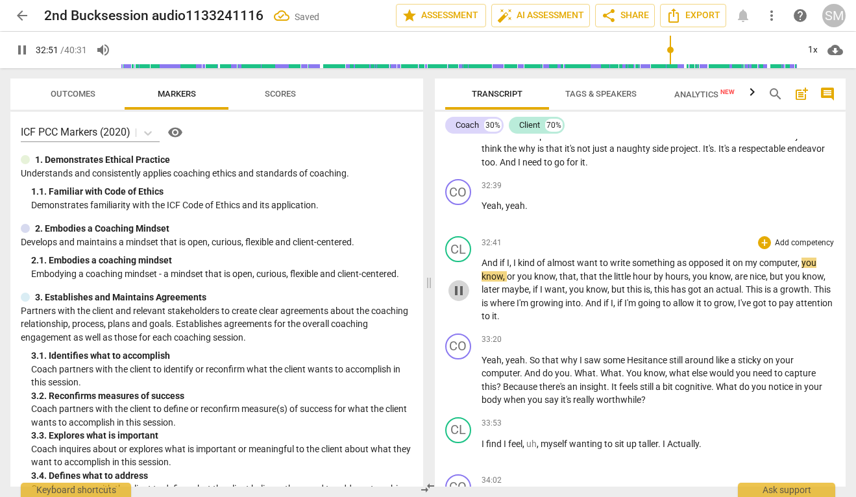
click at [453, 299] on span "pause" at bounding box center [459, 291] width 16 height 16
type input "1972"
click at [690, 268] on span "opposed" at bounding box center [707, 263] width 37 height 10
click at [463, 299] on span "play_arrow" at bounding box center [459, 291] width 16 height 16
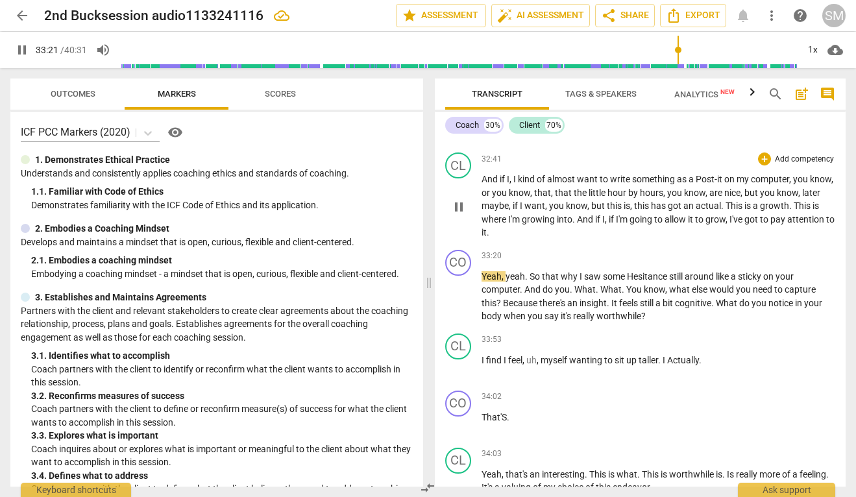
scroll to position [8071, 0]
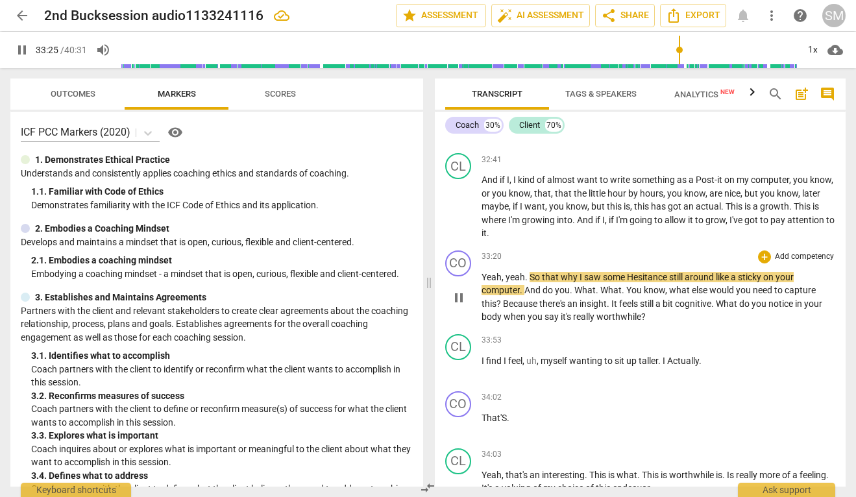
click at [576, 282] on span "why" at bounding box center [570, 277] width 19 height 10
type input "2007"
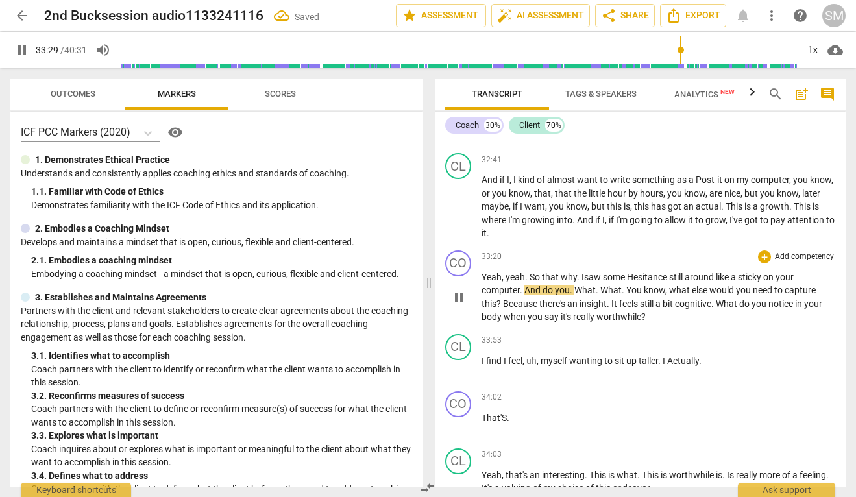
click at [636, 282] on span "Hesitance" at bounding box center [648, 277] width 42 height 10
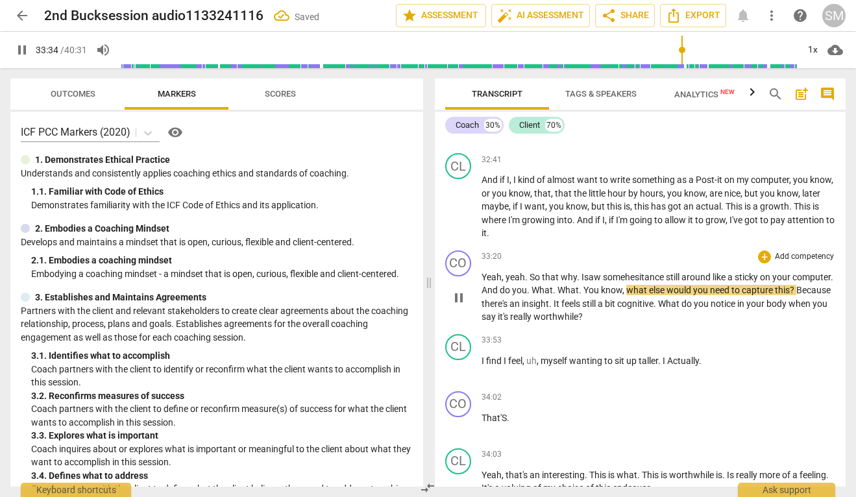
click at [713, 282] on span "around" at bounding box center [697, 277] width 31 height 10
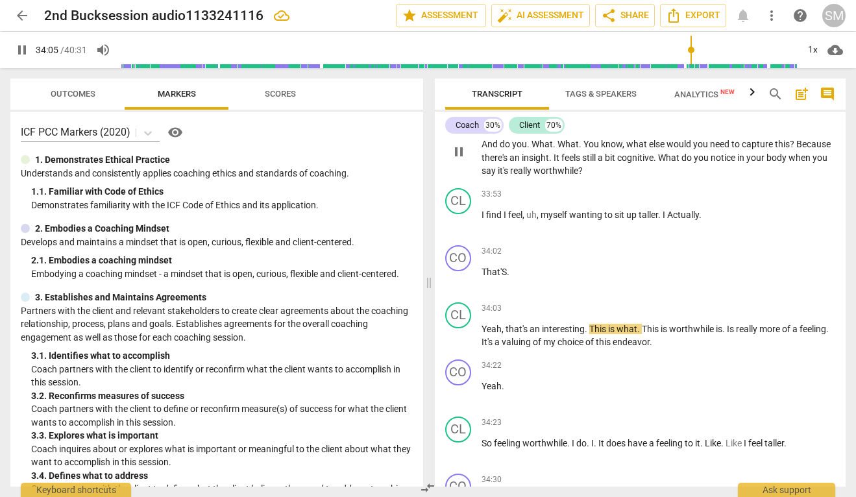
scroll to position [8221, 0]
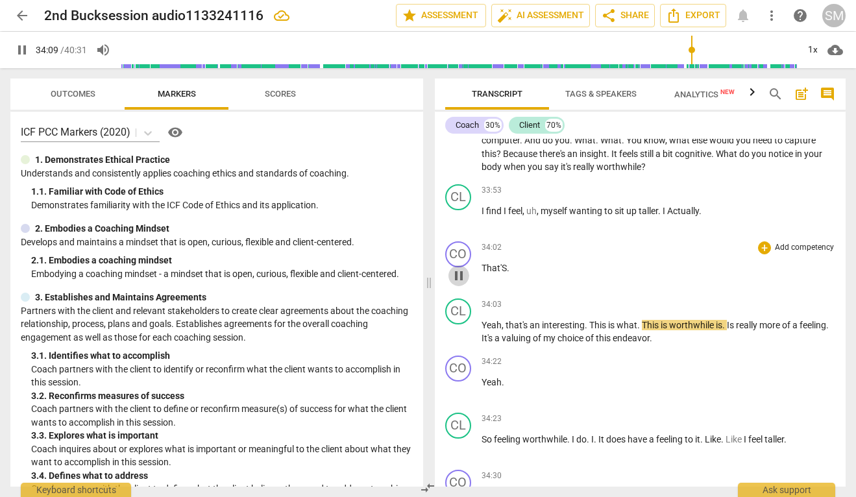
click at [462, 284] on span "pause" at bounding box center [459, 276] width 16 height 16
type input "2049"
click at [482, 273] on span "That'S" at bounding box center [494, 268] width 25 height 10
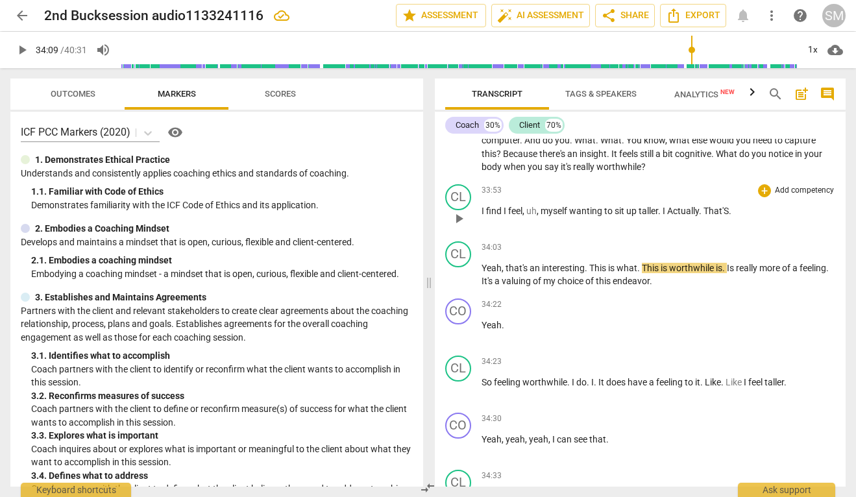
click at [673, 216] on span "Actually" at bounding box center [683, 211] width 32 height 10
click at [706, 216] on span "That'S" at bounding box center [713, 211] width 25 height 10
click at [482, 273] on span "Yeah" at bounding box center [492, 268] width 20 height 10
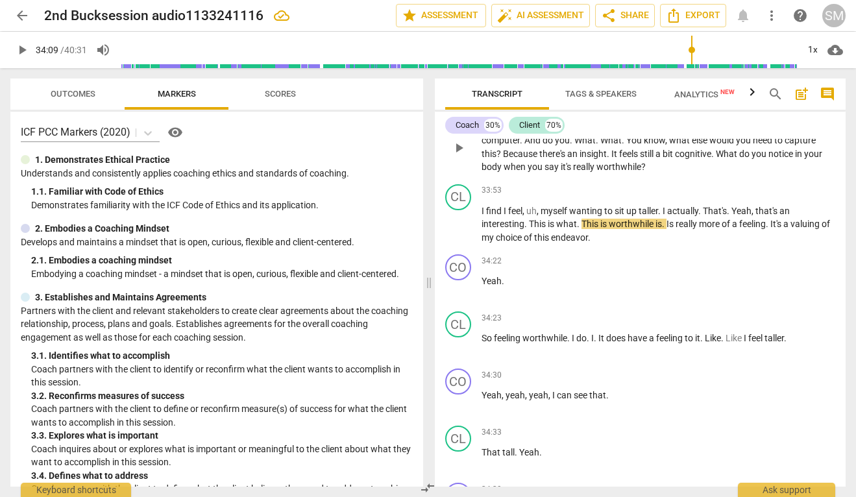
click at [714, 132] on span "around" at bounding box center [701, 127] width 31 height 10
click at [517, 159] on span "Because" at bounding box center [521, 154] width 36 height 10
click at [460, 156] on span "play_arrow" at bounding box center [459, 148] width 16 height 16
click at [736, 132] on span "a" at bounding box center [737, 127] width 7 height 10
type input "2010"
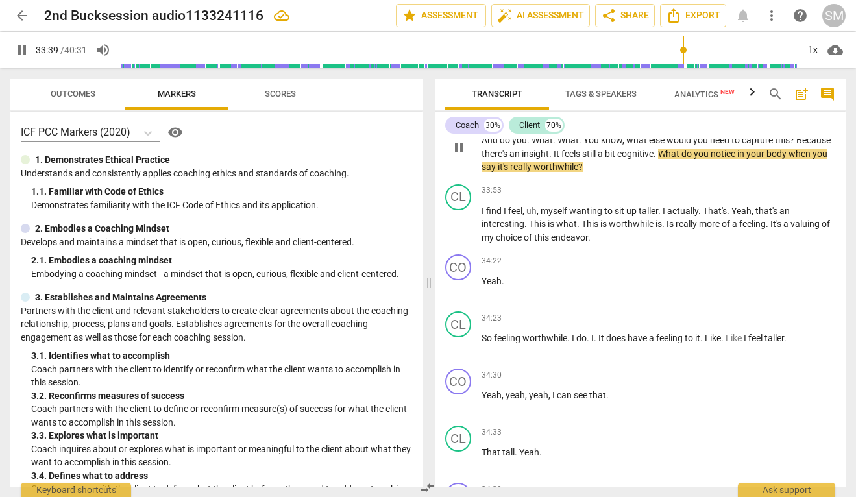
click at [734, 132] on span "sticky" at bounding box center [738, 127] width 25 height 10
click at [457, 156] on span "pause" at bounding box center [459, 148] width 16 height 16
type input "2021"
click at [553, 159] on span "." at bounding box center [551, 154] width 5 height 10
click at [534, 145] on span "What" at bounding box center [542, 140] width 21 height 10
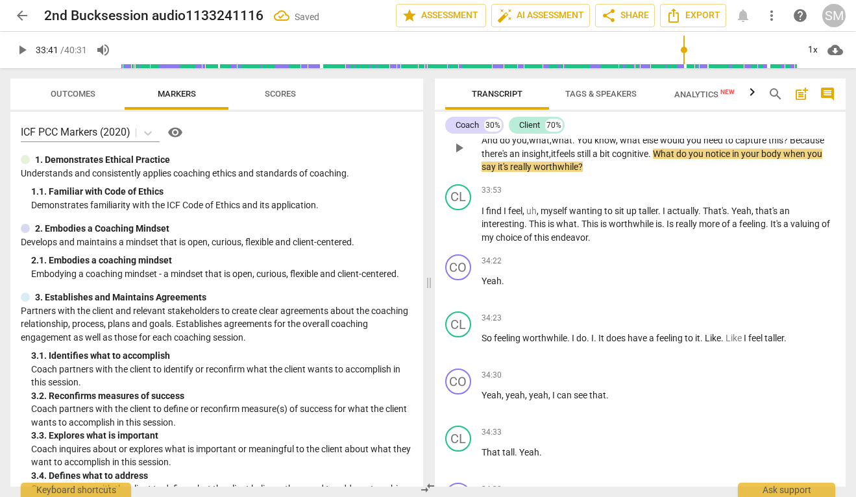
click at [577, 145] on span "." at bounding box center [575, 140] width 5 height 10
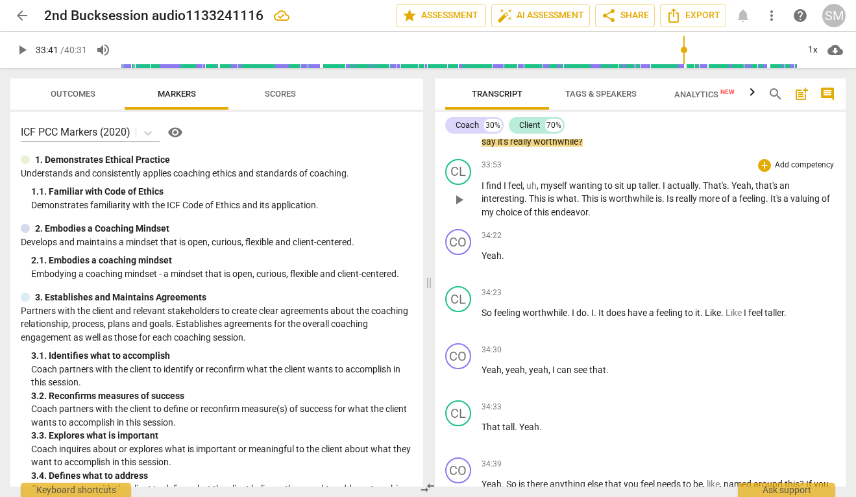
scroll to position [8247, 0]
click at [703, 190] on span "." at bounding box center [701, 185] width 5 height 10
click at [669, 203] on span "Is" at bounding box center [671, 198] width 9 height 10
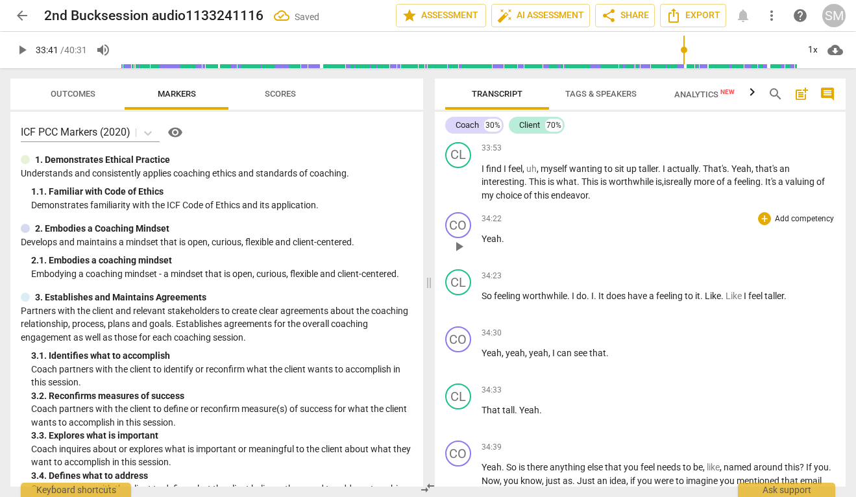
scroll to position [8267, 0]
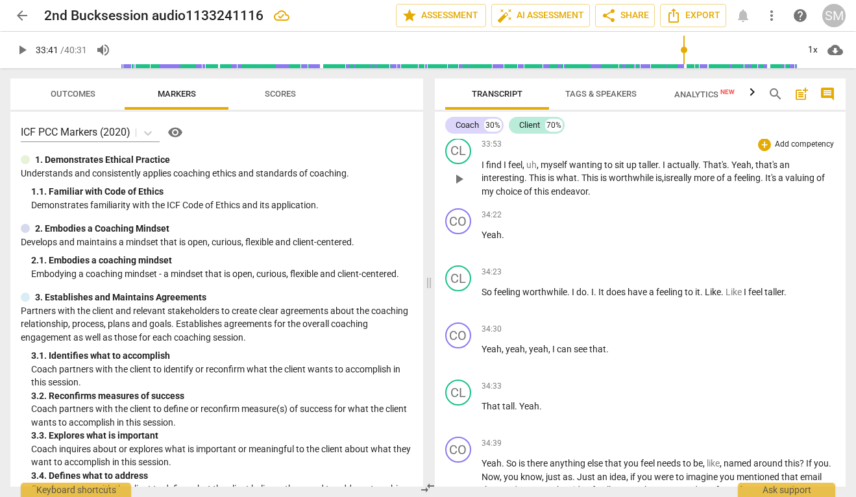
click at [465, 187] on span "play_arrow" at bounding box center [459, 179] width 16 height 16
click at [501, 170] on span "find" at bounding box center [495, 165] width 18 height 10
type input "2037"
click at [580, 183] on span "." at bounding box center [579, 178] width 5 height 10
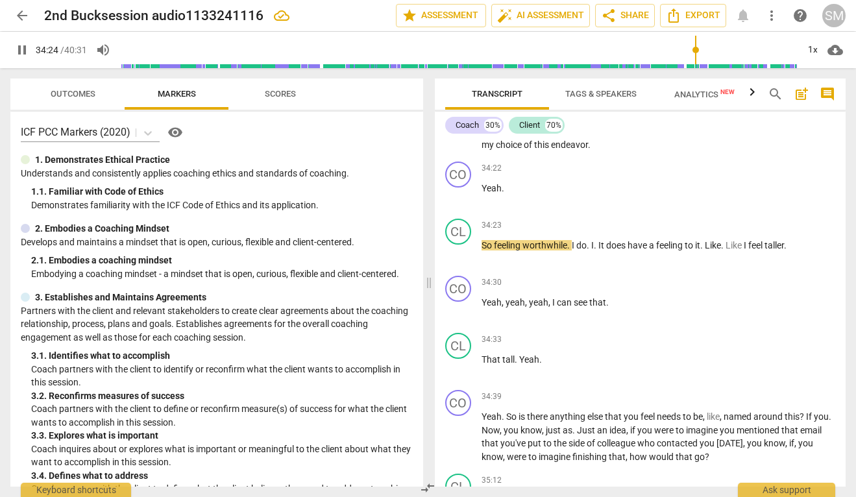
scroll to position [8334, 0]
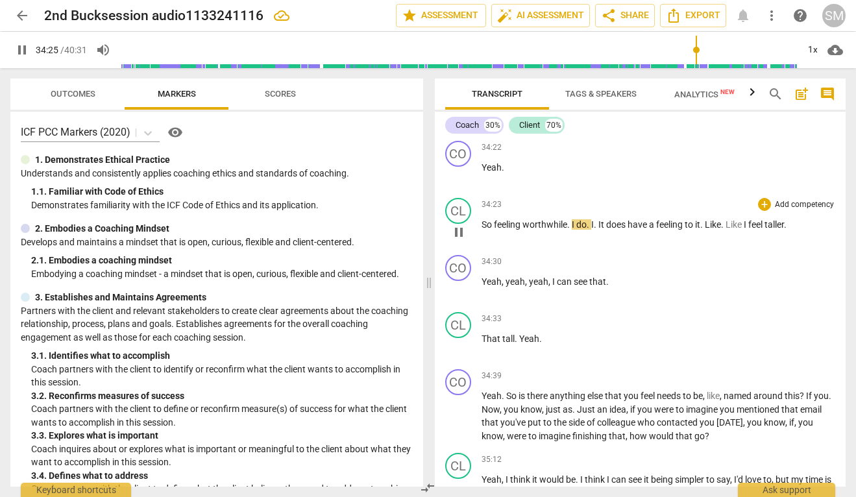
click at [480, 241] on div "play_arrow pause" at bounding box center [465, 232] width 33 height 17
click at [481, 250] on div "CL play_arrow pause 34:23 + Add competency keyboard_arrow_right So feeling wort…" at bounding box center [641, 221] width 412 height 57
click at [460, 240] on span "pause" at bounding box center [459, 233] width 16 height 16
type input "2068"
click at [484, 230] on span "So" at bounding box center [488, 224] width 12 height 10
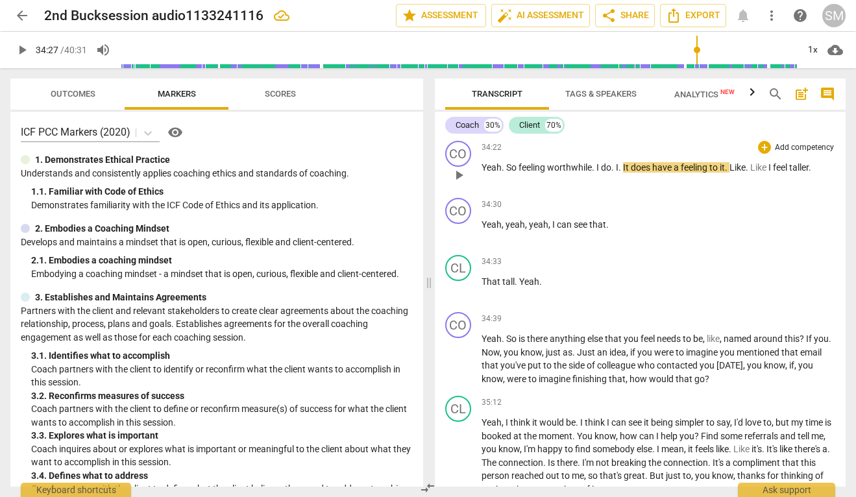
click at [508, 173] on span "So" at bounding box center [512, 167] width 12 height 10
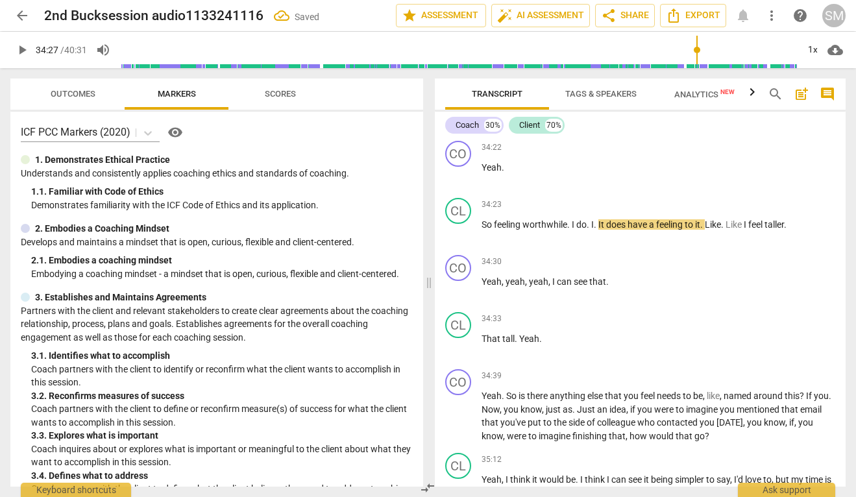
click at [821, 116] on span "of" at bounding box center [825, 110] width 8 height 10
click at [462, 240] on span "pause" at bounding box center [459, 233] width 16 height 16
type input "2065"
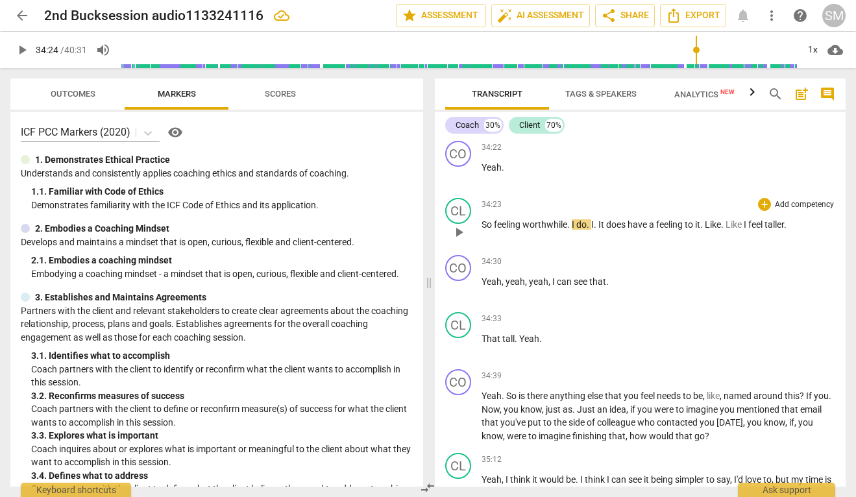
click at [483, 230] on span "So" at bounding box center [488, 224] width 12 height 10
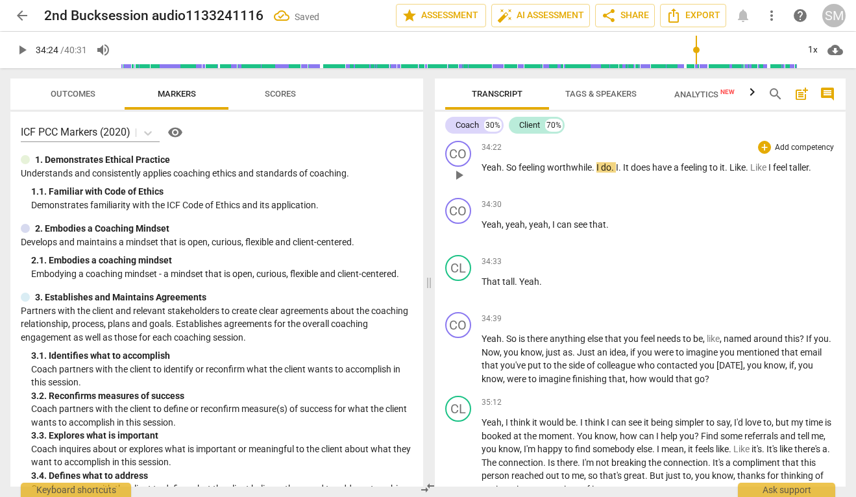
click at [507, 173] on span "So" at bounding box center [512, 167] width 12 height 10
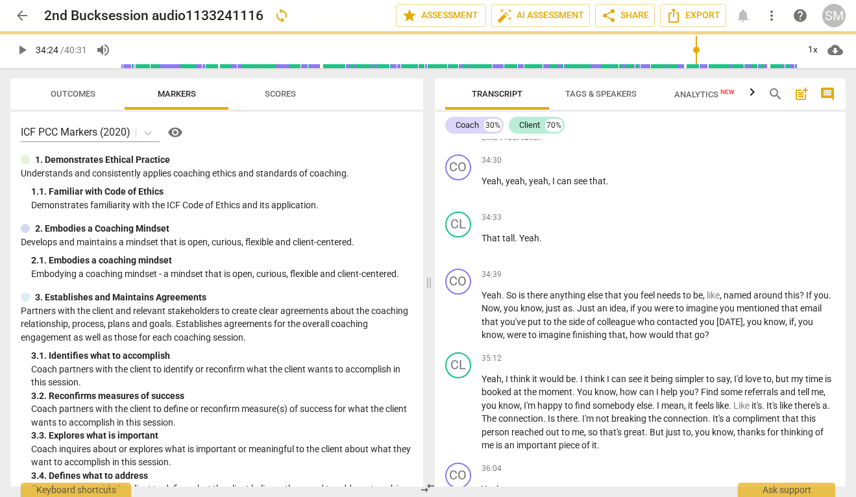
scroll to position [8290, 0]
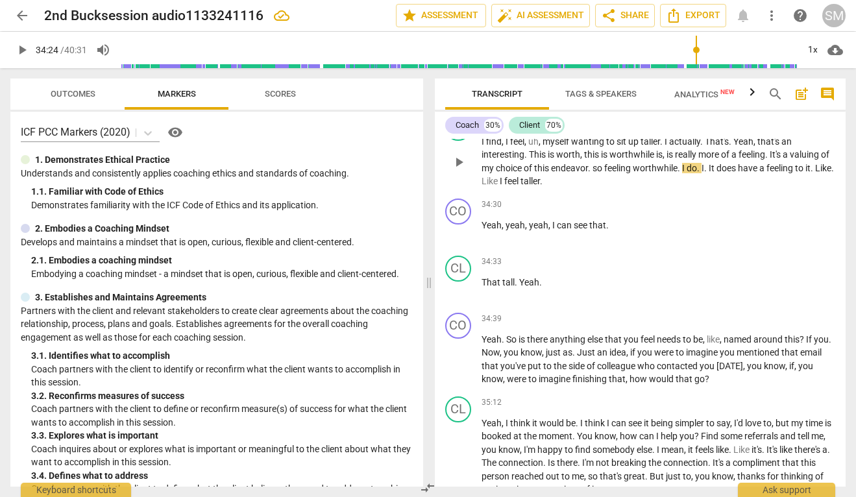
click at [604, 173] on span "so" at bounding box center [599, 168] width 12 height 10
click at [704, 147] on span "." at bounding box center [703, 141] width 5 height 10
click at [630, 173] on span "." at bounding box center [628, 168] width 5 height 10
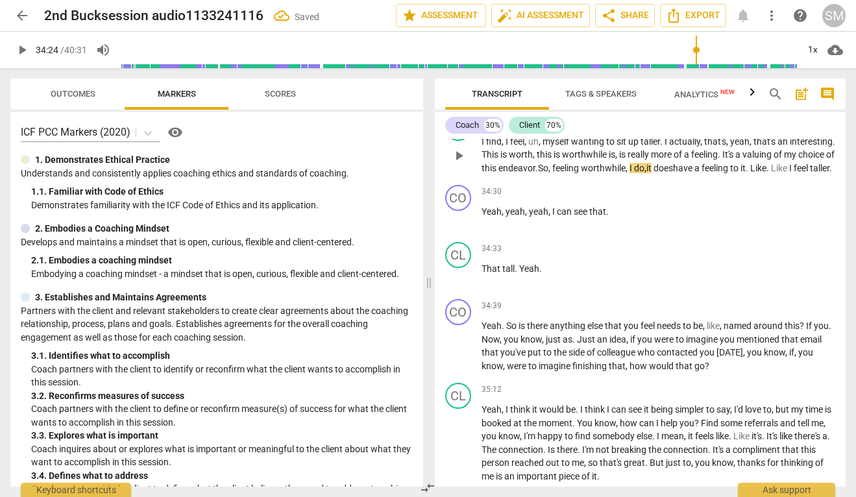
click at [652, 173] on span "it" at bounding box center [649, 168] width 5 height 10
click at [794, 173] on span "feel" at bounding box center [802, 168] width 16 height 10
click at [581, 173] on span "feeling" at bounding box center [567, 168] width 29 height 10
click at [461, 164] on span "play_arrow" at bounding box center [459, 156] width 16 height 16
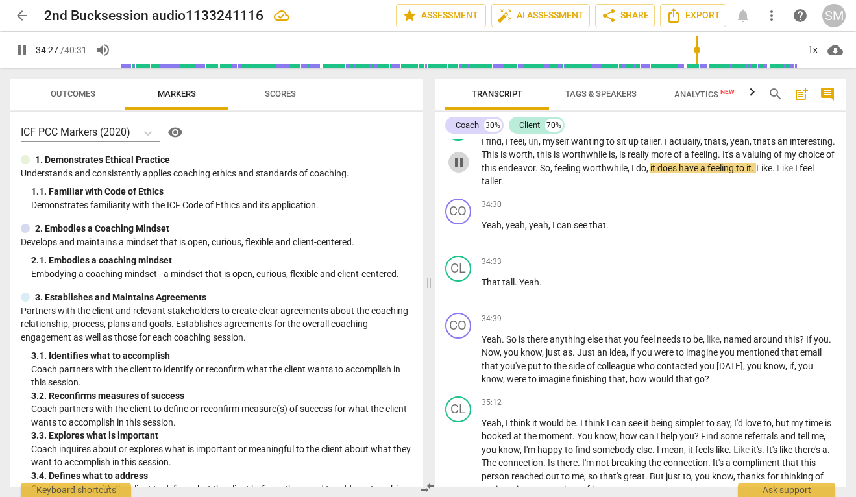
click at [461, 170] on span "pause" at bounding box center [459, 163] width 16 height 16
type input "2068"
click at [658, 173] on span "it" at bounding box center [654, 168] width 7 height 10
click at [456, 170] on span "play_arrow" at bounding box center [459, 163] width 16 height 16
click at [458, 243] on button "pause" at bounding box center [459, 233] width 21 height 21
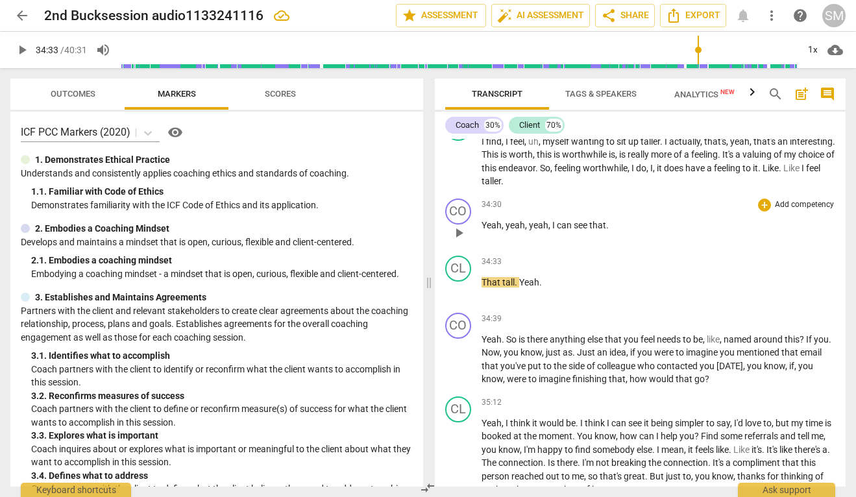
type input "2073"
click at [577, 188] on p "I find , I feel , uh , myself wanting to sit up taller . I actually , that's , …" at bounding box center [659, 161] width 354 height 53
click at [462, 298] on span "play_arrow" at bounding box center [459, 290] width 16 height 16
click at [462, 298] on span "pause" at bounding box center [459, 290] width 16 height 16
type input "2077"
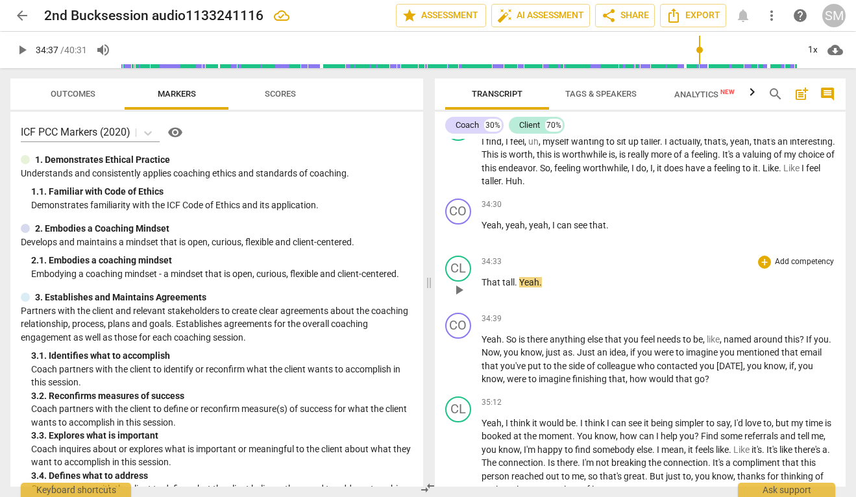
click at [501, 288] on span "That" at bounding box center [492, 282] width 21 height 10
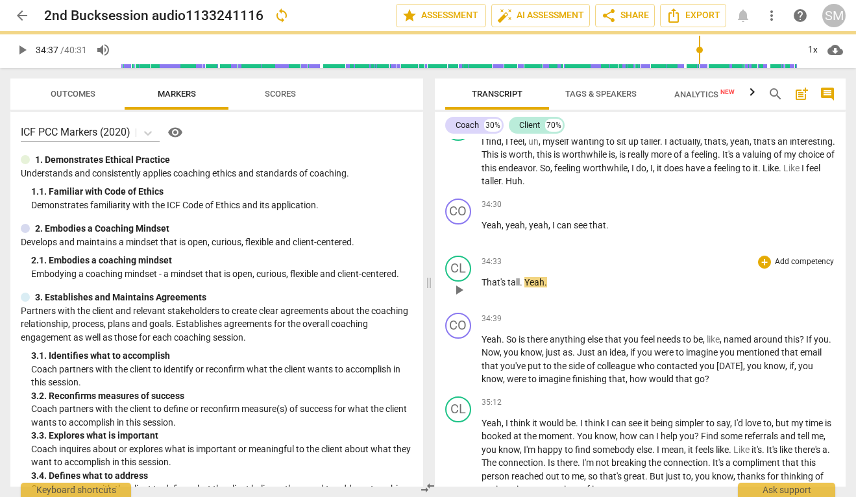
click at [456, 298] on span "play_arrow" at bounding box center [459, 290] width 16 height 16
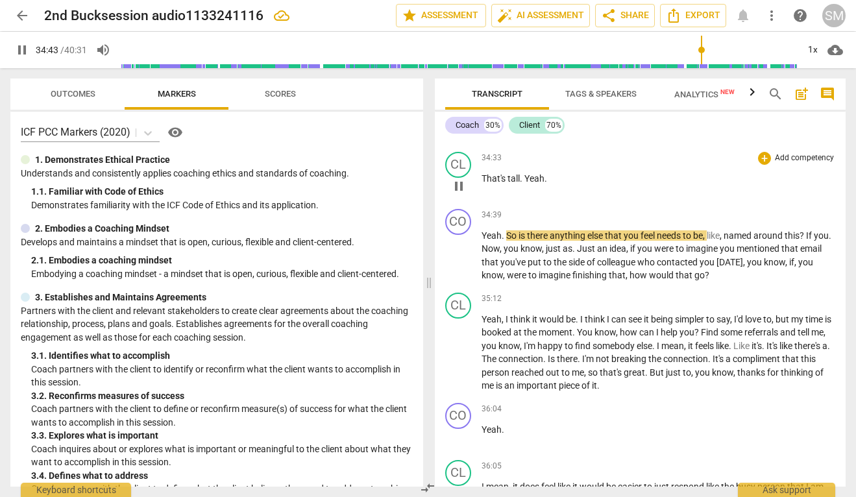
scroll to position [8396, 0]
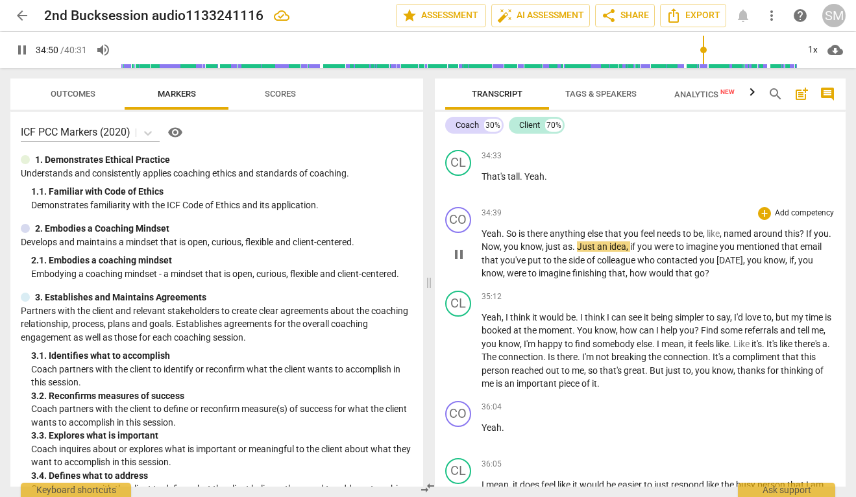
click at [462, 262] on span "pause" at bounding box center [459, 255] width 16 height 16
type input "2091"
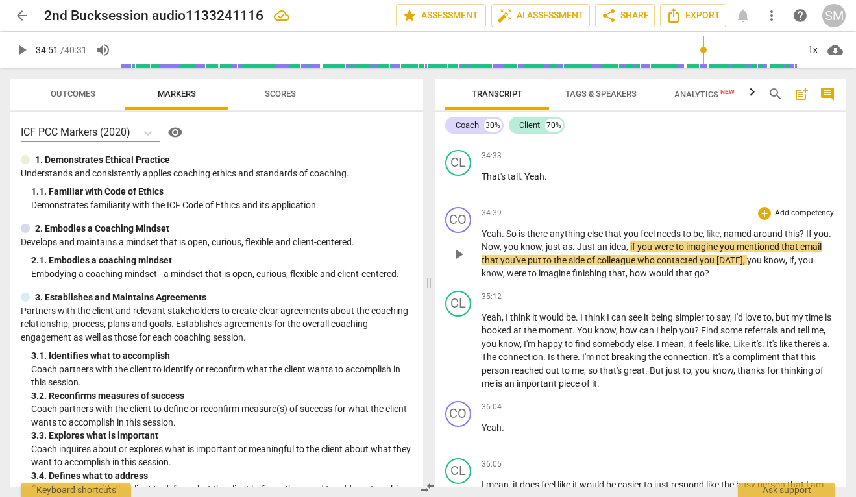
click at [500, 252] on span "Now" at bounding box center [491, 247] width 18 height 10
click at [503, 252] on span "now" at bounding box center [505, 247] width 17 height 10
click at [611, 252] on span "Just" at bounding box center [601, 247] width 20 height 10
click at [709, 252] on span "imagine" at bounding box center [692, 247] width 34 height 10
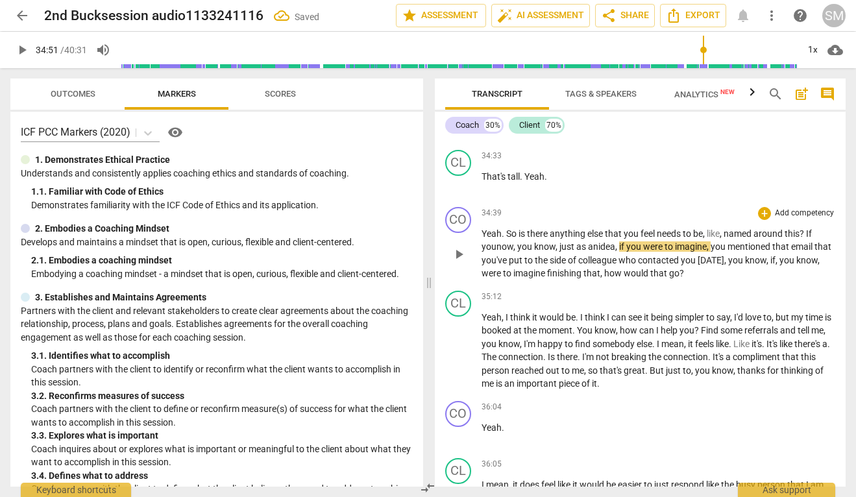
click at [598, 266] on span "colleague" at bounding box center [598, 260] width 40 height 10
click at [454, 262] on span "play_arrow" at bounding box center [459, 255] width 16 height 16
click at [454, 262] on span "pause" at bounding box center [459, 255] width 16 height 16
type input "2101"
click at [743, 266] on span "," at bounding box center [742, 260] width 4 height 10
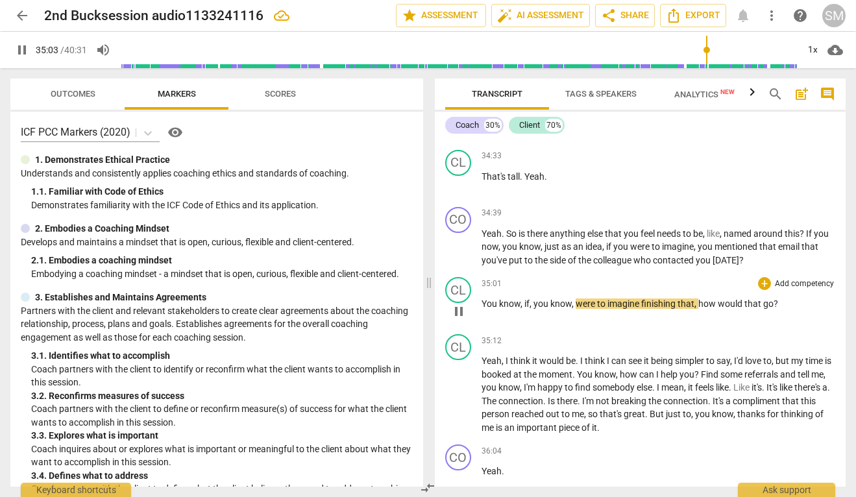
click at [457, 319] on span "pause" at bounding box center [459, 312] width 16 height 16
type input "2104"
click at [482, 309] on span "You" at bounding box center [491, 304] width 18 height 10
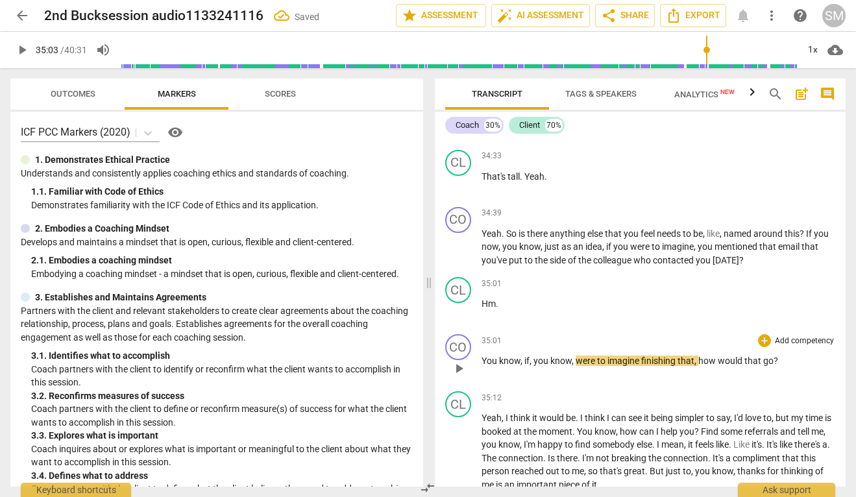
click at [556, 366] on span "know" at bounding box center [561, 361] width 21 height 10
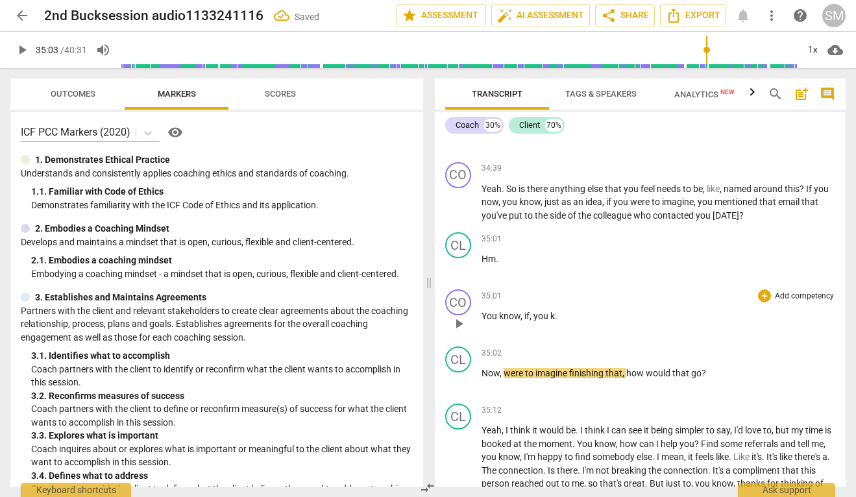
scroll to position [8445, 0]
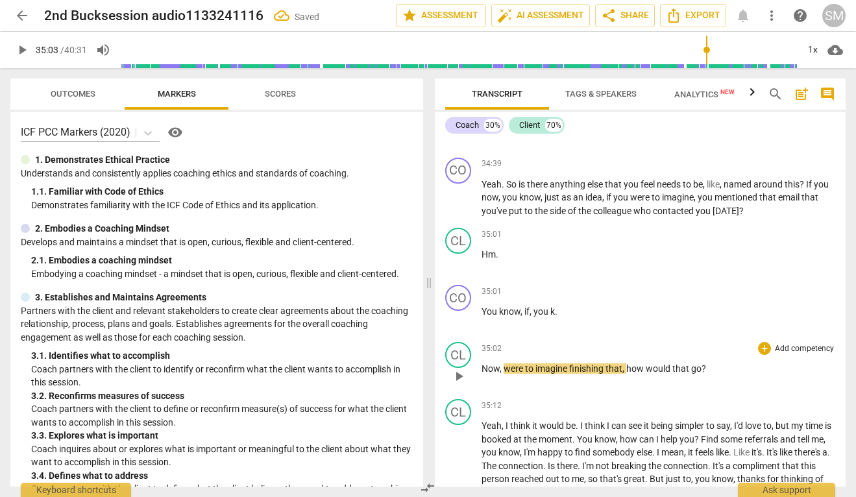
click at [484, 374] on span "Now" at bounding box center [491, 369] width 18 height 10
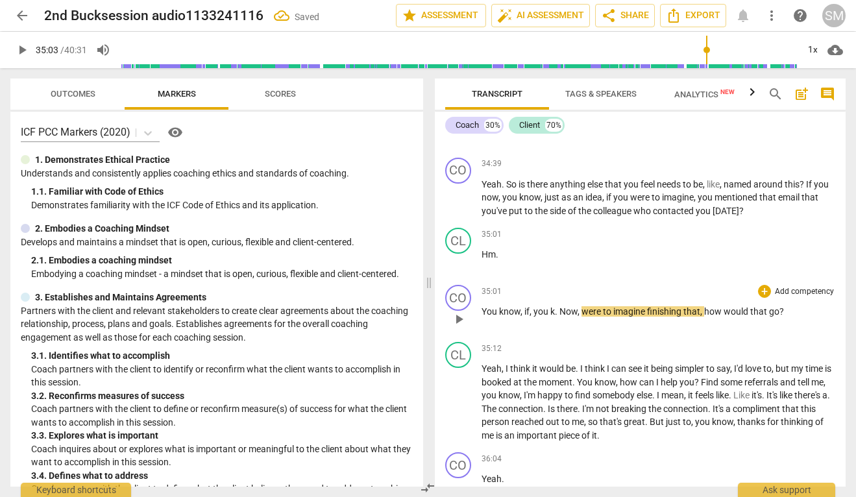
click at [559, 317] on span "." at bounding box center [557, 311] width 5 height 10
click at [568, 216] on span "side" at bounding box center [559, 211] width 18 height 10
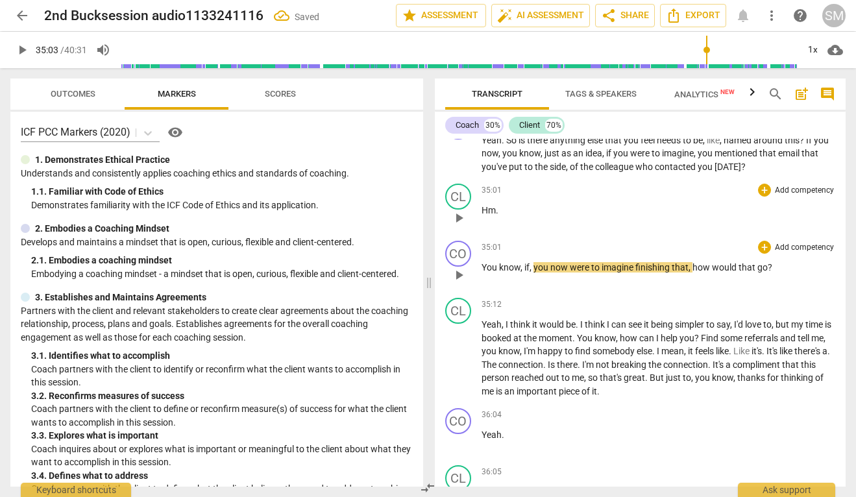
scroll to position [8495, 0]
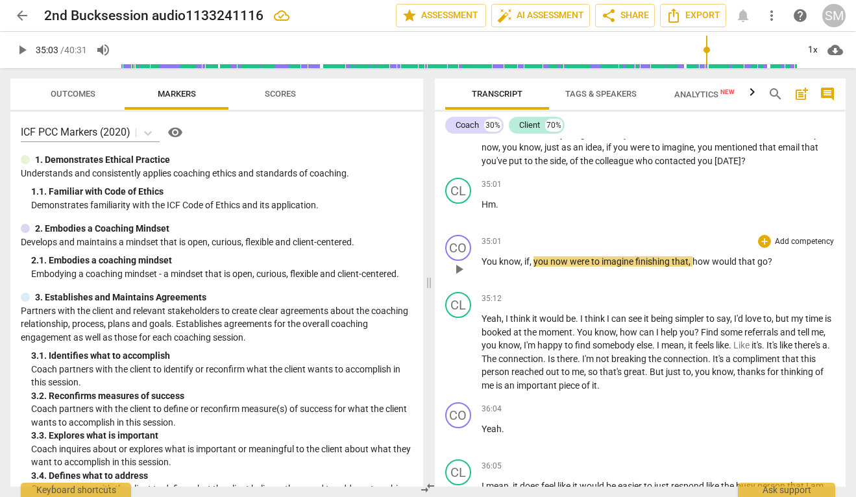
click at [461, 277] on span "play_arrow" at bounding box center [459, 270] width 16 height 16
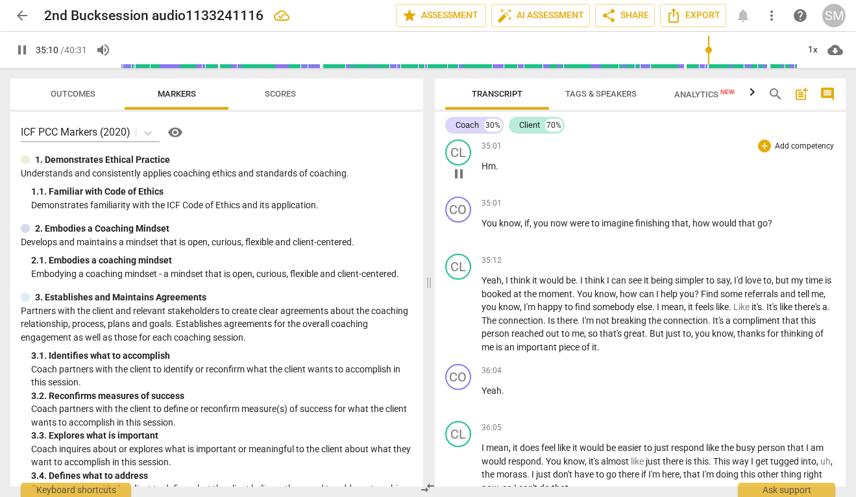
scroll to position [8540, 0]
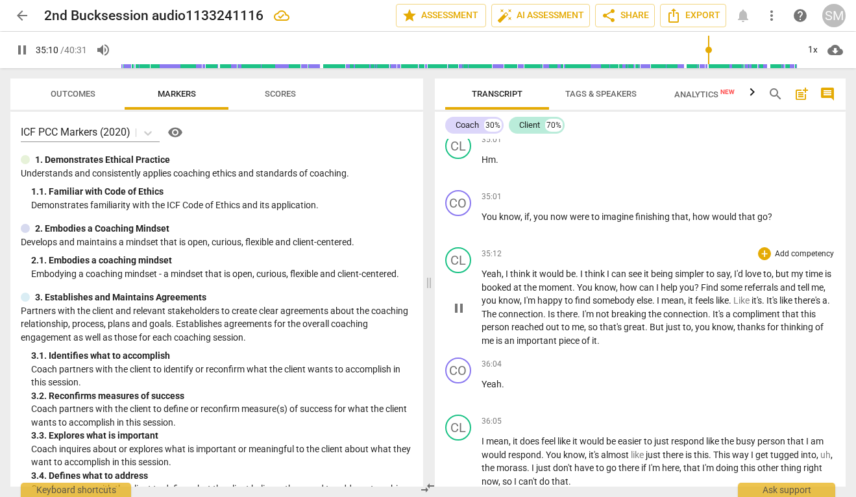
click at [482, 279] on span "Yeah" at bounding box center [492, 274] width 20 height 10
type input "2112"
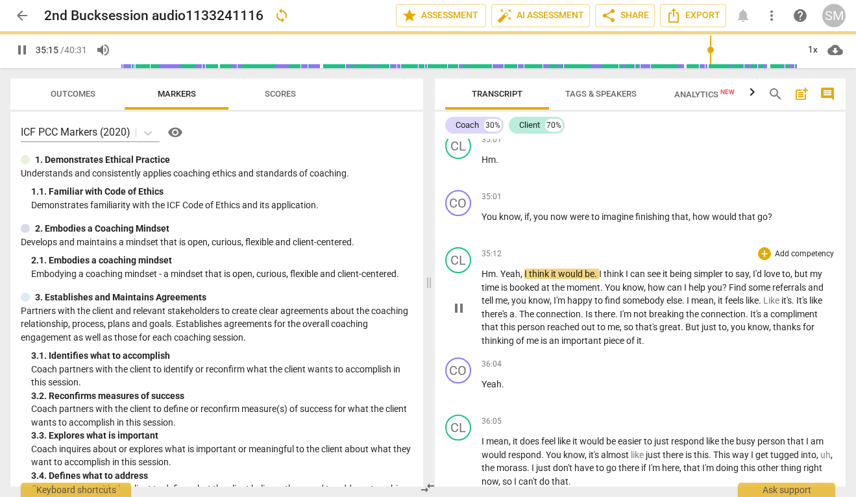
scroll to position [8581, 0]
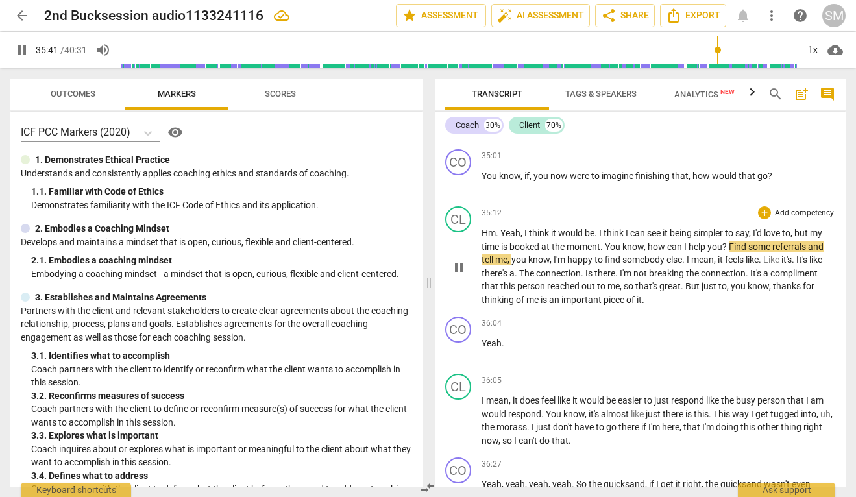
click at [732, 252] on span "Find" at bounding box center [738, 247] width 19 height 10
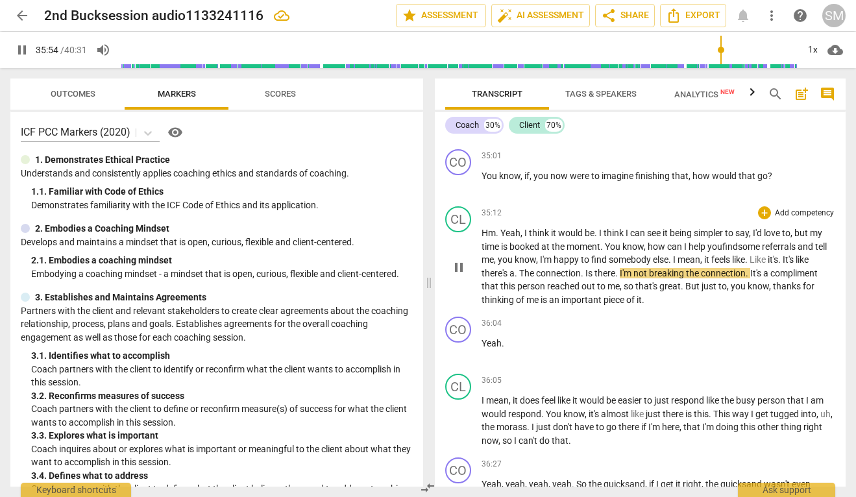
click at [514, 279] on span "a" at bounding box center [512, 273] width 5 height 10
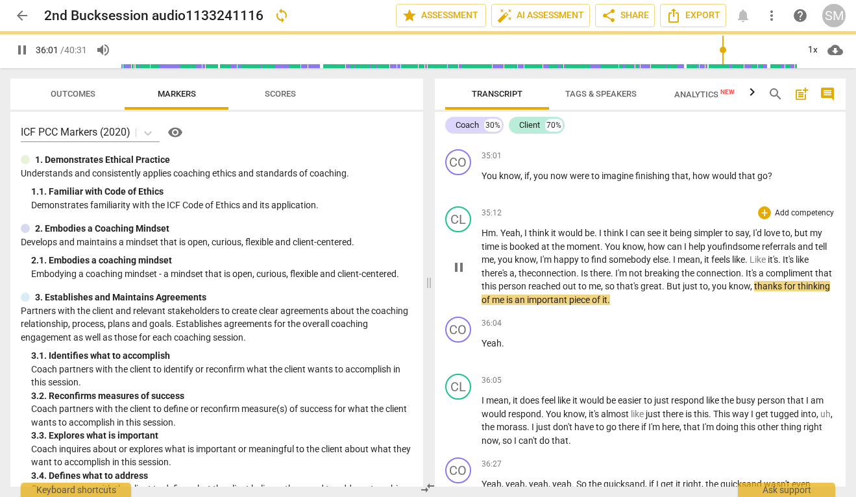
scroll to position [8597, 0]
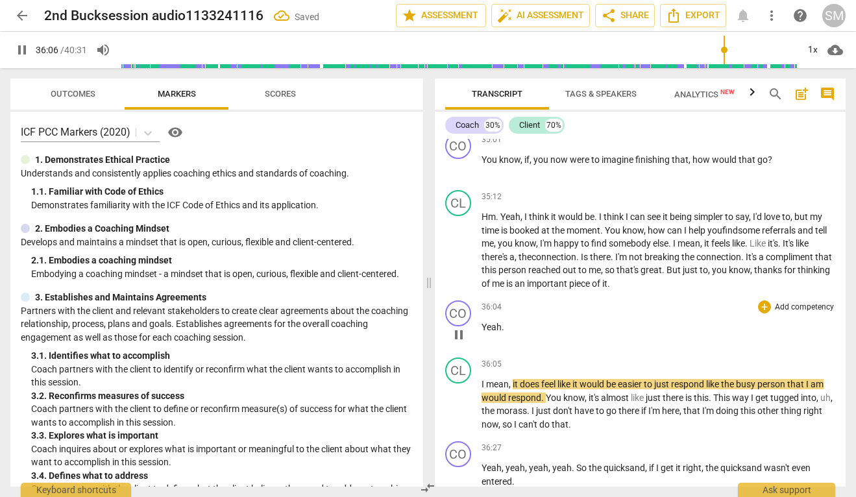
click at [462, 343] on span "pause" at bounding box center [459, 335] width 16 height 16
type input "2167"
click at [482, 332] on span "Yeah" at bounding box center [492, 327] width 20 height 10
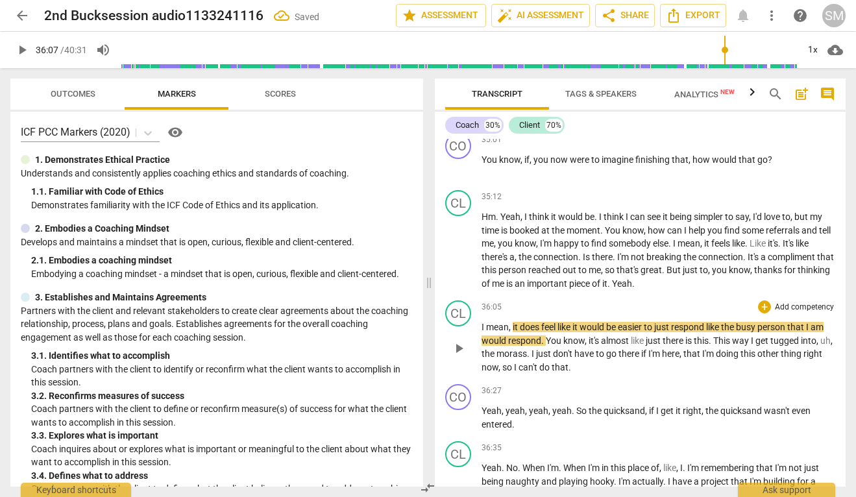
click at [482, 332] on span "I" at bounding box center [484, 327] width 5 height 10
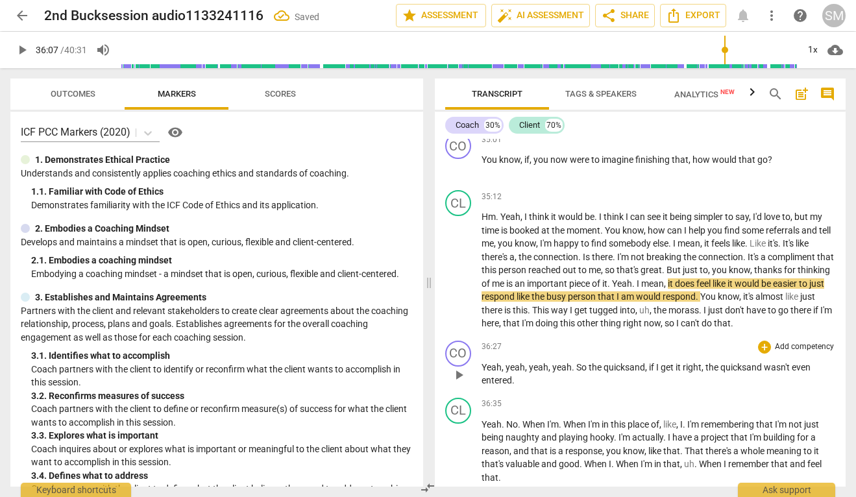
scroll to position [8618, 0]
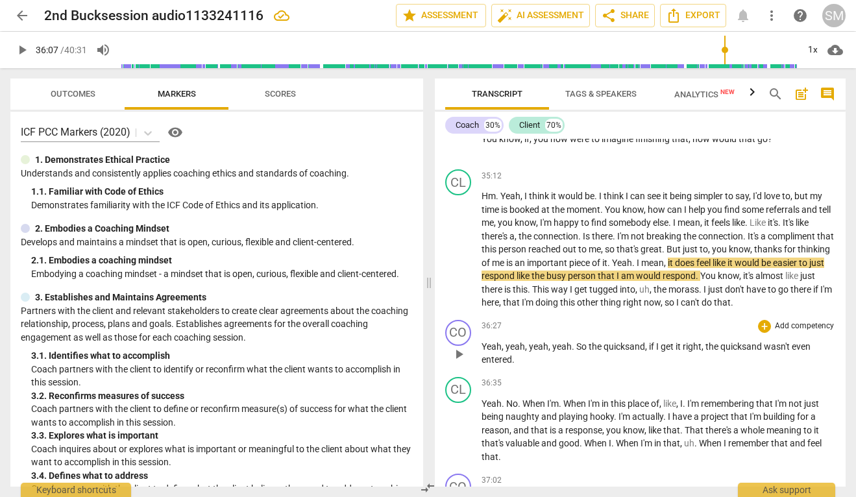
click at [528, 367] on p "Yeah , yeah , yeah , yeah . So the quicksand , if I get it right , the quicksan…" at bounding box center [659, 353] width 354 height 27
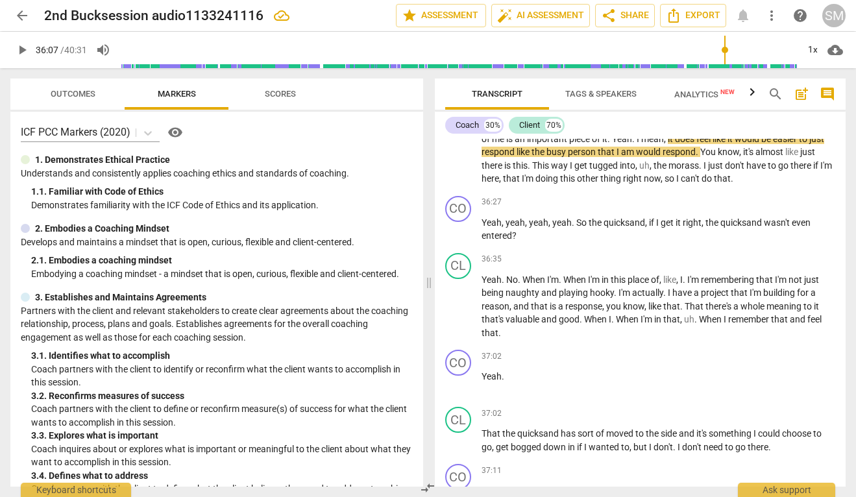
scroll to position [8752, 0]
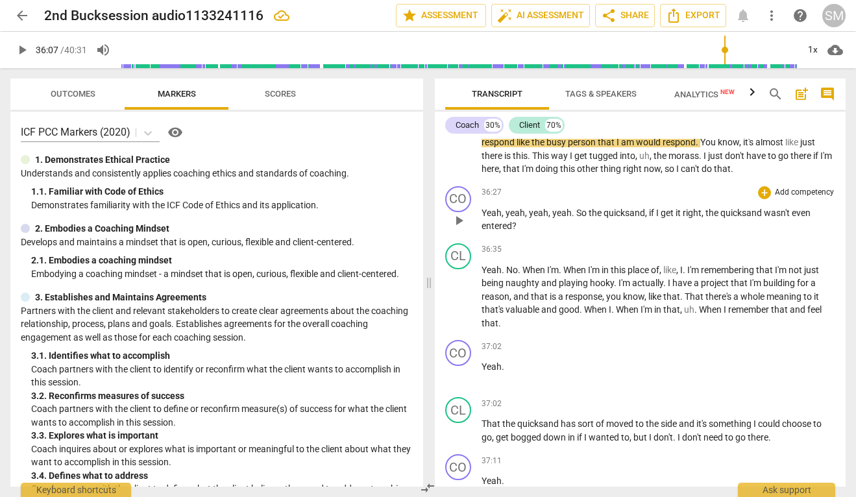
click at [460, 229] on span "play_arrow" at bounding box center [459, 221] width 16 height 16
click at [458, 229] on span "pause" at bounding box center [459, 221] width 16 height 16
type input "2190"
click at [569, 218] on span "yeah" at bounding box center [562, 213] width 19 height 10
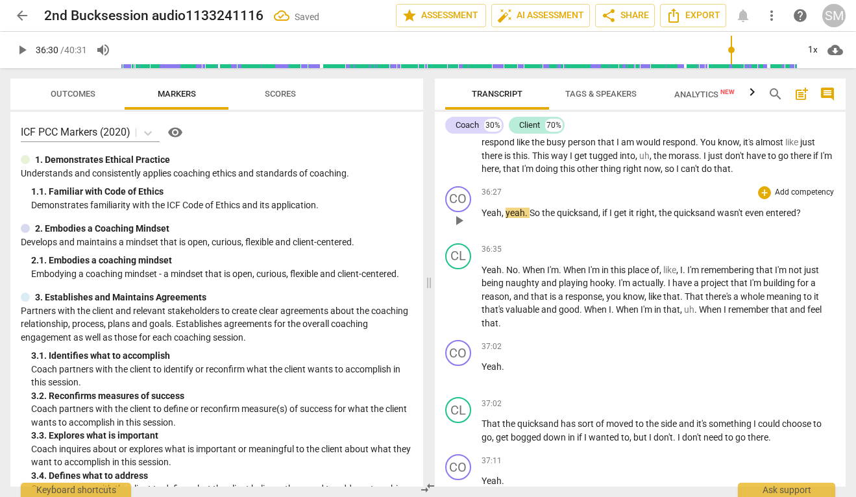
click at [564, 233] on div "36:27 + Add competency keyboard_arrow_right Yeah , yeah . So the quicksand , if…" at bounding box center [659, 209] width 354 height 47
click at [463, 229] on span "play_arrow" at bounding box center [459, 221] width 16 height 16
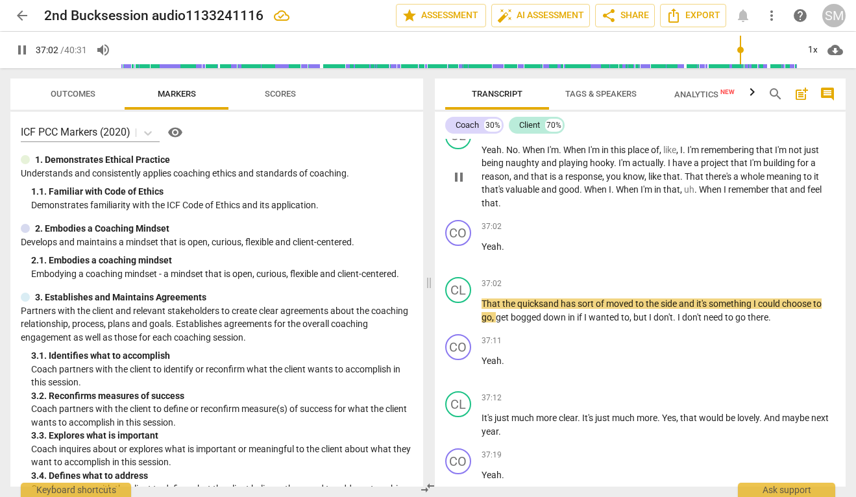
scroll to position [8873, 0]
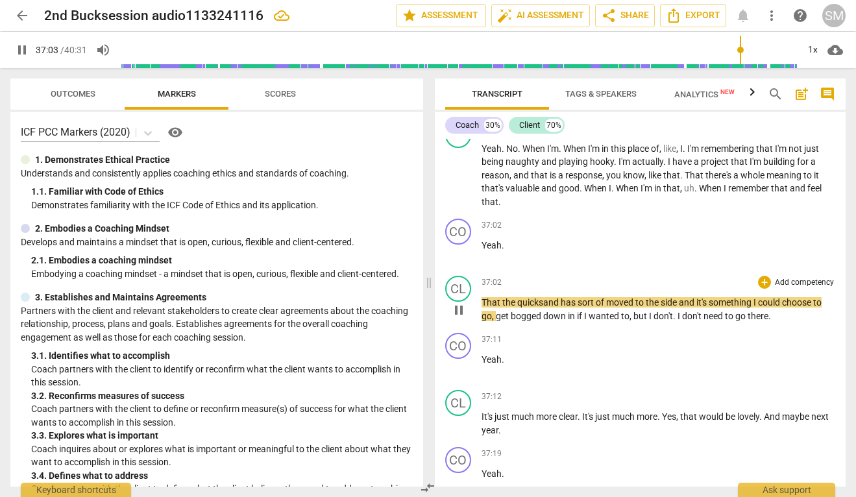
click at [459, 318] on span "pause" at bounding box center [459, 311] width 16 height 16
type input "2224"
click at [482, 308] on span "That" at bounding box center [492, 302] width 21 height 10
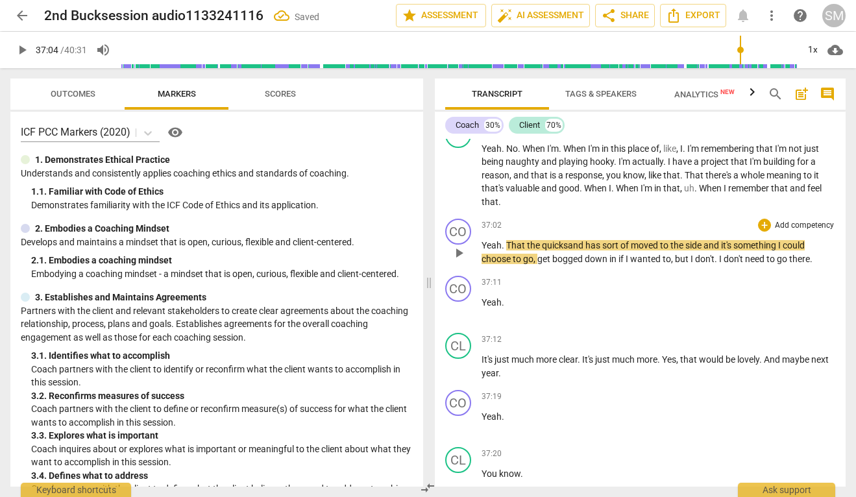
click at [506, 251] on span "That" at bounding box center [516, 245] width 21 height 10
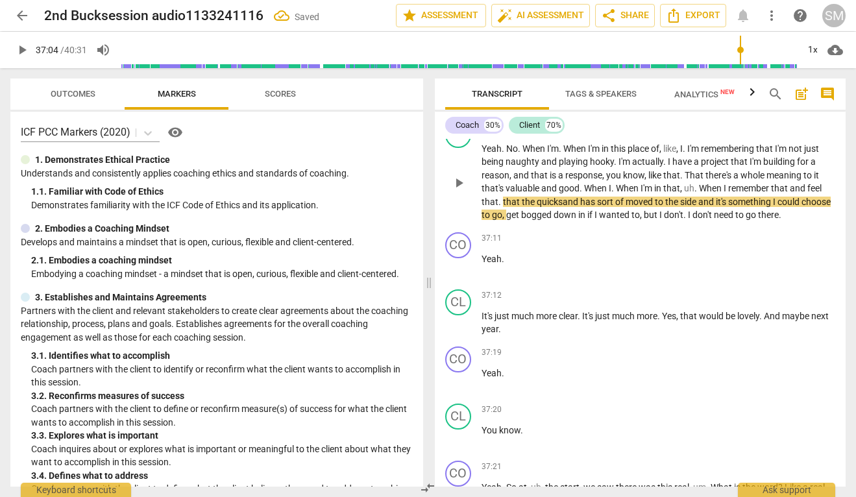
click at [499, 207] on span "." at bounding box center [501, 202] width 5 height 10
click at [459, 191] on span "play_arrow" at bounding box center [459, 183] width 16 height 16
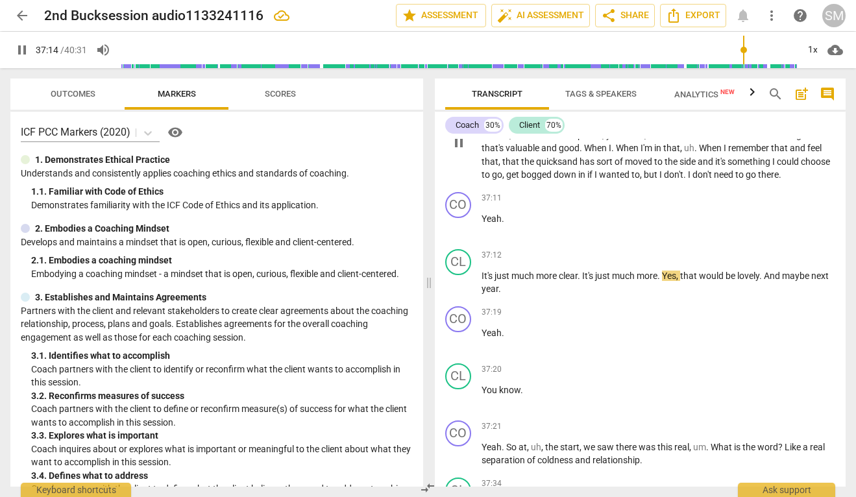
scroll to position [8914, 0]
click at [460, 291] on span "pause" at bounding box center [459, 283] width 16 height 16
type input "2240"
click at [662, 280] on span "." at bounding box center [660, 275] width 5 height 10
click at [524, 295] on p "It's just much more clear . It's just much more, "Y es , that would be lovely .…" at bounding box center [659, 282] width 354 height 27
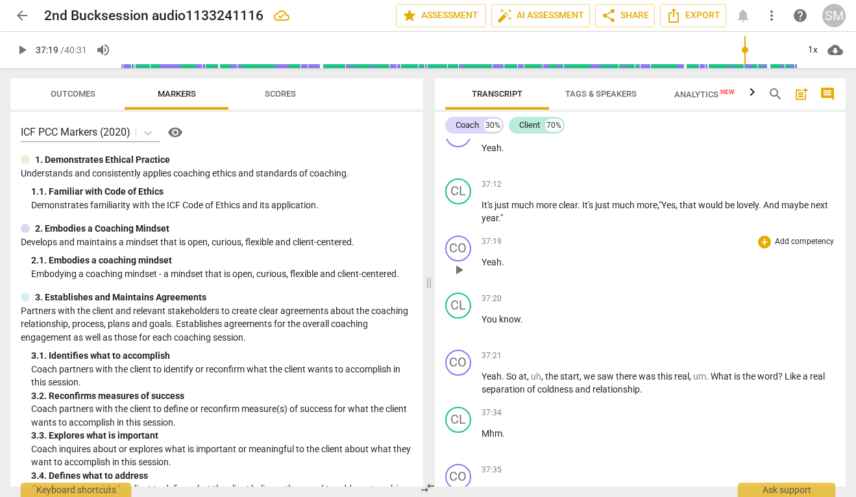
scroll to position [8997, 0]
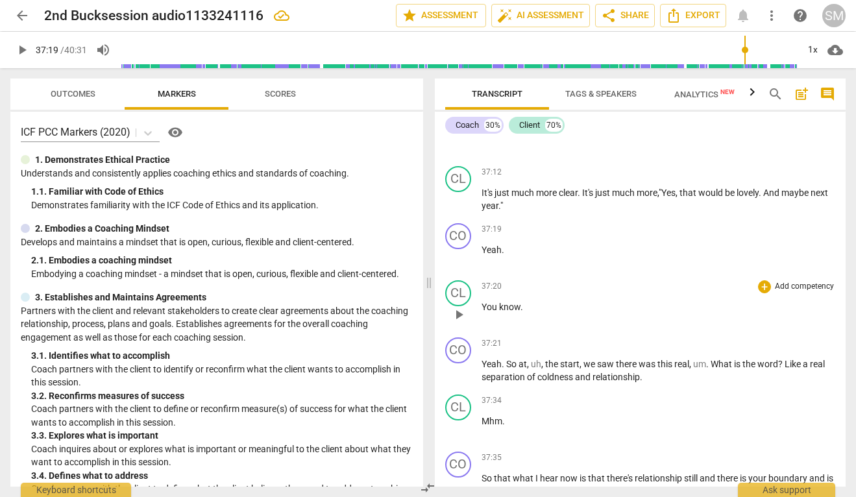
click at [462, 323] on span "play_arrow" at bounding box center [459, 315] width 16 height 16
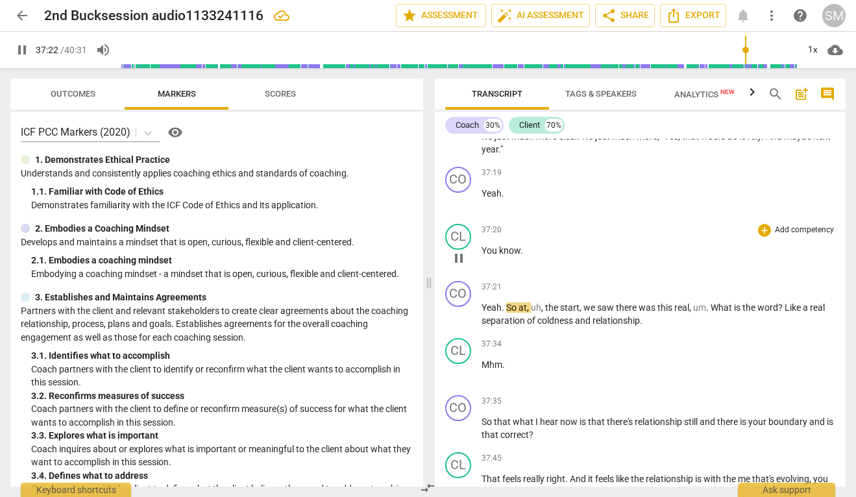
scroll to position [9058, 0]
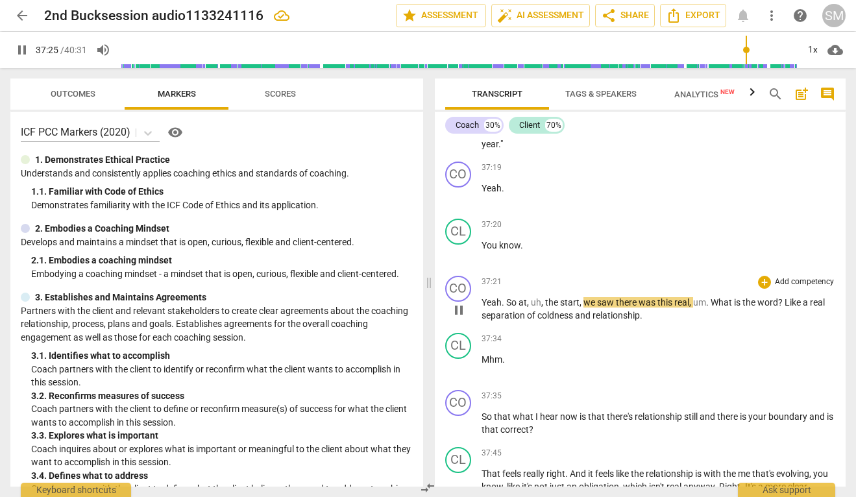
click at [463, 318] on span "pause" at bounding box center [459, 311] width 16 height 16
type input "2246"
click at [543, 308] on span "," at bounding box center [543, 302] width 4 height 10
click at [462, 318] on span "play_arrow" at bounding box center [459, 311] width 16 height 16
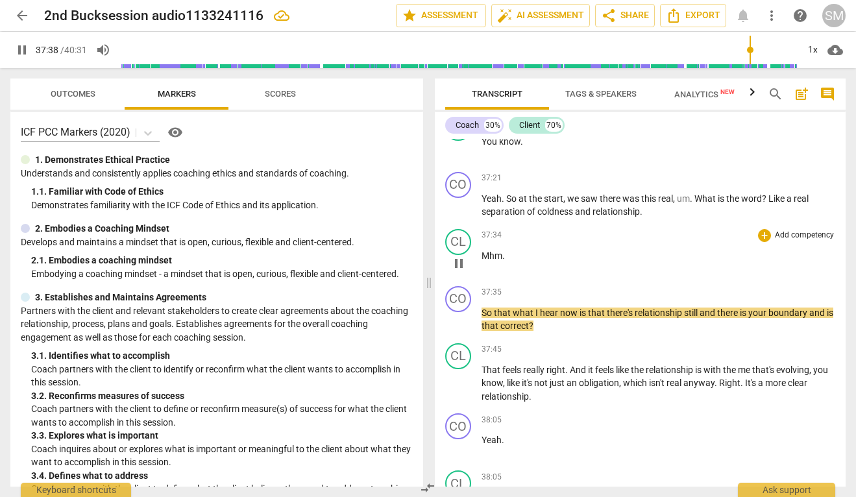
scroll to position [9166, 0]
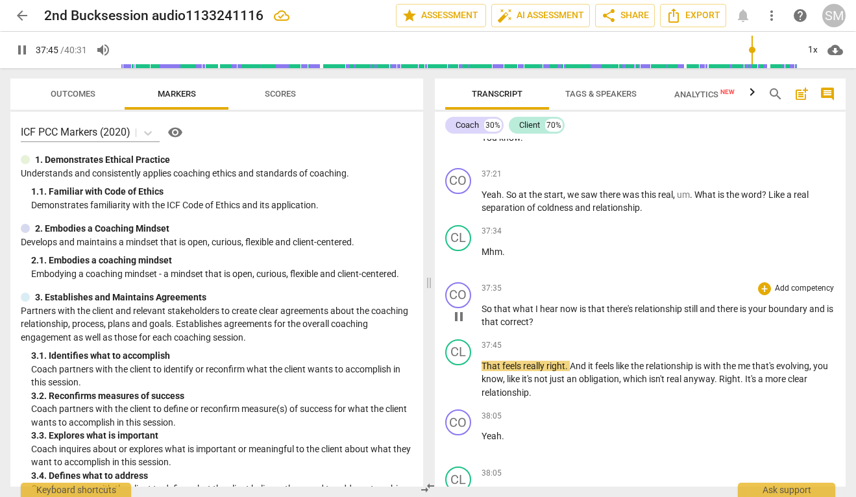
click at [808, 314] on span "boundary" at bounding box center [789, 309] width 41 height 10
type input "2267"
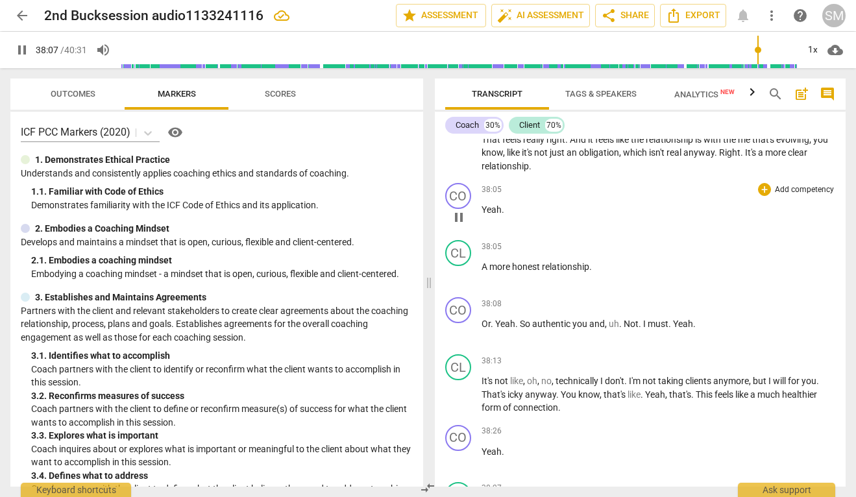
scroll to position [9393, 0]
click at [462, 339] on span "pause" at bounding box center [459, 331] width 16 height 16
type input "2293"
click at [673, 329] on span "Yeah" at bounding box center [683, 323] width 20 height 10
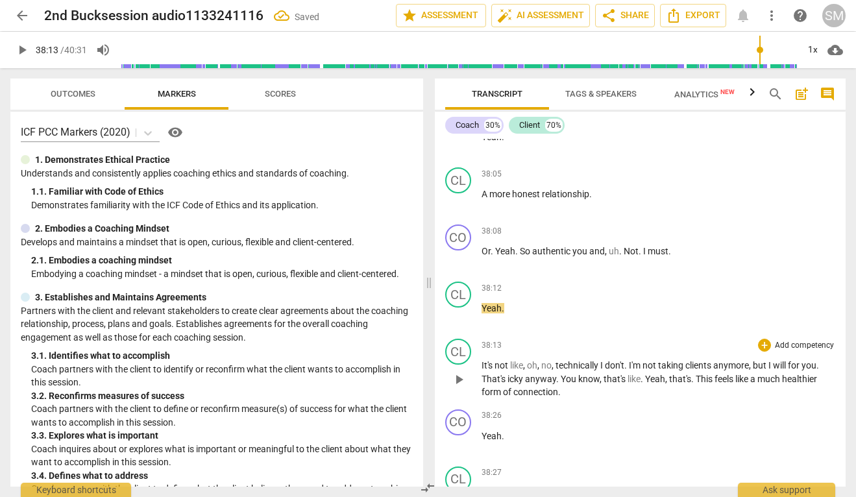
scroll to position [9484, 0]
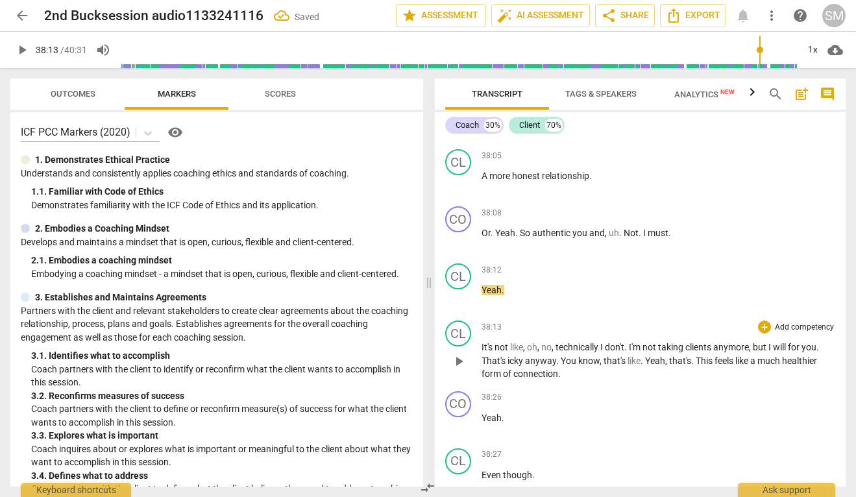
click at [482, 353] on span "It's" at bounding box center [488, 347] width 13 height 10
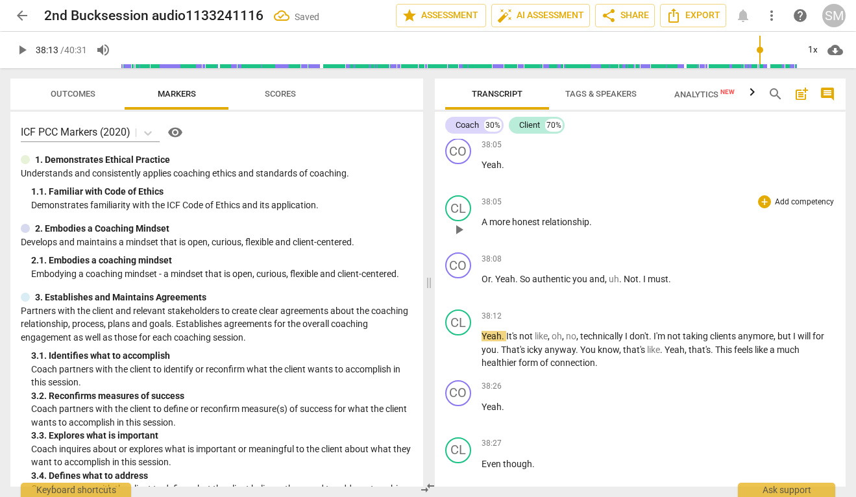
scroll to position [9430, 0]
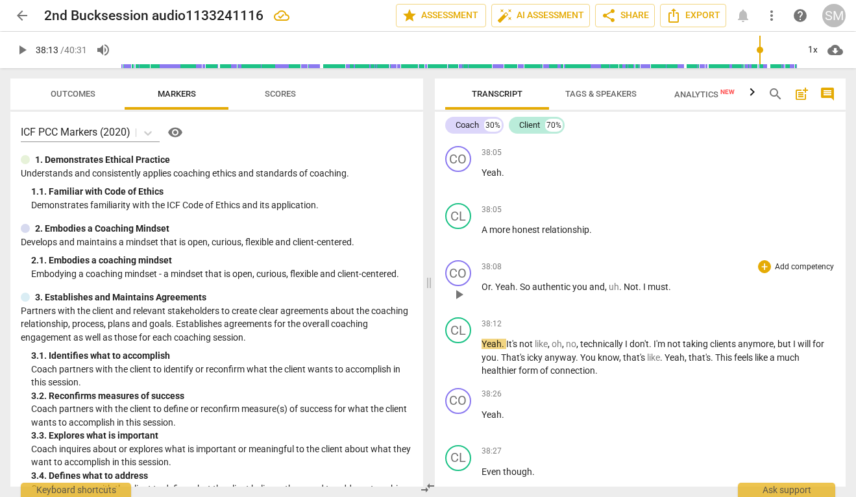
click at [495, 292] on span "Yeah" at bounding box center [505, 287] width 20 height 10
click at [609, 292] on span "." at bounding box center [608, 287] width 5 height 10
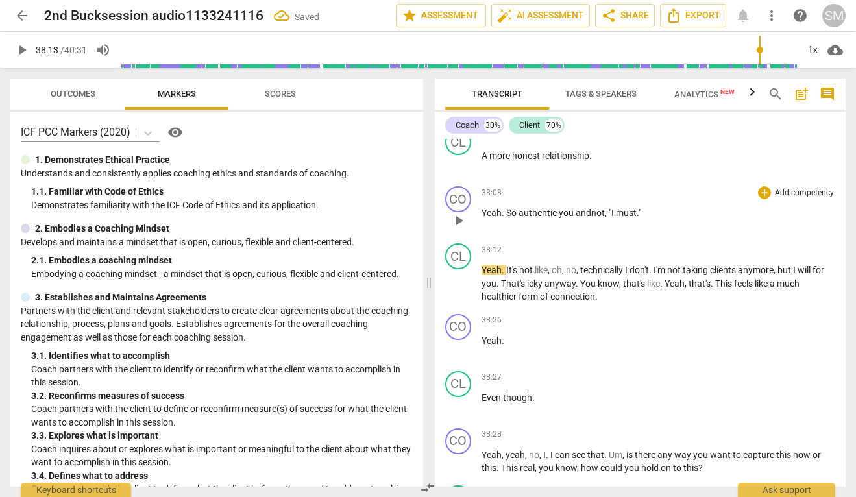
scroll to position [9508, 0]
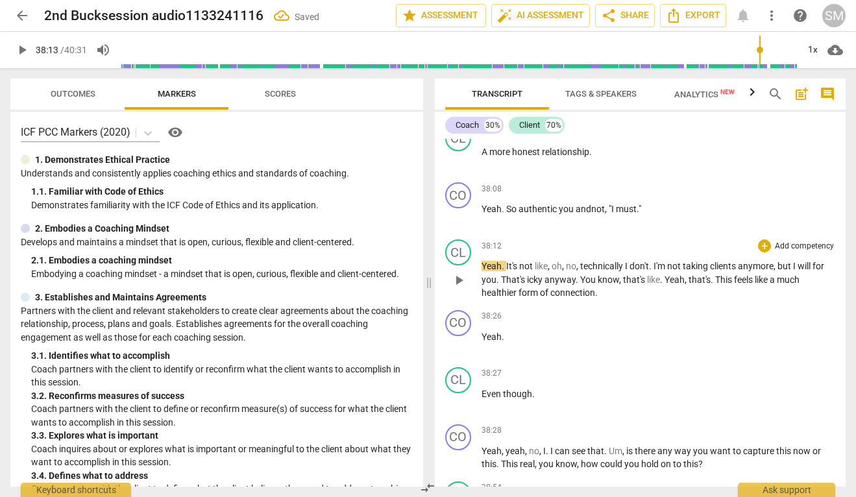
click at [459, 288] on span "play_arrow" at bounding box center [459, 281] width 16 height 16
click at [459, 288] on span "pause" at bounding box center [459, 281] width 16 height 16
type input "2298"
click at [653, 271] on span "." at bounding box center [651, 266] width 5 height 10
click at [554, 271] on span "oh" at bounding box center [557, 266] width 10 height 10
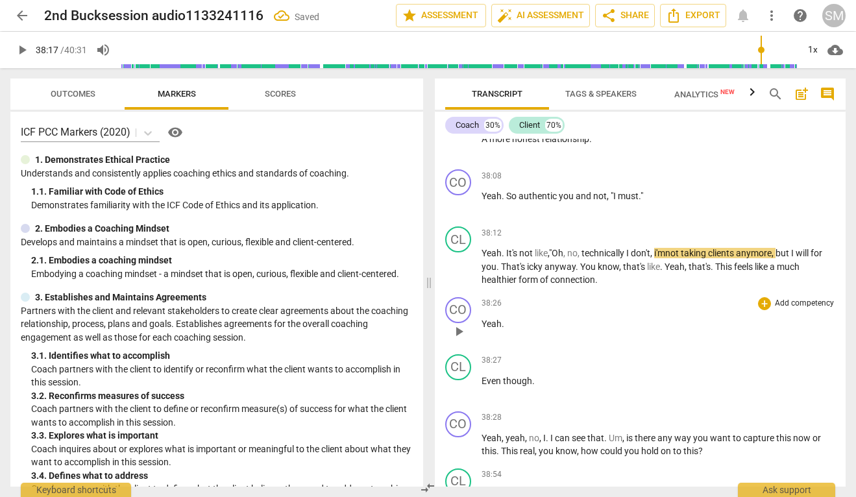
scroll to position [9523, 0]
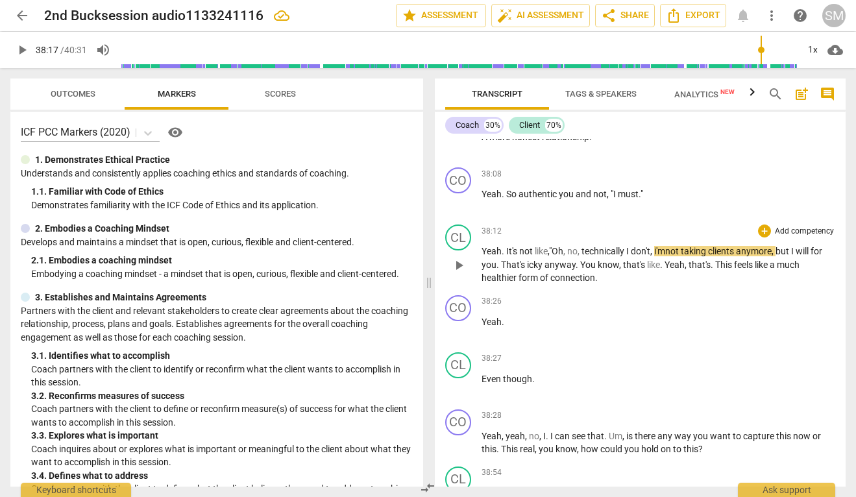
click at [460, 273] on span "play_arrow" at bounding box center [459, 266] width 16 height 16
click at [460, 273] on span "pause" at bounding box center [459, 266] width 16 height 16
click at [457, 273] on span "play_arrow" at bounding box center [459, 266] width 16 height 16
click at [457, 273] on span "pause" at bounding box center [459, 266] width 16 height 16
type input "2303"
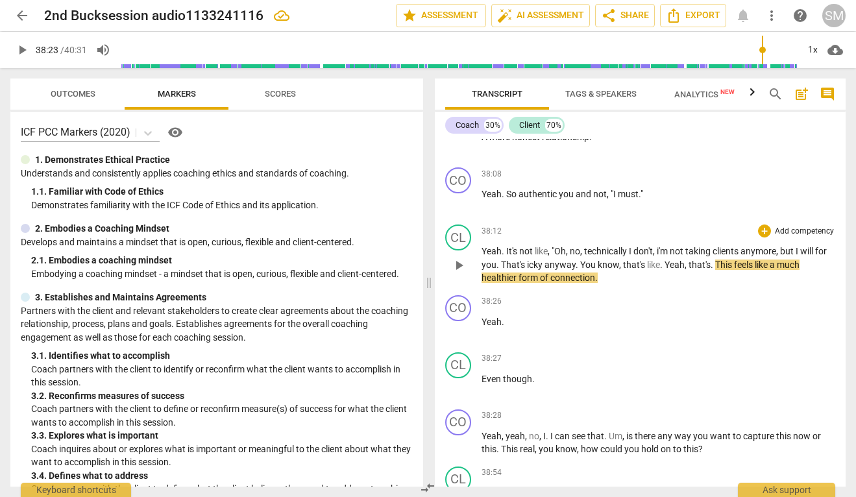
click at [688, 270] on span "," at bounding box center [687, 265] width 4 height 10
click at [460, 273] on span "play_arrow" at bounding box center [459, 266] width 16 height 16
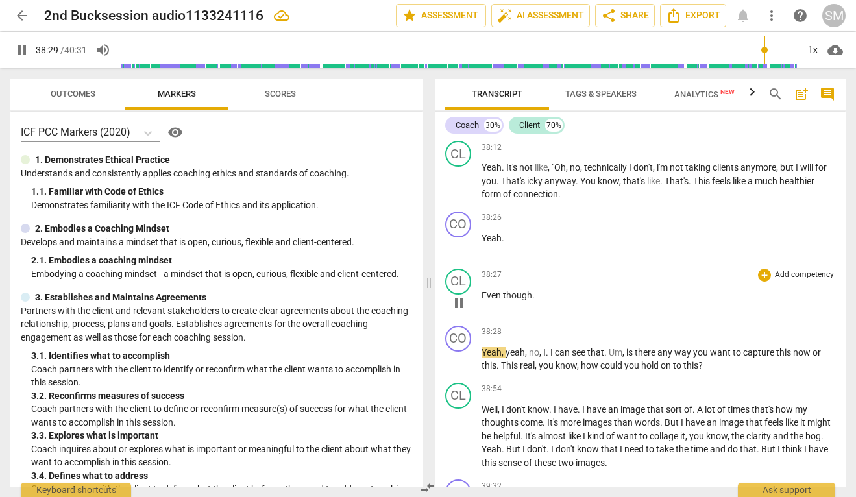
scroll to position [9619, 0]
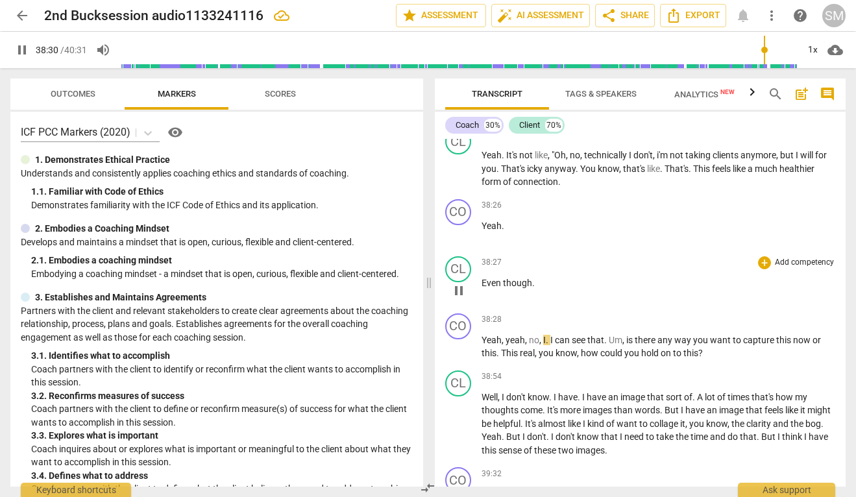
click at [461, 299] on span "pause" at bounding box center [459, 291] width 16 height 16
type input "2311"
click at [482, 288] on span "Even" at bounding box center [492, 283] width 21 height 10
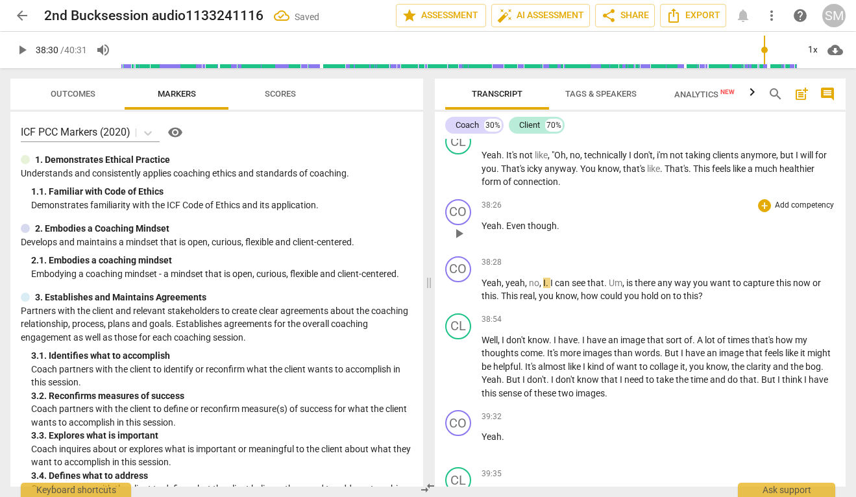
click at [483, 231] on span "Yeah" at bounding box center [492, 226] width 20 height 10
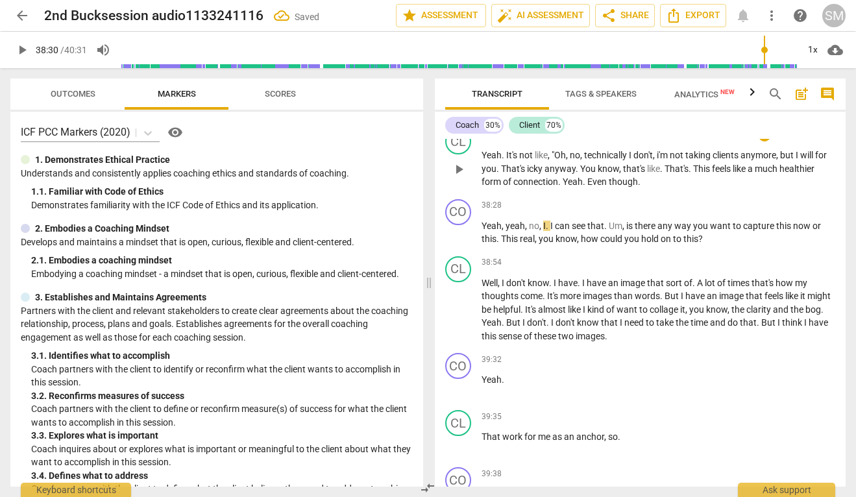
click at [586, 187] on span "." at bounding box center [585, 182] width 5 height 10
click at [651, 189] on p "Yeah . It's not like , "Oh , no , technically I don't , i'm not taking clients …" at bounding box center [659, 169] width 354 height 40
click at [662, 160] on span "i'm" at bounding box center [663, 155] width 13 height 10
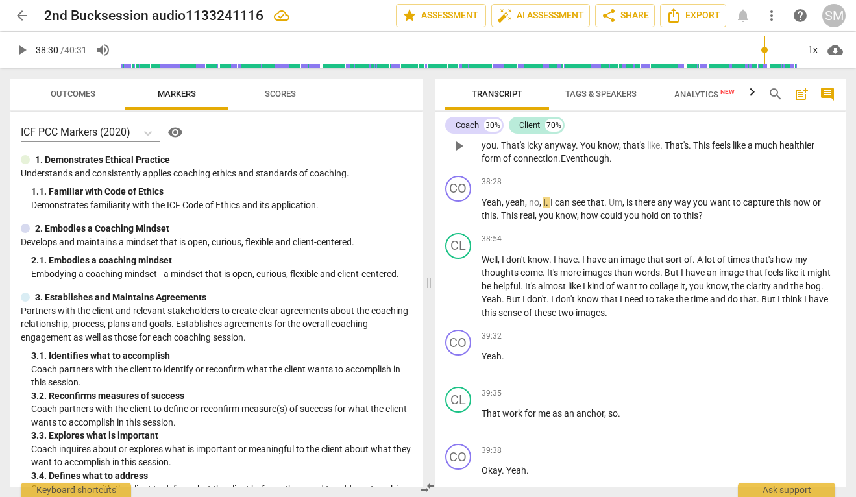
scroll to position [9645, 0]
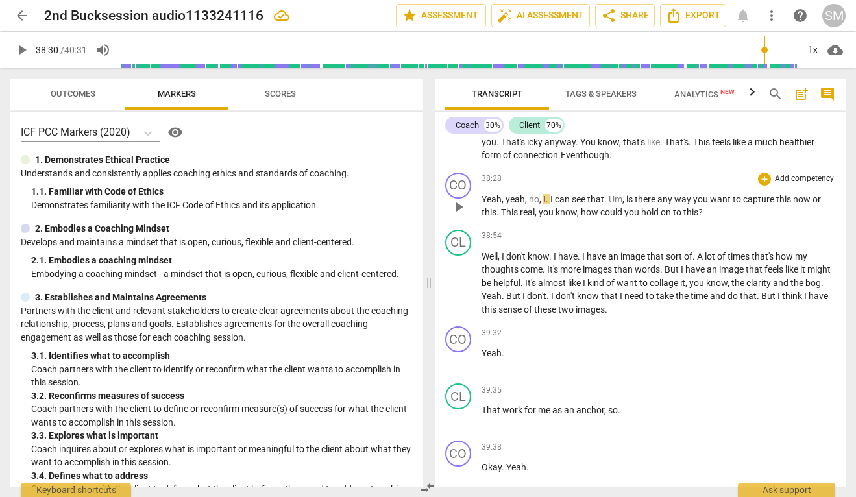
click at [460, 215] on span "play_arrow" at bounding box center [459, 207] width 16 height 16
click at [495, 205] on span "Yeah" at bounding box center [492, 199] width 20 height 10
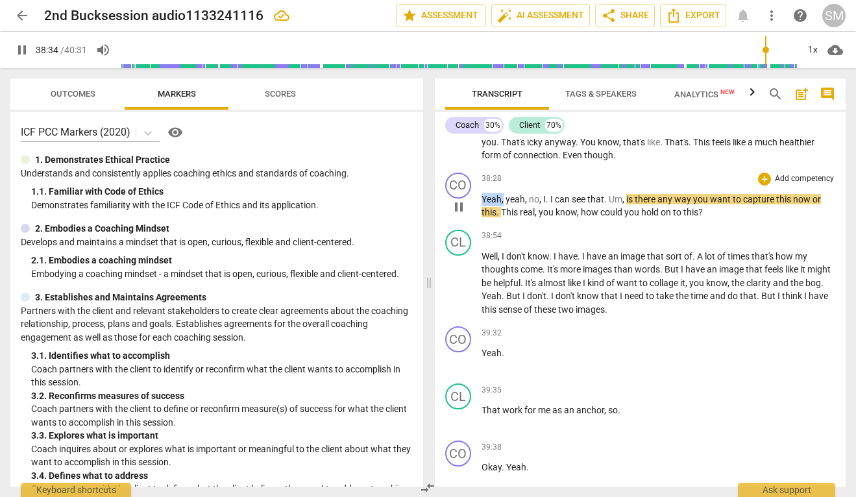
drag, startPoint x: 482, startPoint y: 265, endPoint x: 503, endPoint y: 265, distance: 20.8
click at [503, 219] on p "Yeah , yeah , no , I . I can see that . Um , is there any way you want to captu…" at bounding box center [659, 206] width 354 height 27
click at [462, 215] on span "pause" at bounding box center [459, 207] width 16 height 16
click at [462, 215] on span "play_arrow" at bounding box center [459, 207] width 16 height 16
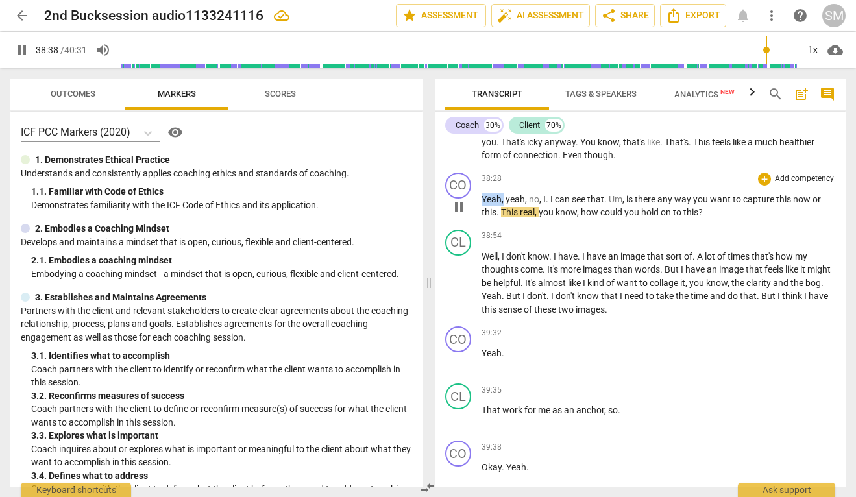
click at [493, 205] on span "Yeah" at bounding box center [492, 199] width 20 height 10
click at [491, 205] on span "Yeah" at bounding box center [492, 199] width 20 height 10
click at [460, 215] on span "pause" at bounding box center [459, 207] width 16 height 16
type input "2320"
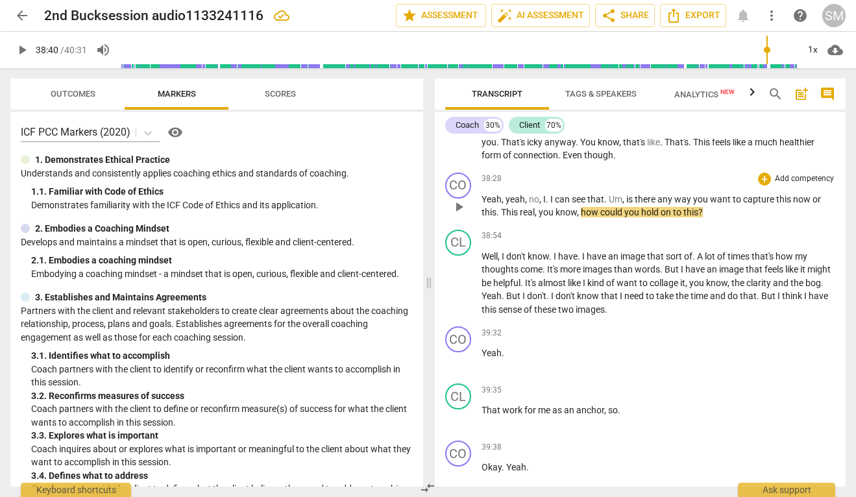
click at [503, 218] on span "This" at bounding box center [510, 212] width 19 height 10
click at [462, 215] on span "play_arrow" at bounding box center [459, 207] width 16 height 16
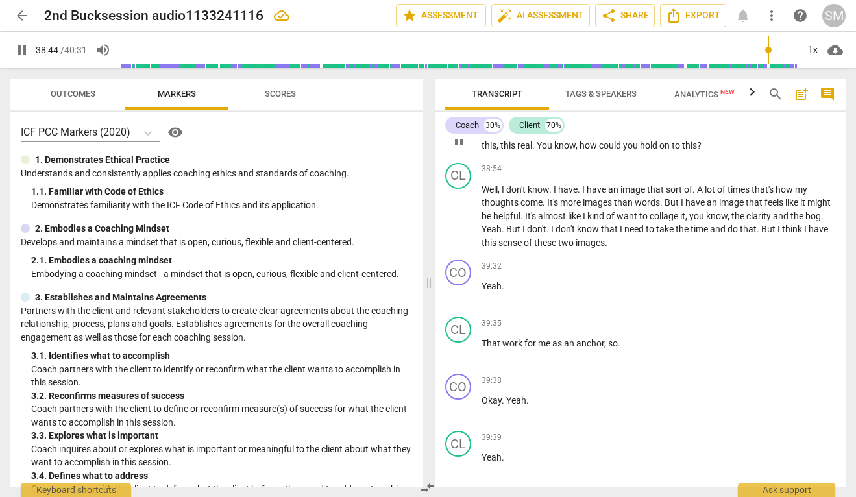
scroll to position [9715, 0]
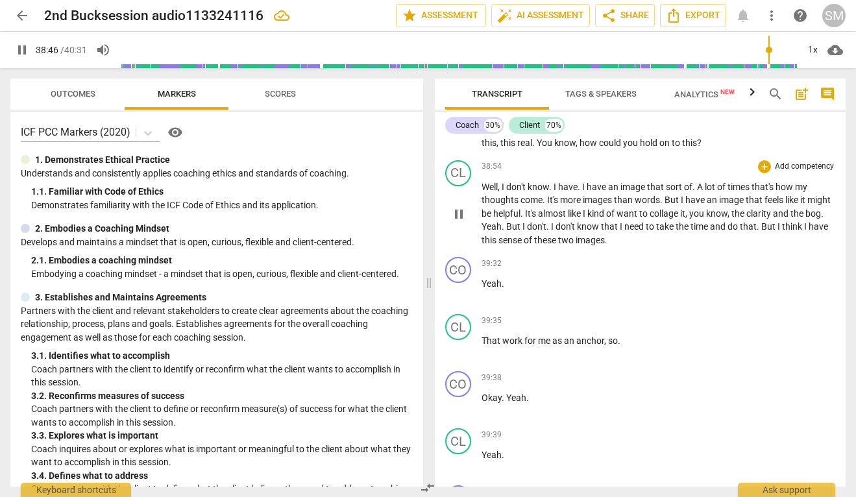
click at [482, 192] on span "Well" at bounding box center [490, 187] width 16 height 10
type input "2327"
click at [523, 232] on span "But" at bounding box center [514, 226] width 16 height 10
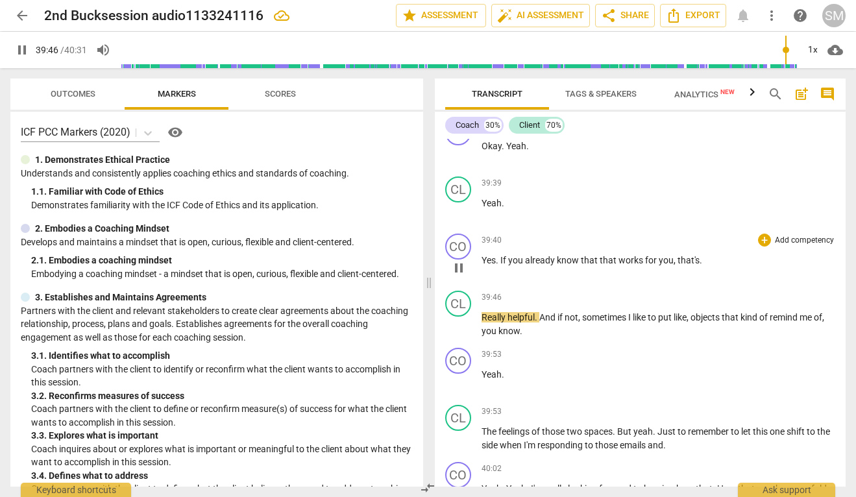
scroll to position [9982, 0]
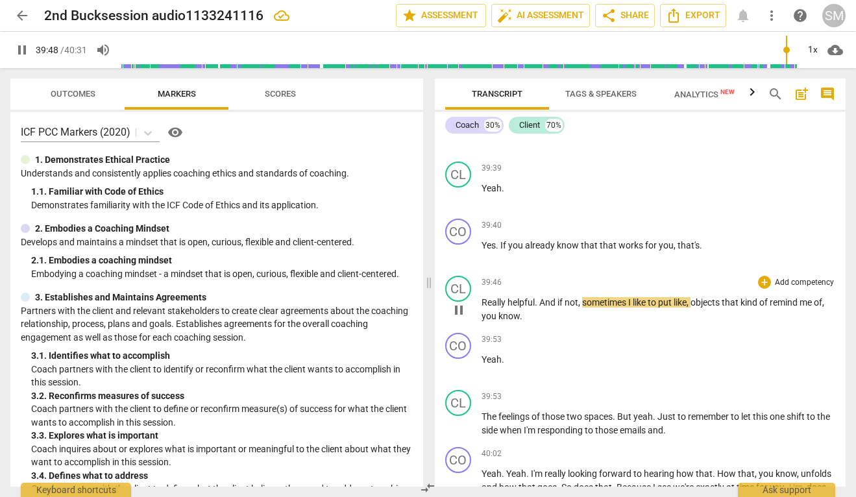
click at [460, 318] on span "pause" at bounding box center [459, 311] width 16 height 16
type input "2388"
click at [484, 308] on span "Really" at bounding box center [495, 302] width 26 height 10
click at [484, 308] on span "Yeah. That would be really" at bounding box center [534, 302] width 105 height 10
click at [461, 318] on span "play_arrow" at bounding box center [459, 311] width 16 height 16
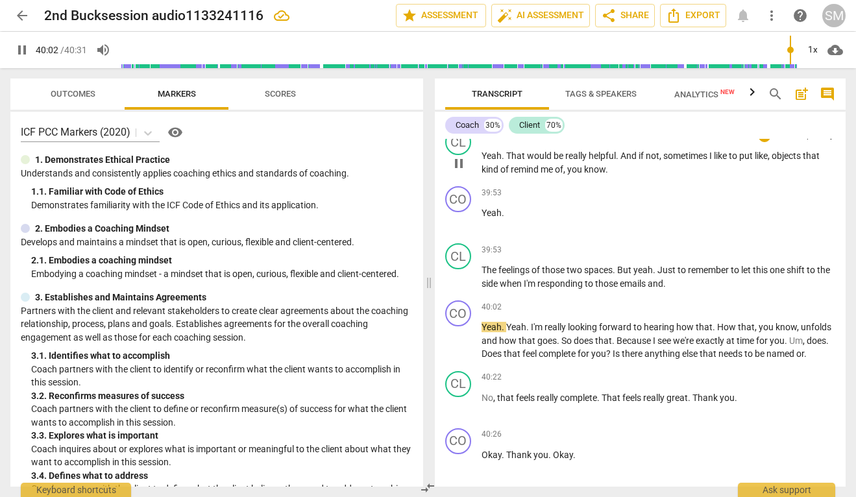
scroll to position [10130, 0]
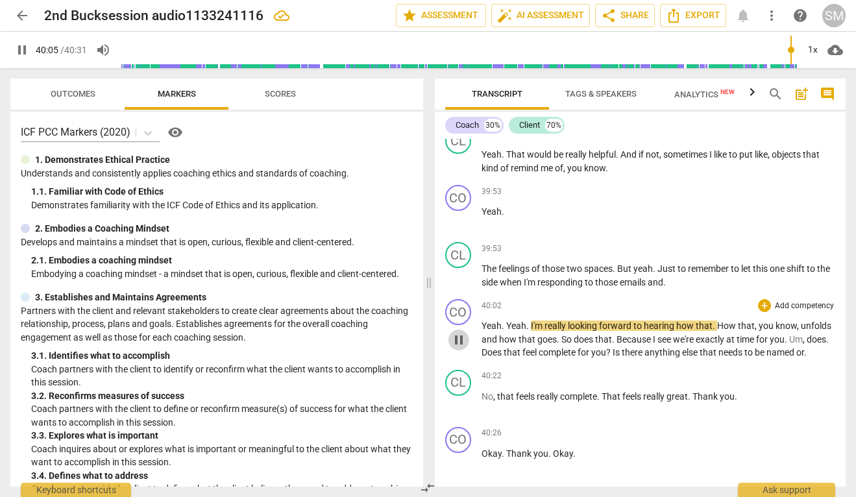
click at [452, 348] on span "pause" at bounding box center [459, 340] width 16 height 16
type input "2405"
click at [666, 288] on span "." at bounding box center [665, 282] width 3 height 10
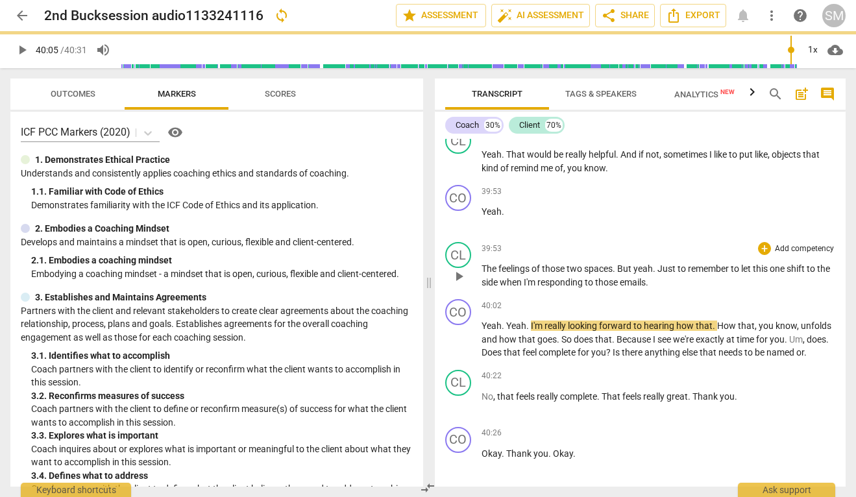
scroll to position [10183, 0]
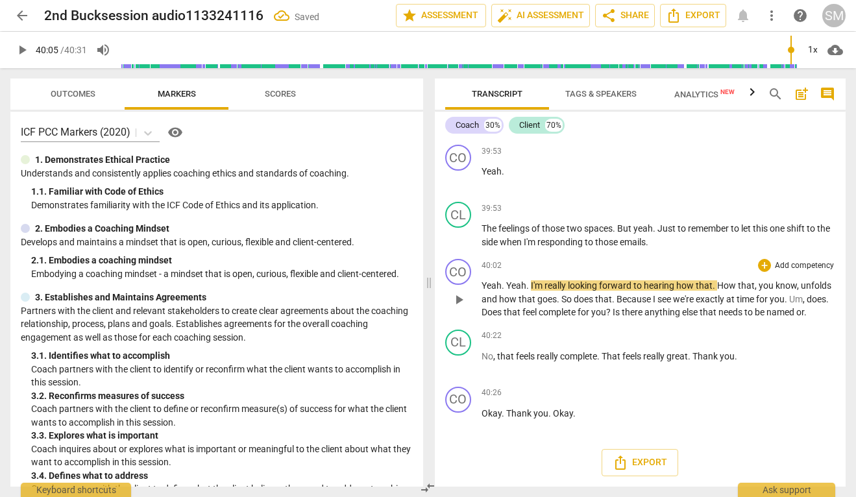
click at [717, 291] on span "How" at bounding box center [727, 285] width 21 height 10
click at [614, 305] on span "." at bounding box center [614, 299] width 5 height 10
click at [456, 308] on span "play_arrow" at bounding box center [459, 300] width 16 height 16
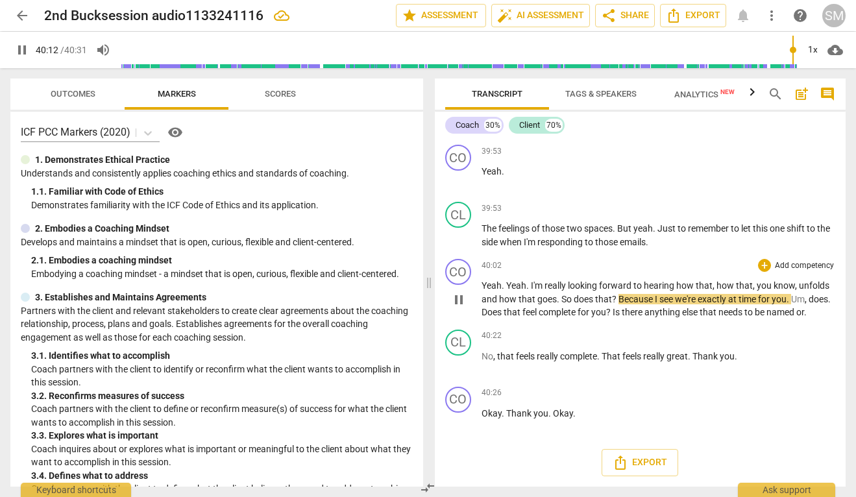
click at [570, 305] on span "So" at bounding box center [568, 299] width 12 height 10
type input "2414"
click at [496, 319] on p "Yeah . Yeah . I'm really looking forward to hearing how that , how that , you k…" at bounding box center [659, 299] width 354 height 40
type input "2431"
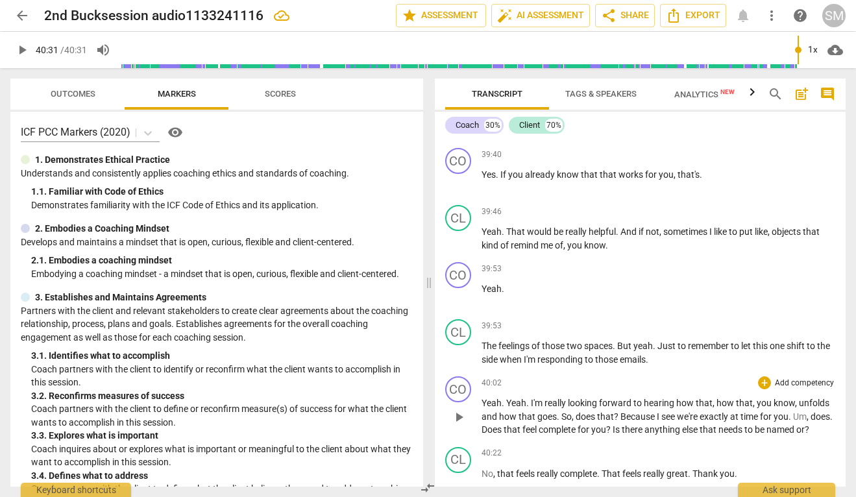
scroll to position [10061, 0]
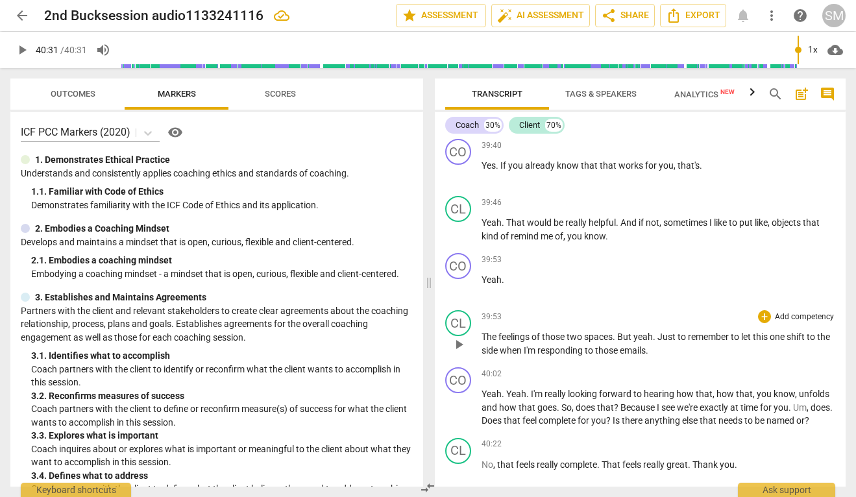
click at [482, 342] on span "The" at bounding box center [490, 337] width 17 height 10
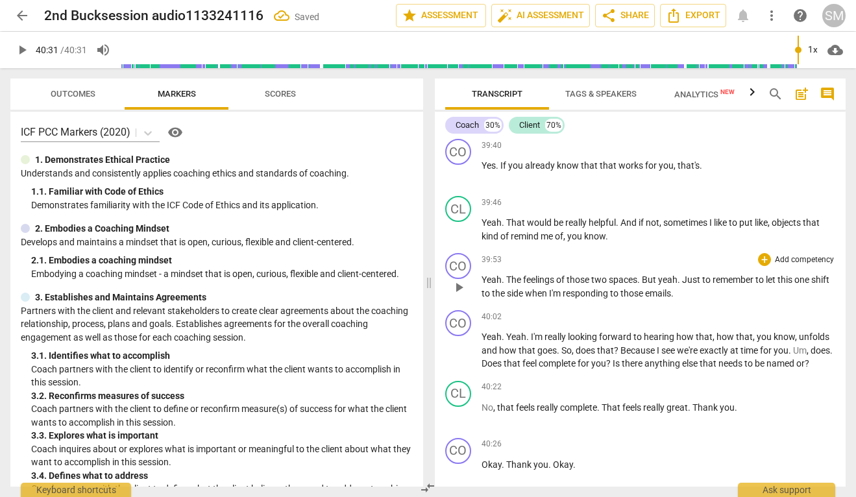
click at [508, 285] on span "The" at bounding box center [514, 280] width 17 height 10
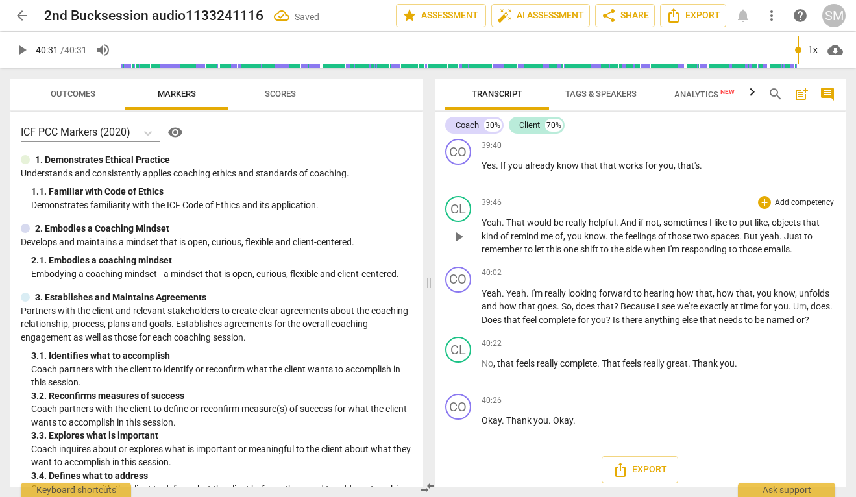
click at [612, 242] on span "the" at bounding box center [617, 236] width 15 height 10
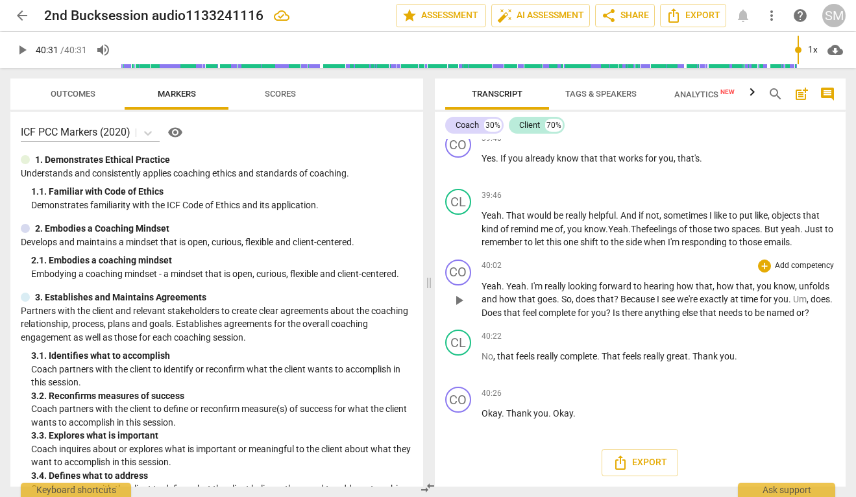
scroll to position [10148, 0]
click at [459, 419] on span "play_arrow" at bounding box center [459, 422] width 16 height 16
click at [459, 419] on span "pause" at bounding box center [459, 422] width 16 height 16
type input "2430"
click at [553, 413] on span "Okay" at bounding box center [563, 413] width 20 height 10
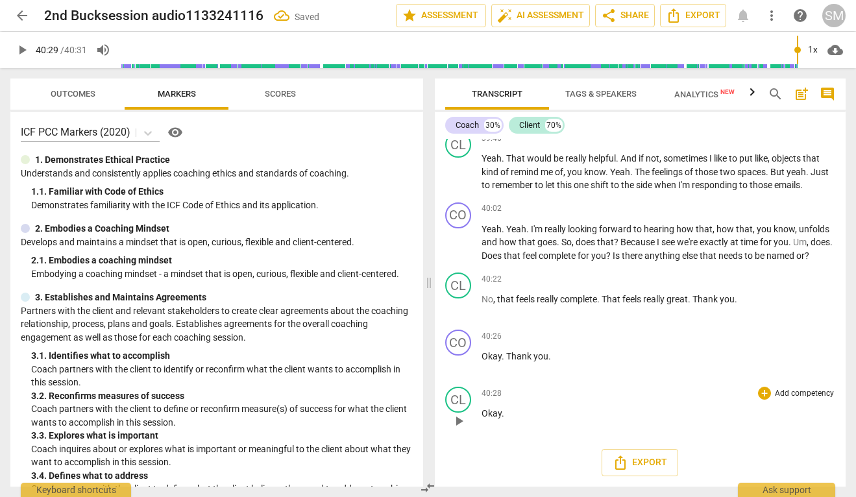
click at [483, 419] on span "Okay" at bounding box center [492, 413] width 20 height 10
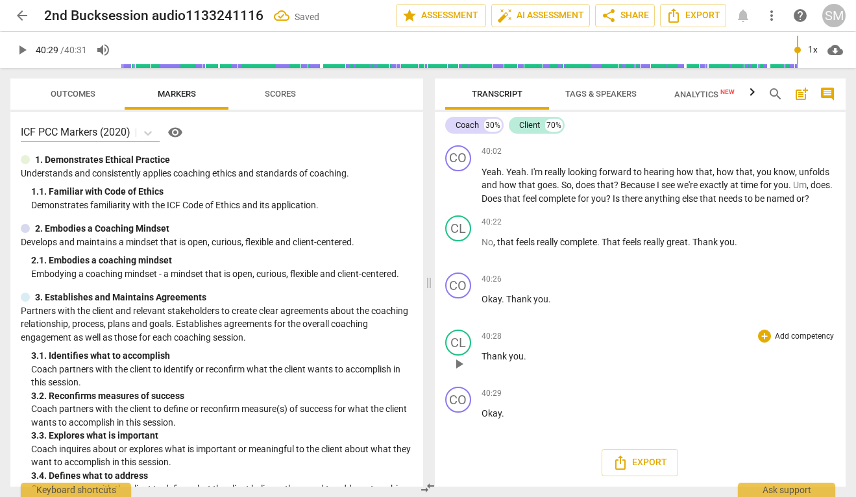
scroll to position [10256, 0]
click at [462, 255] on span "play_arrow" at bounding box center [459, 250] width 16 height 16
click at [465, 425] on span "pause" at bounding box center [459, 422] width 16 height 16
type input "2431"
click at [482, 362] on span "Thank" at bounding box center [495, 356] width 27 height 10
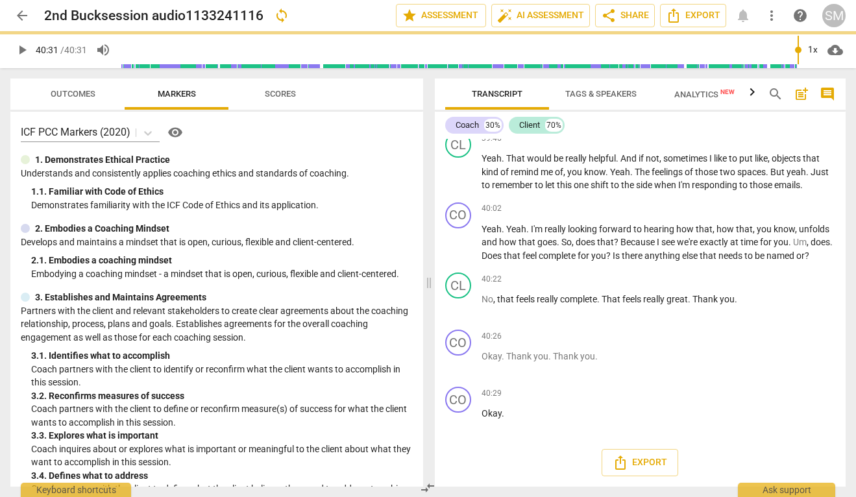
scroll to position [10206, 0]
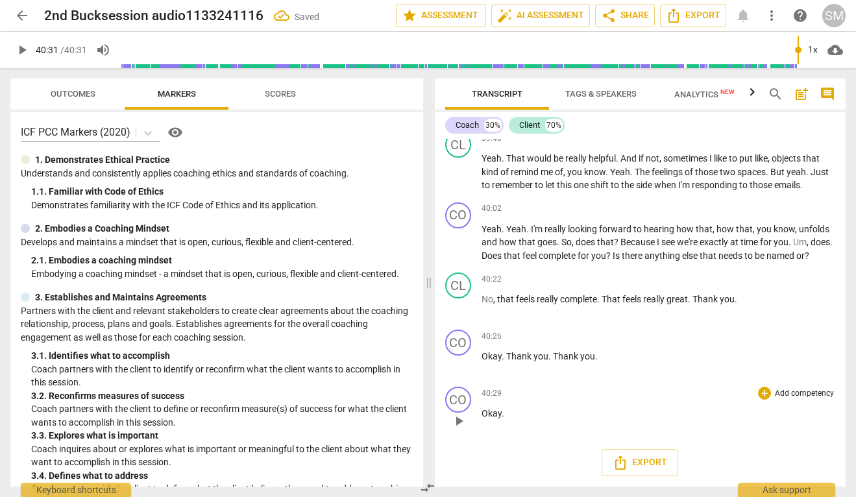
click at [482, 412] on span "Okay" at bounding box center [492, 413] width 20 height 10
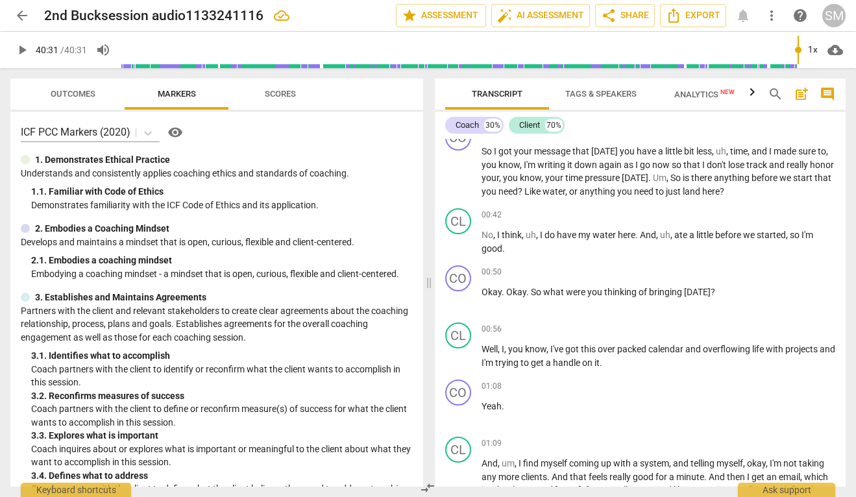
scroll to position [0, 0]
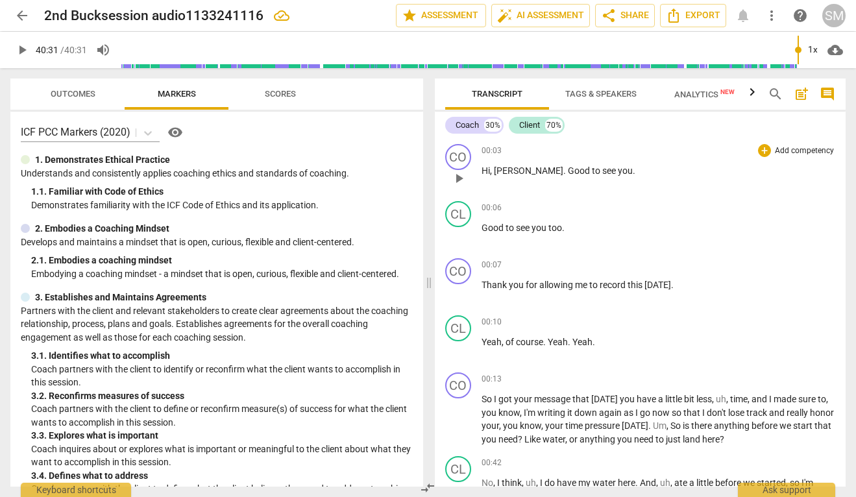
click at [520, 172] on span "[PERSON_NAME]" at bounding box center [528, 171] width 69 height 10
click at [695, 19] on span "Export" at bounding box center [693, 16] width 55 height 16
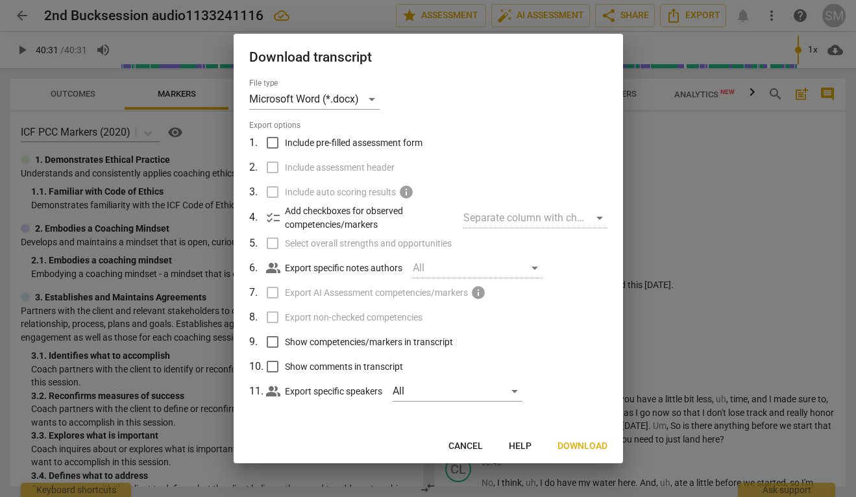
click at [575, 442] on span "Download" at bounding box center [583, 446] width 50 height 13
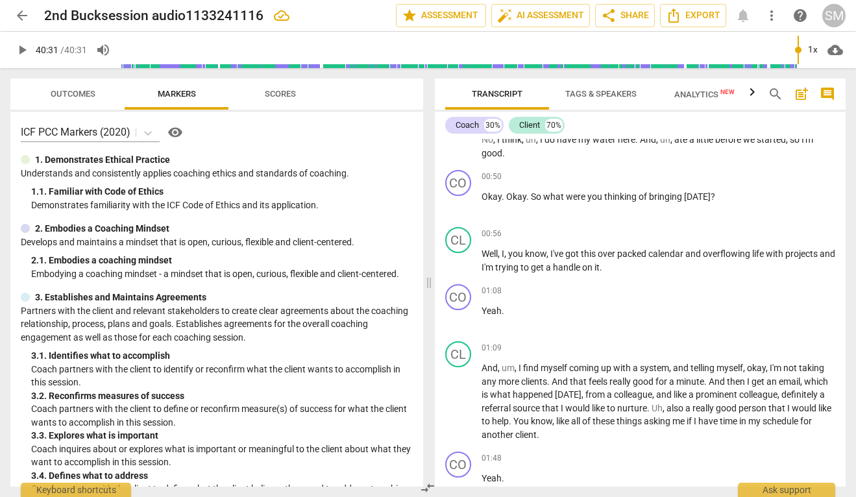
scroll to position [351, 0]
